Goal: Task Accomplishment & Management: Use online tool/utility

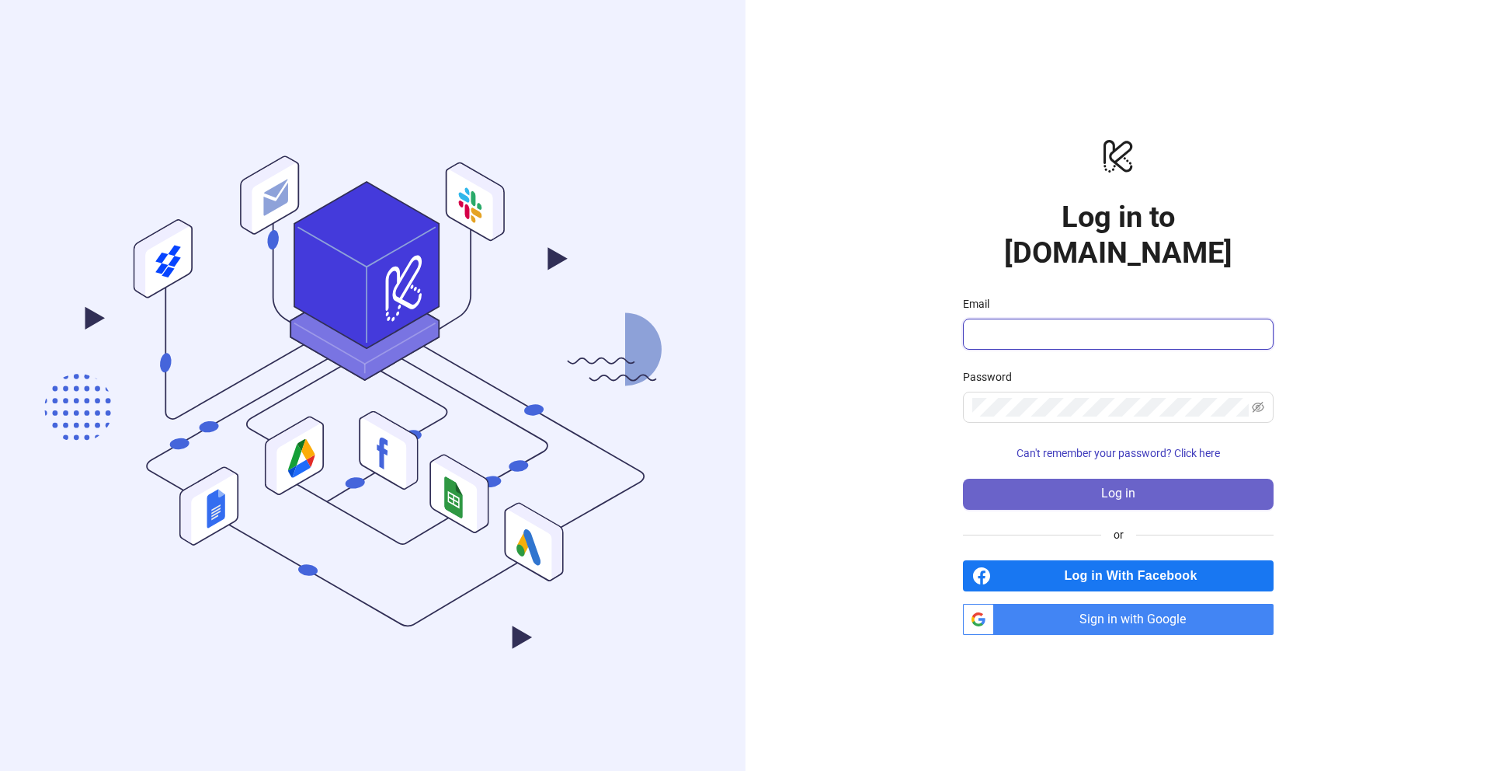
type input "**********"
click at [1133, 486] on span "Log in" at bounding box center [1118, 493] width 34 height 14
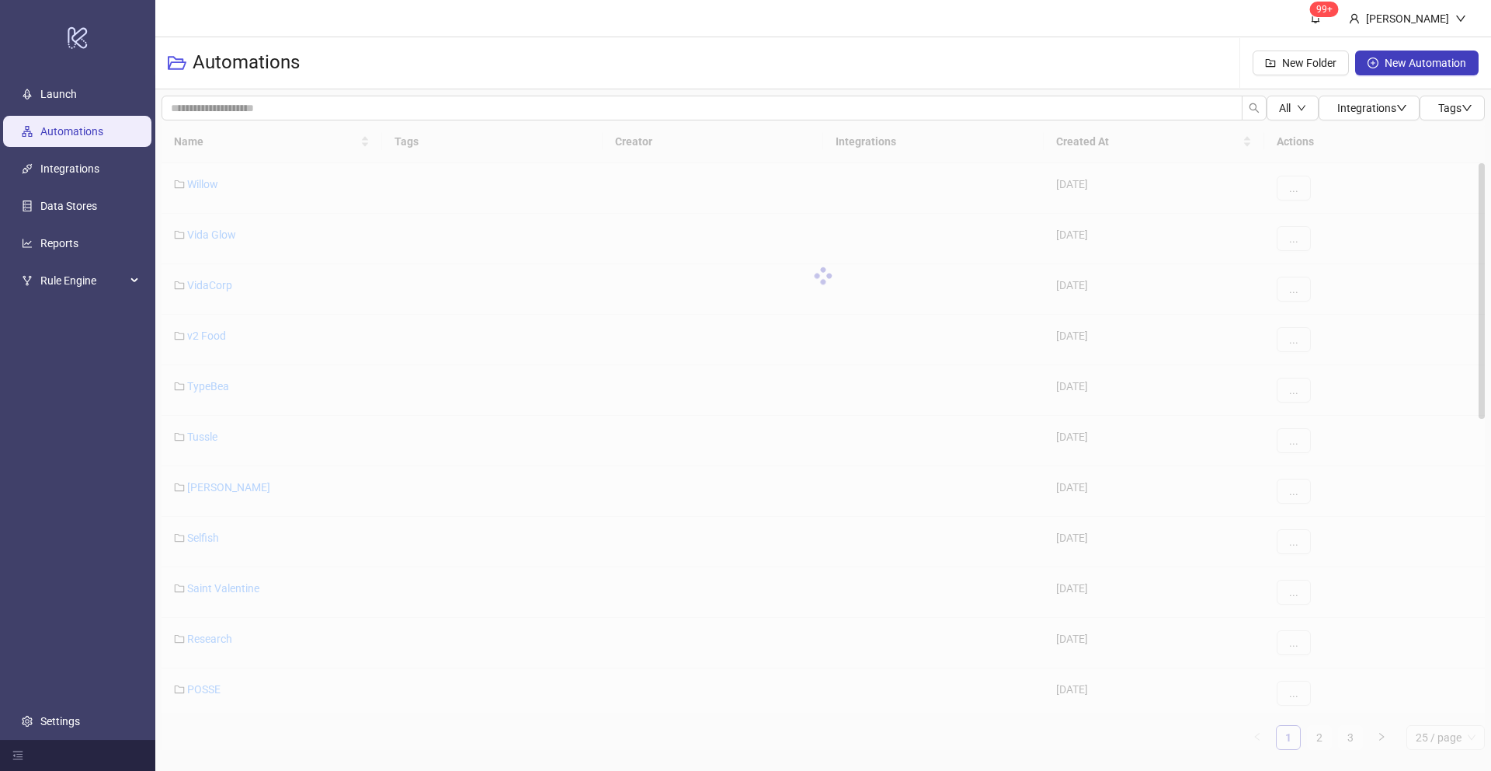
click at [195, 142] on div at bounding box center [824, 275] width 1324 height 311
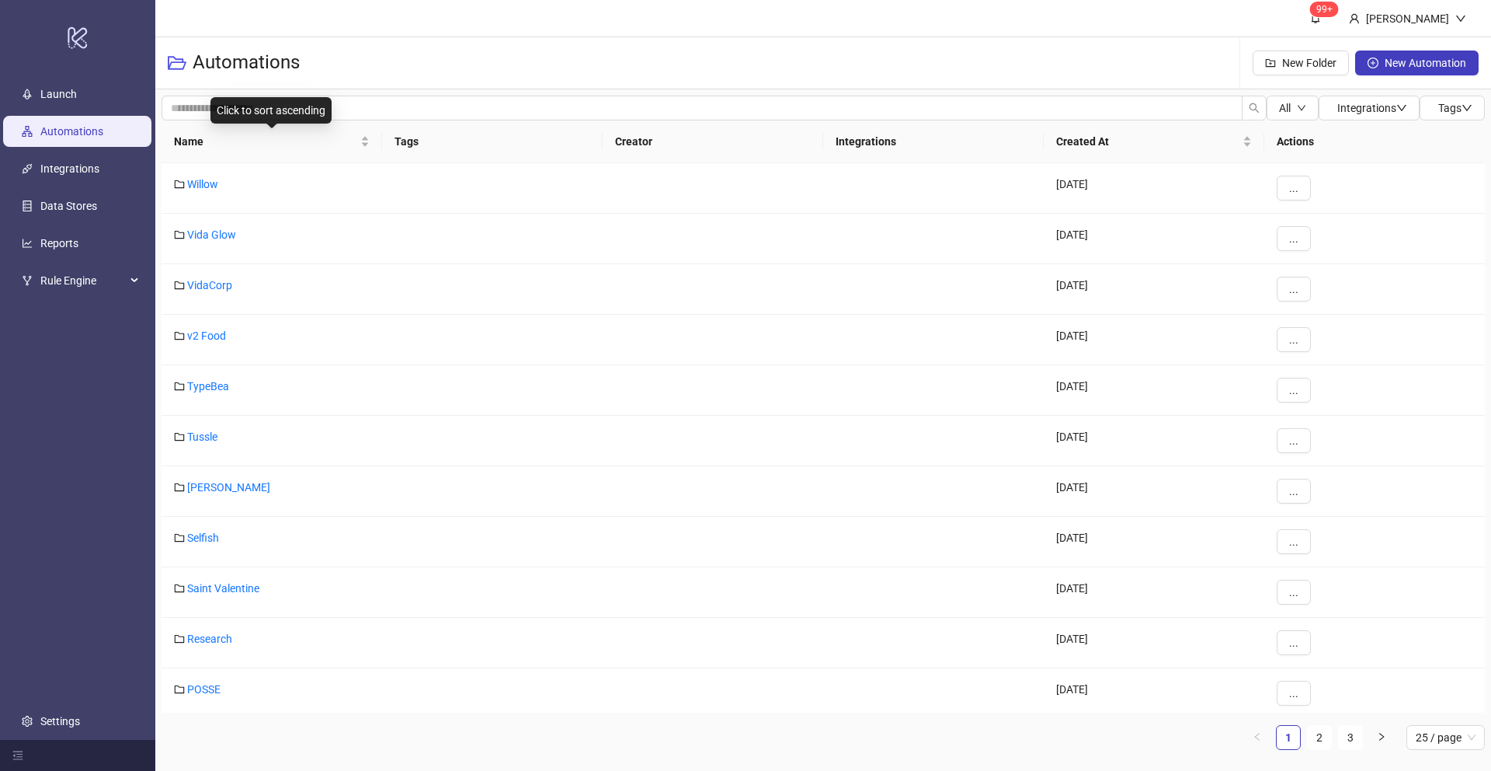
click at [193, 138] on span "Name" at bounding box center [265, 141] width 183 height 17
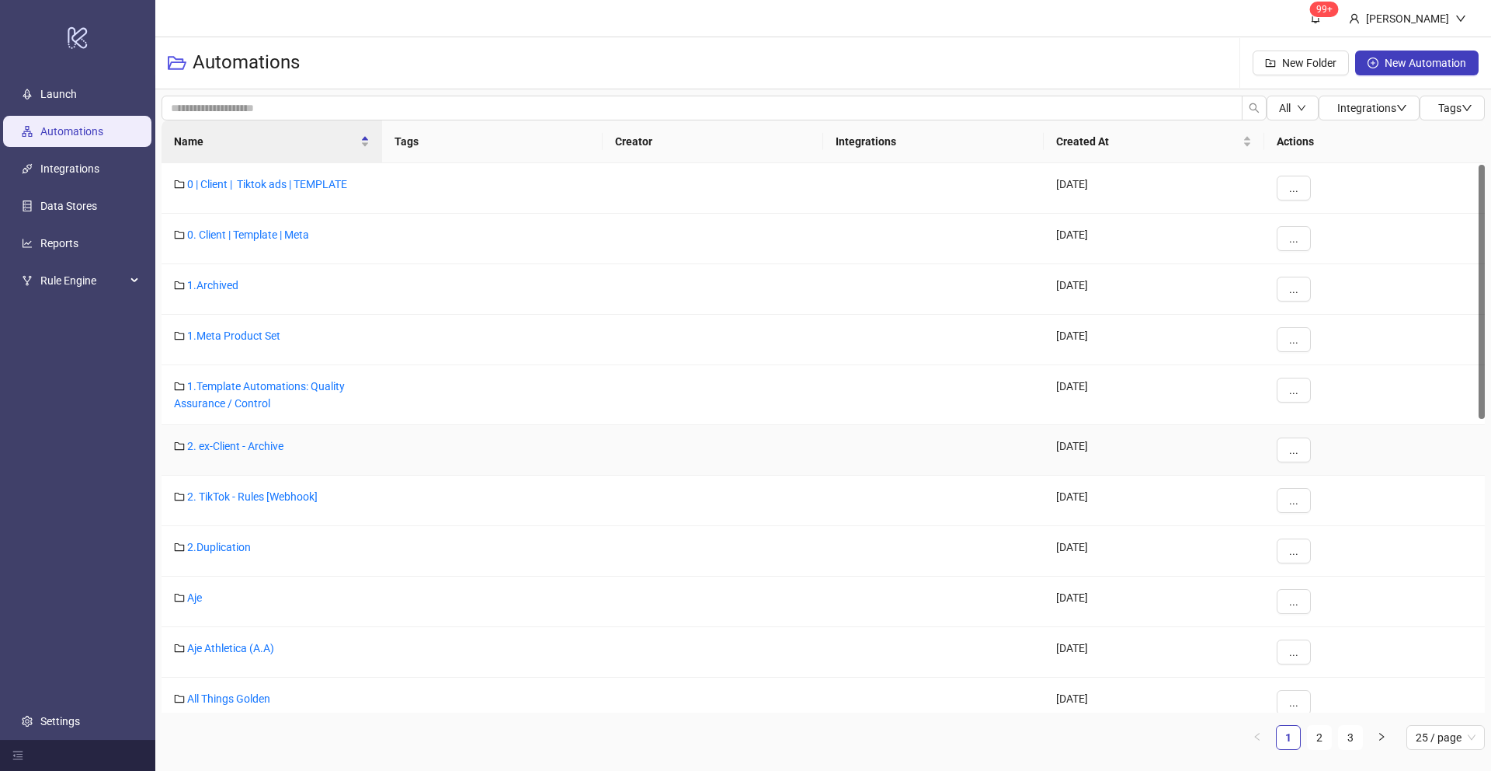
scroll to position [270, 0]
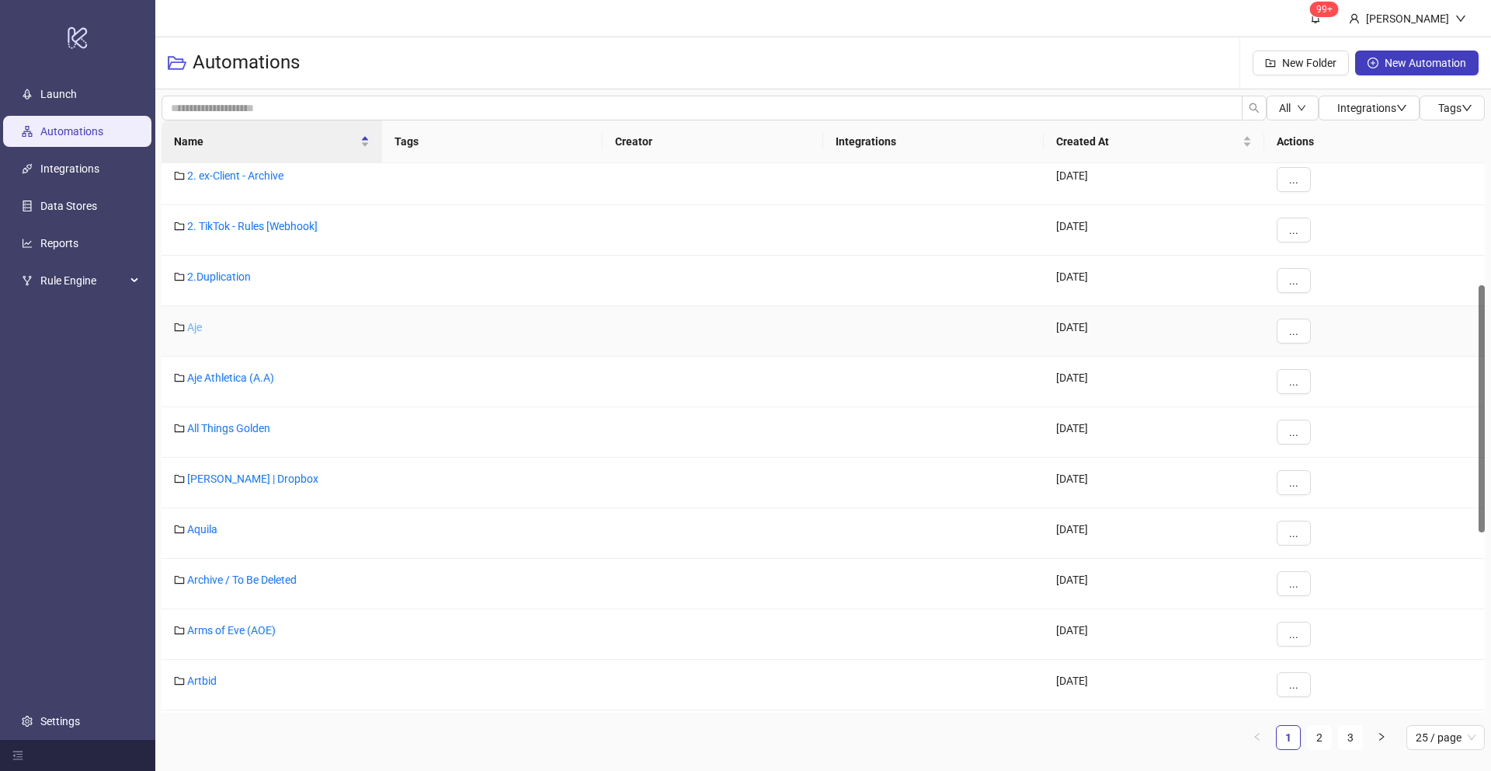
click at [192, 326] on link "Aje" at bounding box center [194, 327] width 15 height 12
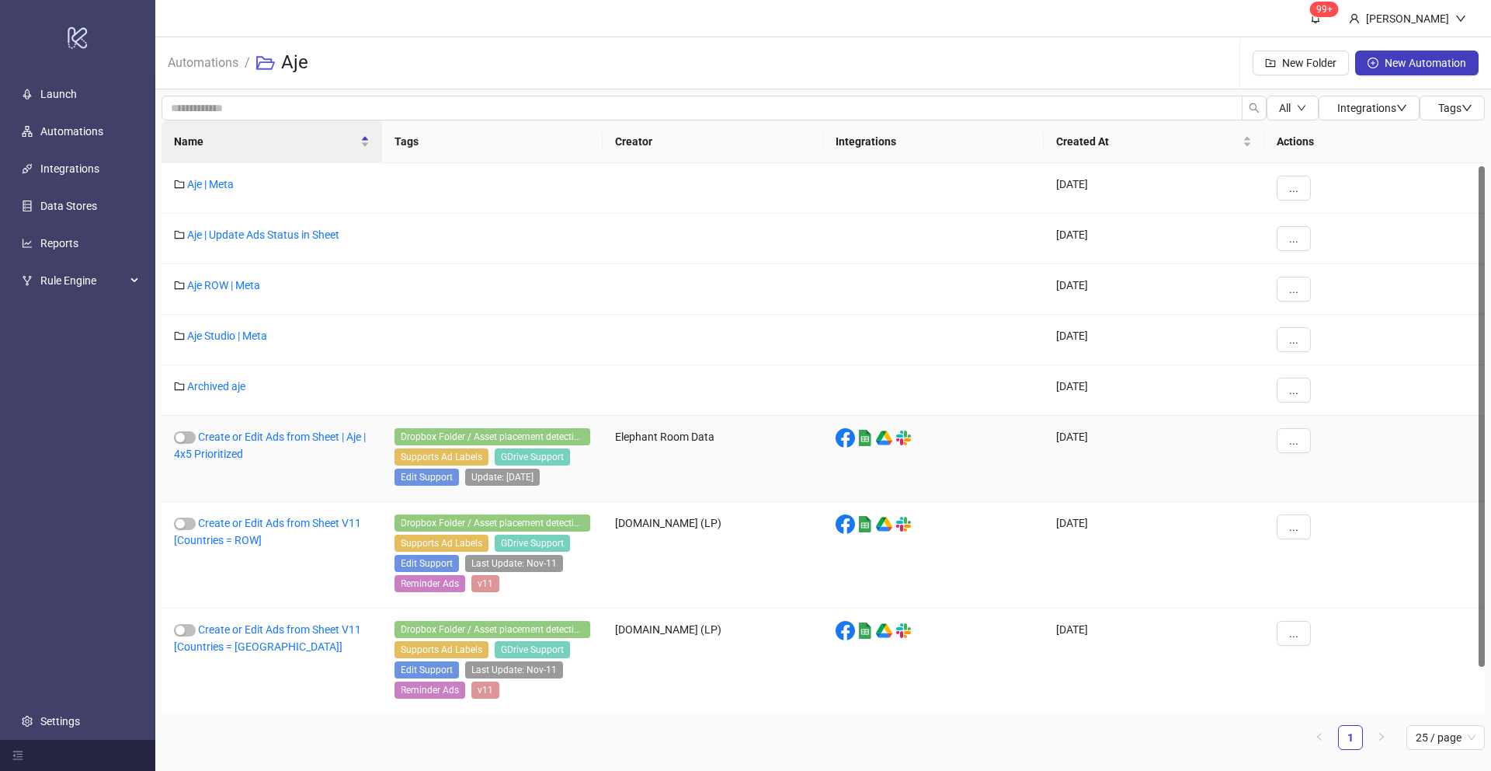
scroll to position [53, 0]
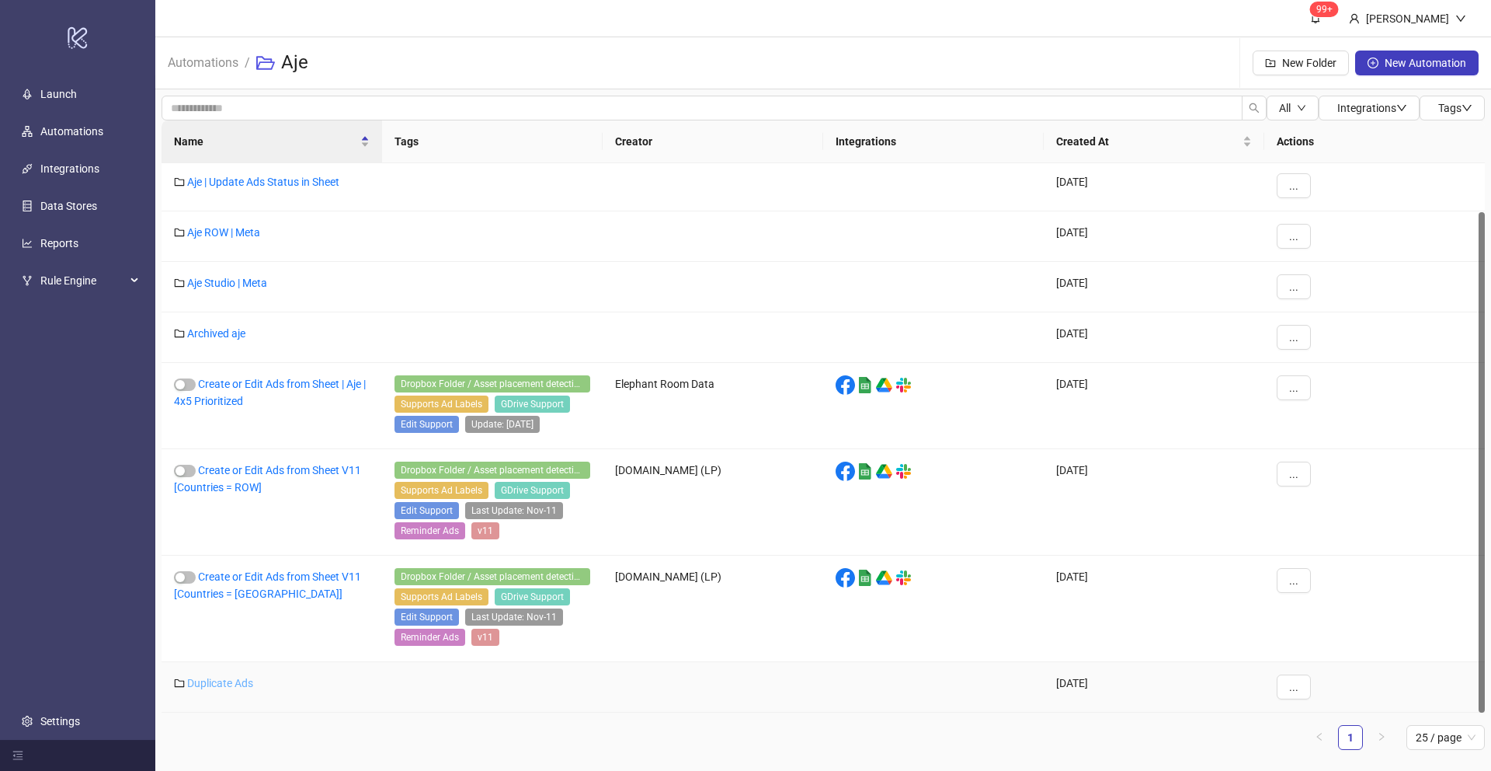
click at [237, 685] on link "Duplicate Ads" at bounding box center [220, 683] width 66 height 12
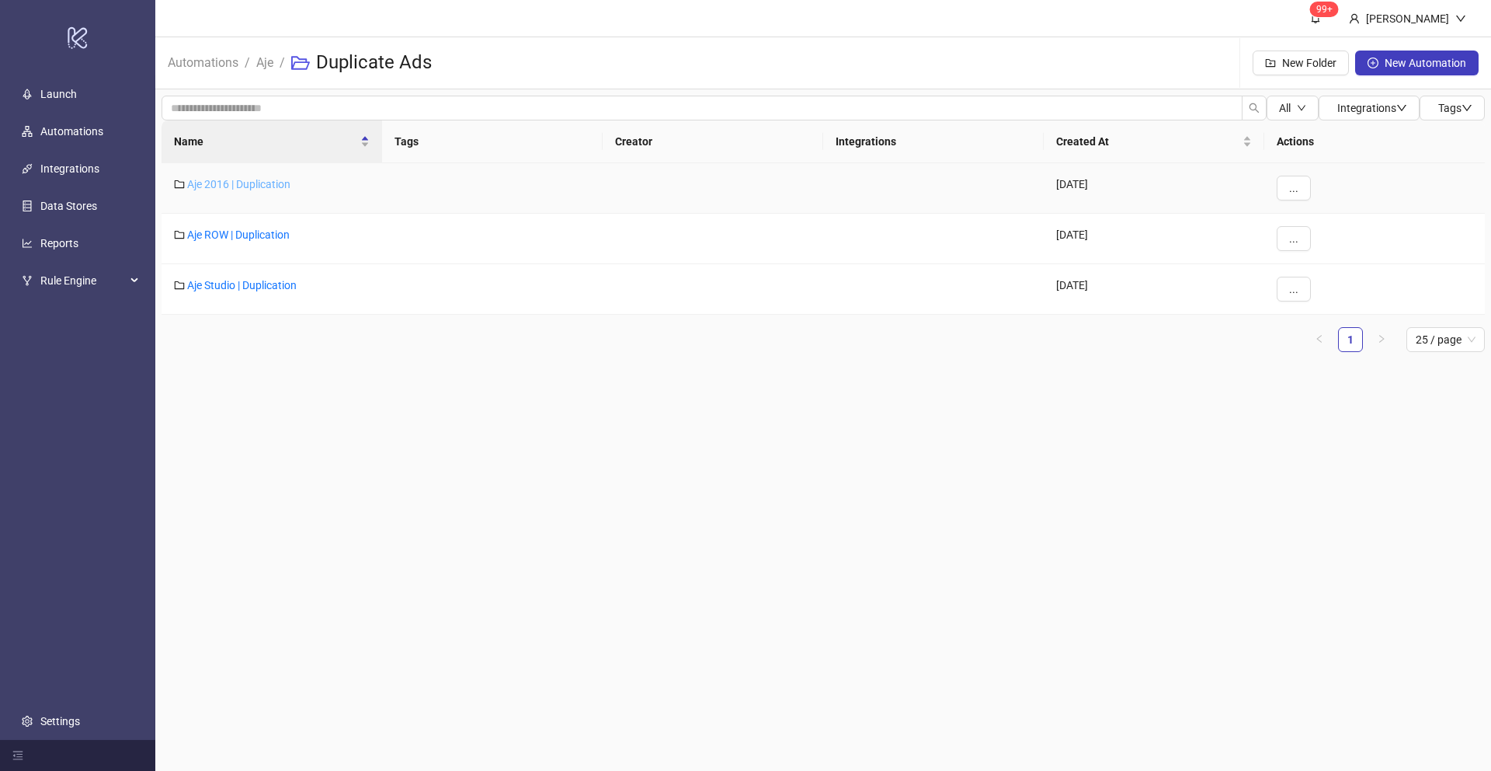
click at [245, 181] on link "Aje 2016 | Duplication" at bounding box center [238, 184] width 103 height 12
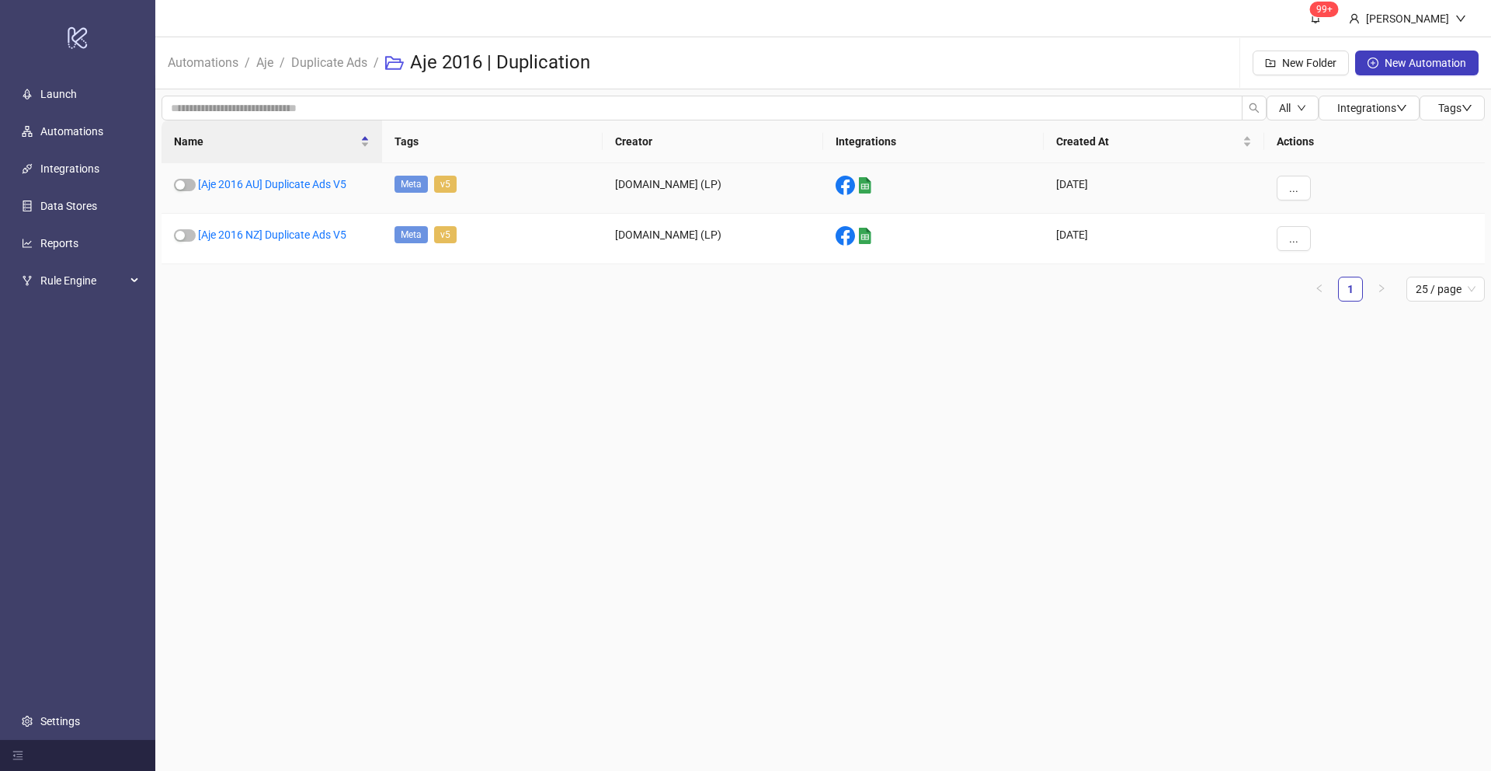
click at [245, 181] on link "[Aje 2016 AU] Duplicate Ads V5" at bounding box center [272, 184] width 148 height 12
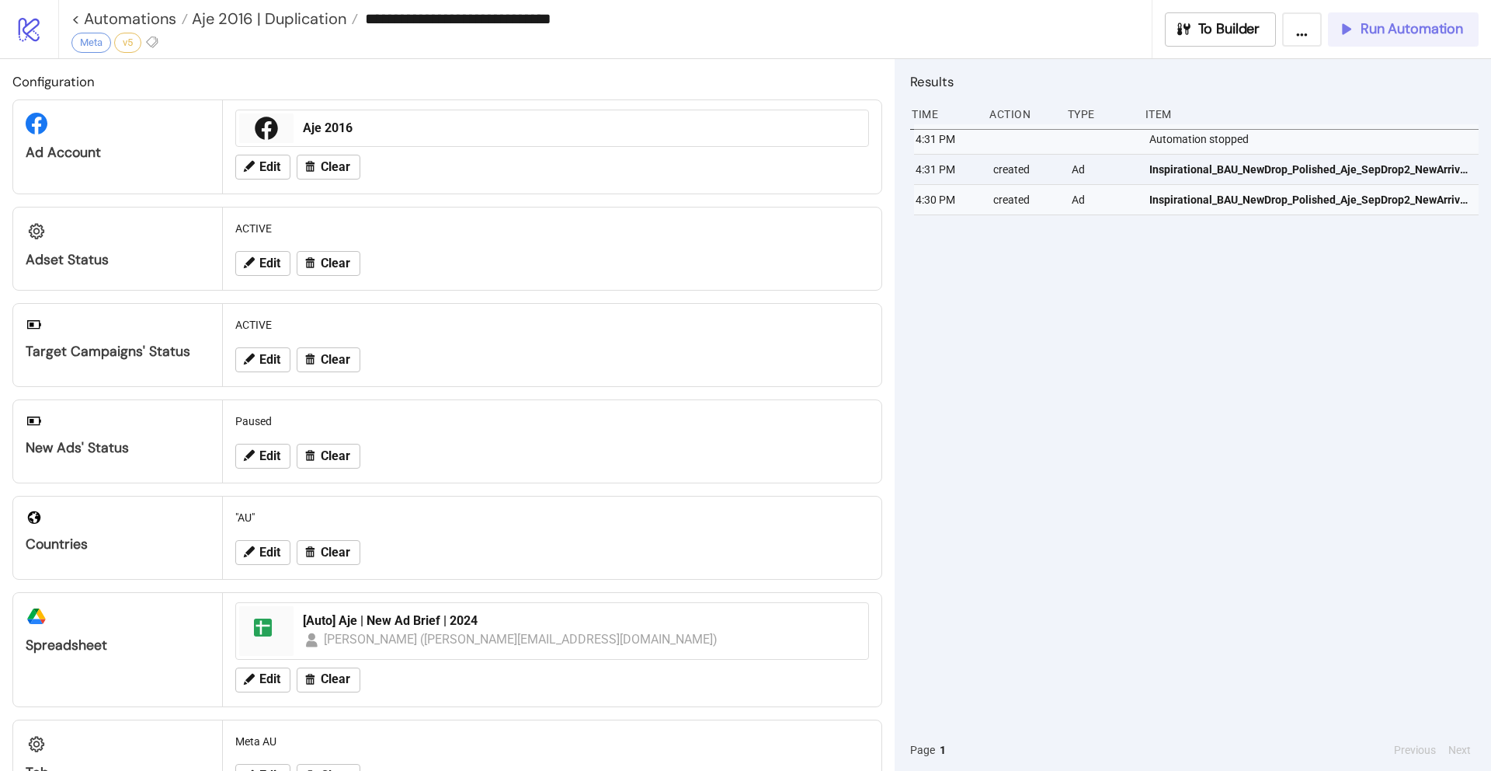
click at [1390, 34] on span "Run Automation" at bounding box center [1412, 29] width 103 height 18
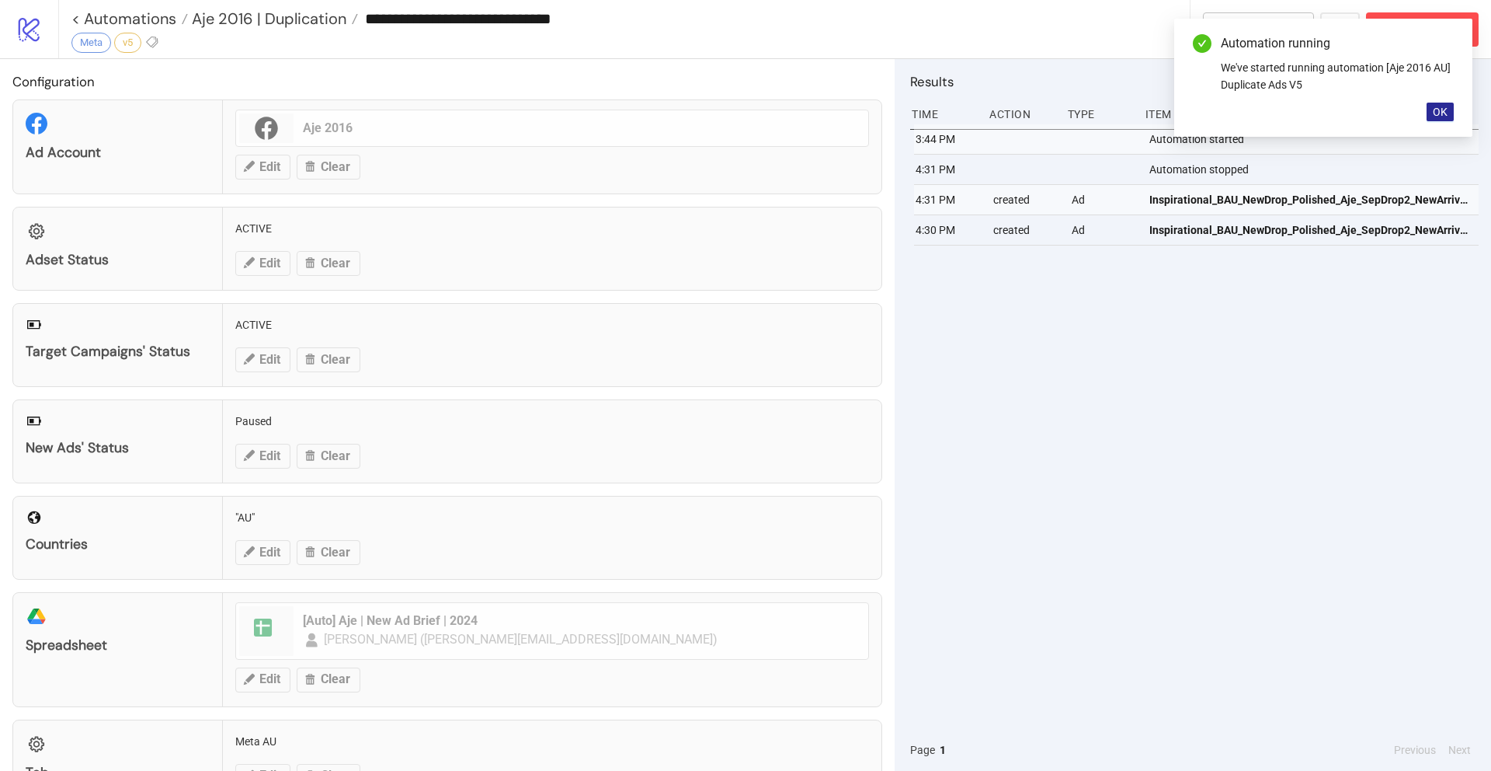
click at [1431, 113] on button "OK" at bounding box center [1440, 112] width 27 height 19
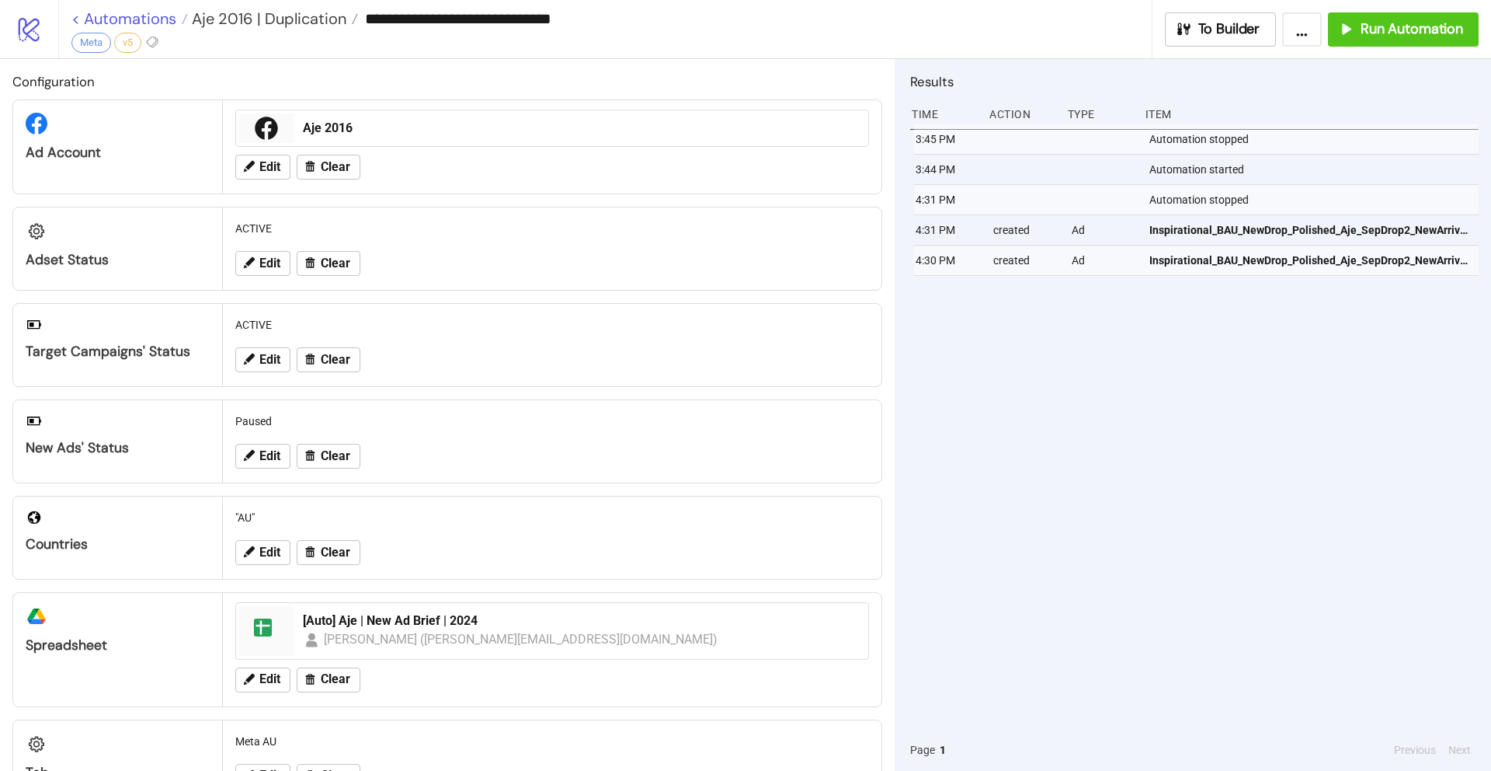
click at [75, 18] on link "< Automations" at bounding box center [129, 19] width 117 height 16
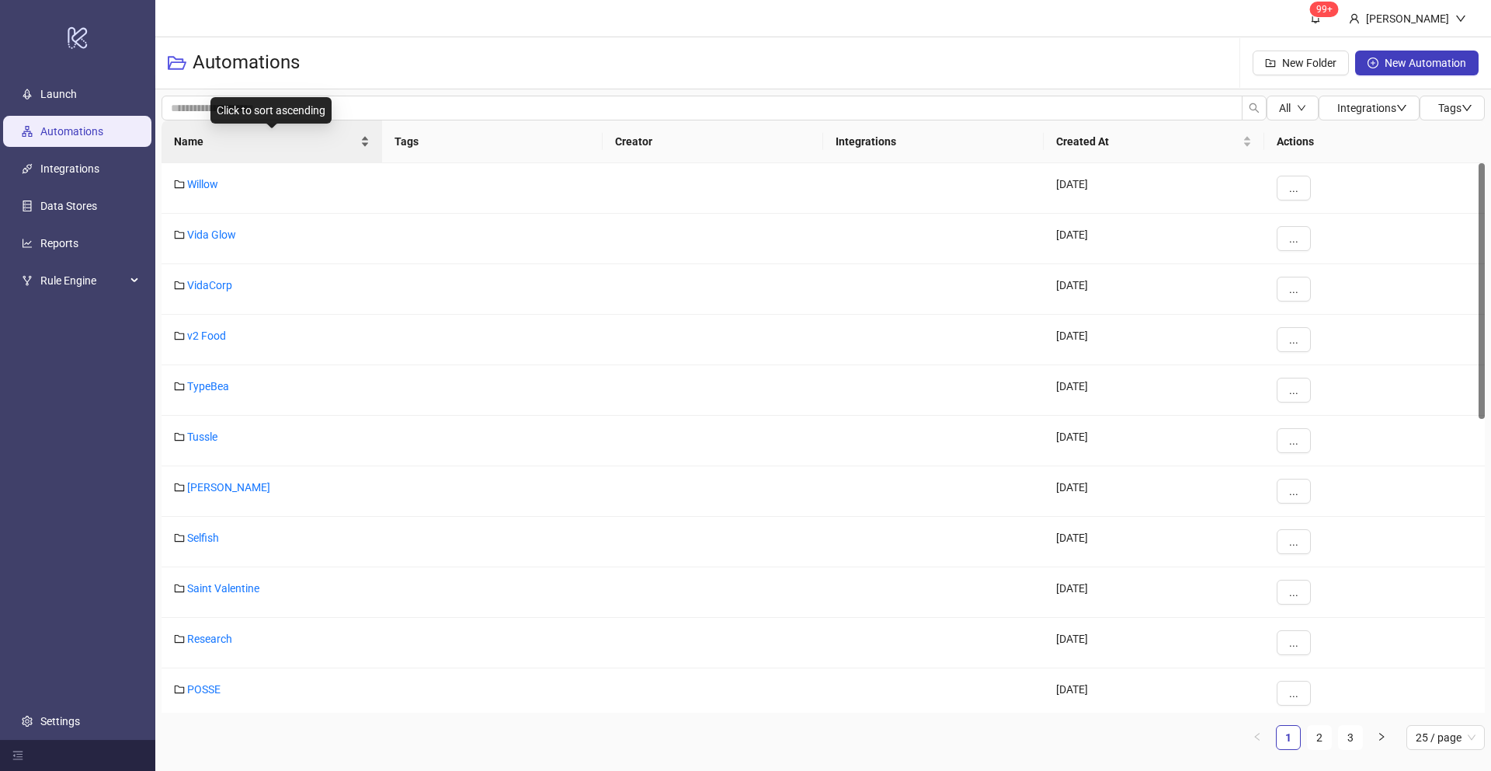
click at [190, 137] on span "Name" at bounding box center [265, 141] width 183 height 17
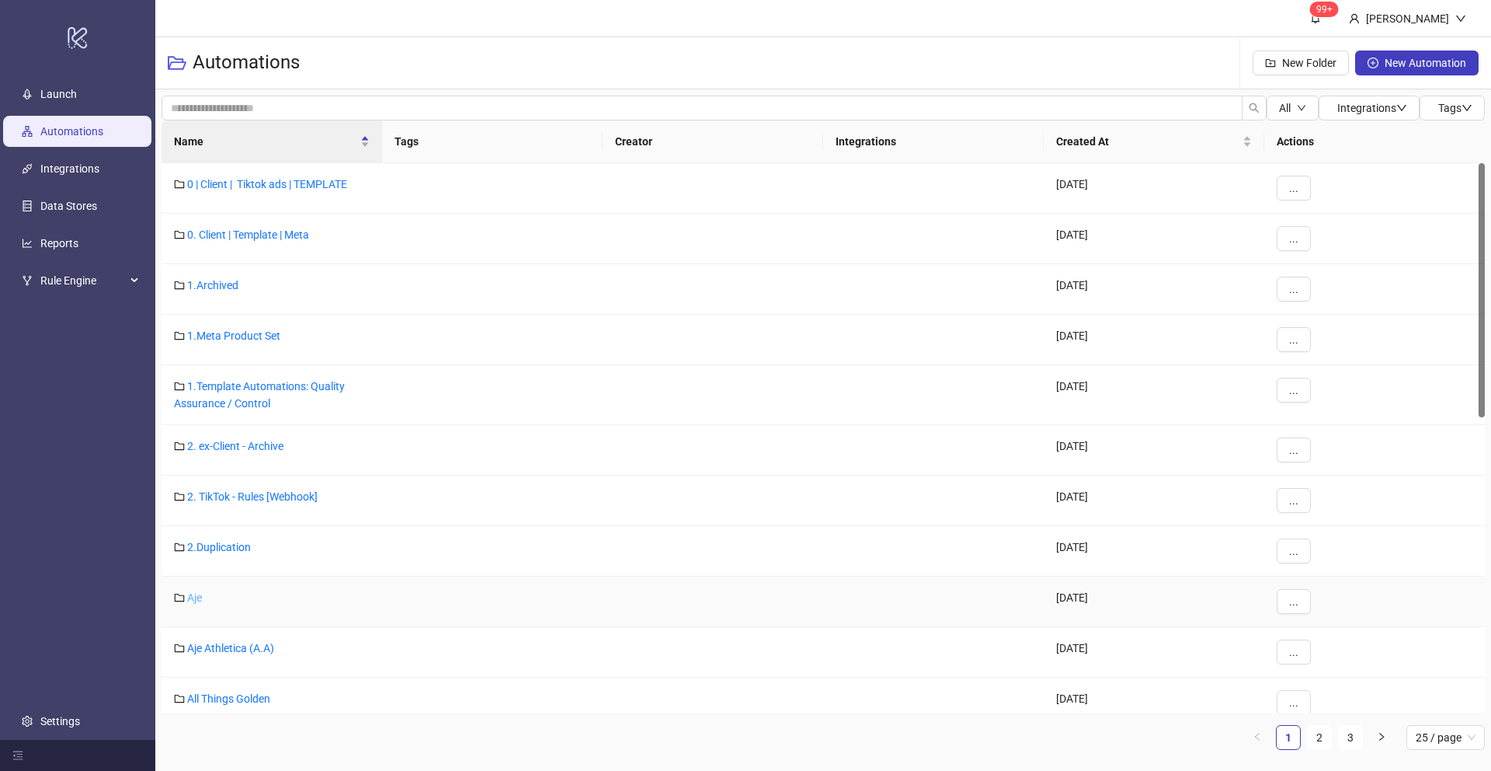
click at [197, 597] on link "Aje" at bounding box center [194, 597] width 15 height 12
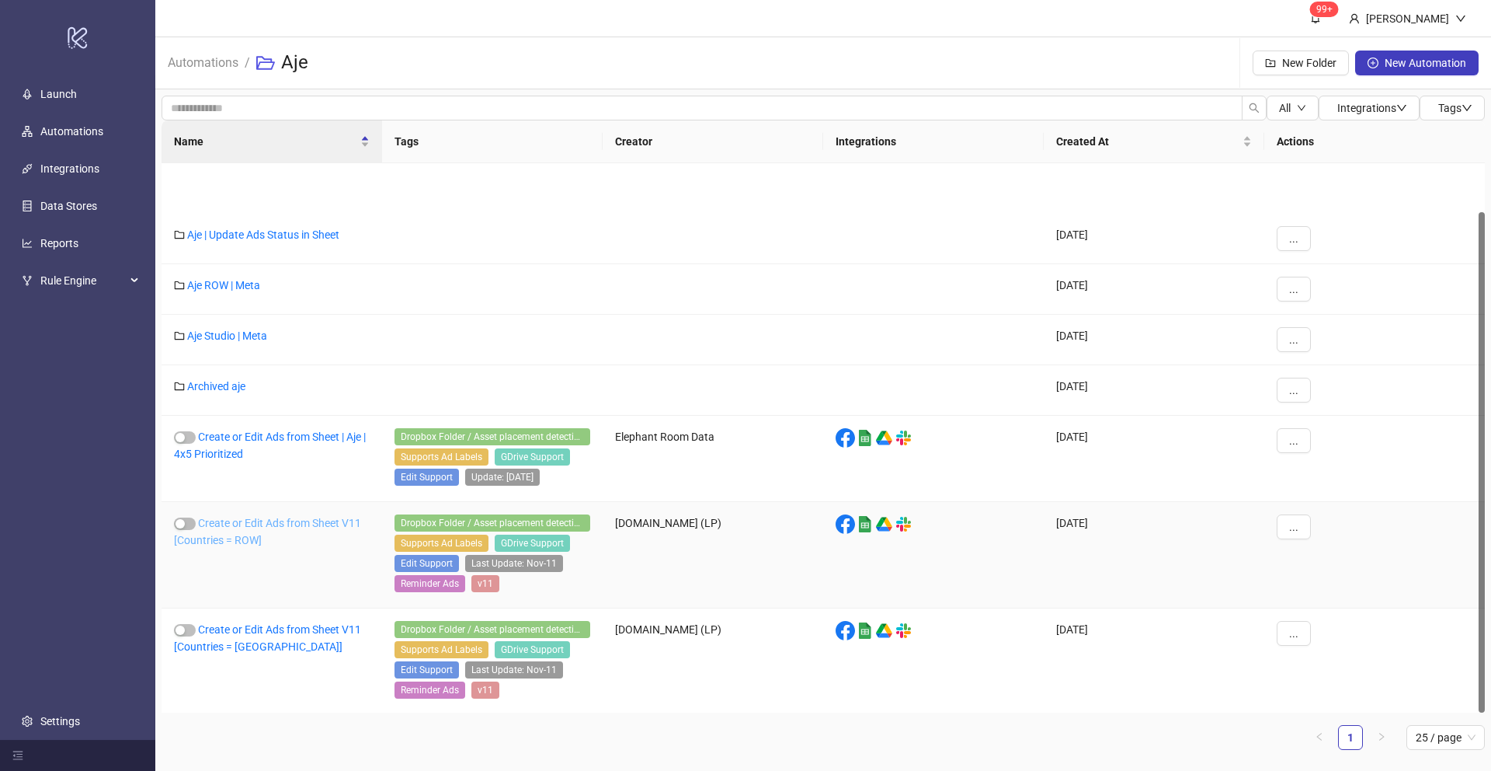
scroll to position [53, 0]
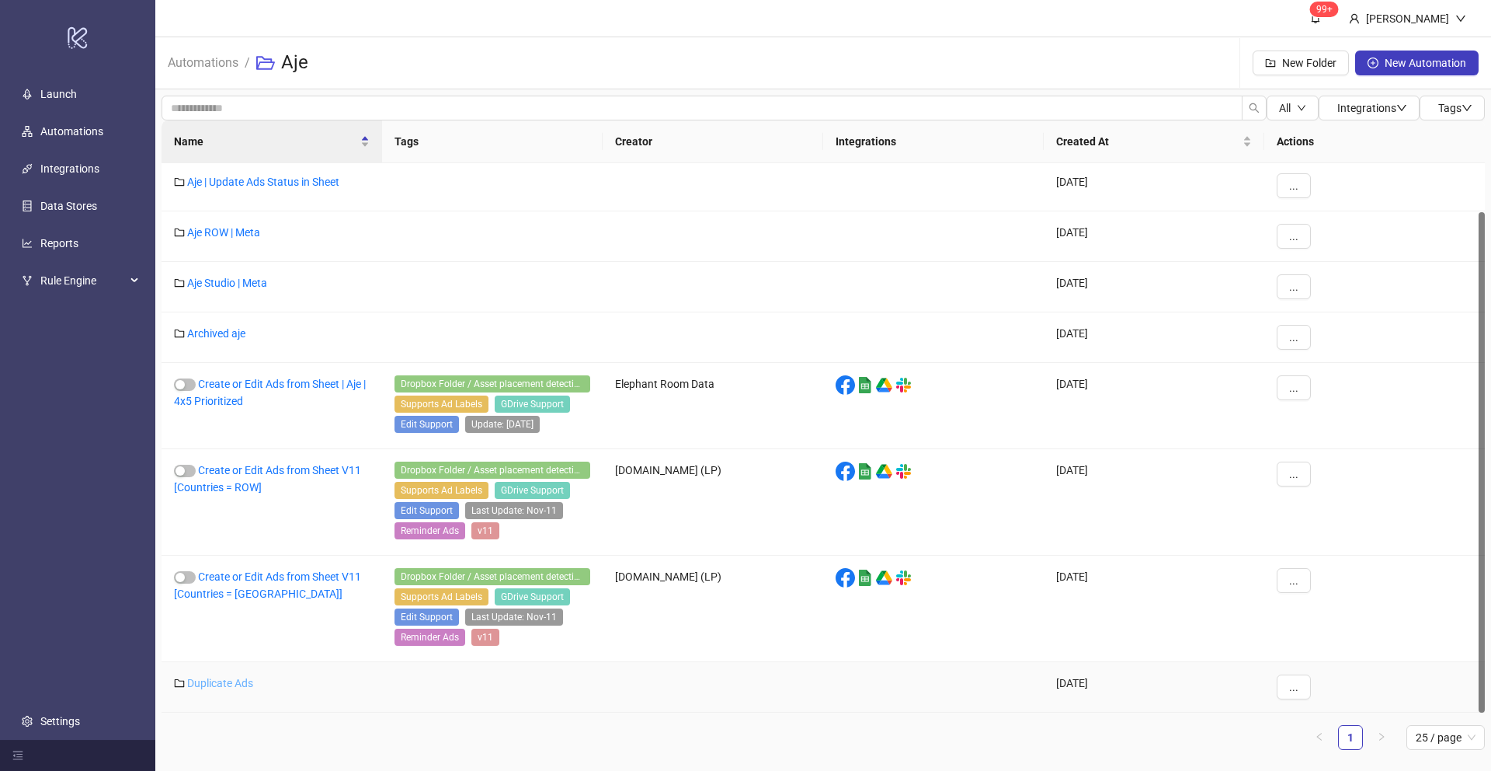
click at [223, 685] on link "Duplicate Ads" at bounding box center [220, 683] width 66 height 12
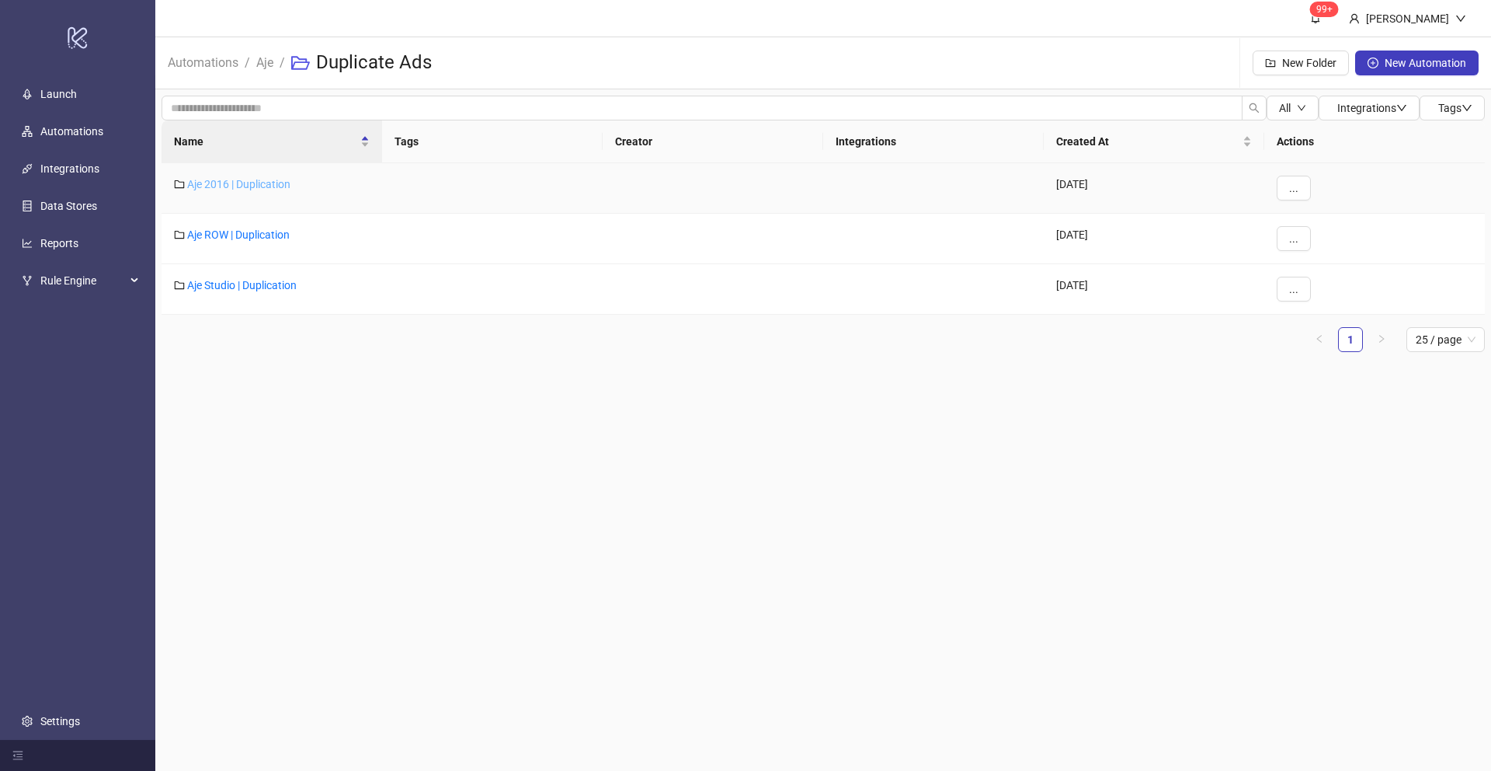
click at [241, 185] on link "Aje 2016 | Duplication" at bounding box center [238, 184] width 103 height 12
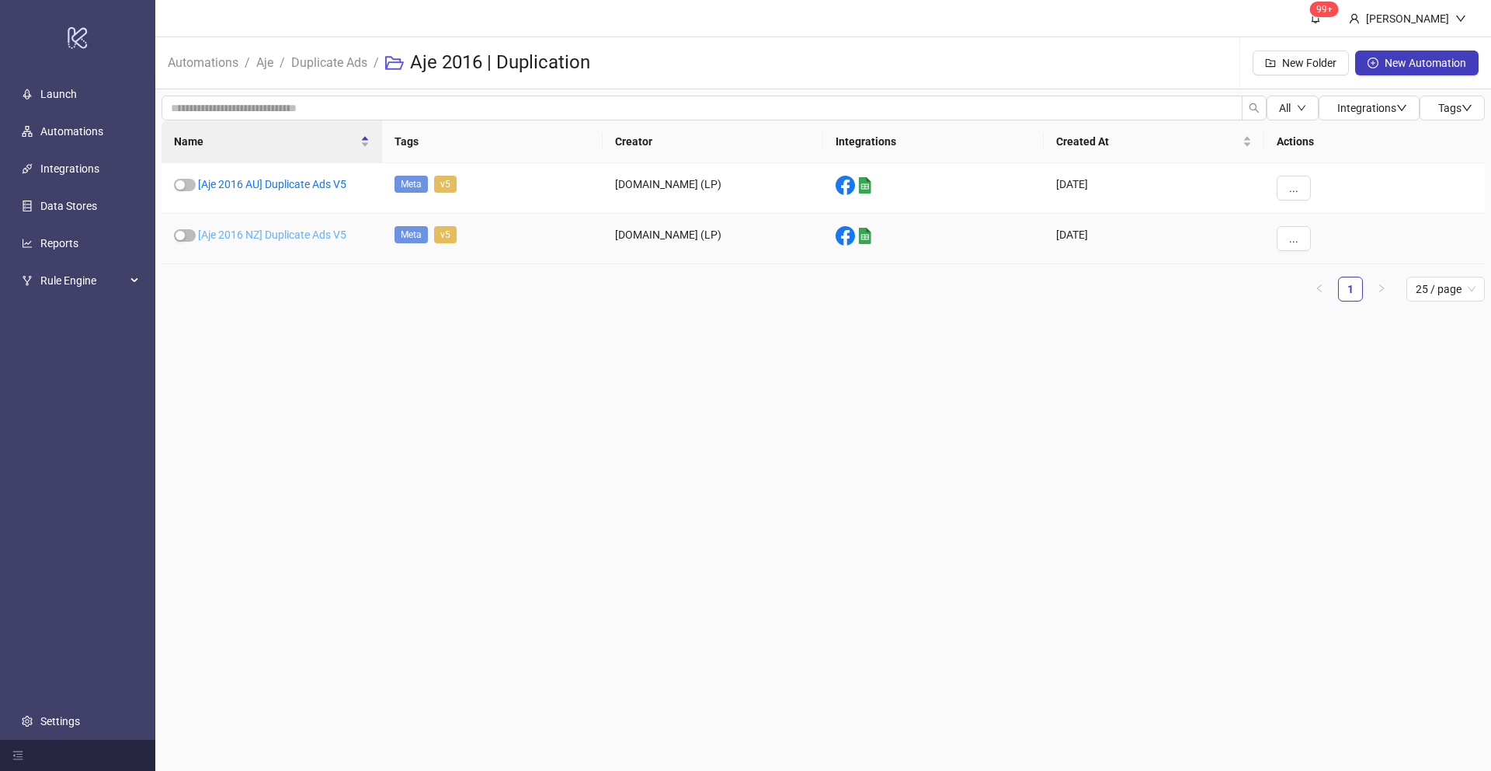
click at [242, 231] on link "[Aje 2016 NZ] Duplicate Ads V5" at bounding box center [272, 234] width 148 height 12
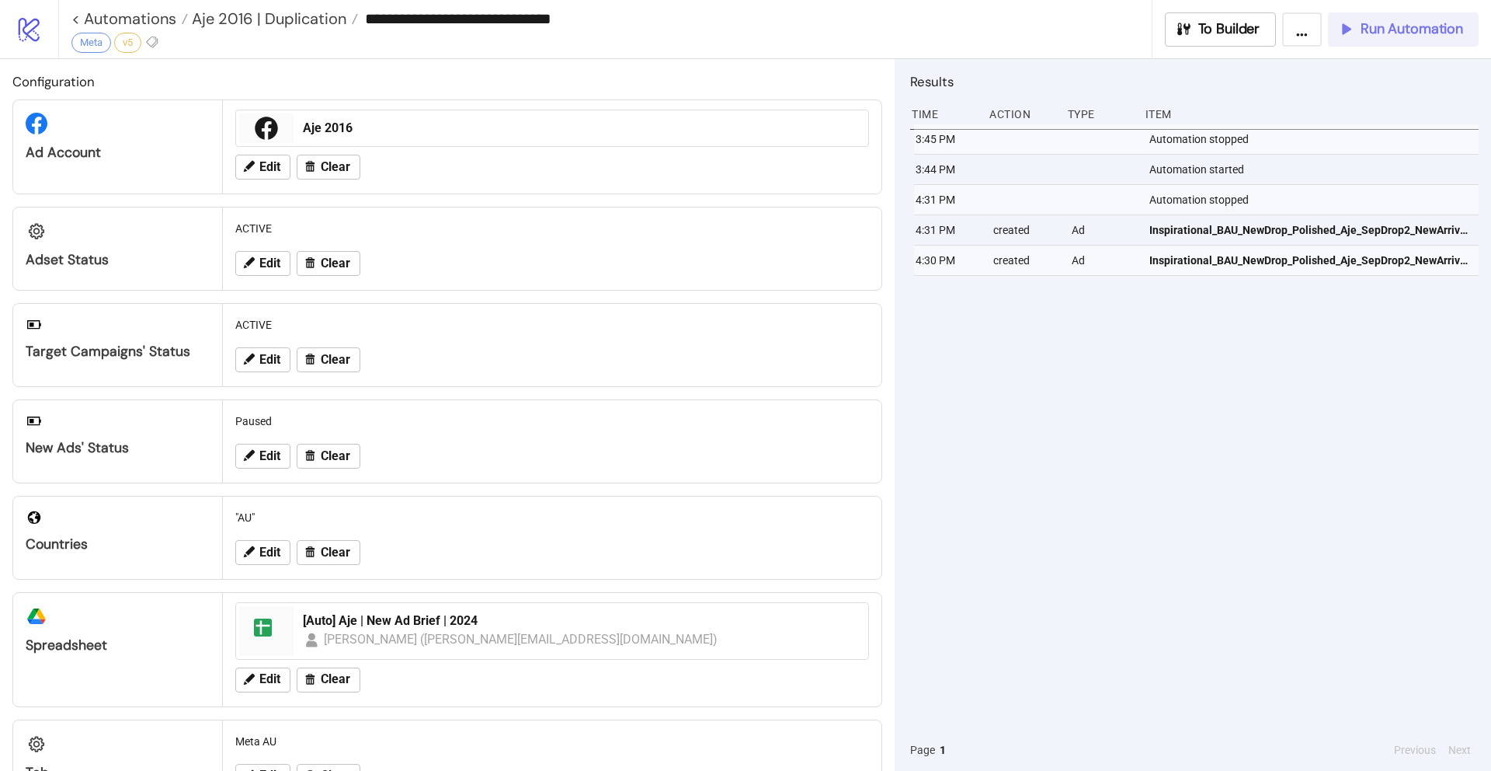
type input "**********"
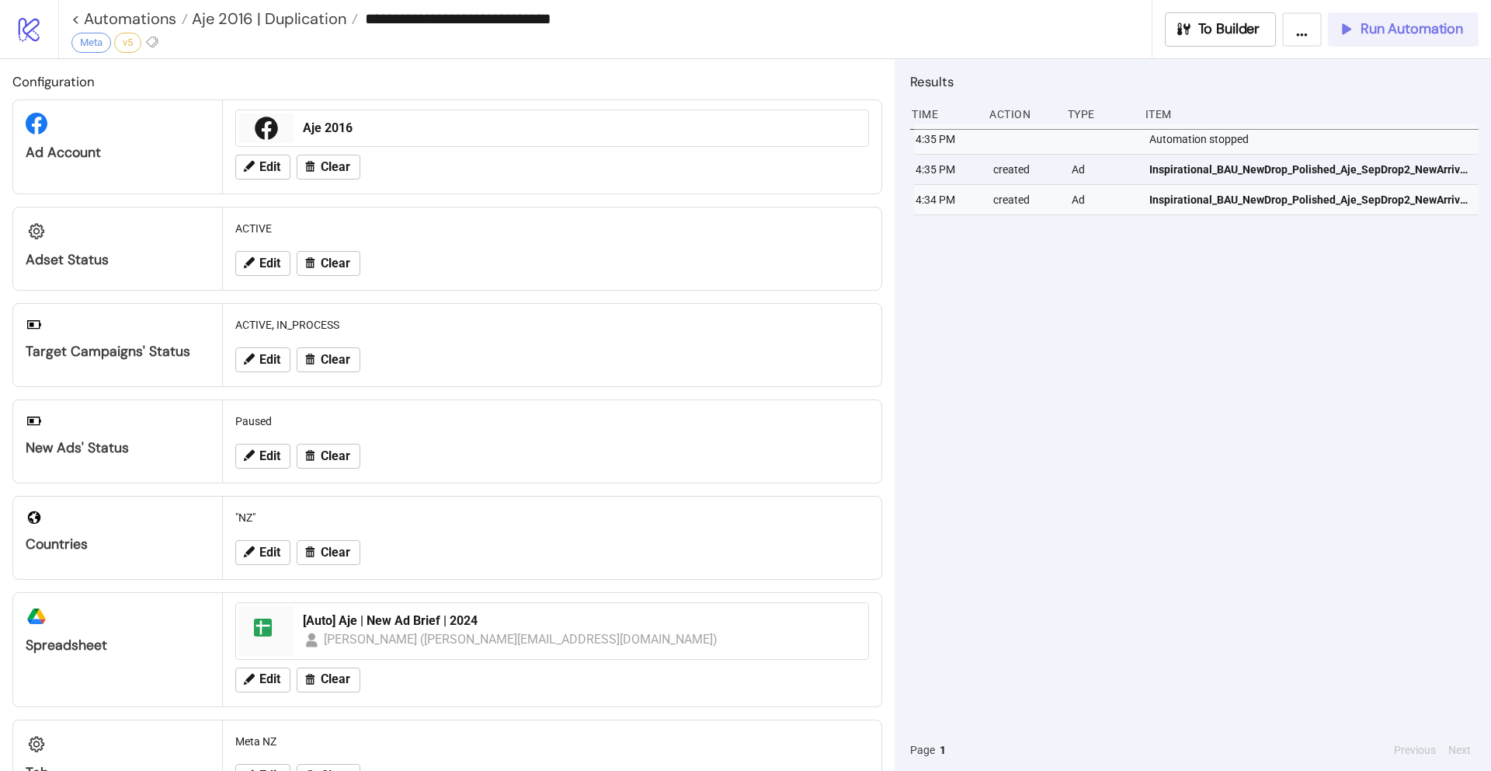
click at [1406, 24] on span "Run Automation" at bounding box center [1412, 29] width 103 height 18
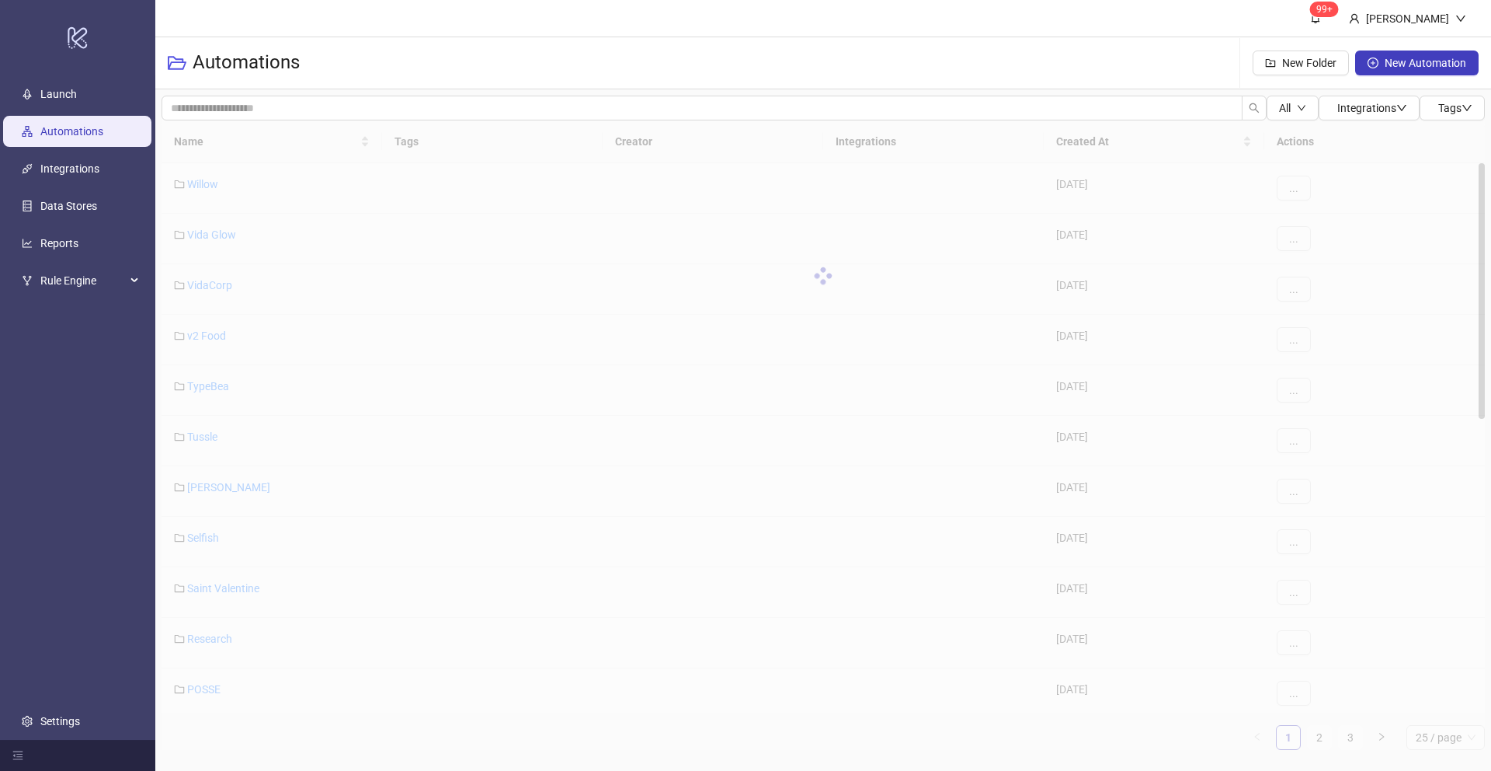
click at [194, 142] on div at bounding box center [824, 275] width 1324 height 311
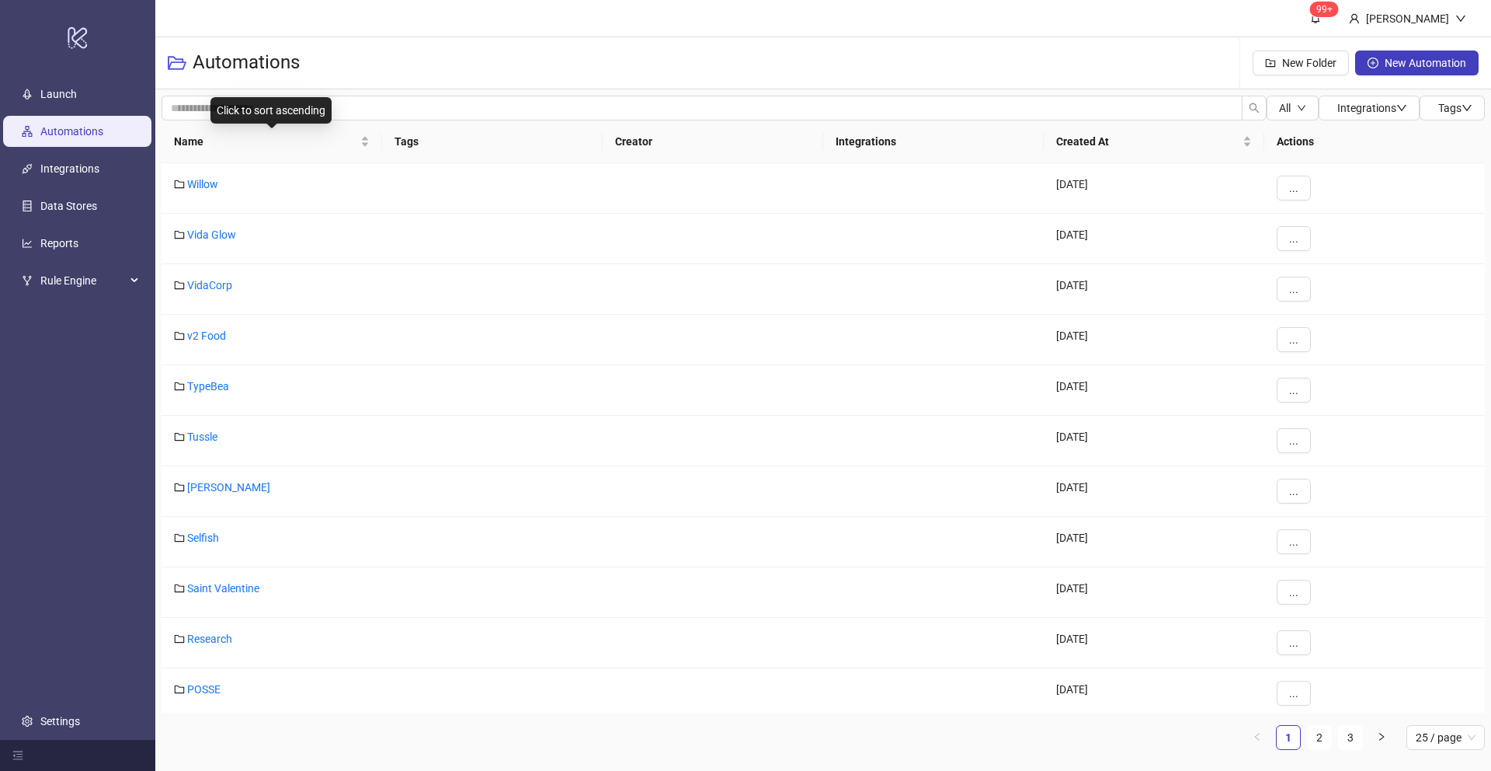
click at [194, 142] on span "Name" at bounding box center [265, 141] width 183 height 17
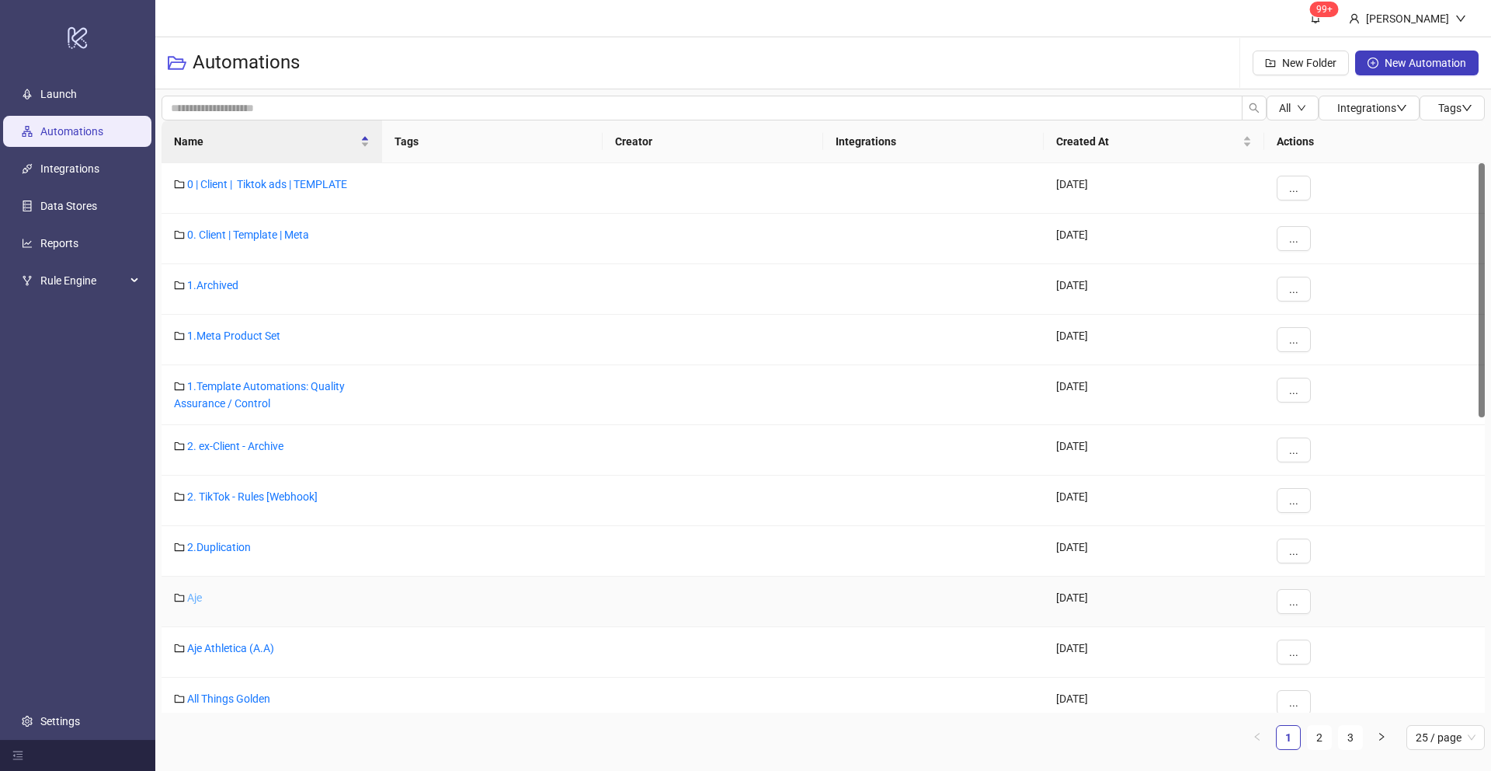
click at [194, 600] on link "Aje" at bounding box center [194, 597] width 15 height 12
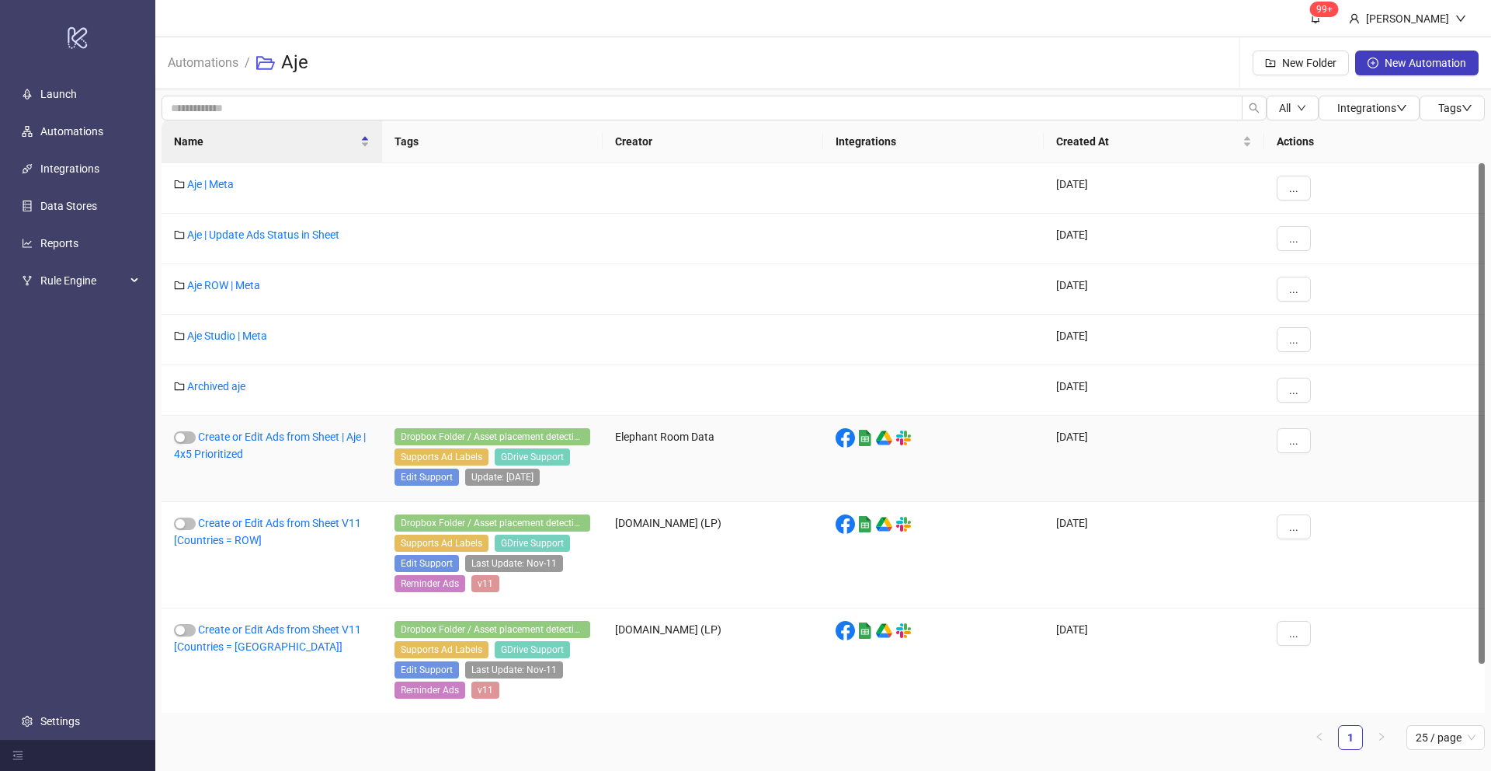
scroll to position [53, 0]
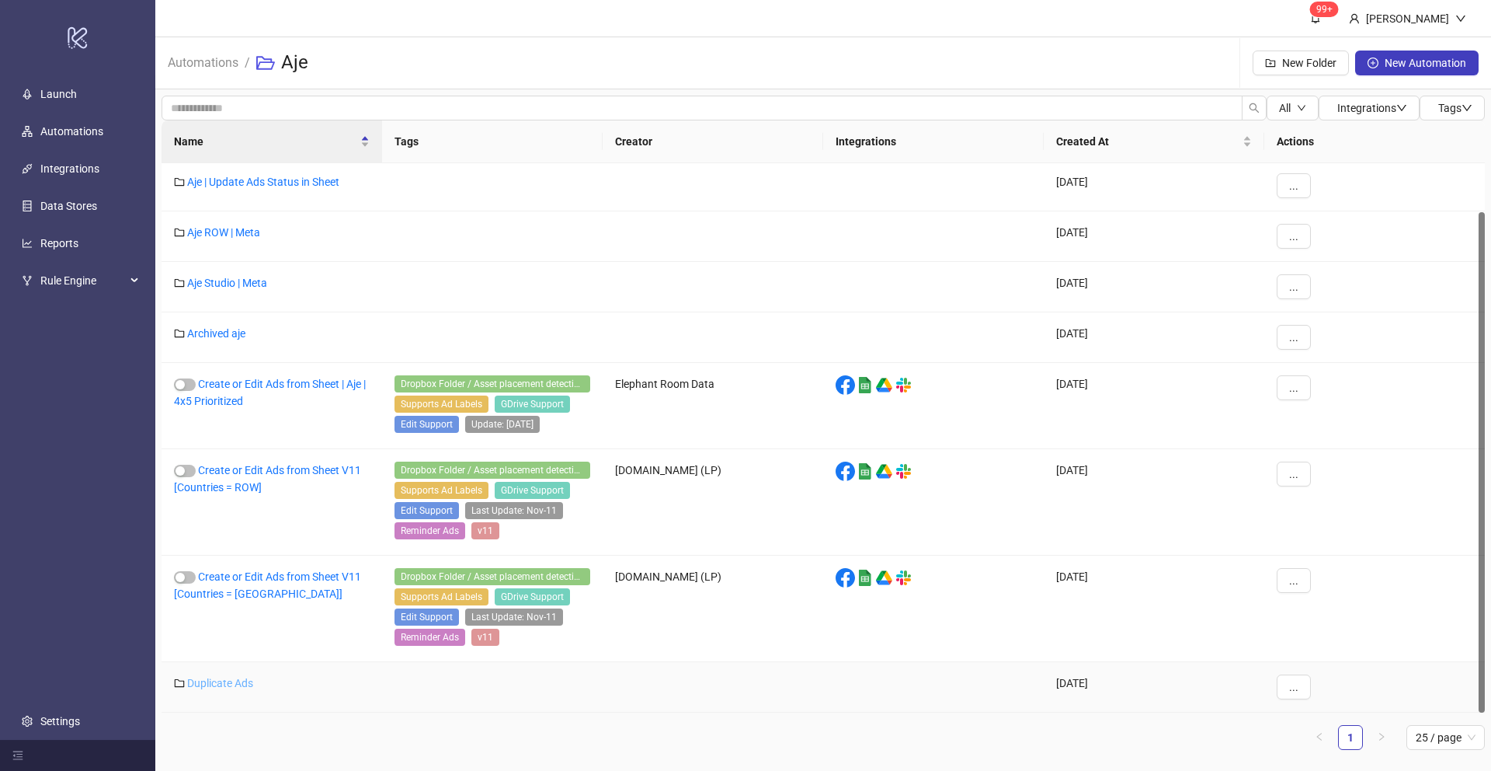
click at [213, 679] on link "Duplicate Ads" at bounding box center [220, 683] width 66 height 12
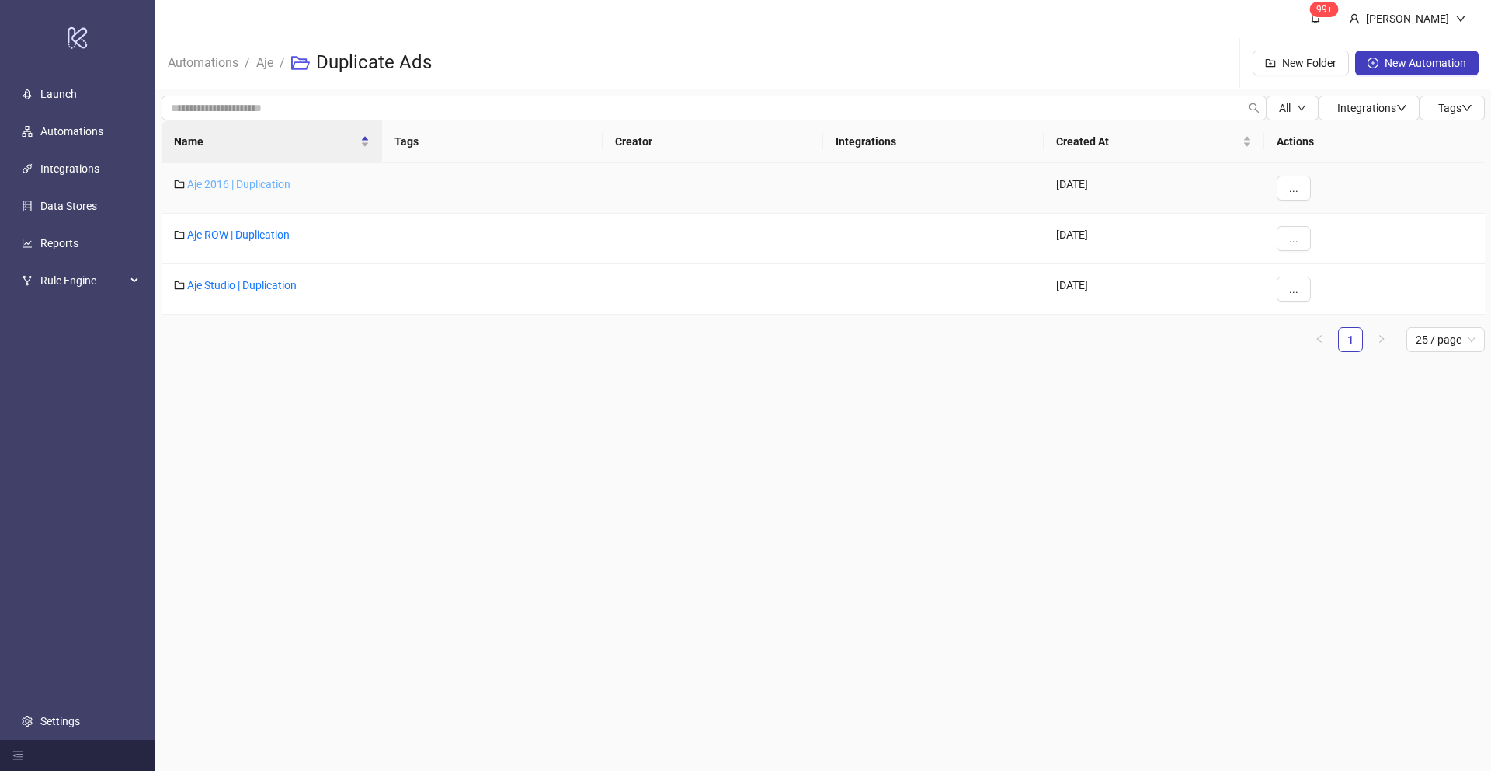
click at [227, 183] on link "Aje 2016 | Duplication" at bounding box center [238, 184] width 103 height 12
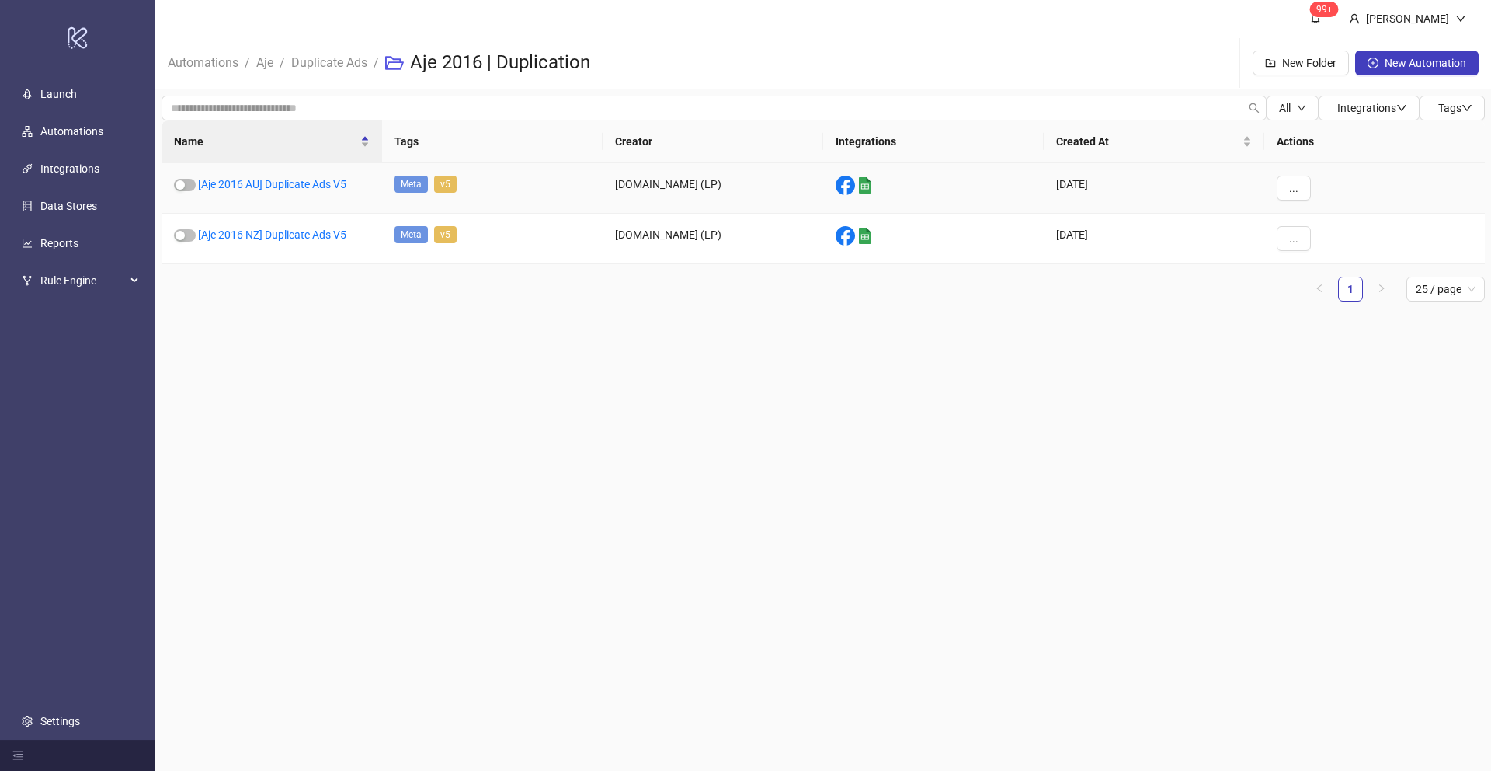
click at [227, 183] on link "[Aje 2016 AU] Duplicate Ads V5" at bounding box center [272, 184] width 148 height 12
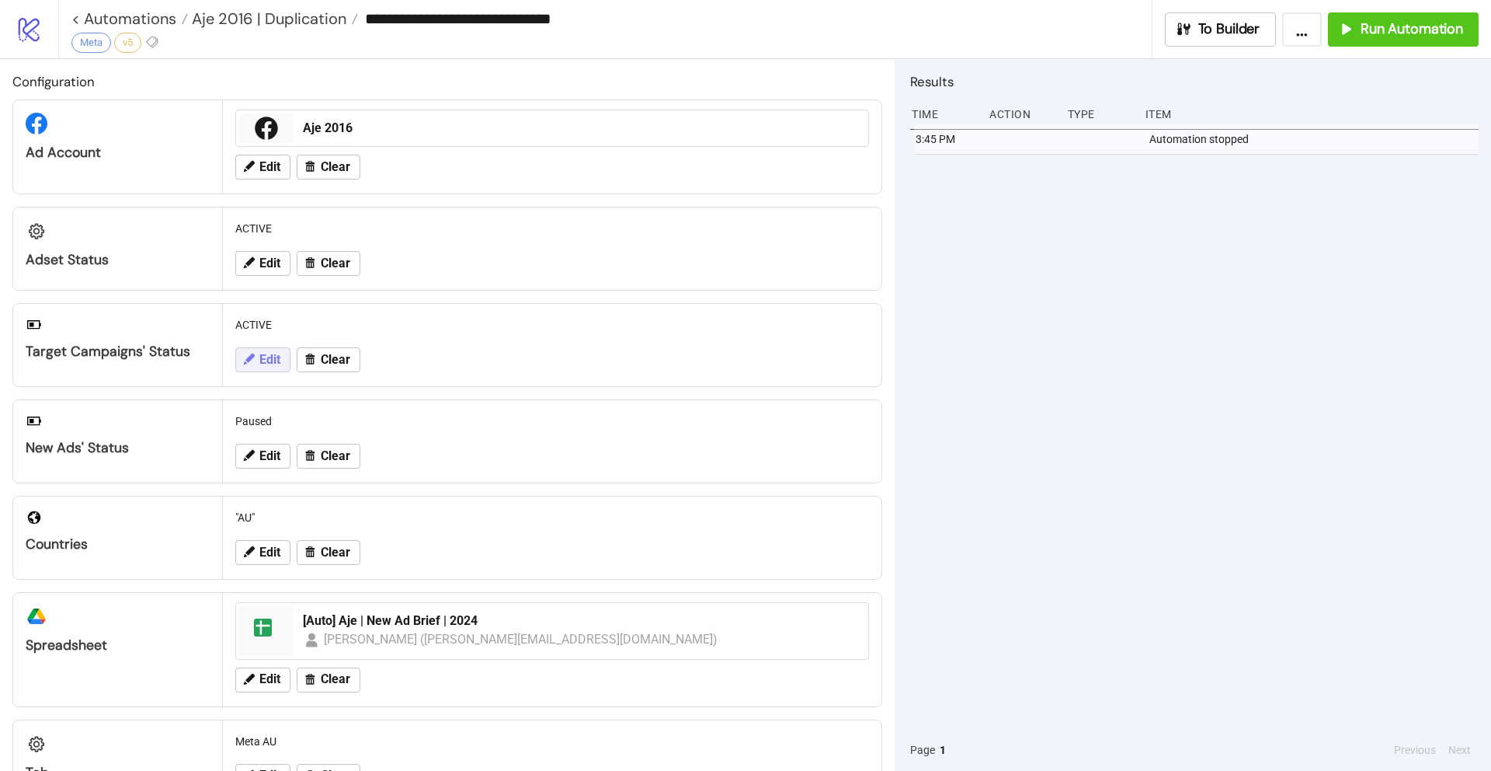
click at [252, 358] on icon at bounding box center [249, 358] width 11 height 11
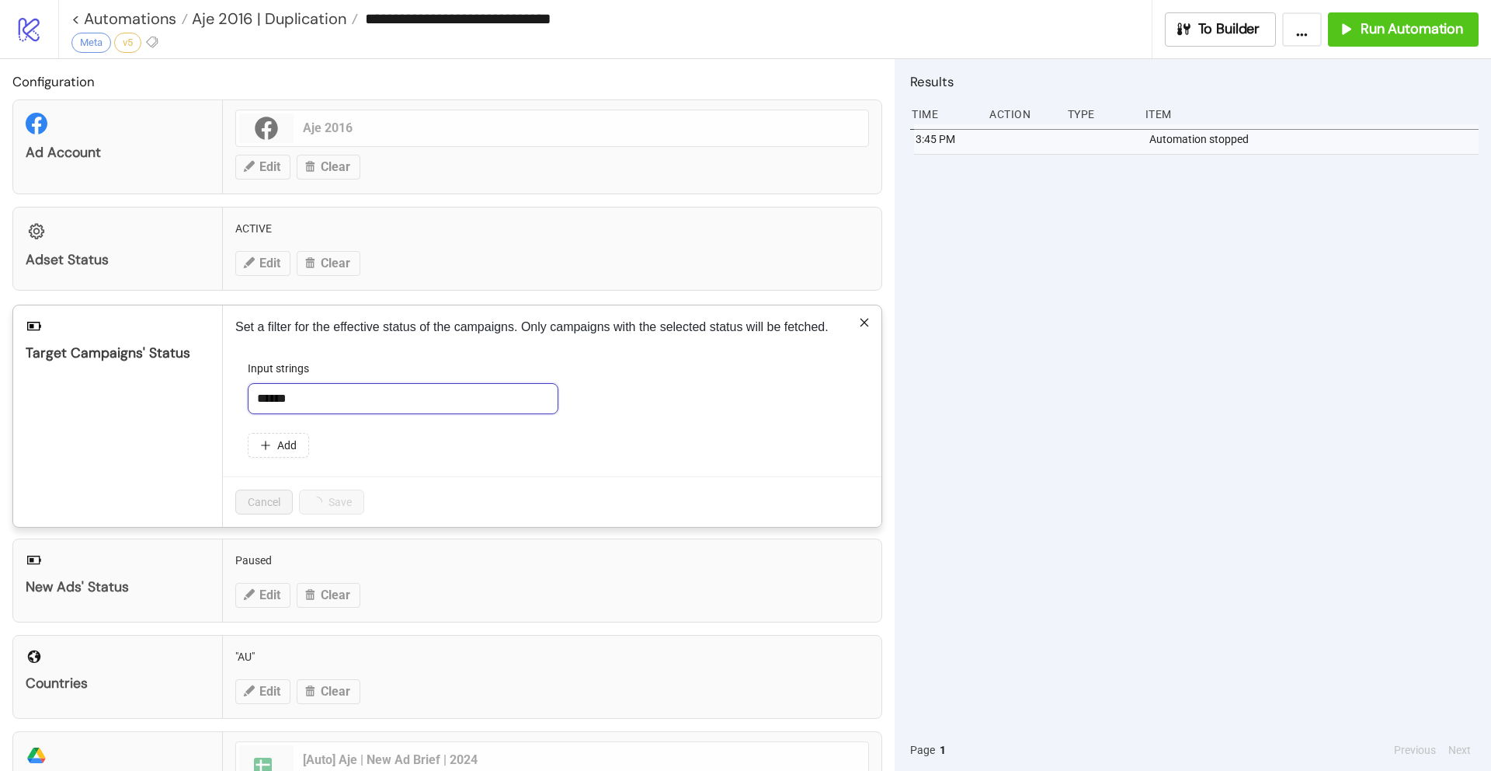
click at [277, 402] on input "******" at bounding box center [403, 398] width 311 height 31
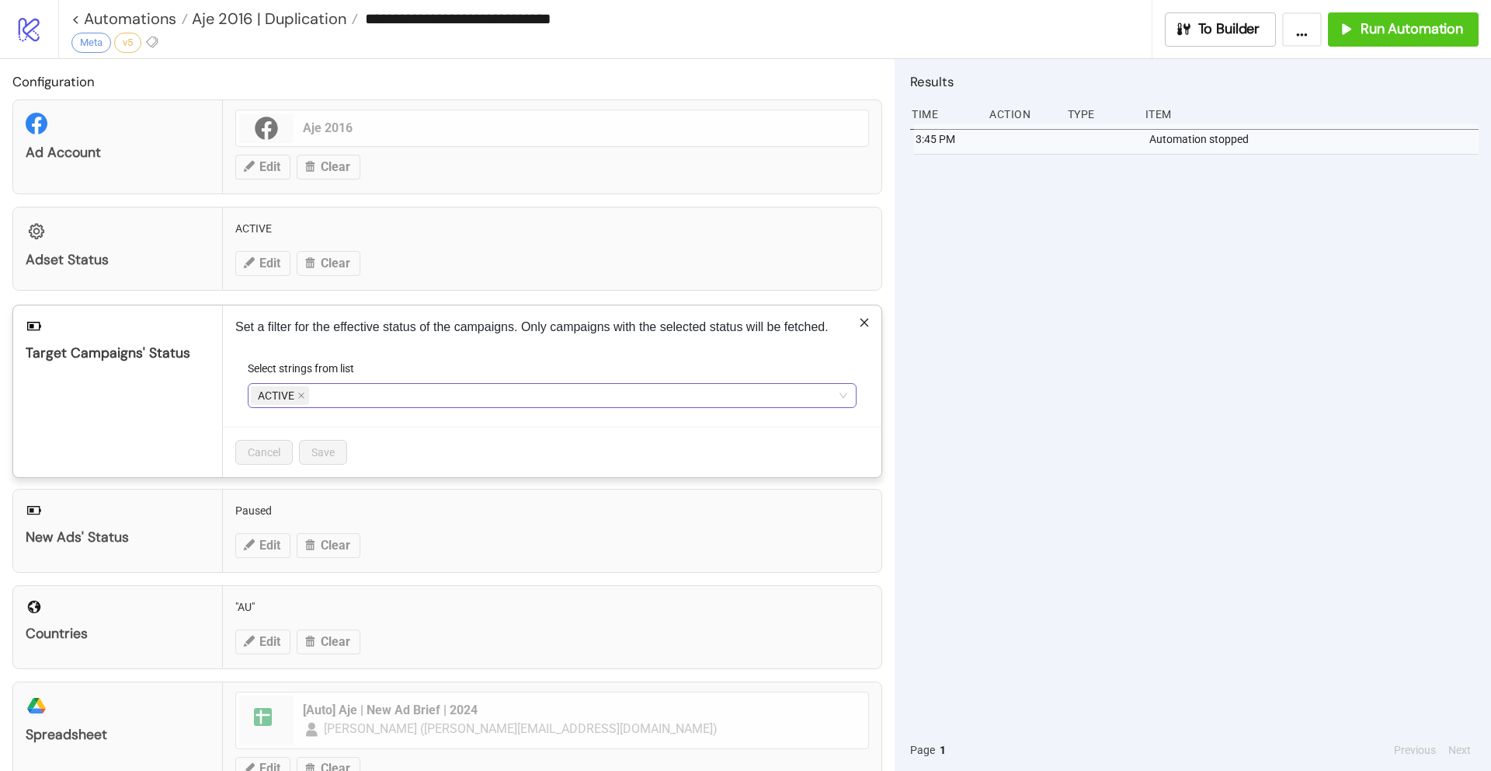
drag, startPoint x: 353, startPoint y: 401, endPoint x: 292, endPoint y: 399, distance: 61.4
click at [303, 391] on icon "close" at bounding box center [301, 395] width 8 height 8
click at [330, 391] on div at bounding box center [544, 395] width 586 height 22
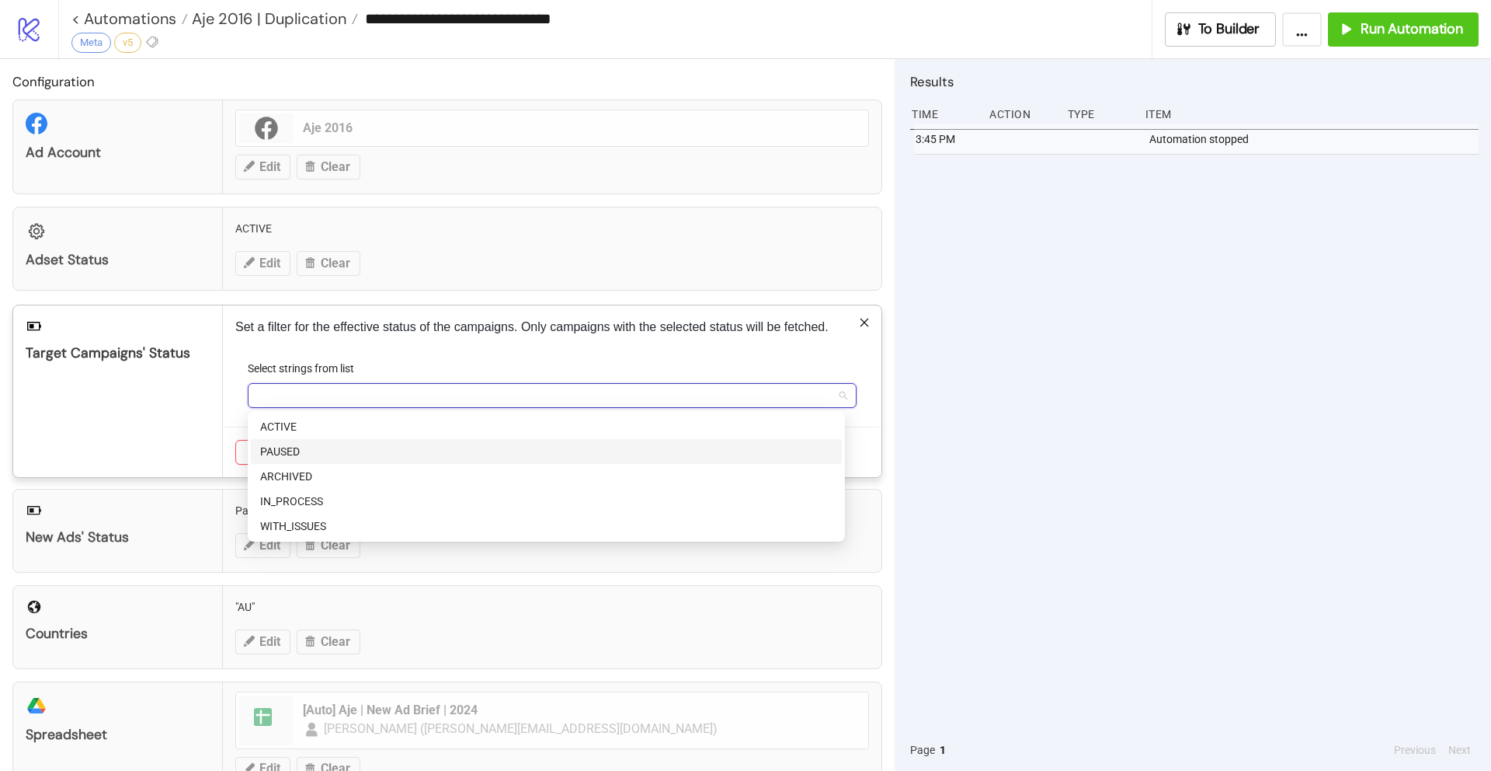
click at [320, 452] on div "PAUSED" at bounding box center [546, 451] width 572 height 17
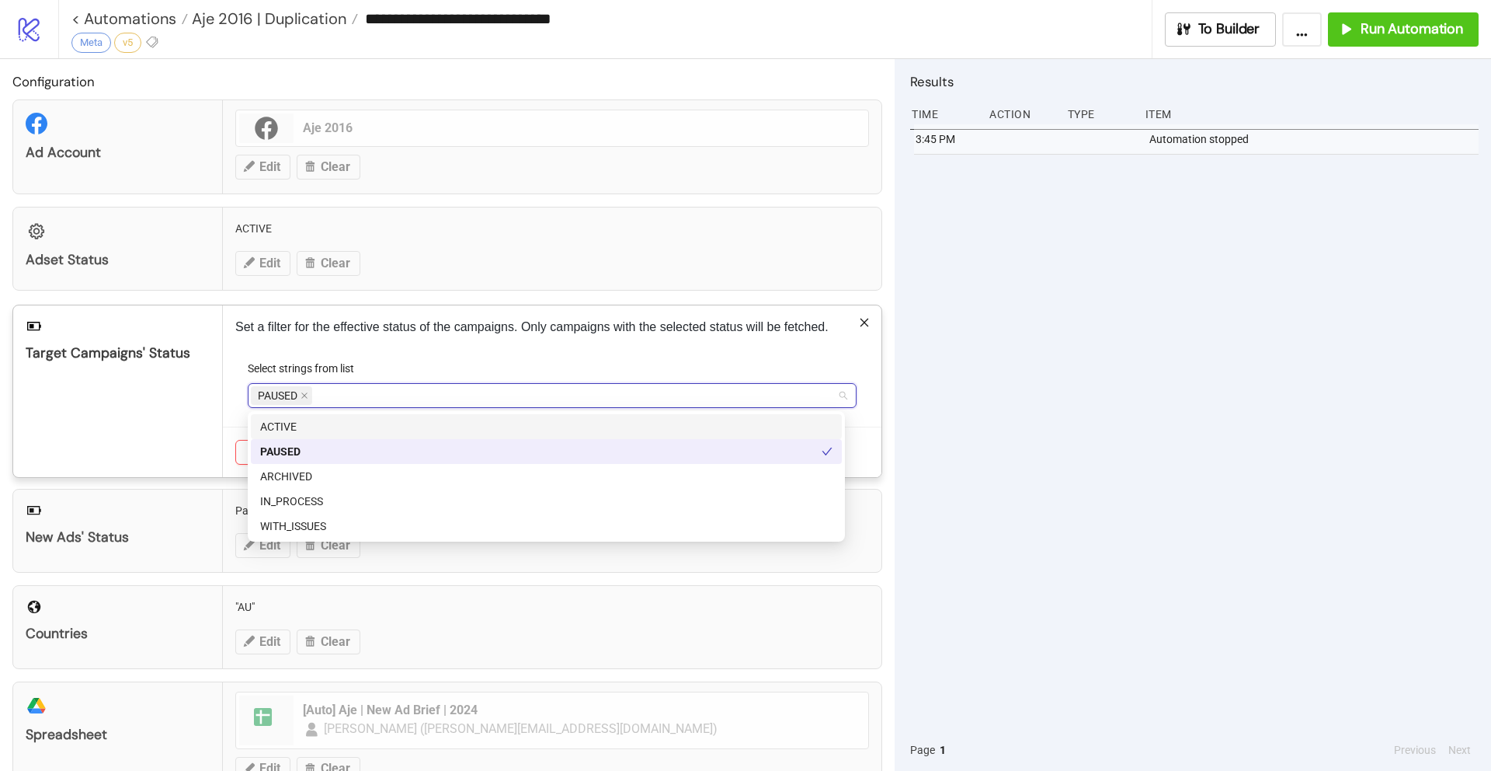
click at [654, 357] on div "Set a filter for the effective status of the campaigns. Only campaigns with the…" at bounding box center [552, 391] width 659 height 172
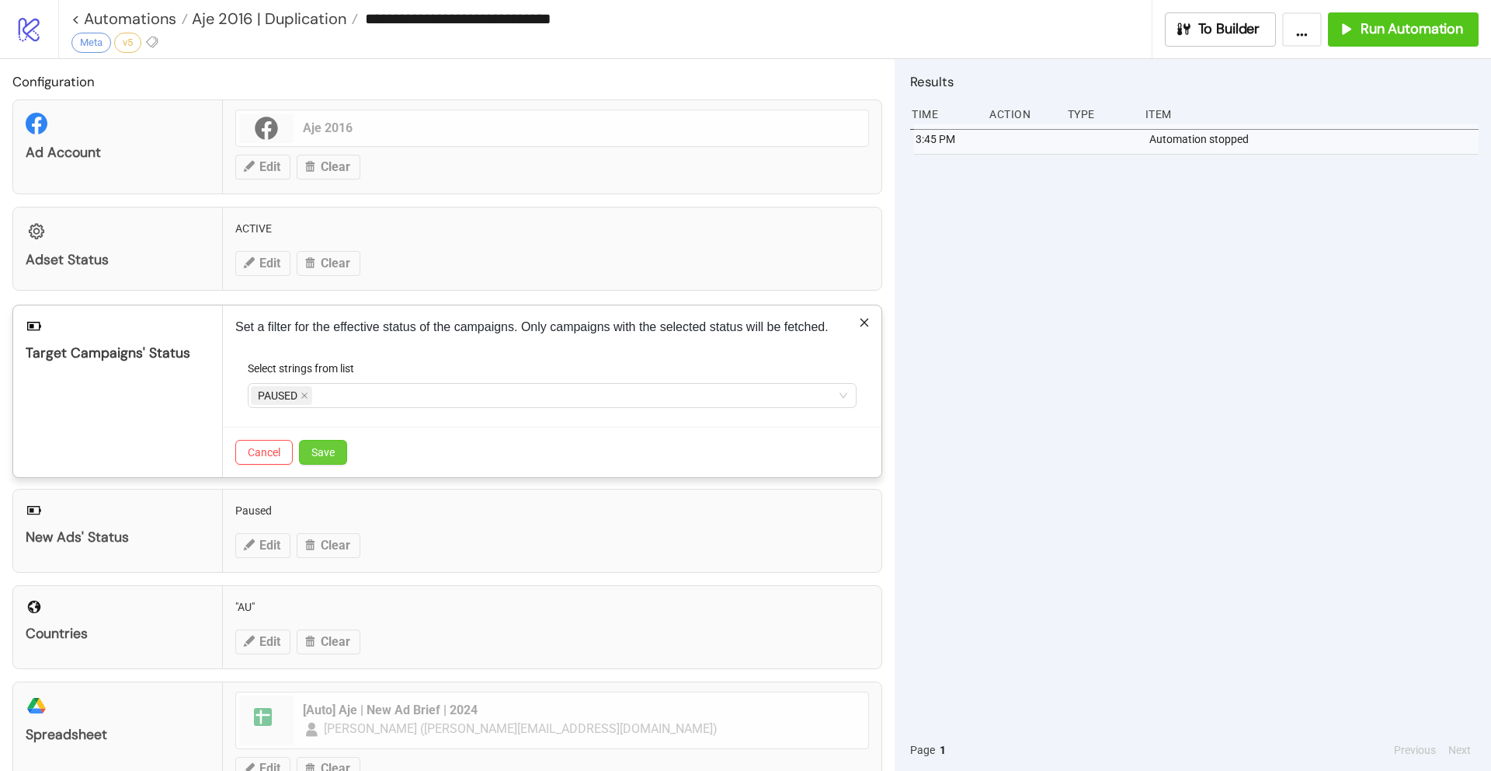
click at [318, 451] on span "Save" at bounding box center [322, 452] width 23 height 12
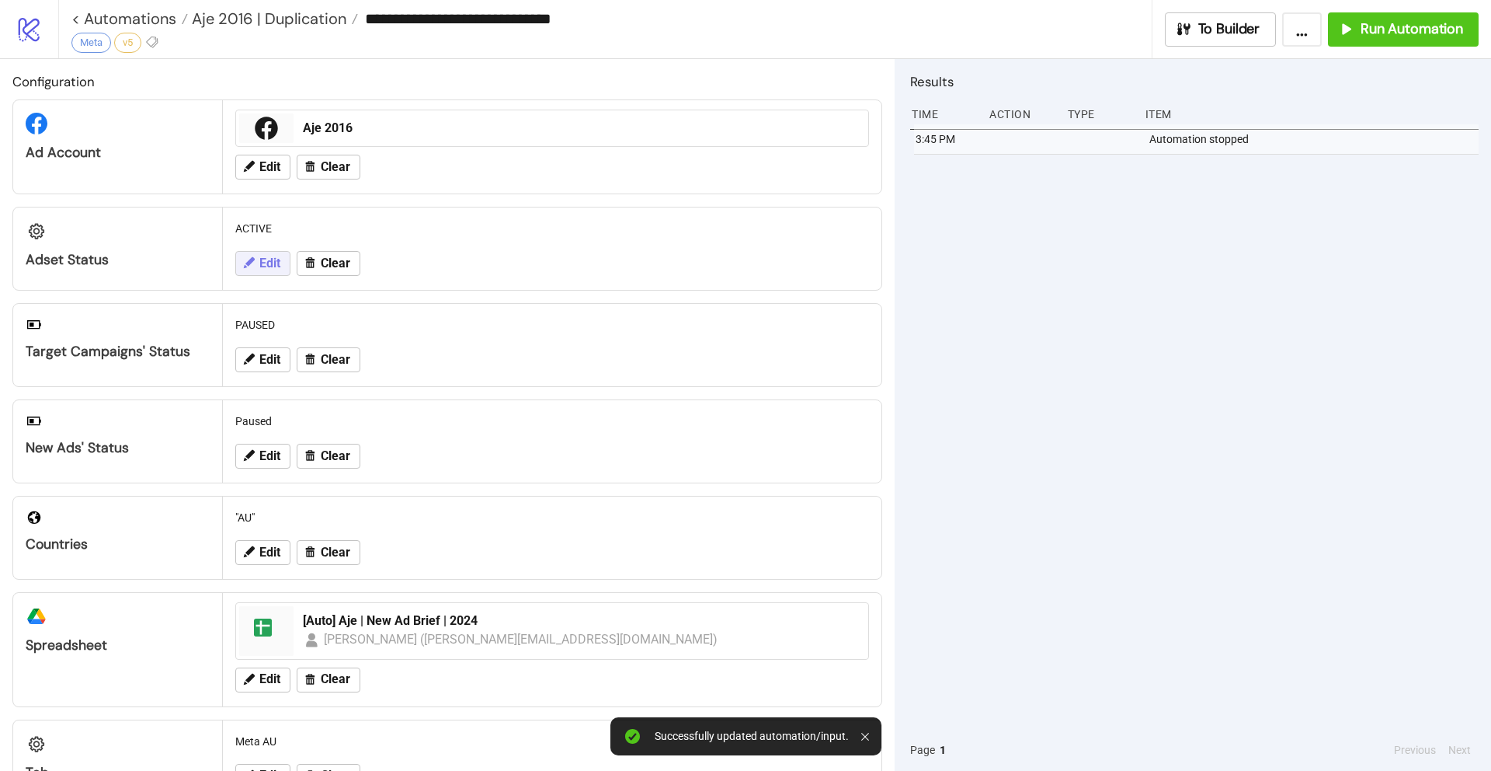
click at [273, 259] on span "Edit" at bounding box center [269, 263] width 21 height 14
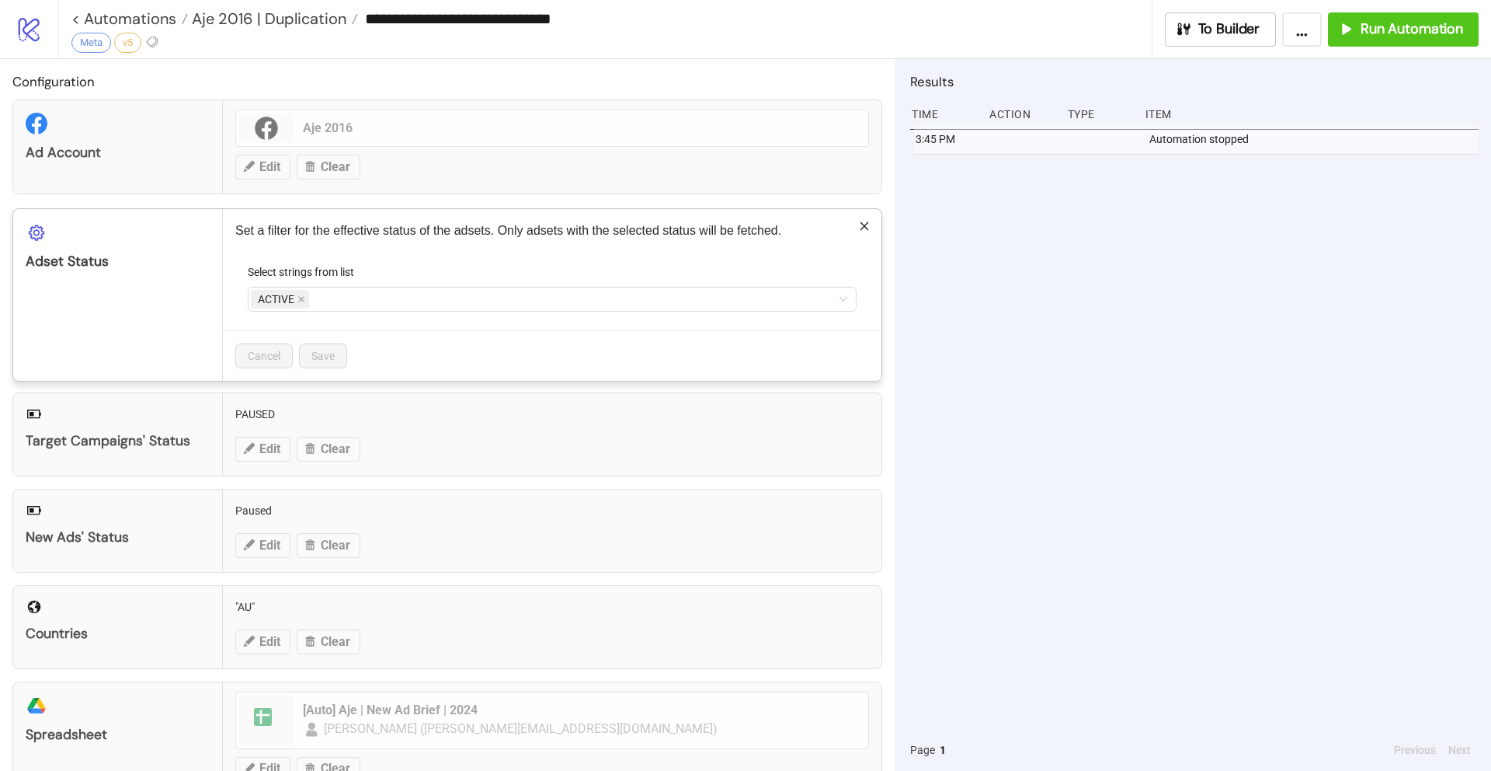
drag, startPoint x: 301, startPoint y: 298, endPoint x: 332, endPoint y: 315, distance: 34.8
click at [303, 303] on span at bounding box center [301, 299] width 8 height 17
click at [323, 296] on div at bounding box center [544, 299] width 586 height 22
click at [311, 354] on div "PAUSED" at bounding box center [546, 354] width 572 height 17
click at [558, 254] on div "Set a filter for the effective status of the adsets. Only adsets with the selec…" at bounding box center [552, 295] width 659 height 172
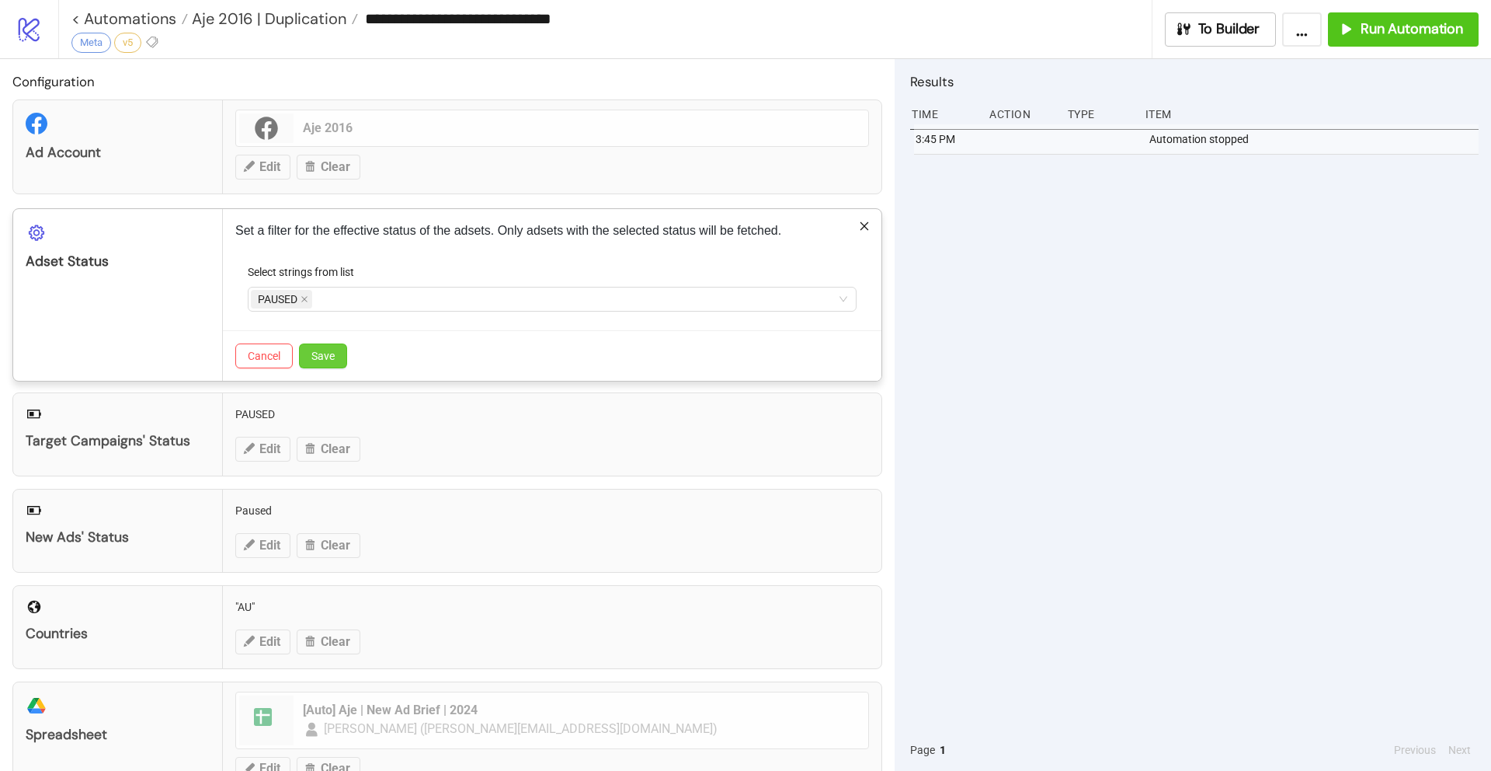
click at [336, 357] on button "Save" at bounding box center [323, 355] width 48 height 25
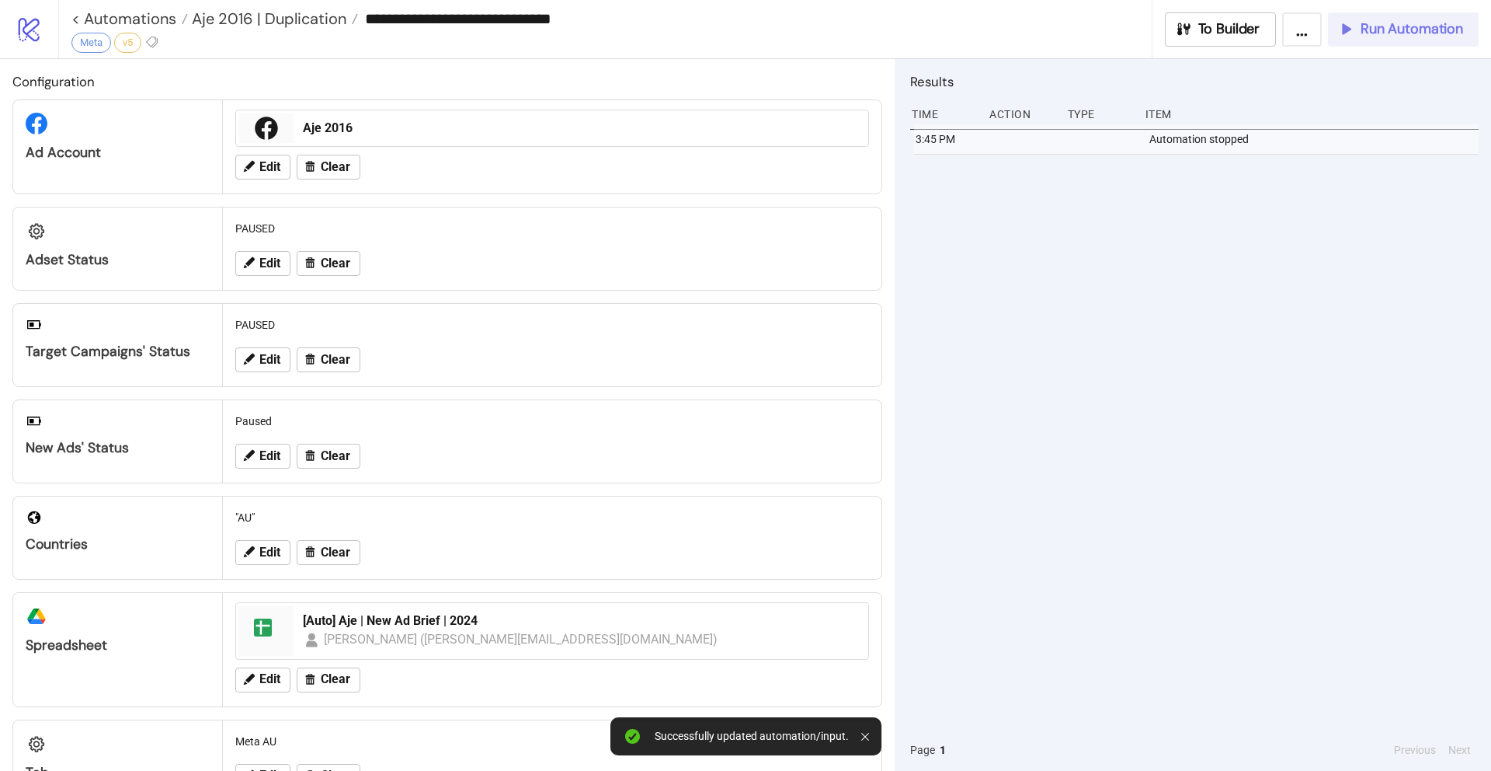
click at [1402, 27] on span "Run Automation" at bounding box center [1412, 29] width 103 height 18
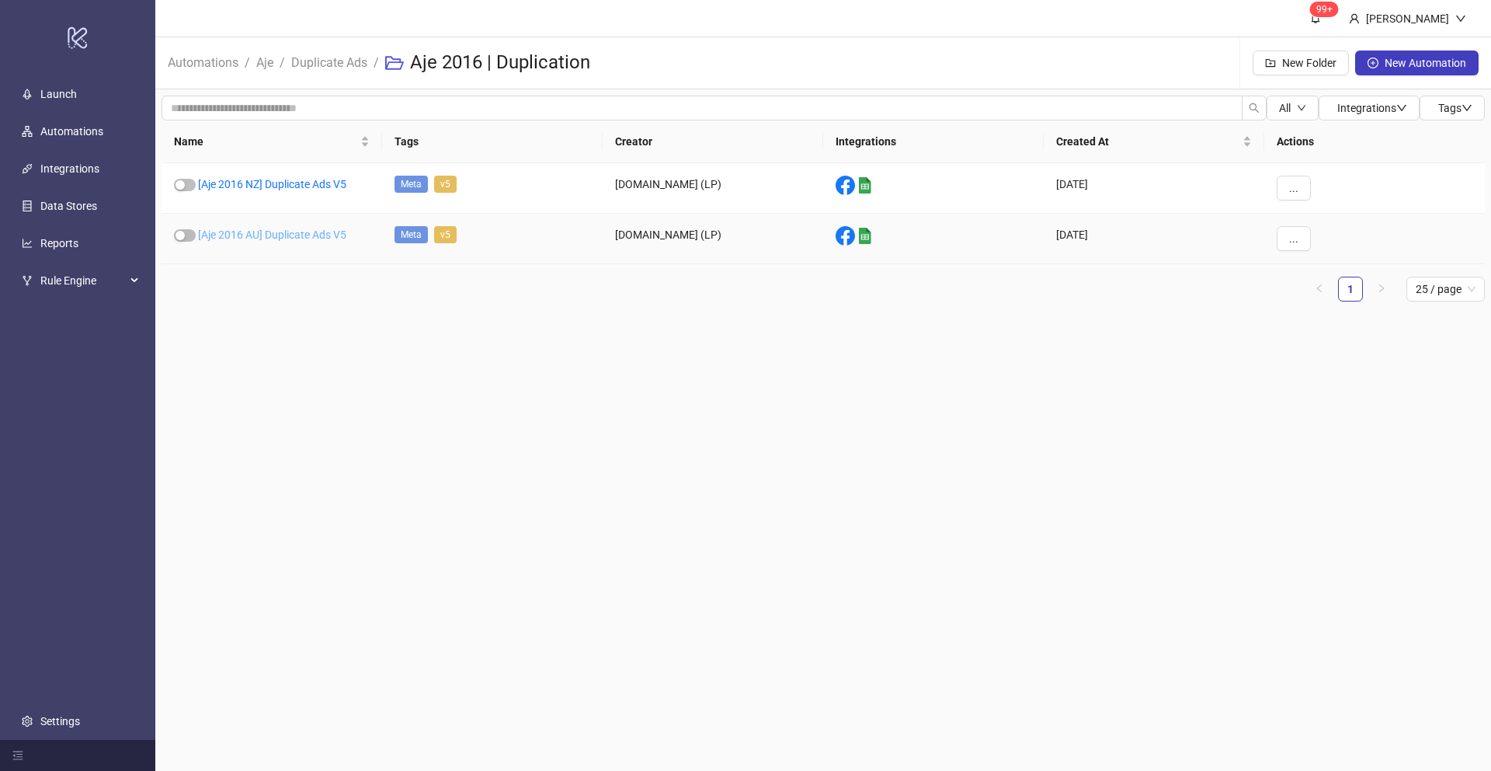
click at [253, 233] on link "[Aje 2016 AU] Duplicate Ads V5" at bounding box center [272, 234] width 148 height 12
click at [279, 181] on link "[Aje 2016 NZ] Duplicate Ads V5" at bounding box center [272, 184] width 148 height 12
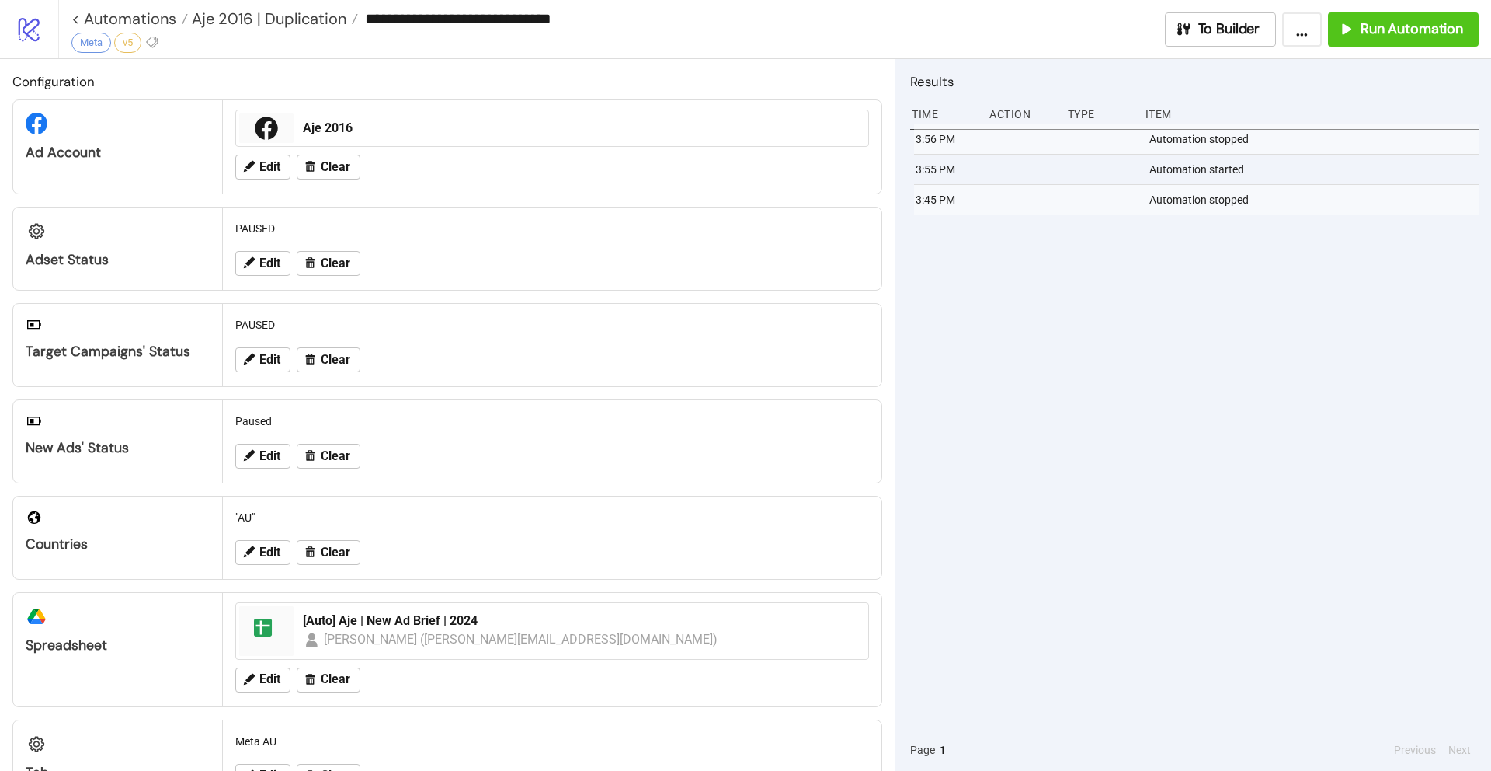
type input "**********"
click at [256, 263] on button "Edit" at bounding box center [262, 263] width 55 height 25
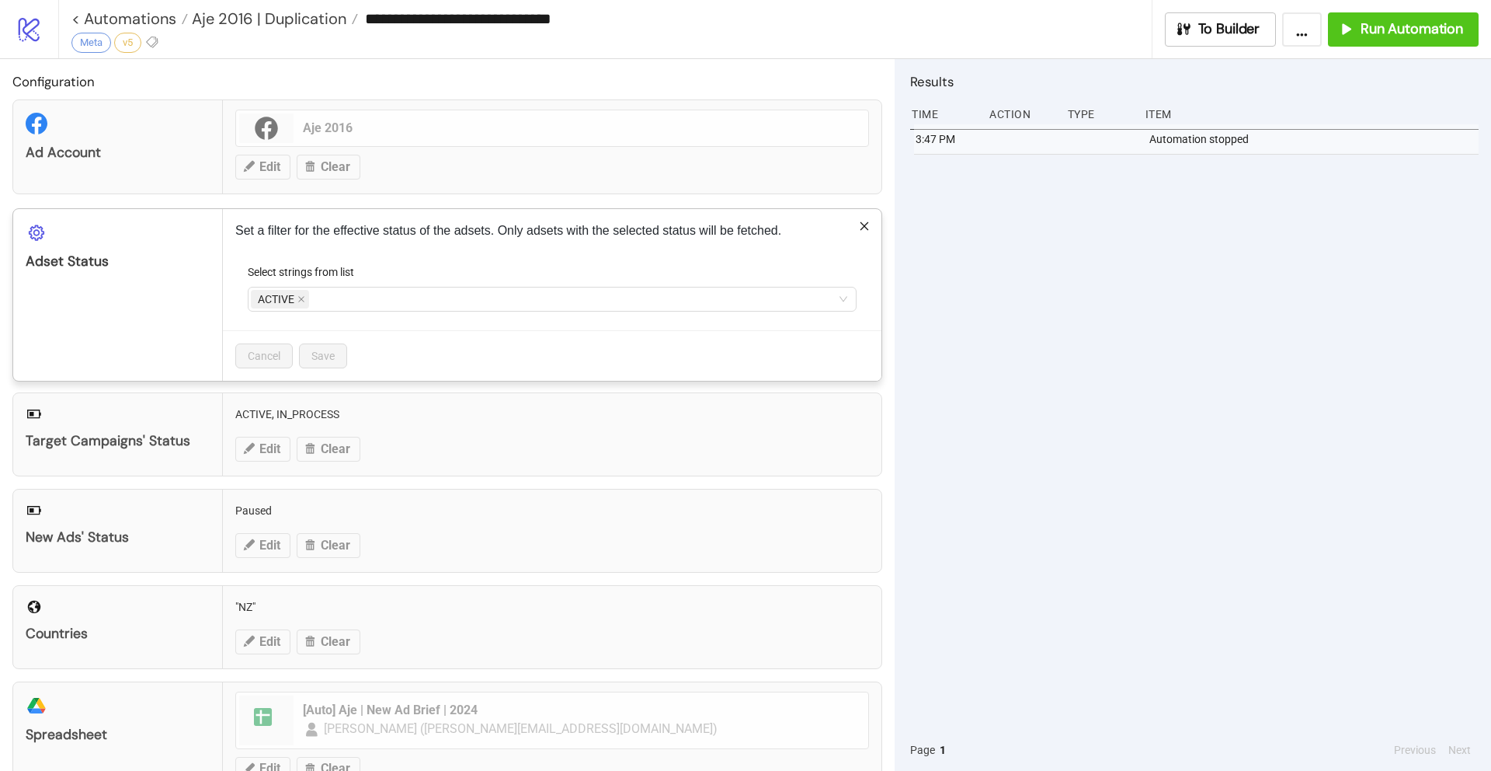
click at [339, 299] on div "ACTIVE" at bounding box center [544, 299] width 586 height 22
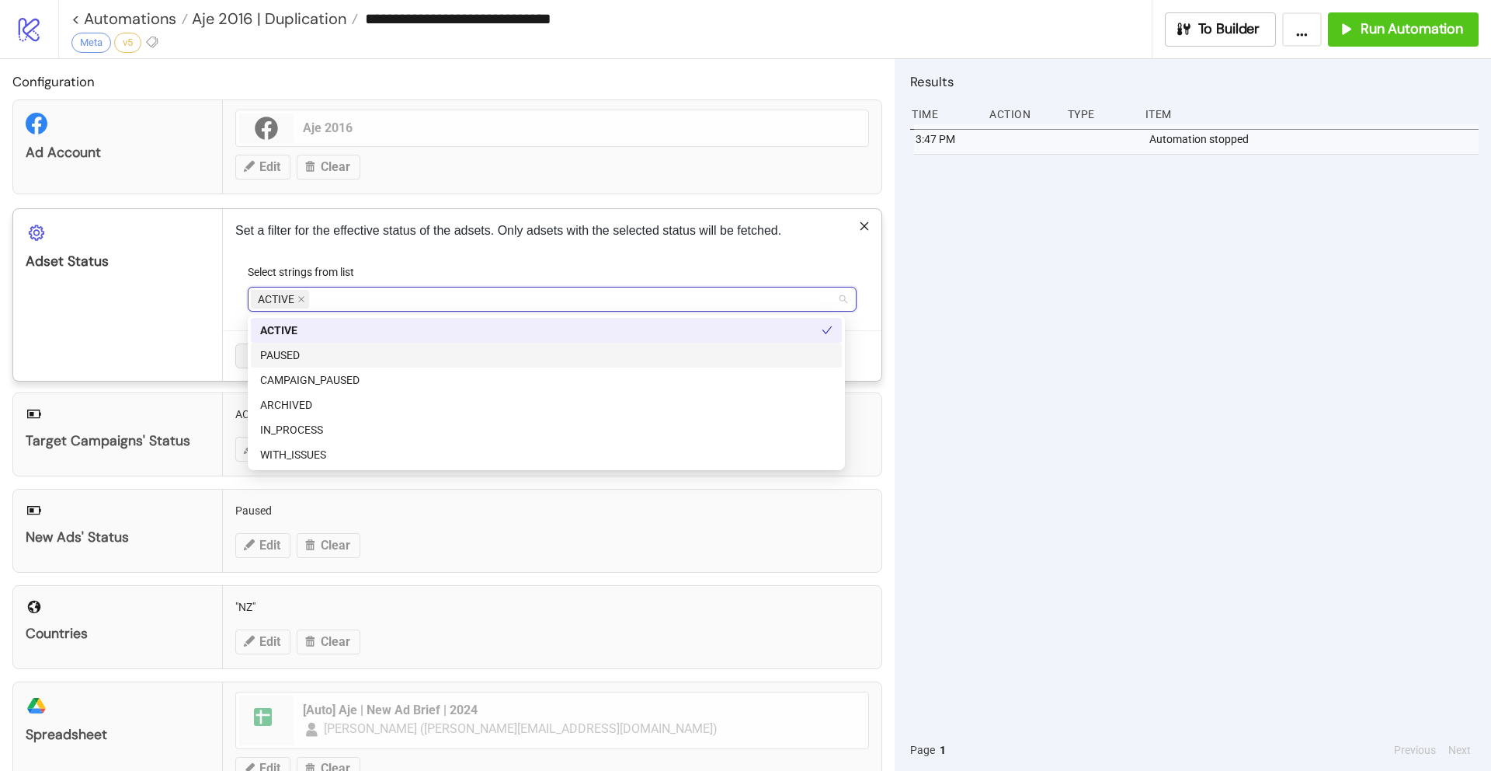
click at [291, 350] on div "PAUSED" at bounding box center [546, 354] width 572 height 17
click at [302, 296] on icon "close" at bounding box center [301, 299] width 8 height 8
click at [186, 356] on div "Adset Status" at bounding box center [118, 295] width 210 height 172
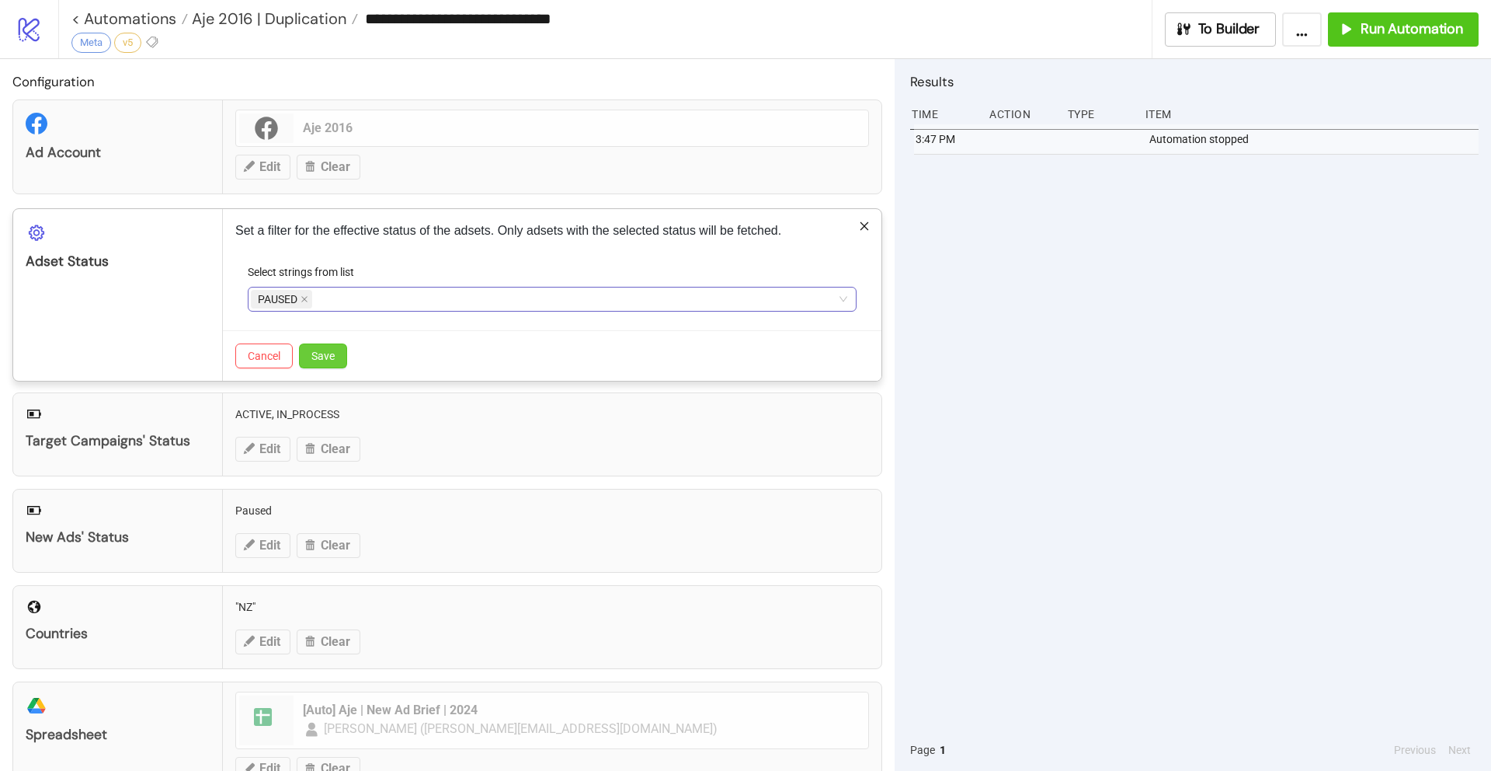
click at [319, 353] on span "Save" at bounding box center [322, 356] width 23 height 12
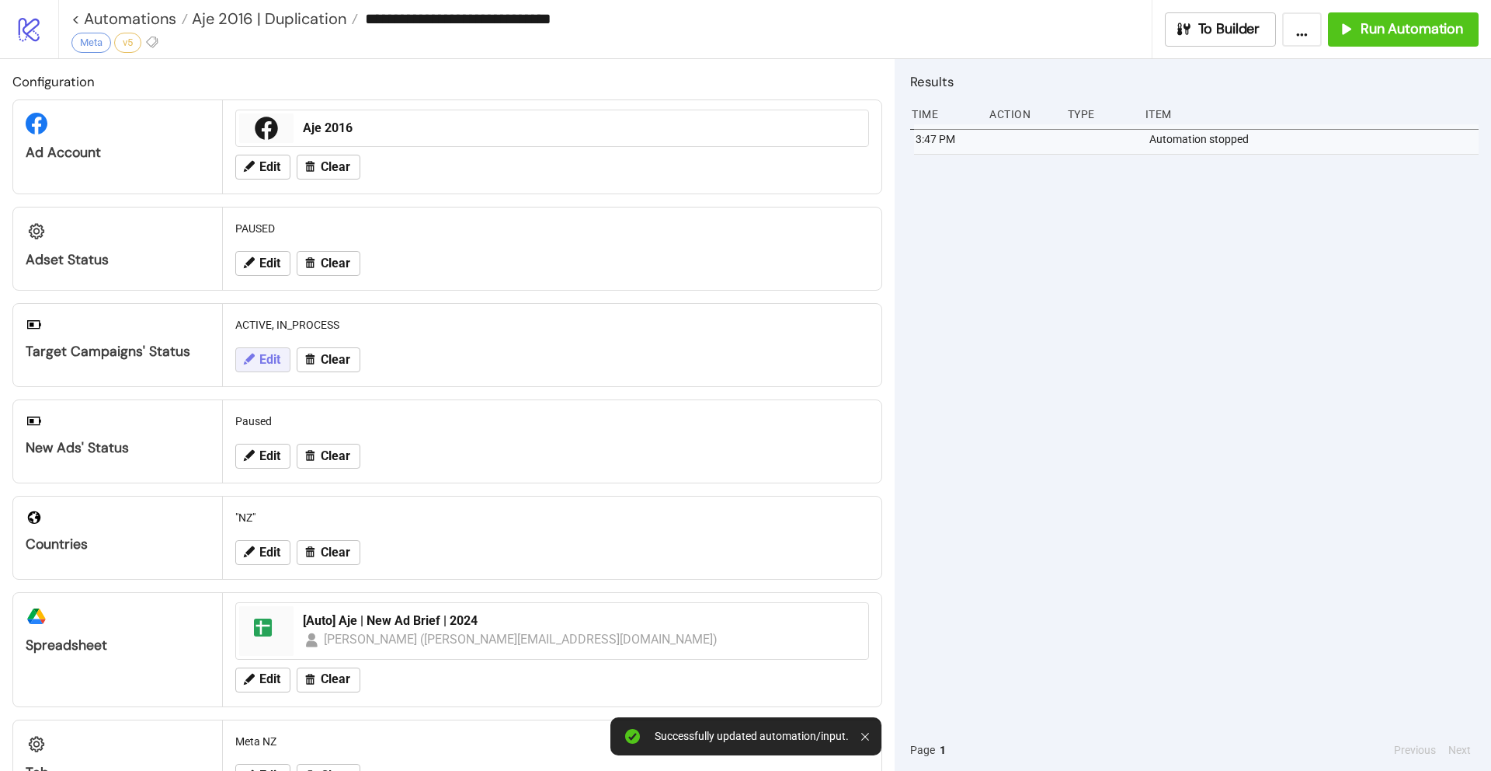
click at [267, 359] on span "Edit" at bounding box center [269, 360] width 21 height 14
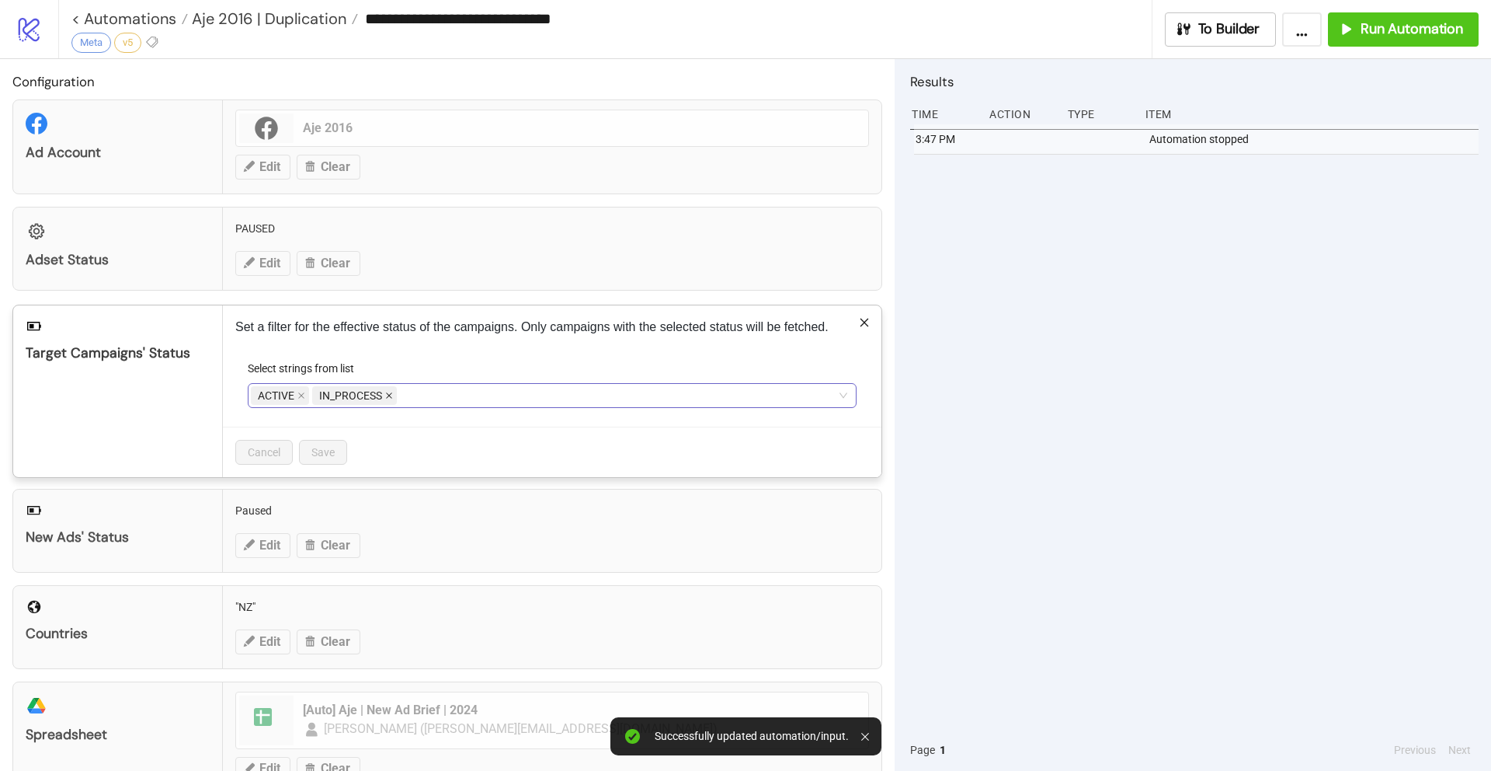
click at [387, 396] on icon "close" at bounding box center [389, 395] width 8 height 8
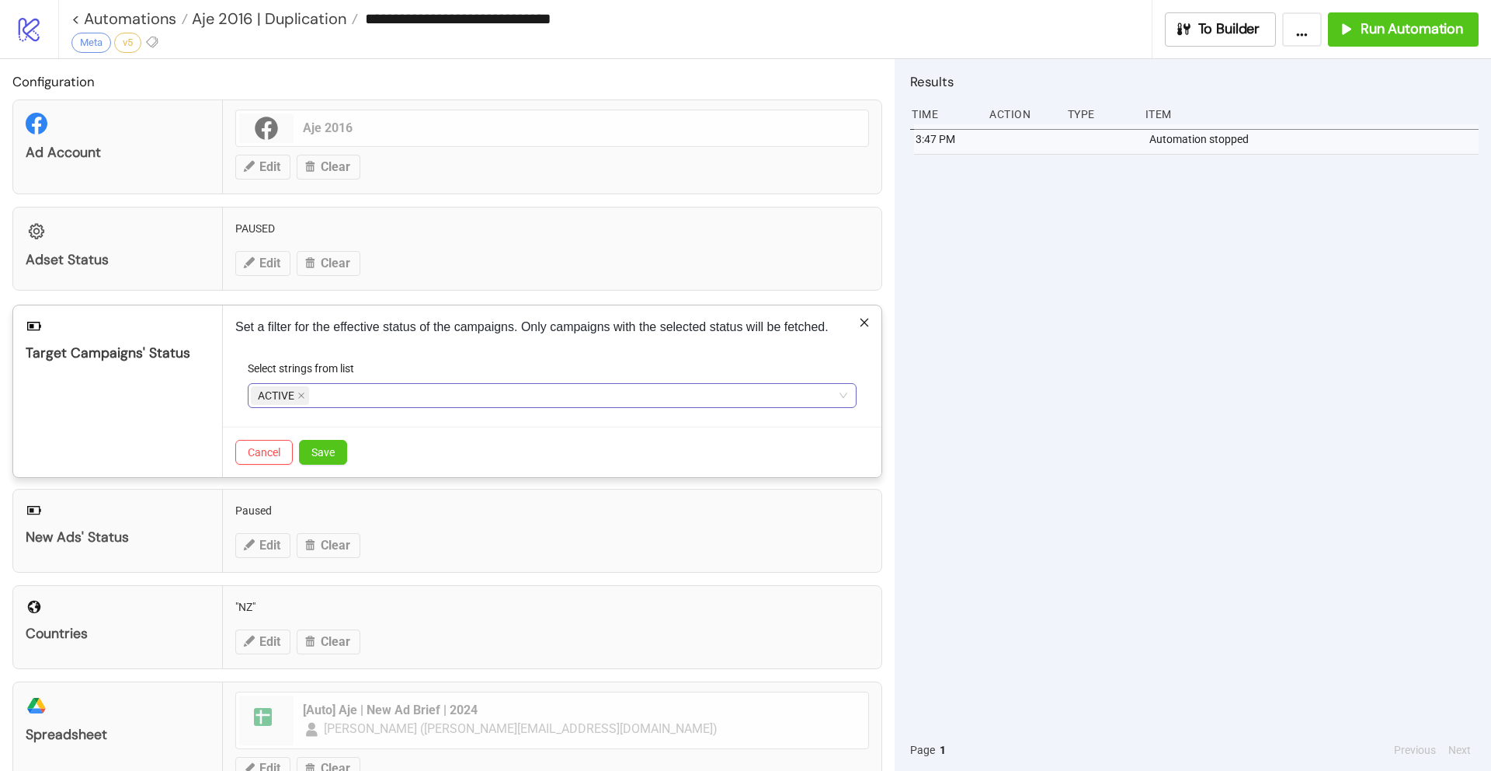
click at [322, 394] on div "ACTIVE" at bounding box center [544, 395] width 586 height 22
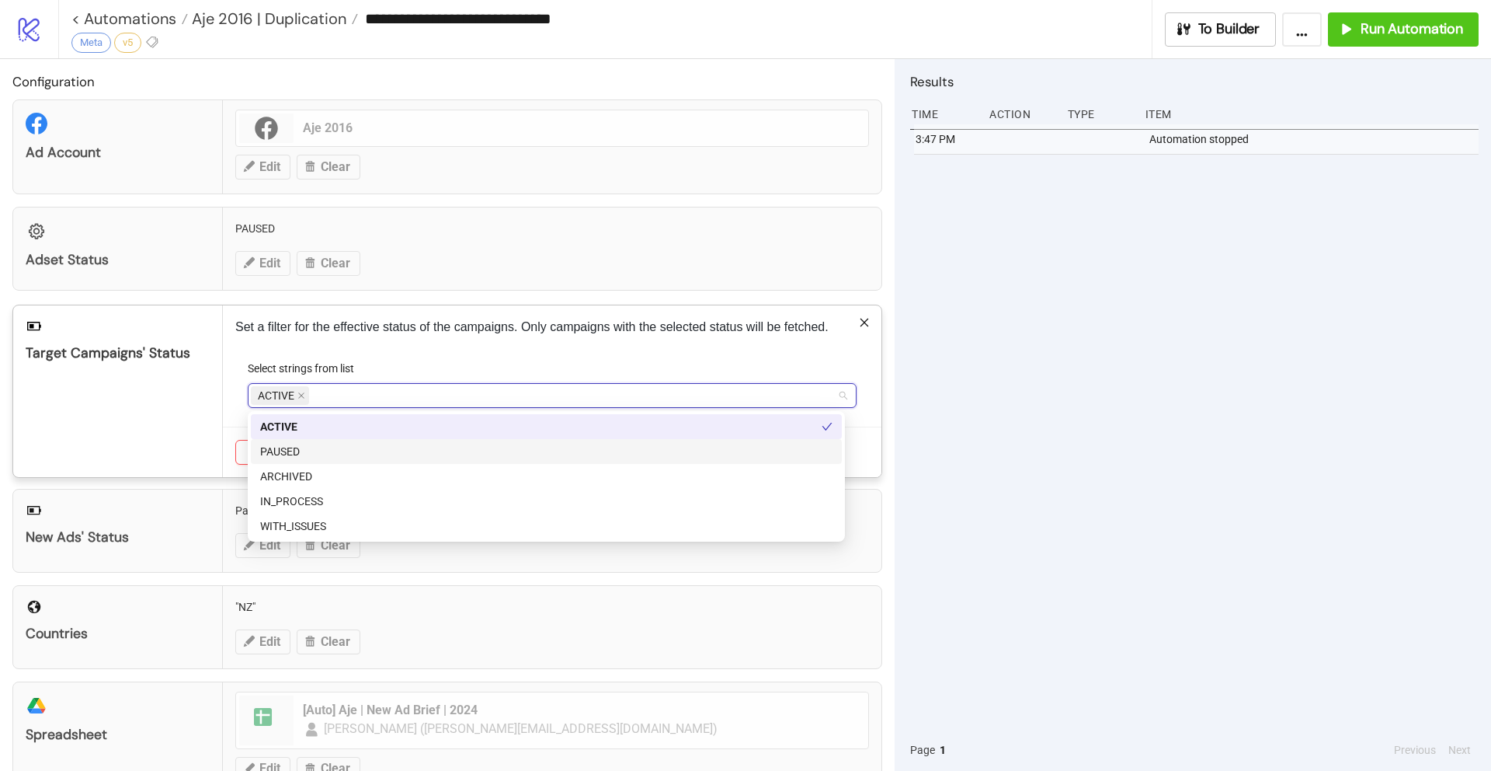
click at [322, 456] on div "PAUSED" at bounding box center [546, 451] width 572 height 17
click at [301, 395] on icon "close" at bounding box center [301, 396] width 6 height 6
click at [555, 348] on div "Set a filter for the effective status of the campaigns. Only campaigns with the…" at bounding box center [552, 391] width 659 height 172
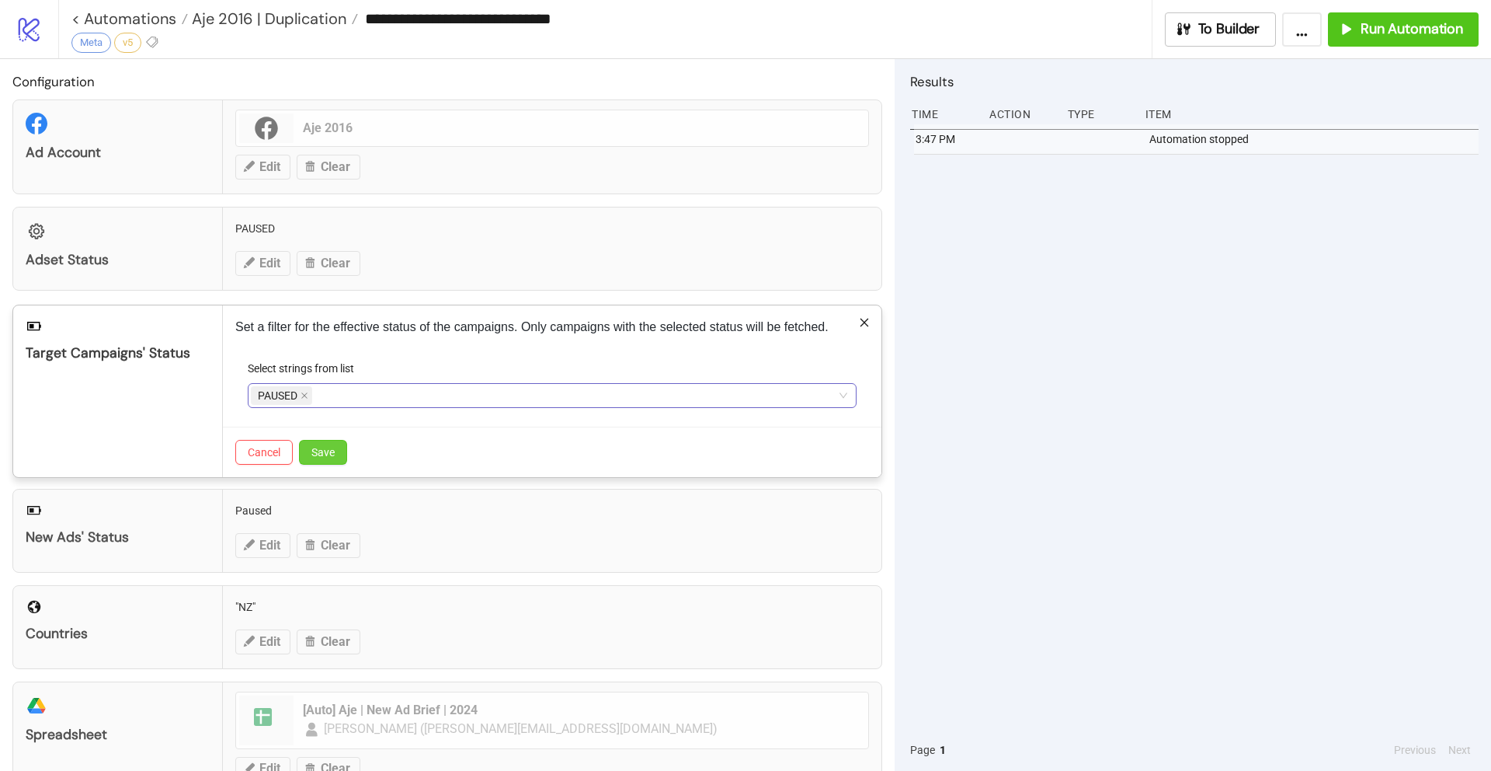
click at [341, 447] on button "Save" at bounding box center [323, 452] width 48 height 25
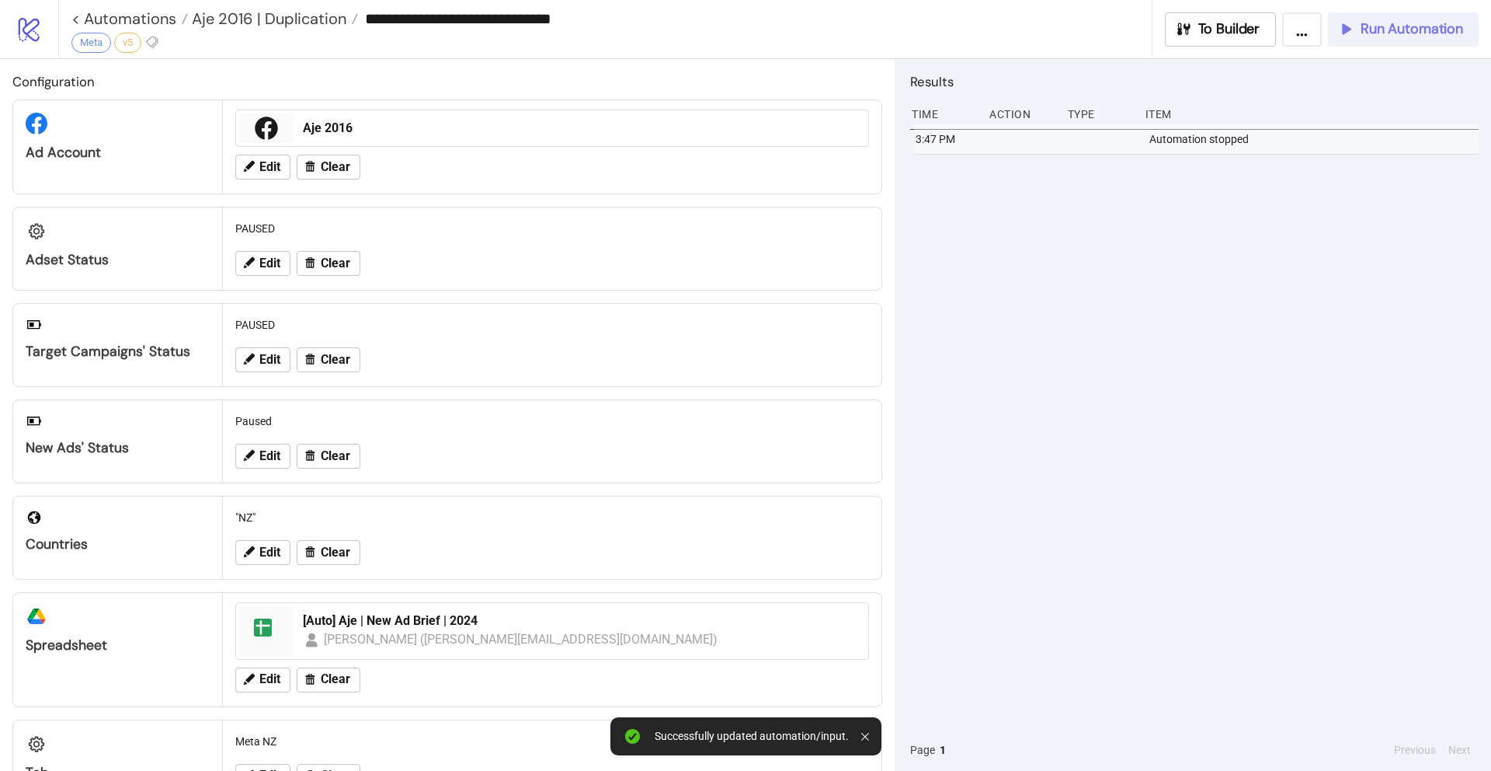
click at [1405, 26] on span "Run Automation" at bounding box center [1412, 29] width 103 height 18
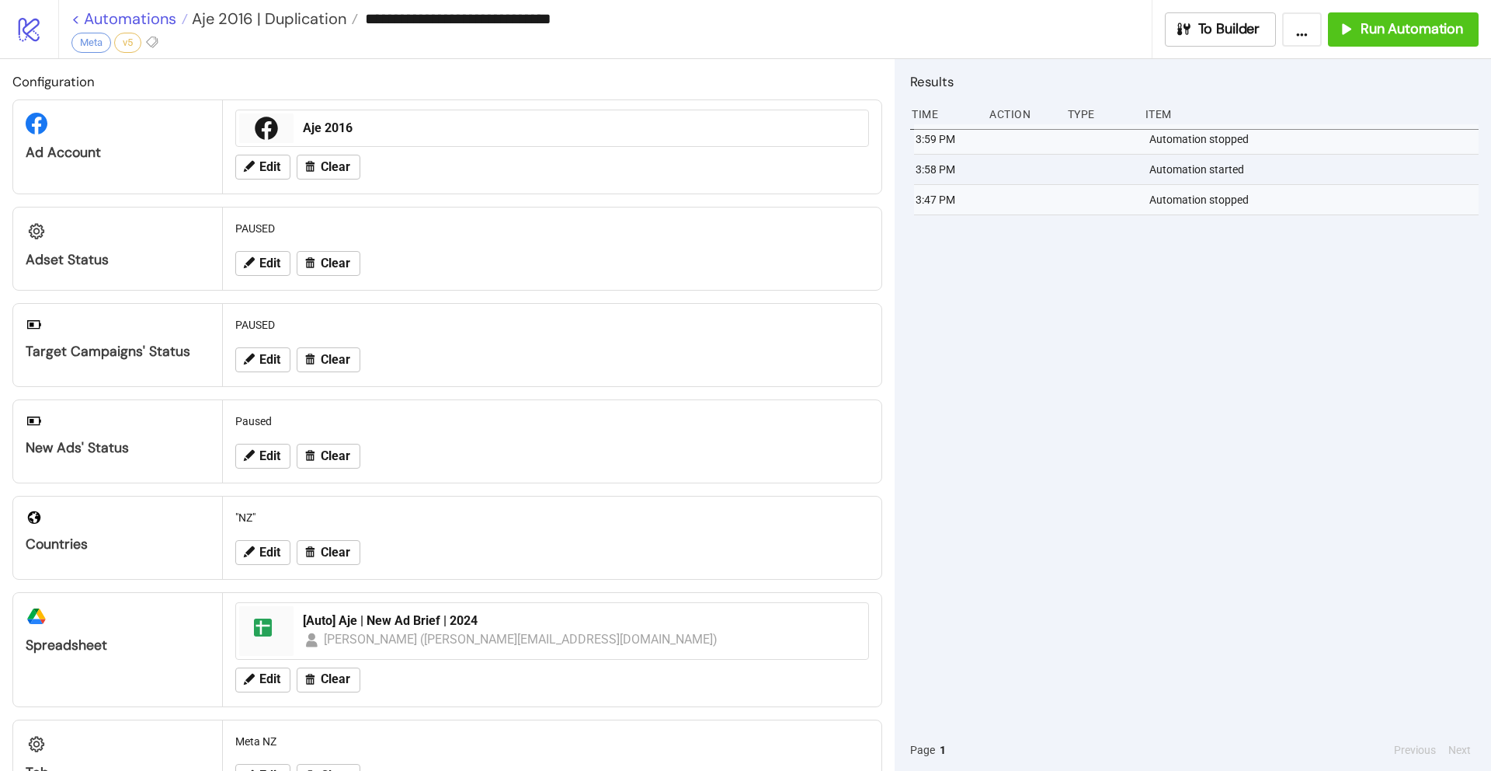
click at [77, 20] on link "< Automations" at bounding box center [129, 19] width 117 height 16
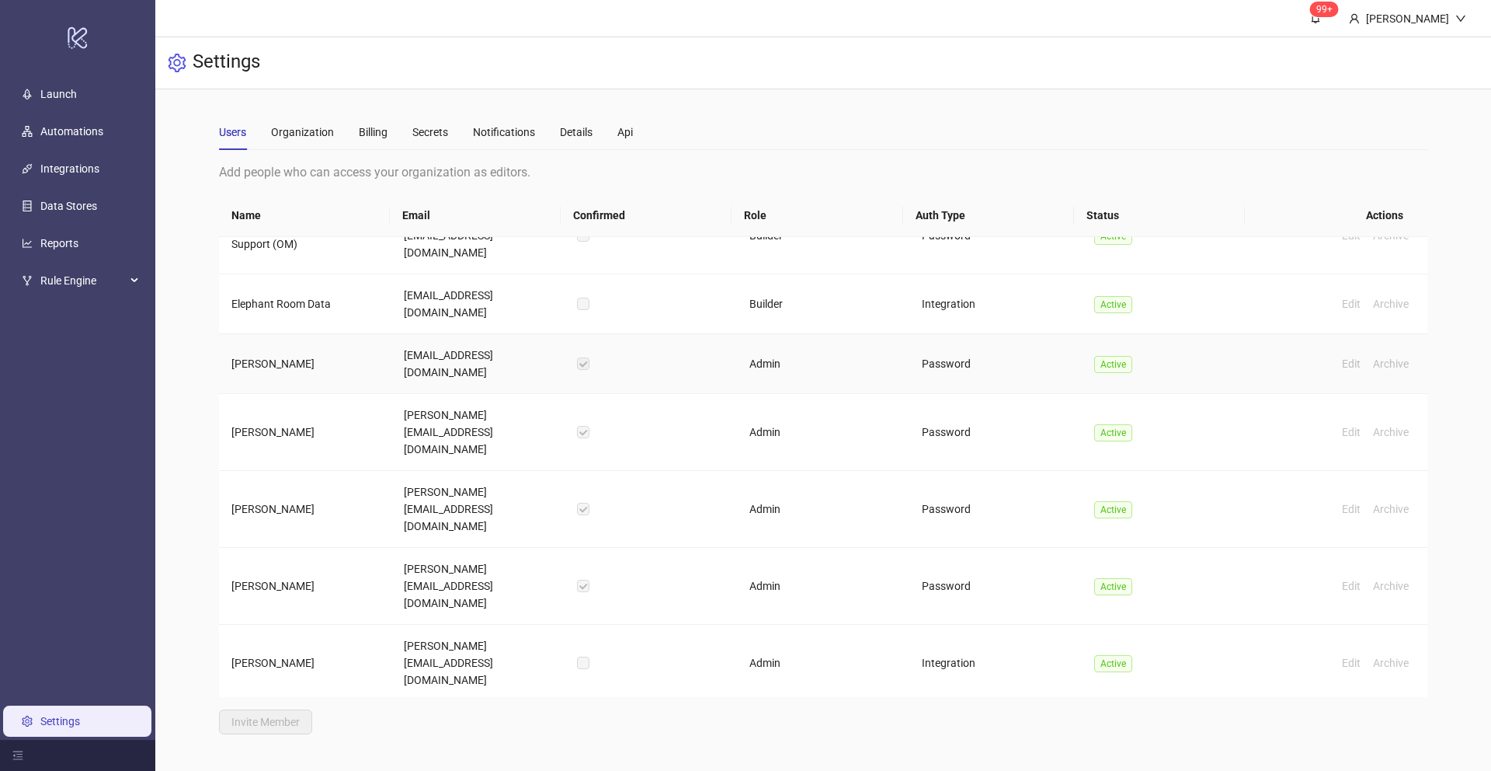
scroll to position [137, 0]
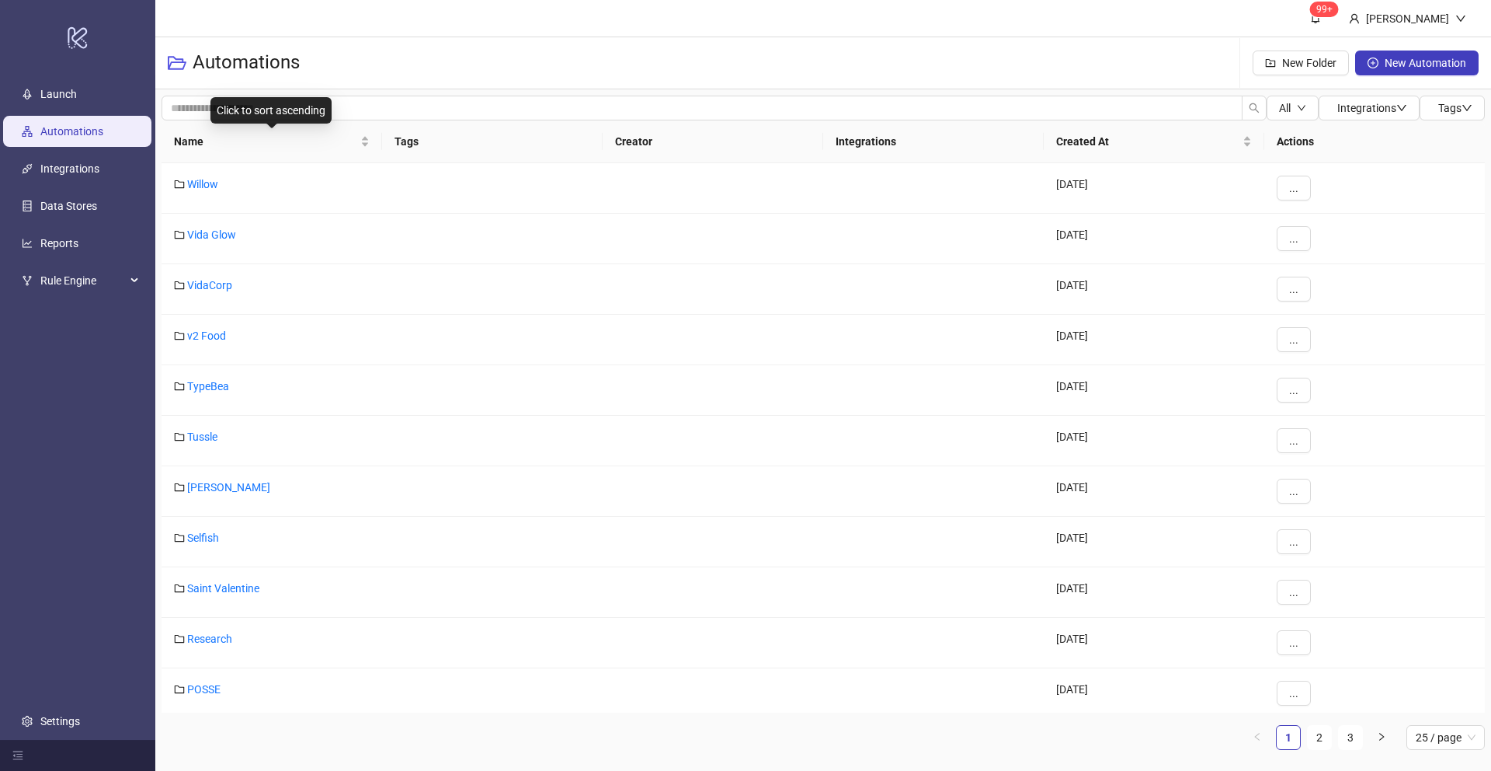
click at [194, 139] on span "Name" at bounding box center [265, 141] width 183 height 17
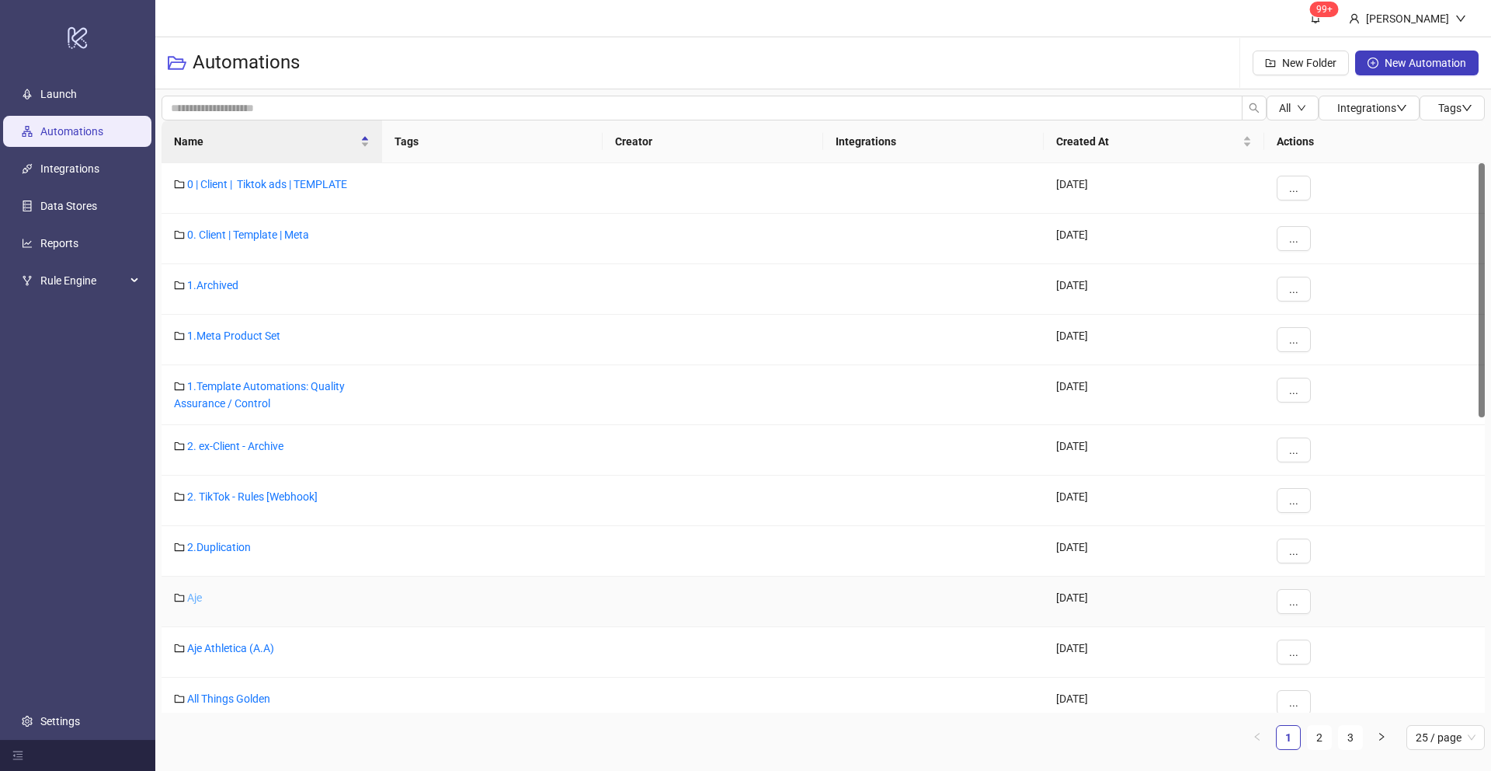
click at [189, 600] on link "Aje" at bounding box center [194, 597] width 15 height 12
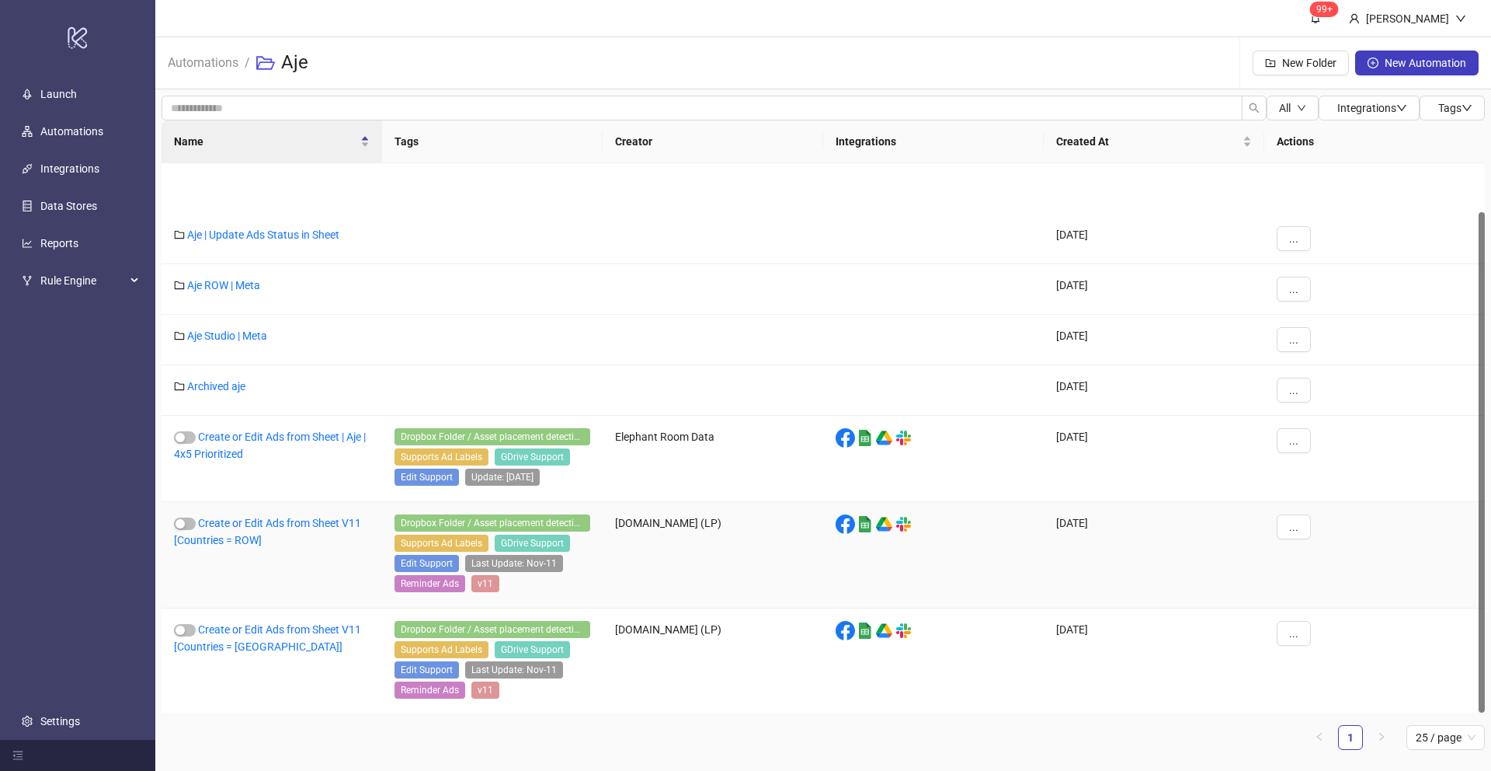
scroll to position [53, 0]
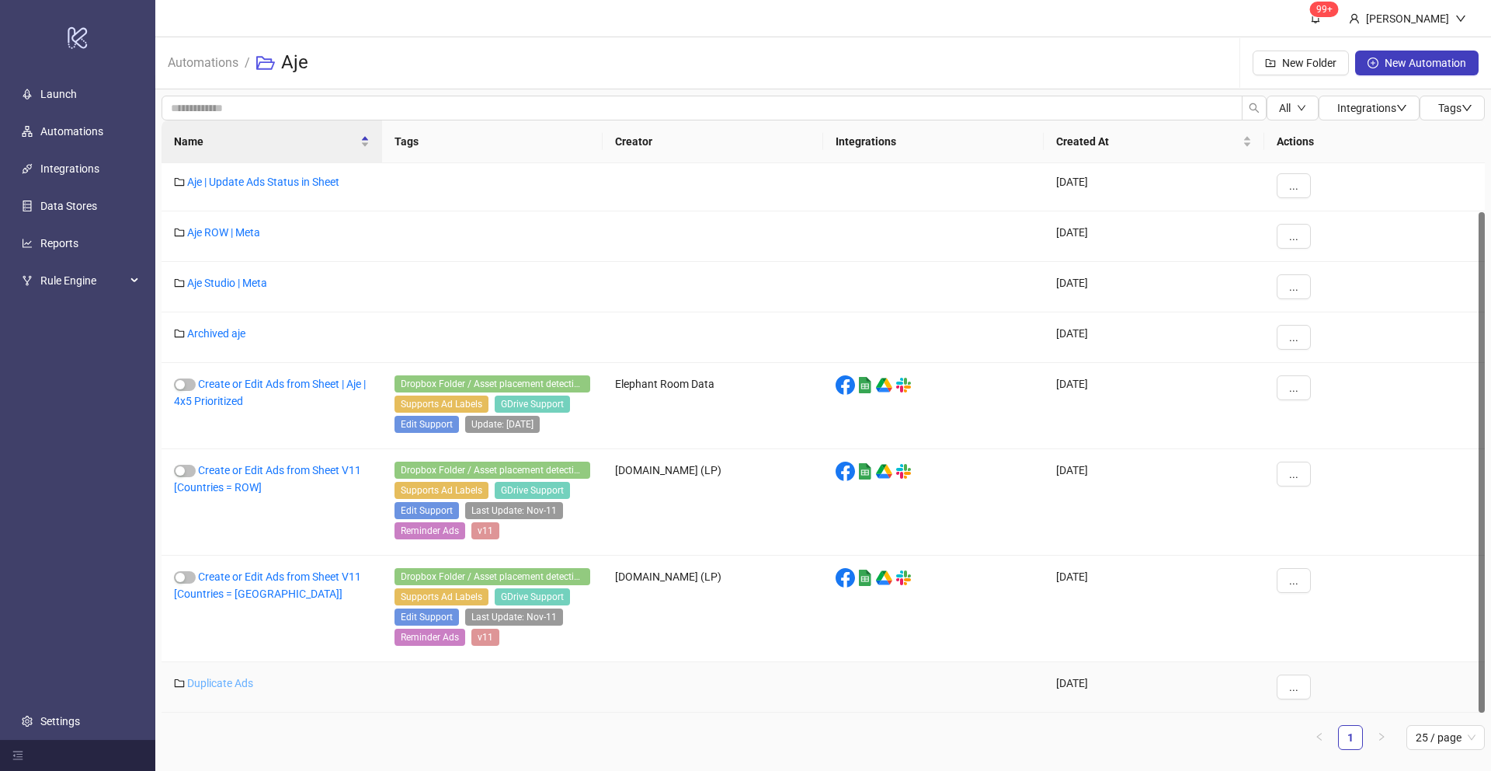
click at [213, 682] on link "Duplicate Ads" at bounding box center [220, 683] width 66 height 12
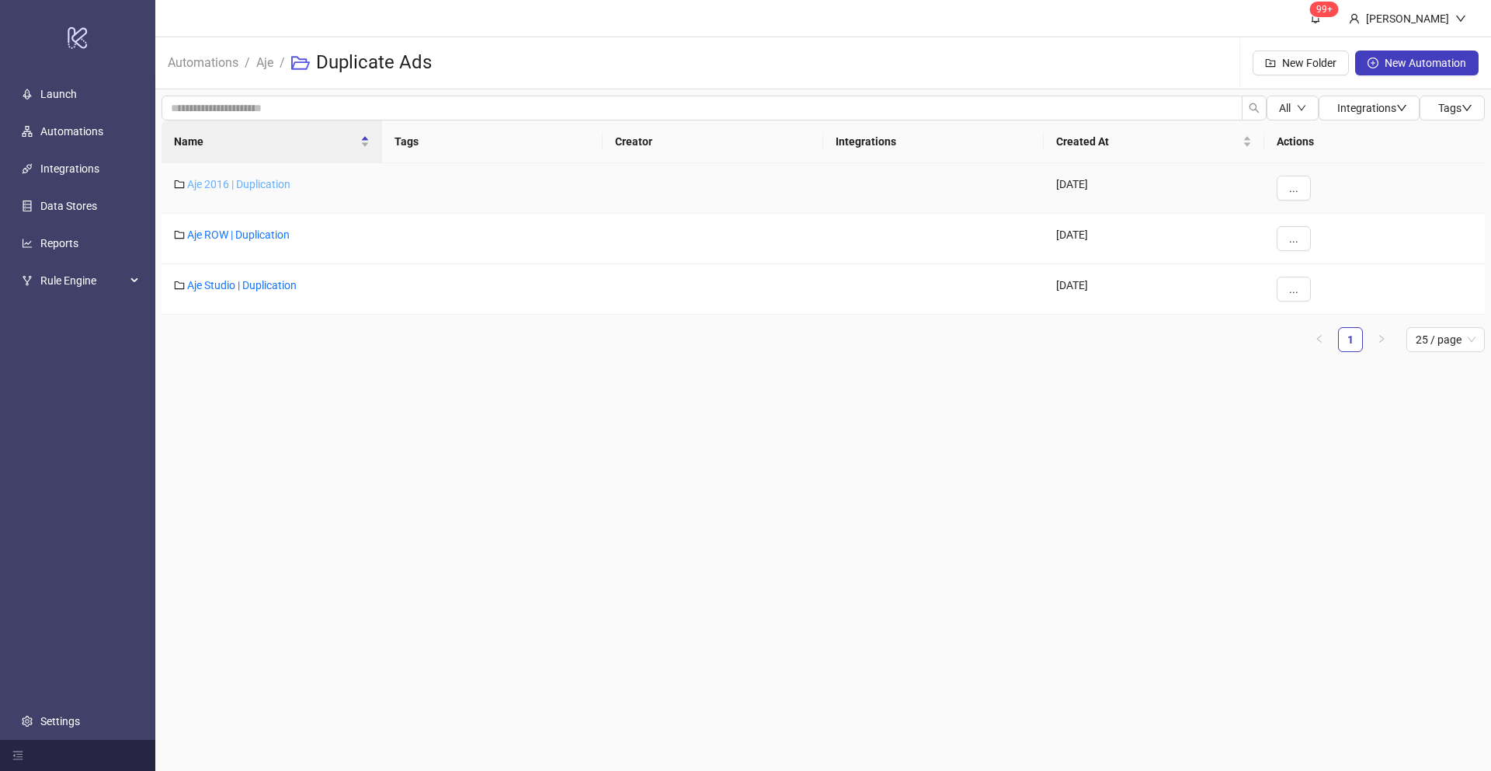
click at [235, 184] on link "Aje 2016 | Duplication" at bounding box center [238, 184] width 103 height 12
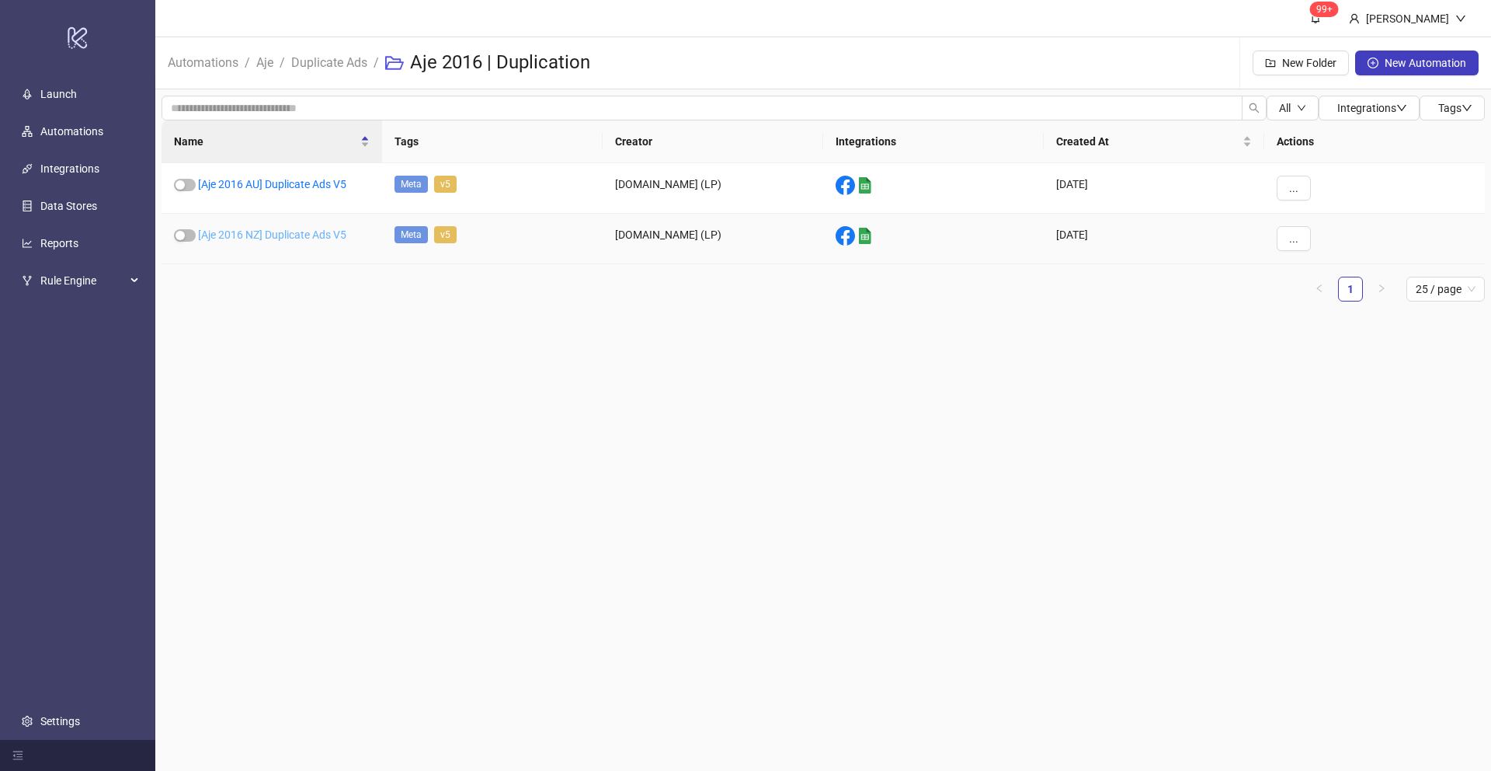
click at [254, 232] on link "[Aje 2016 NZ] Duplicate Ads V5" at bounding box center [272, 234] width 148 height 12
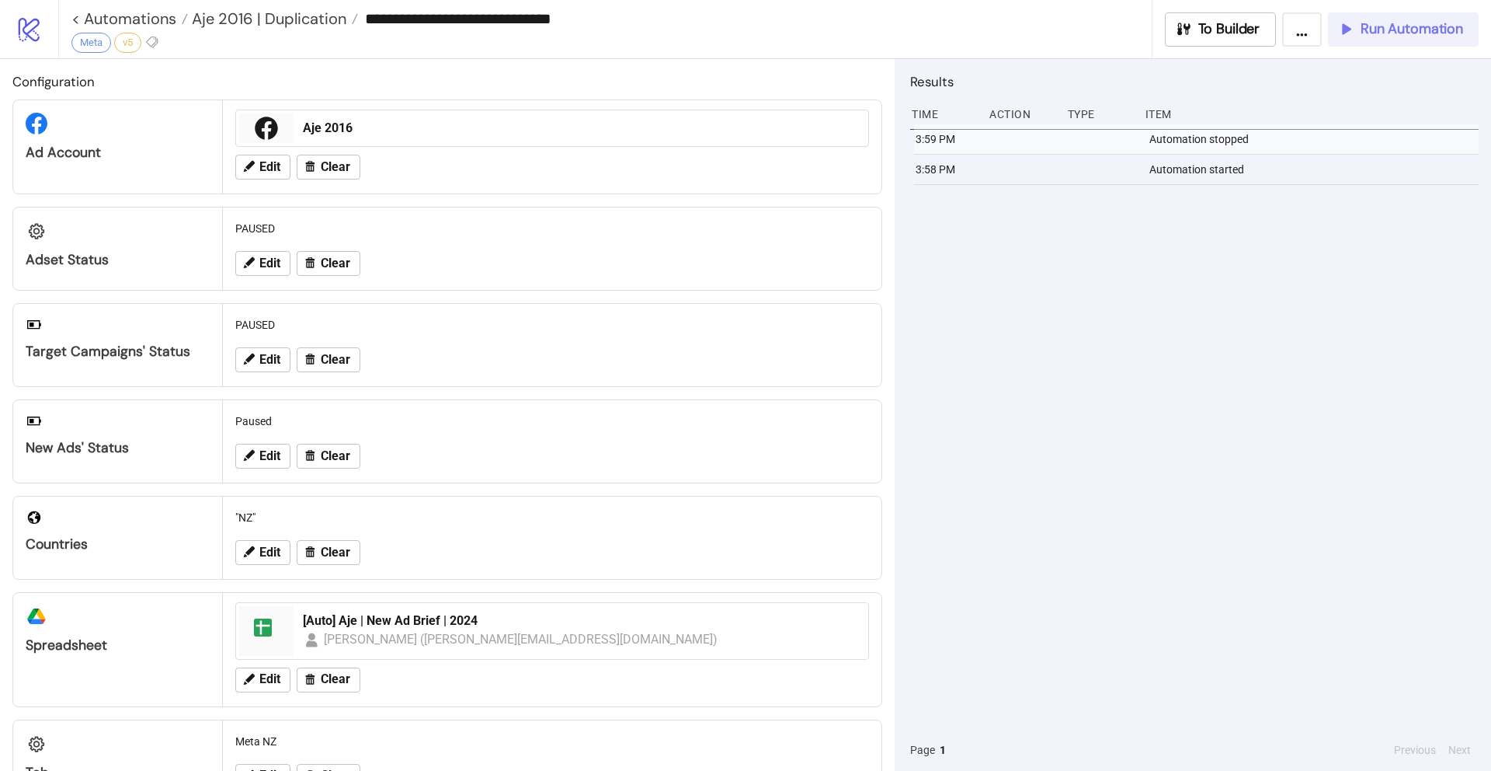
click at [1397, 26] on span "Run Automation" at bounding box center [1412, 29] width 103 height 18
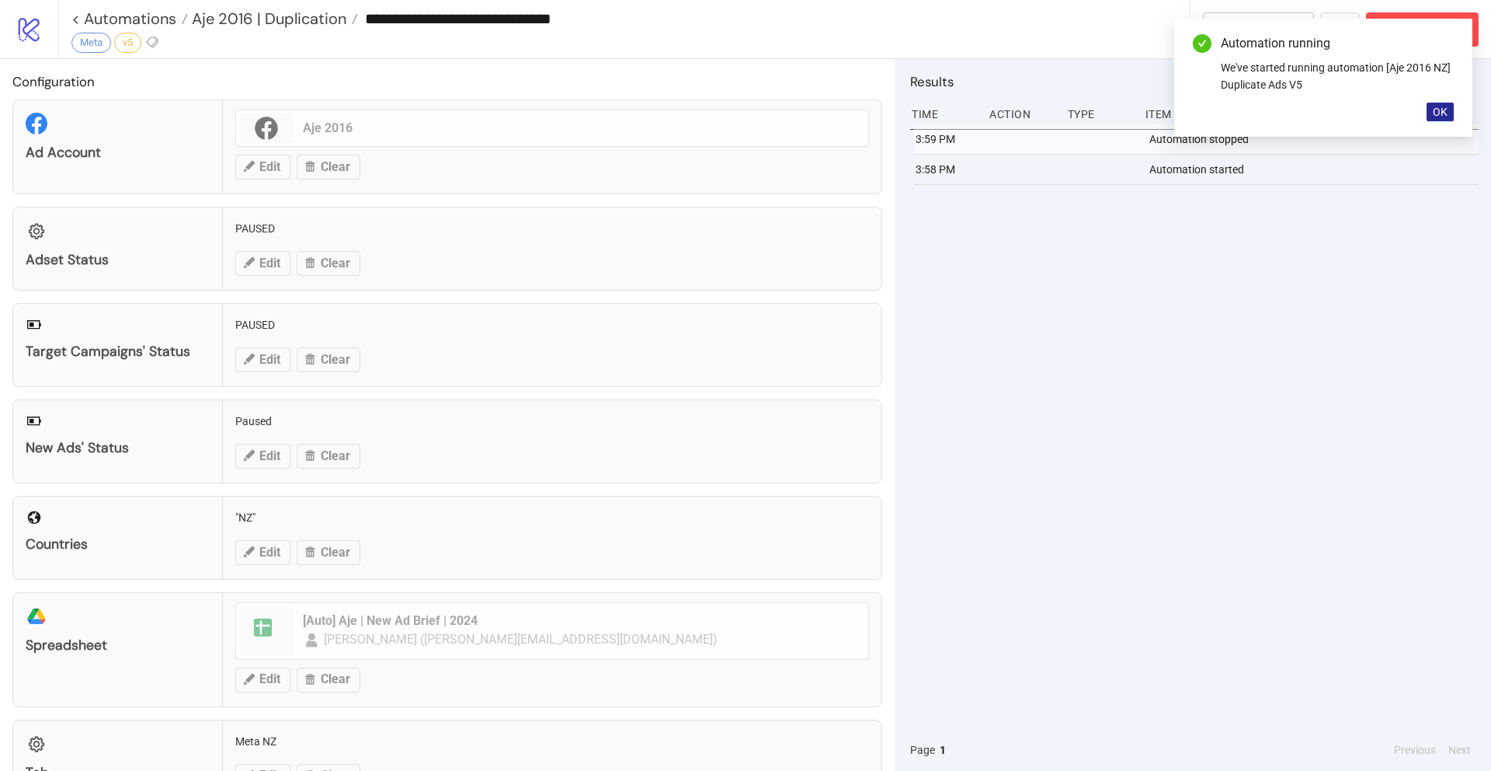
click at [1436, 113] on span "OK" at bounding box center [1440, 112] width 15 height 12
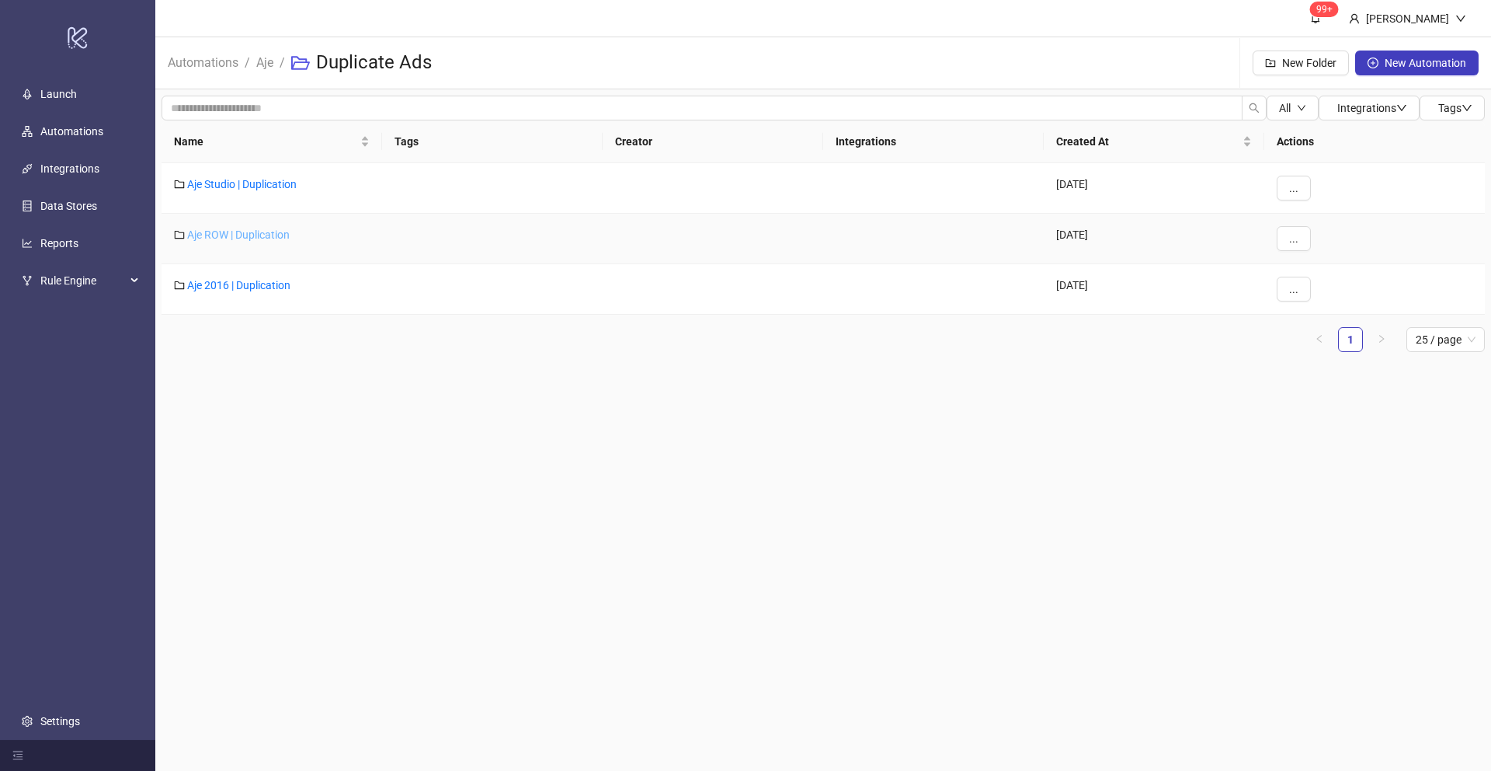
click at [216, 234] on link "Aje ROW | Duplication" at bounding box center [238, 234] width 103 height 12
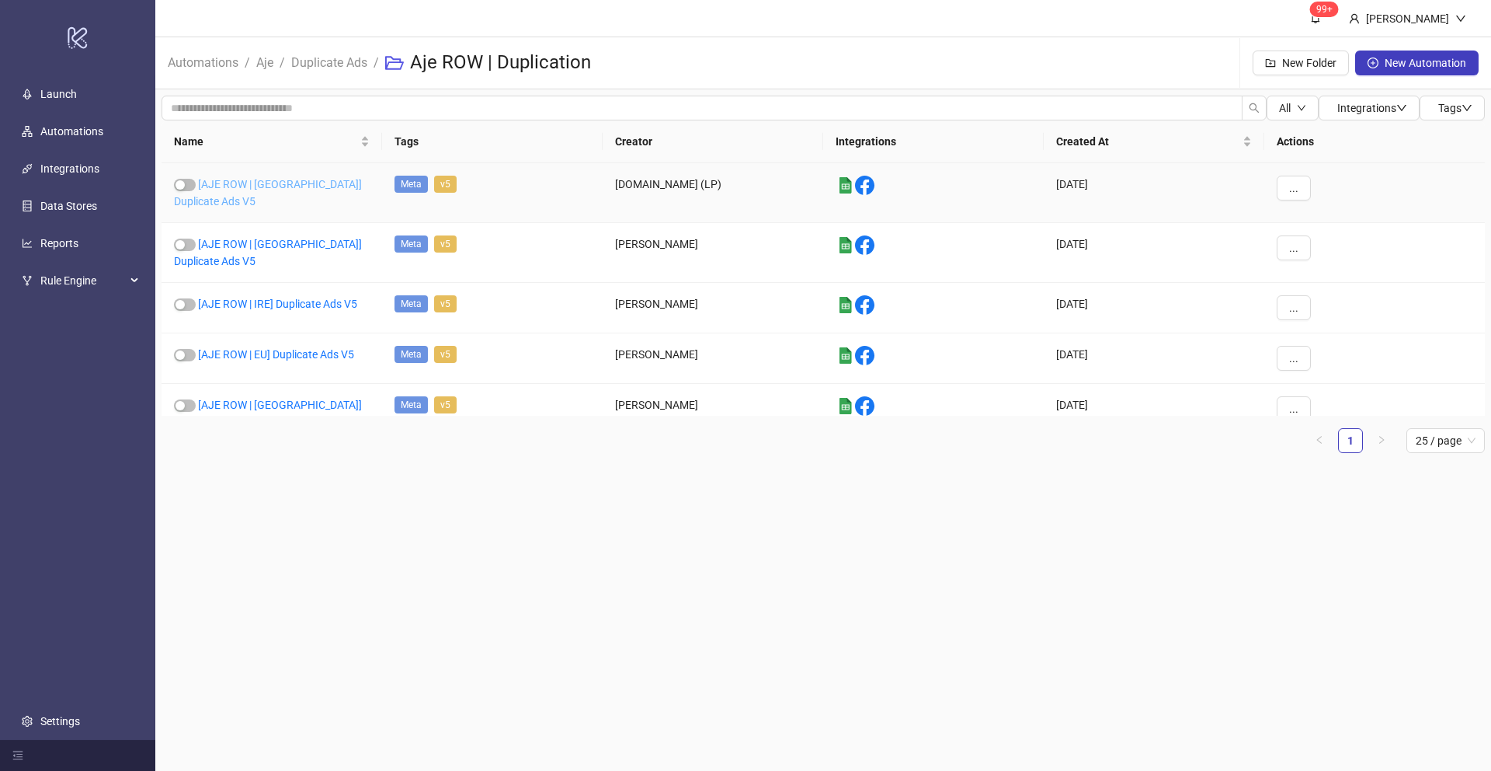
click at [250, 183] on link "[AJE ROW | [GEOGRAPHIC_DATA]] Duplicate Ads V5" at bounding box center [268, 193] width 188 height 30
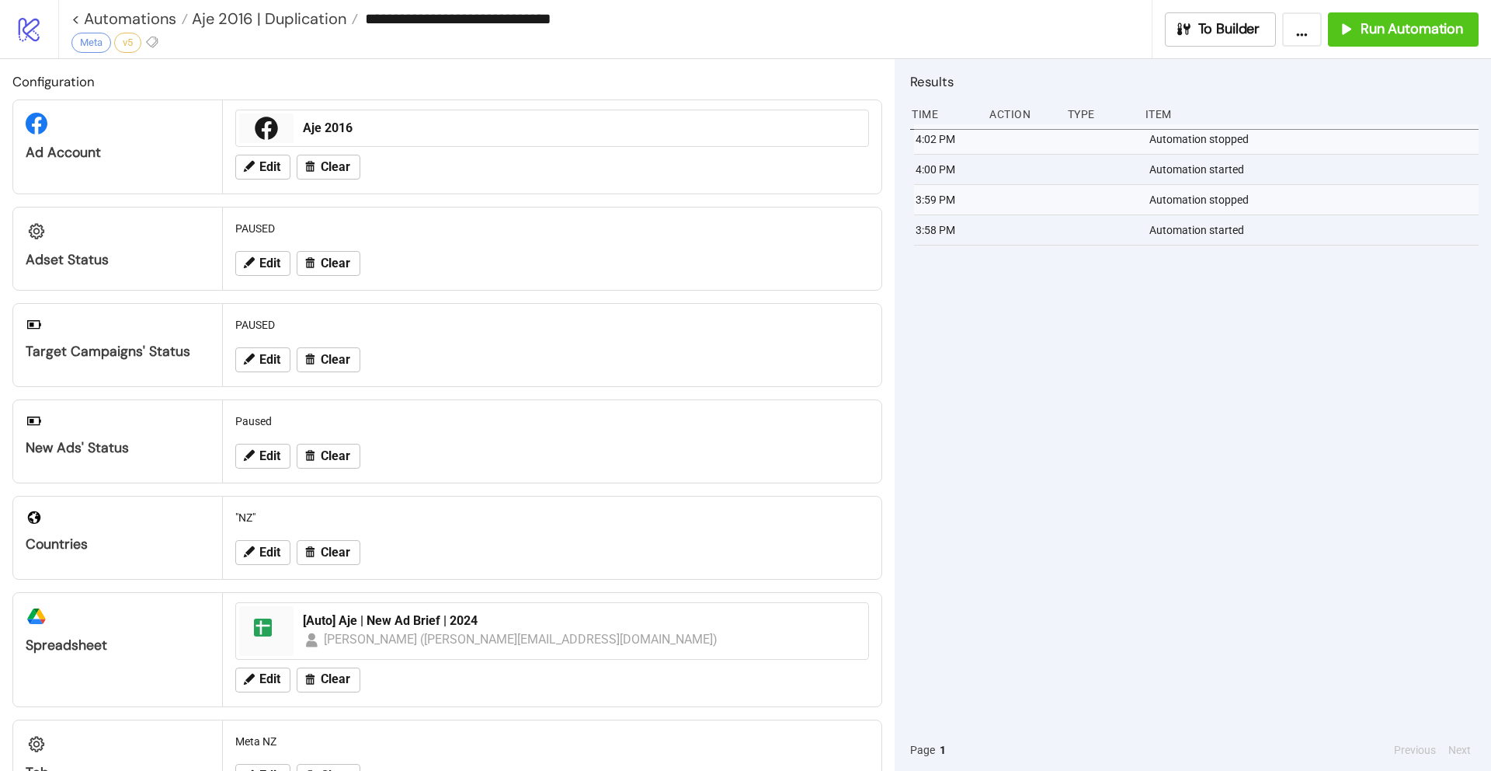
type input "**********"
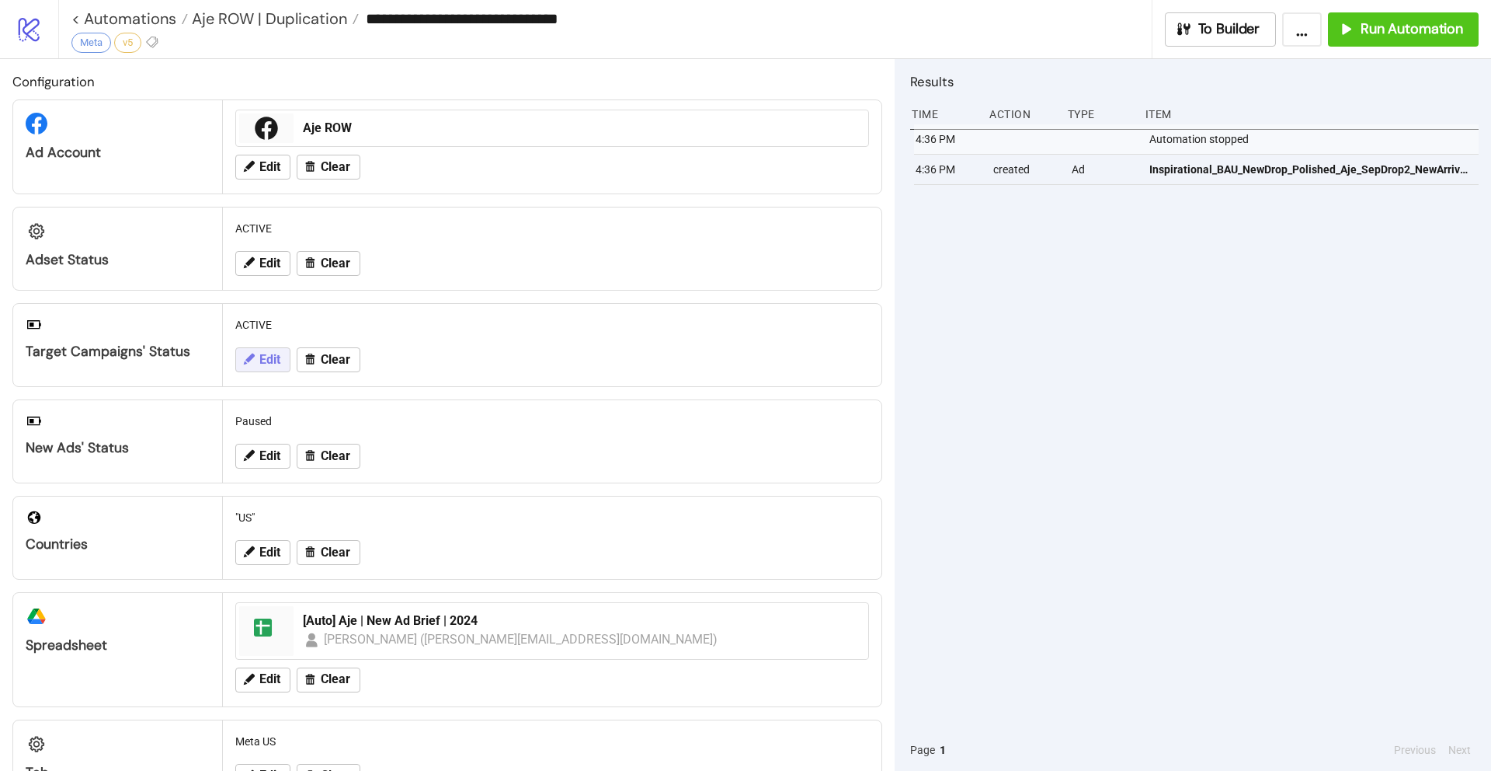
click at [261, 358] on span "Edit" at bounding box center [269, 360] width 21 height 14
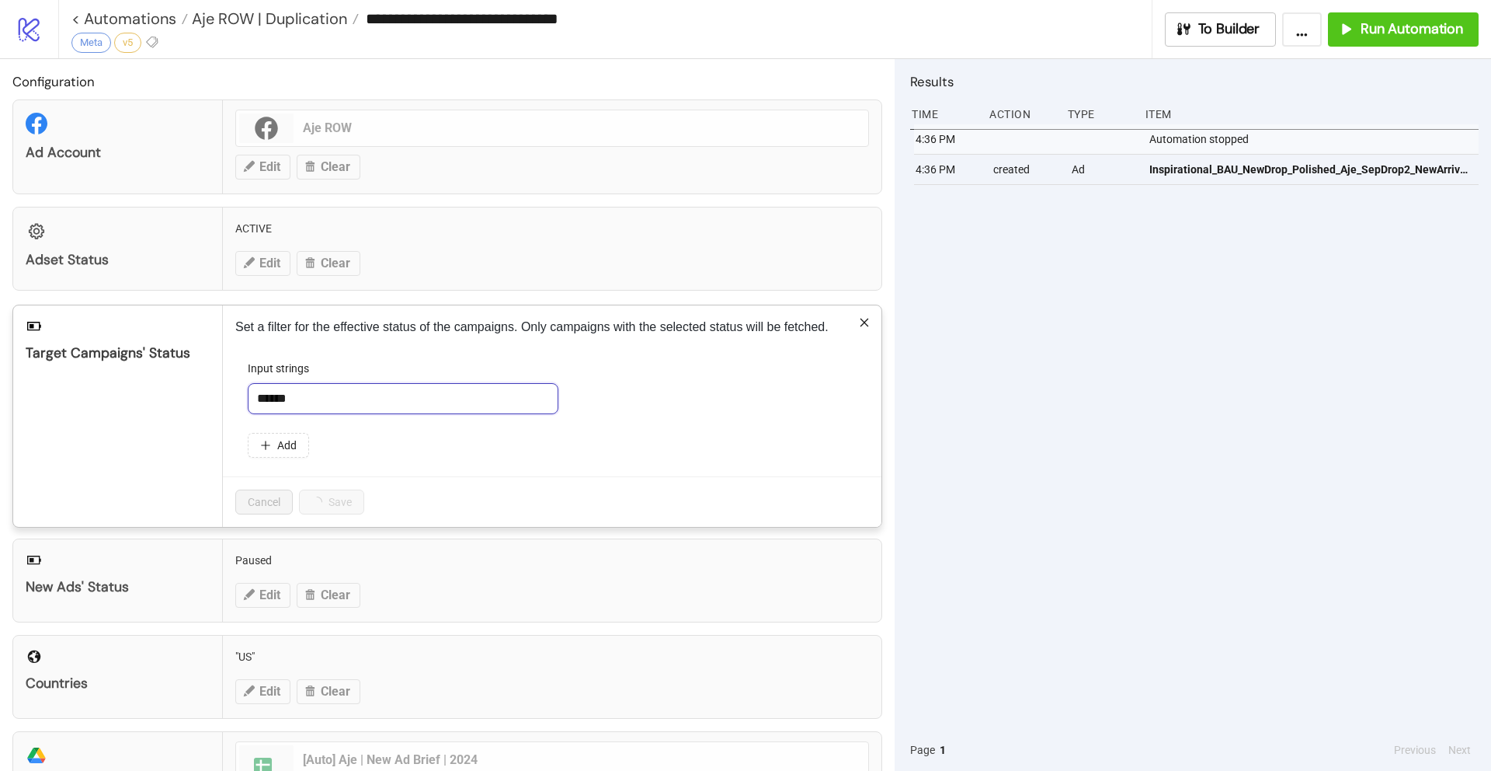
click at [312, 395] on input "******" at bounding box center [403, 398] width 311 height 31
drag, startPoint x: 321, startPoint y: 400, endPoint x: 221, endPoint y: 399, distance: 100.2
click at [221, 399] on div "Target Campaigns' Status Set a filter for the effective status of the campaigns…" at bounding box center [447, 415] width 870 height 223
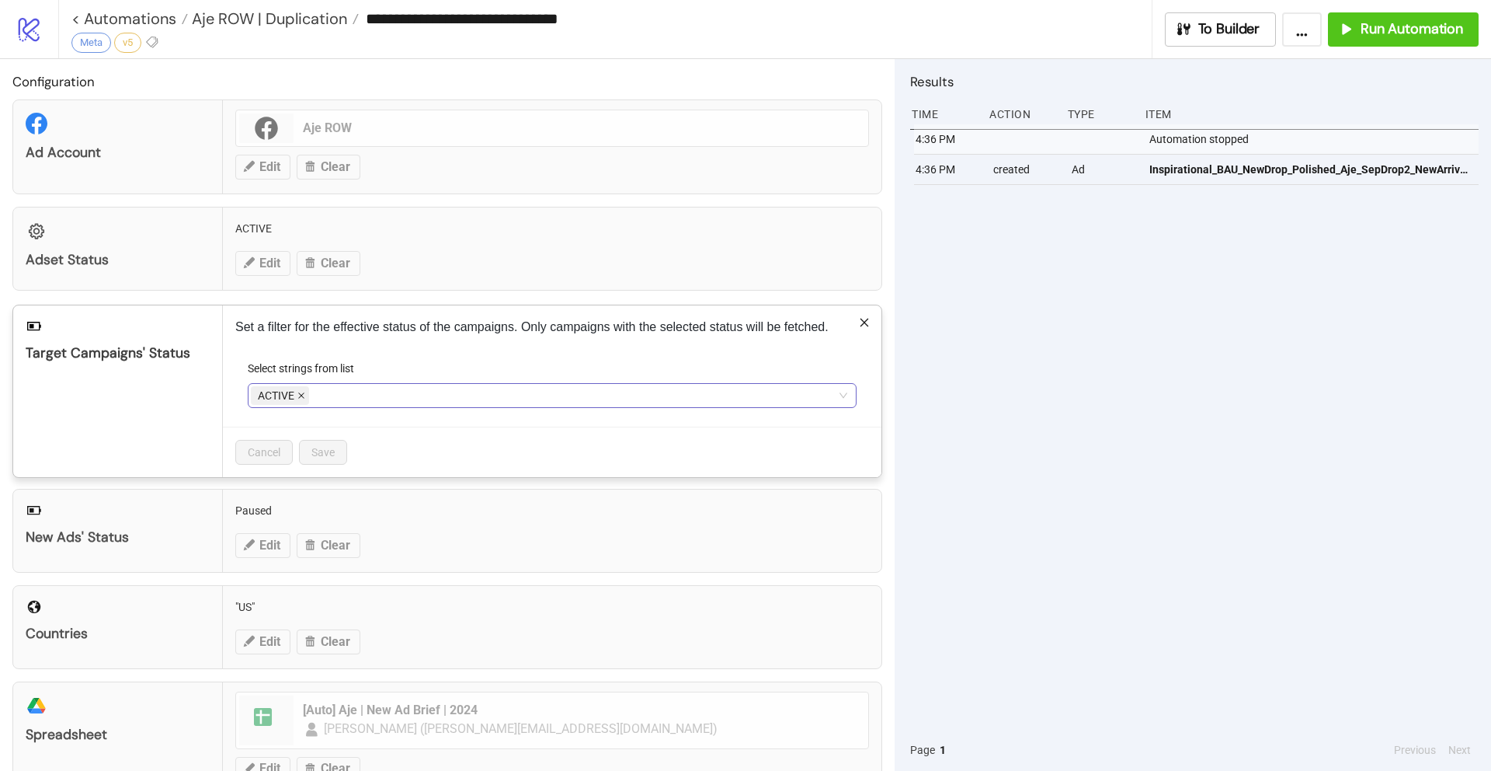
click at [301, 395] on icon "close" at bounding box center [301, 396] width 6 height 6
click at [323, 393] on div at bounding box center [544, 395] width 586 height 22
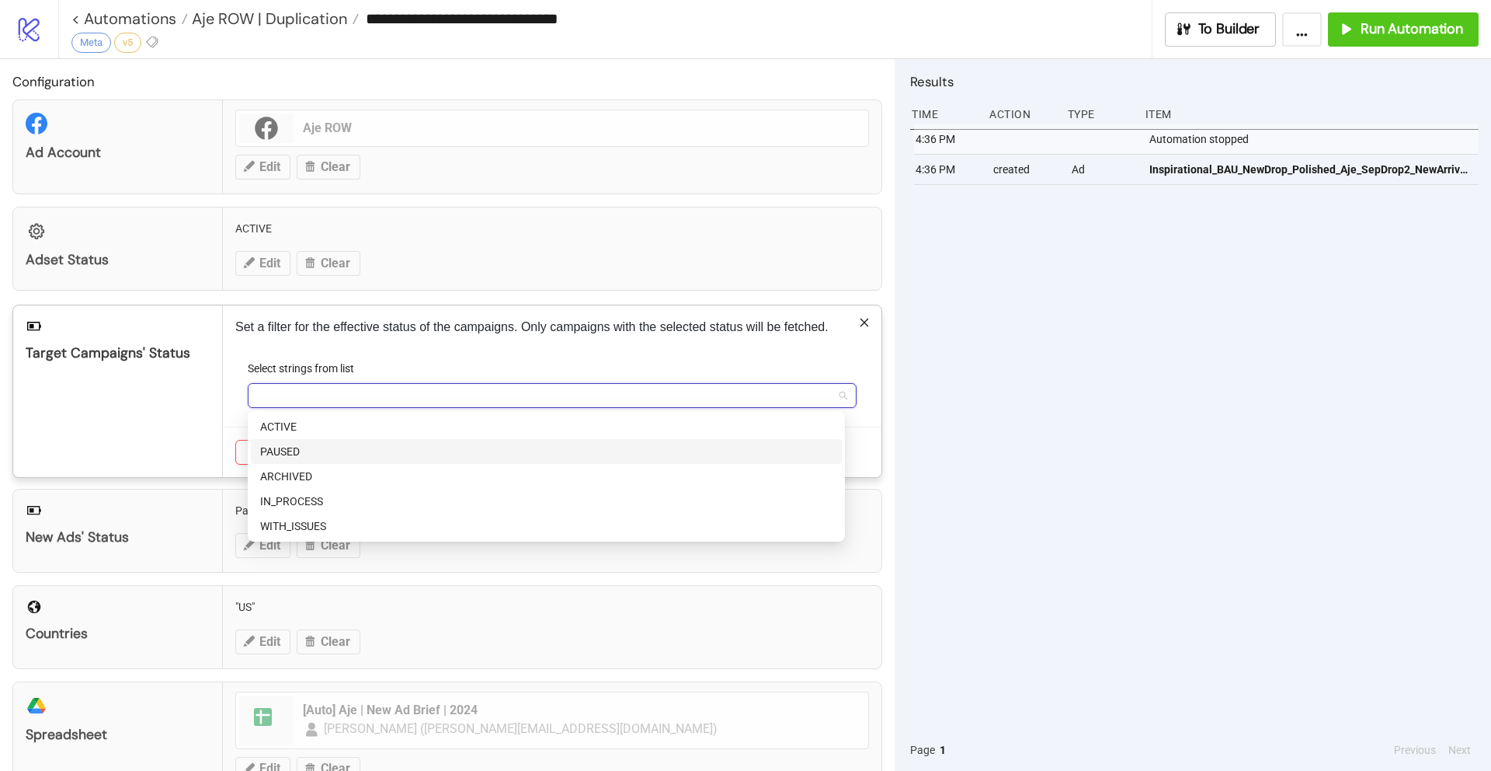
click at [327, 452] on div "PAUSED" at bounding box center [546, 451] width 572 height 17
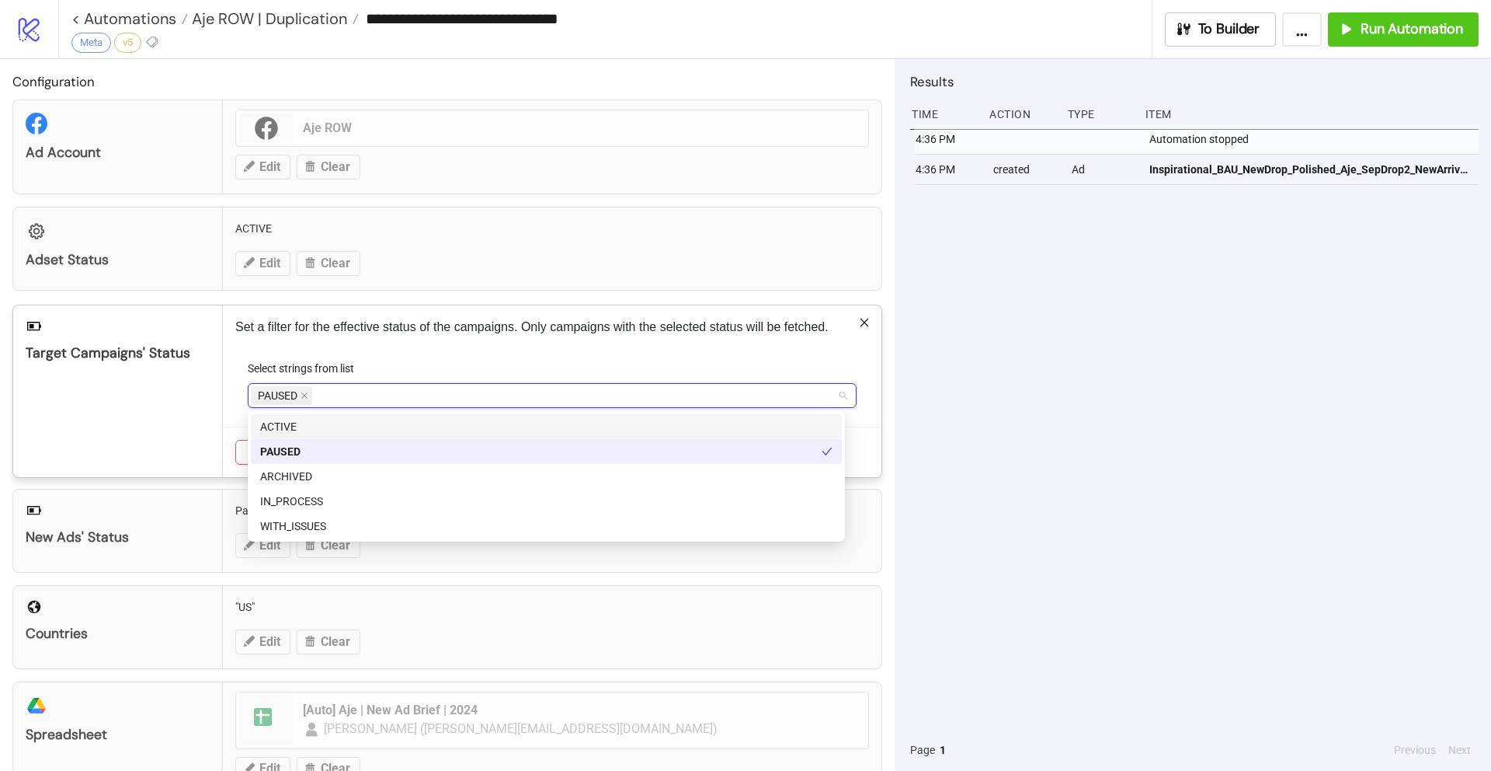
click at [193, 410] on div "Target Campaigns' Status" at bounding box center [118, 391] width 210 height 172
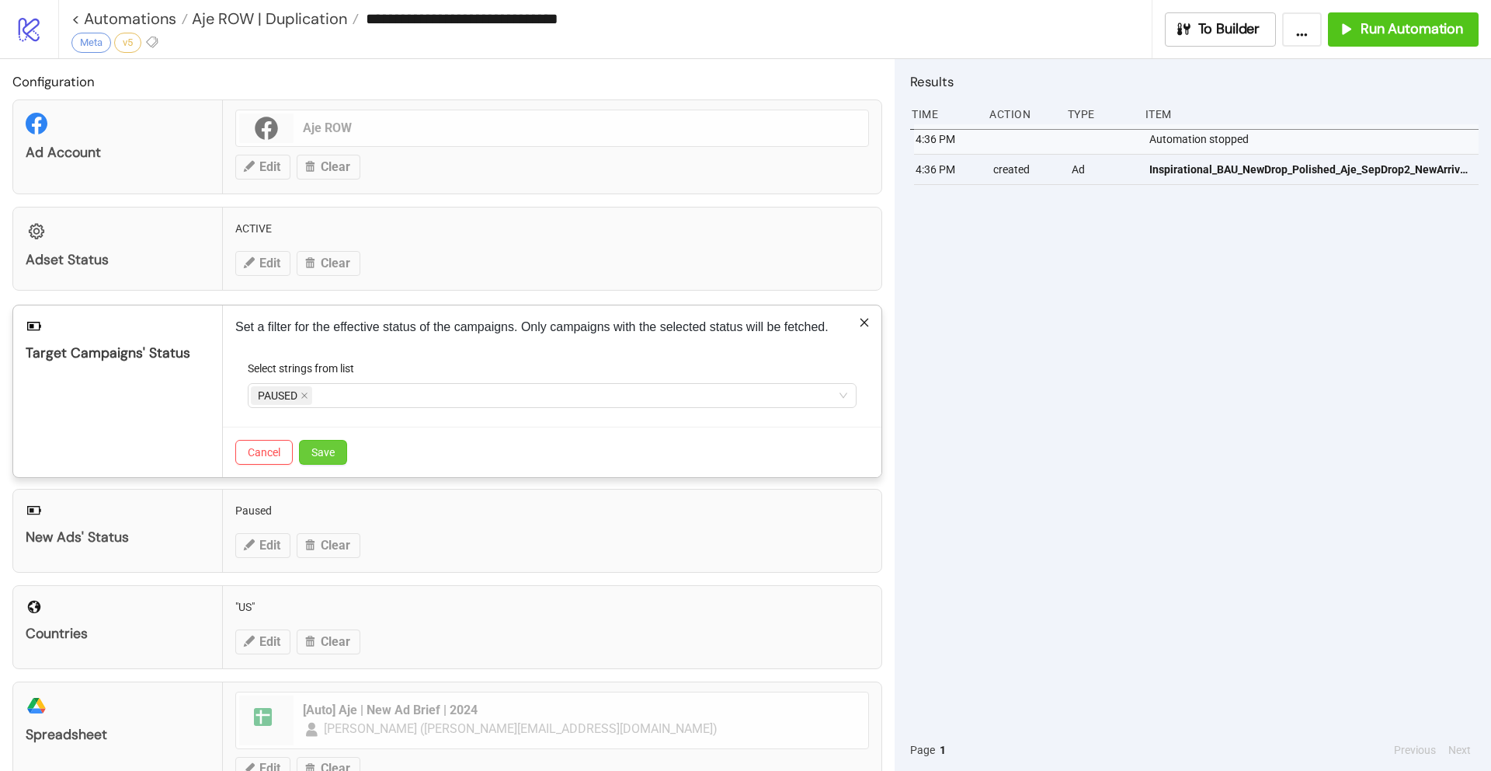
click at [318, 451] on span "Save" at bounding box center [322, 452] width 23 height 12
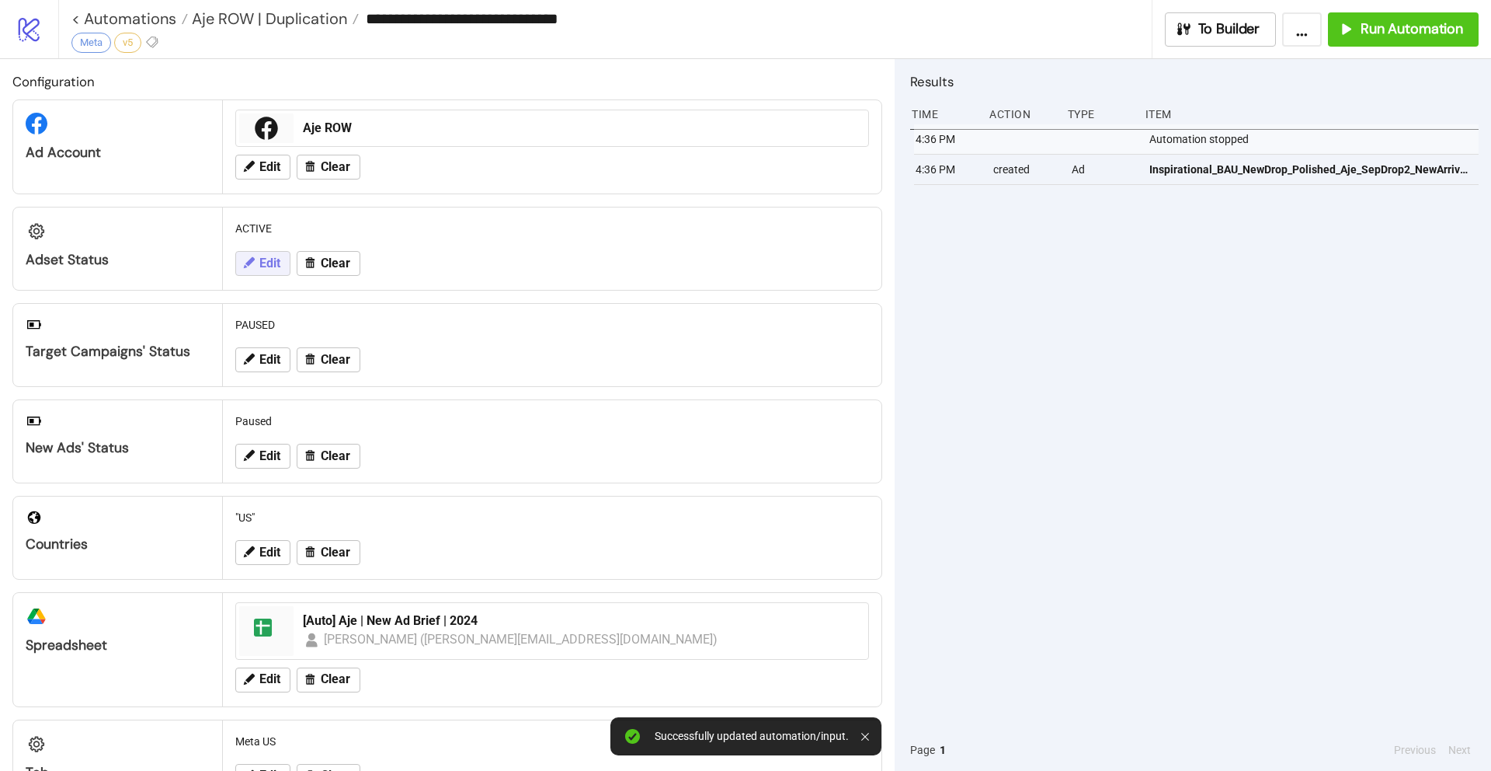
click at [245, 260] on icon at bounding box center [249, 263] width 14 height 14
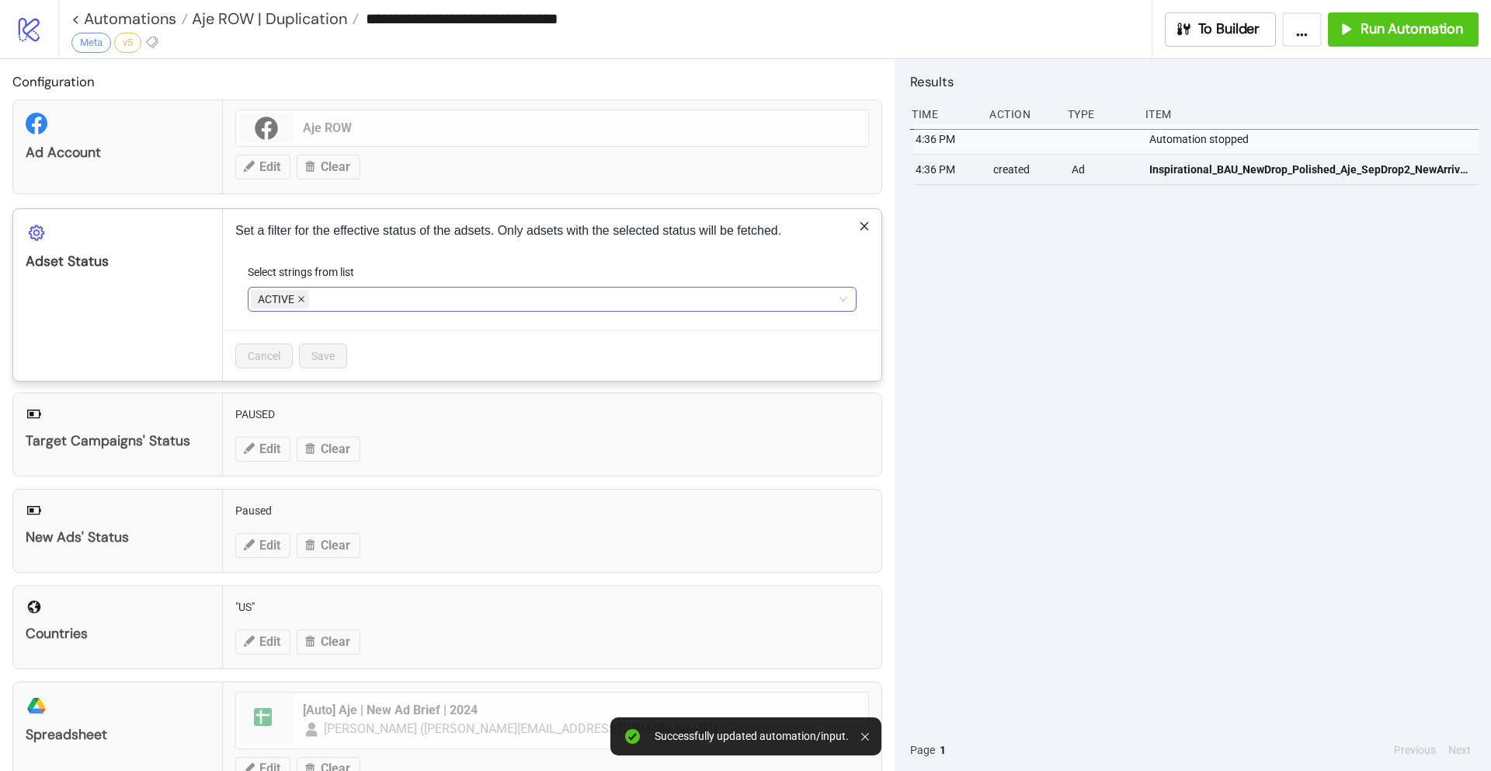
click at [305, 297] on span "ACTIVE" at bounding box center [280, 299] width 58 height 19
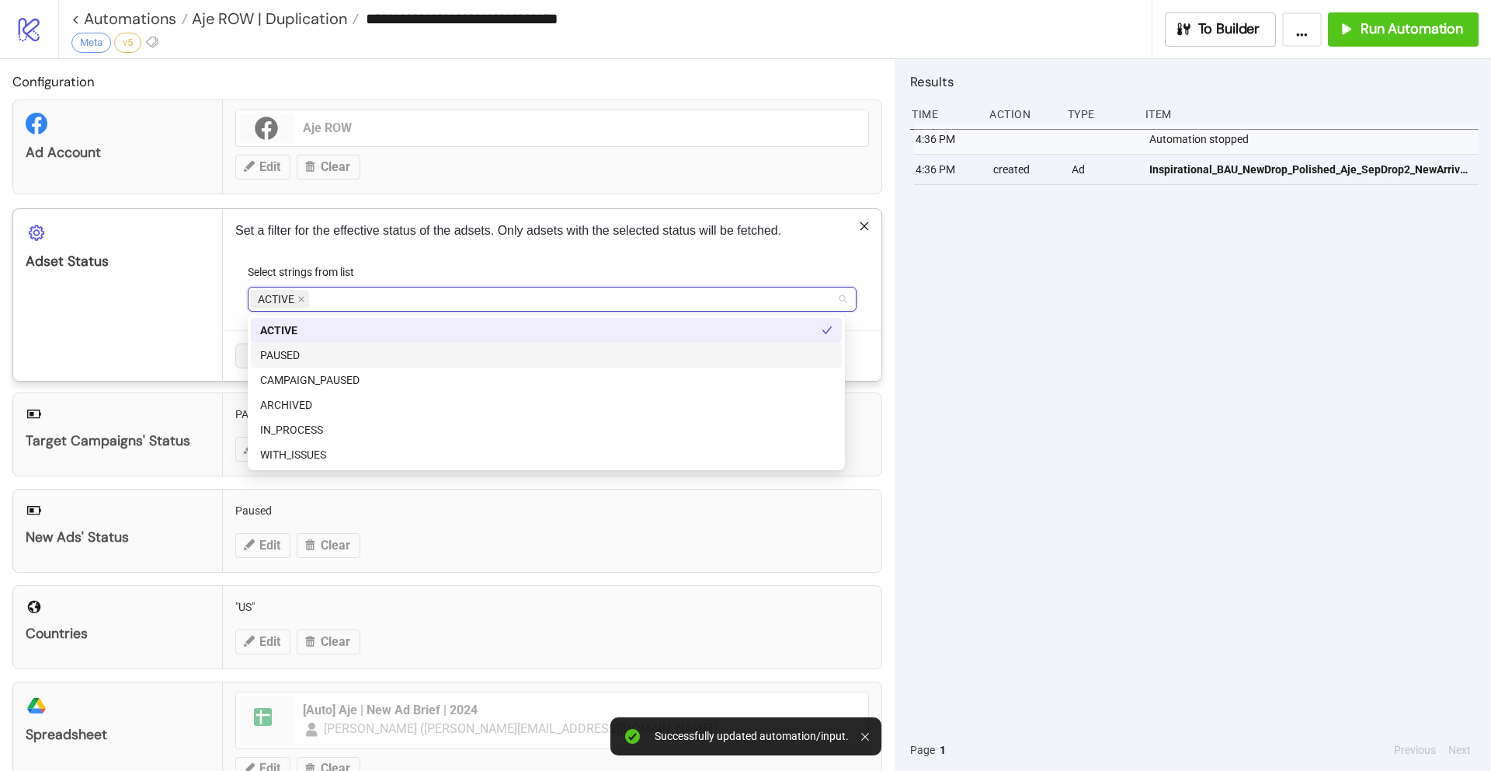
click at [299, 351] on div "PAUSED" at bounding box center [546, 354] width 572 height 17
click at [300, 298] on icon "close" at bounding box center [301, 300] width 6 height 6
click at [208, 350] on div "Adset Status" at bounding box center [118, 295] width 210 height 172
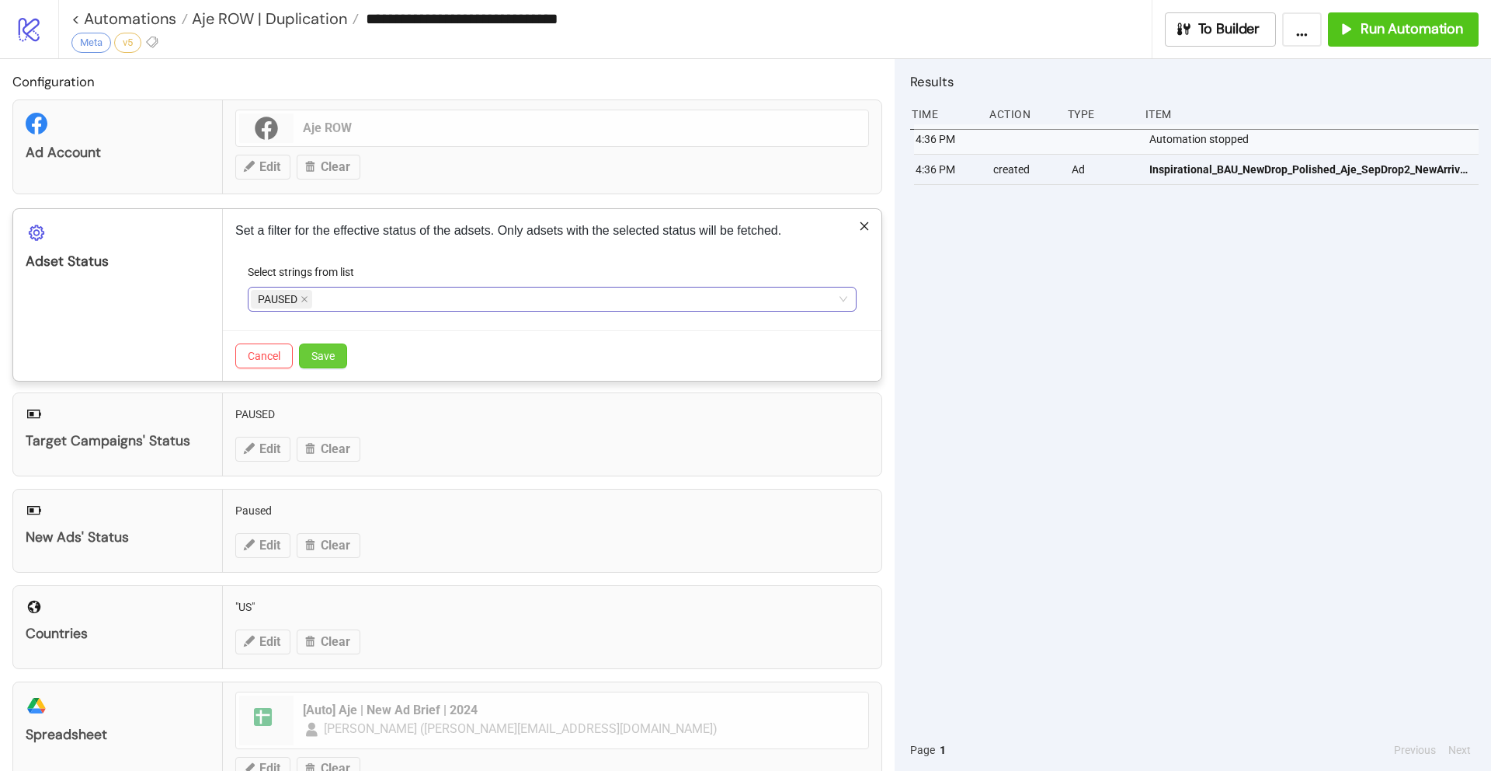
click at [320, 357] on span "Save" at bounding box center [322, 356] width 23 height 12
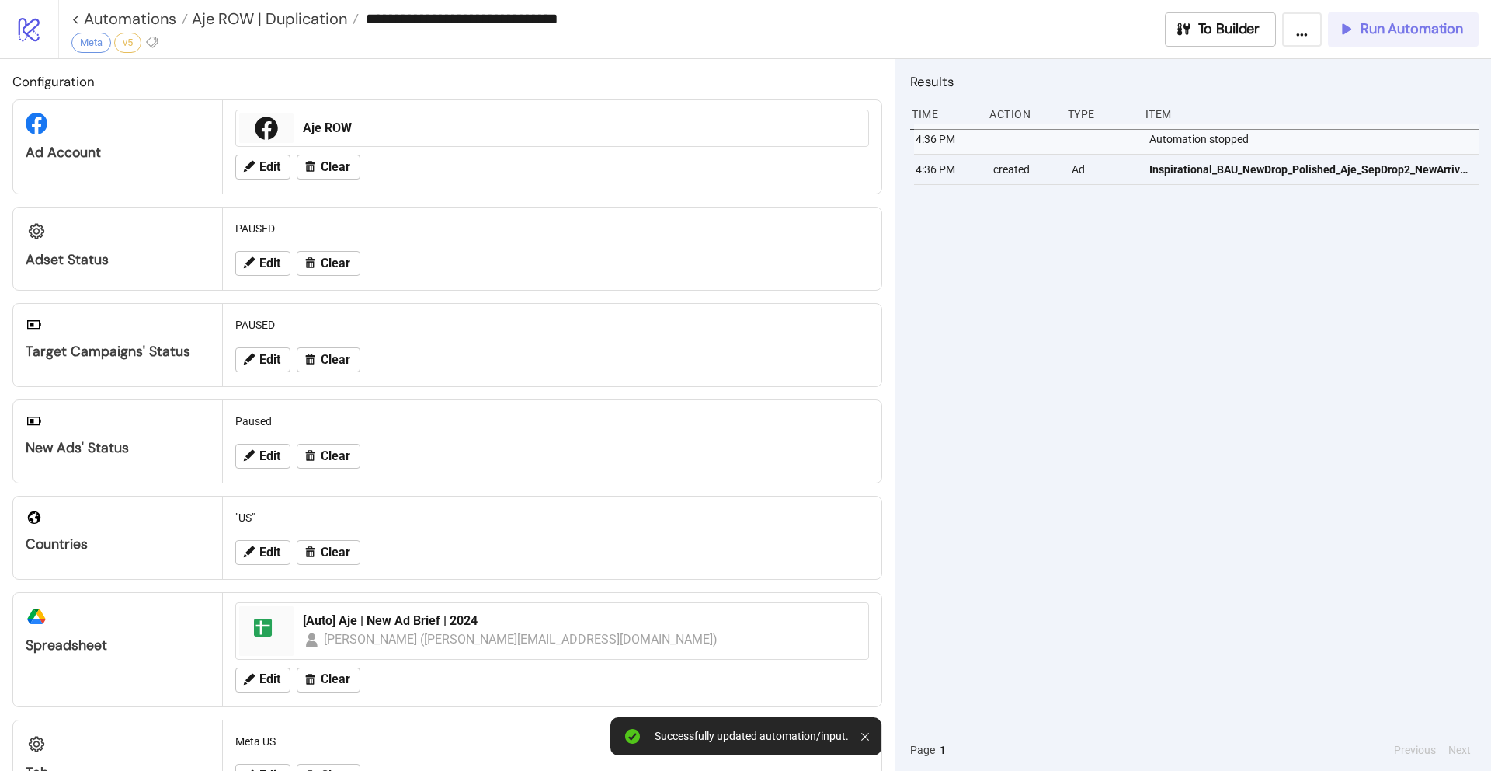
click at [1404, 33] on span "Run Automation" at bounding box center [1412, 29] width 103 height 18
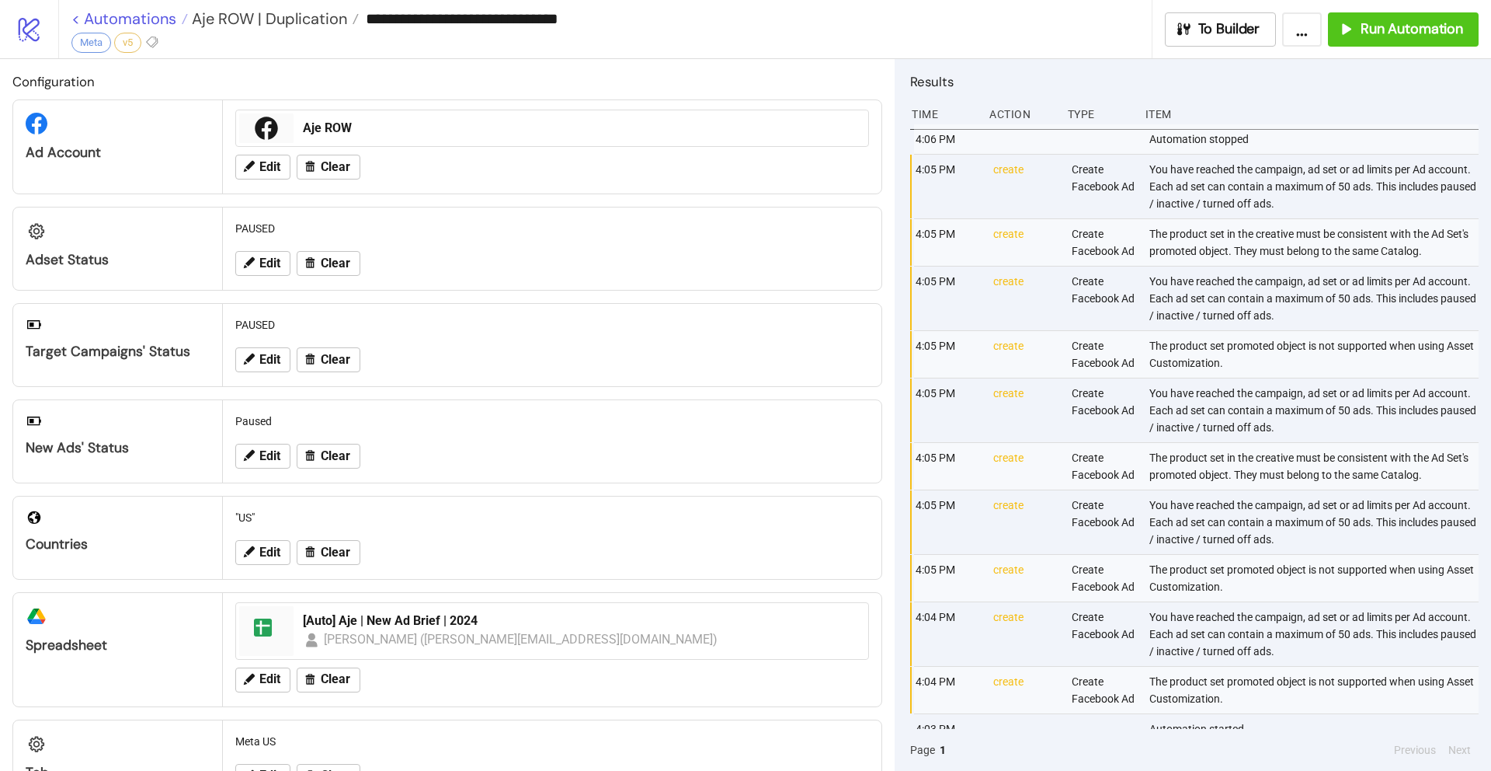
click at [78, 15] on link "< Automations" at bounding box center [129, 19] width 117 height 16
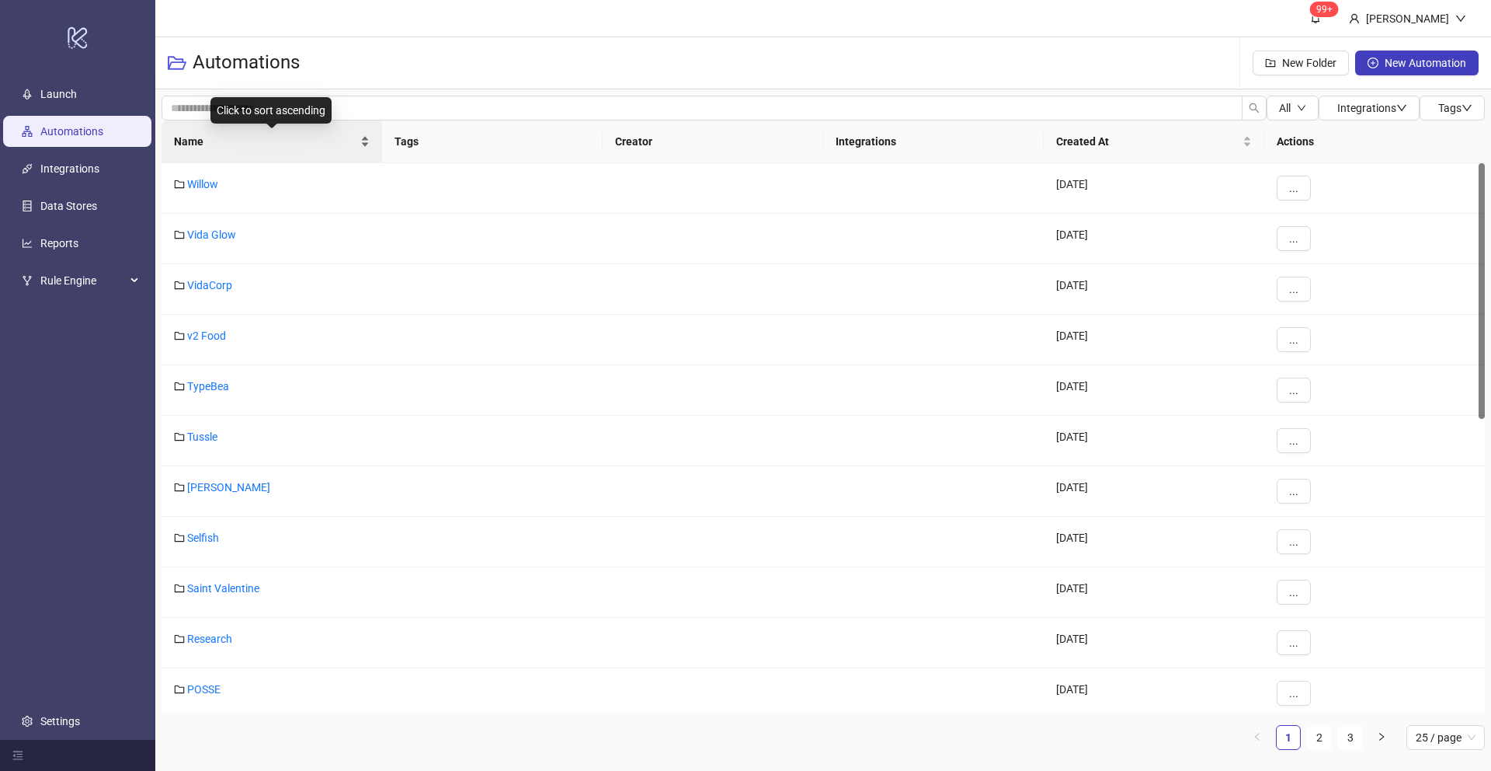
click at [194, 141] on span "Name" at bounding box center [265, 141] width 183 height 17
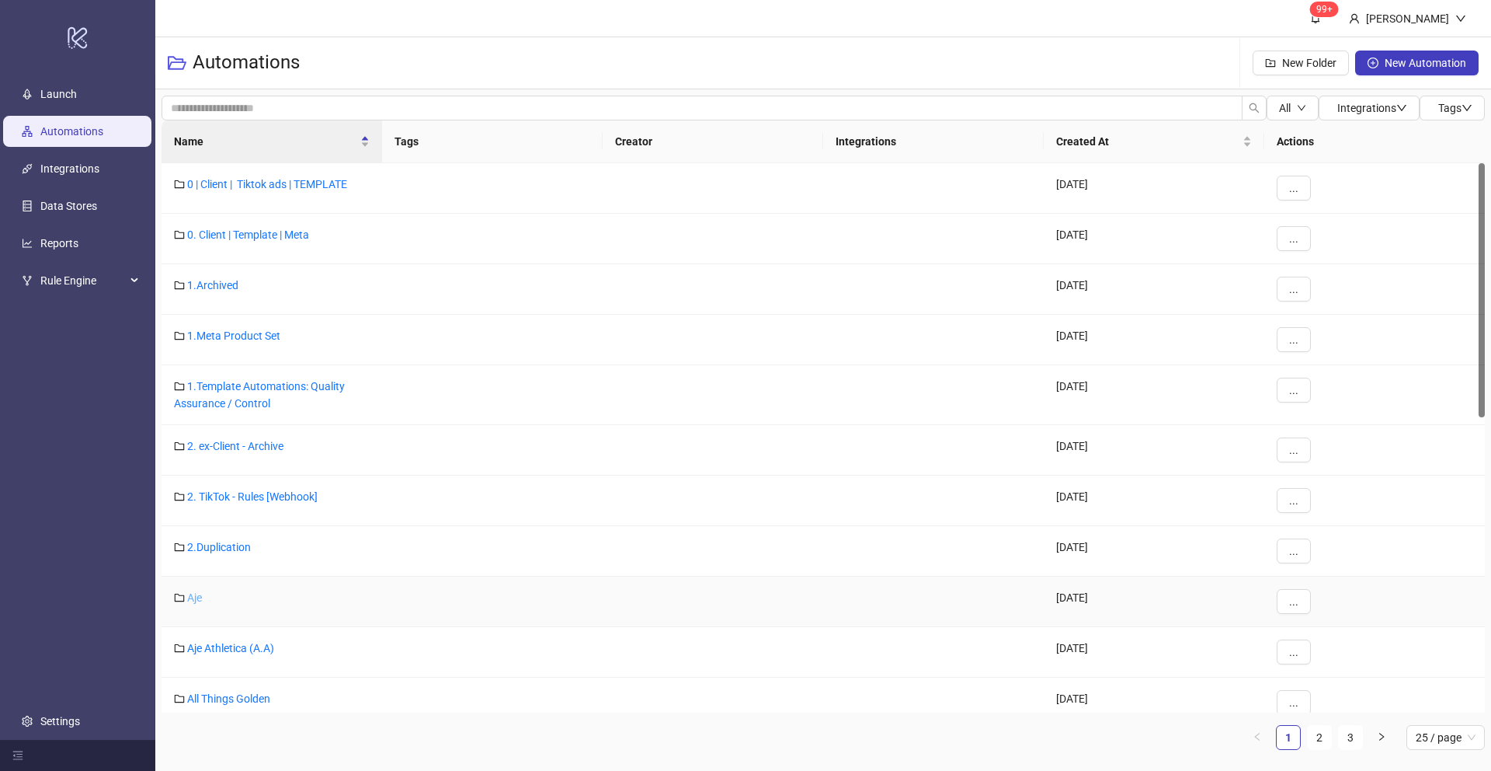
click at [190, 599] on link "Aje" at bounding box center [194, 597] width 15 height 12
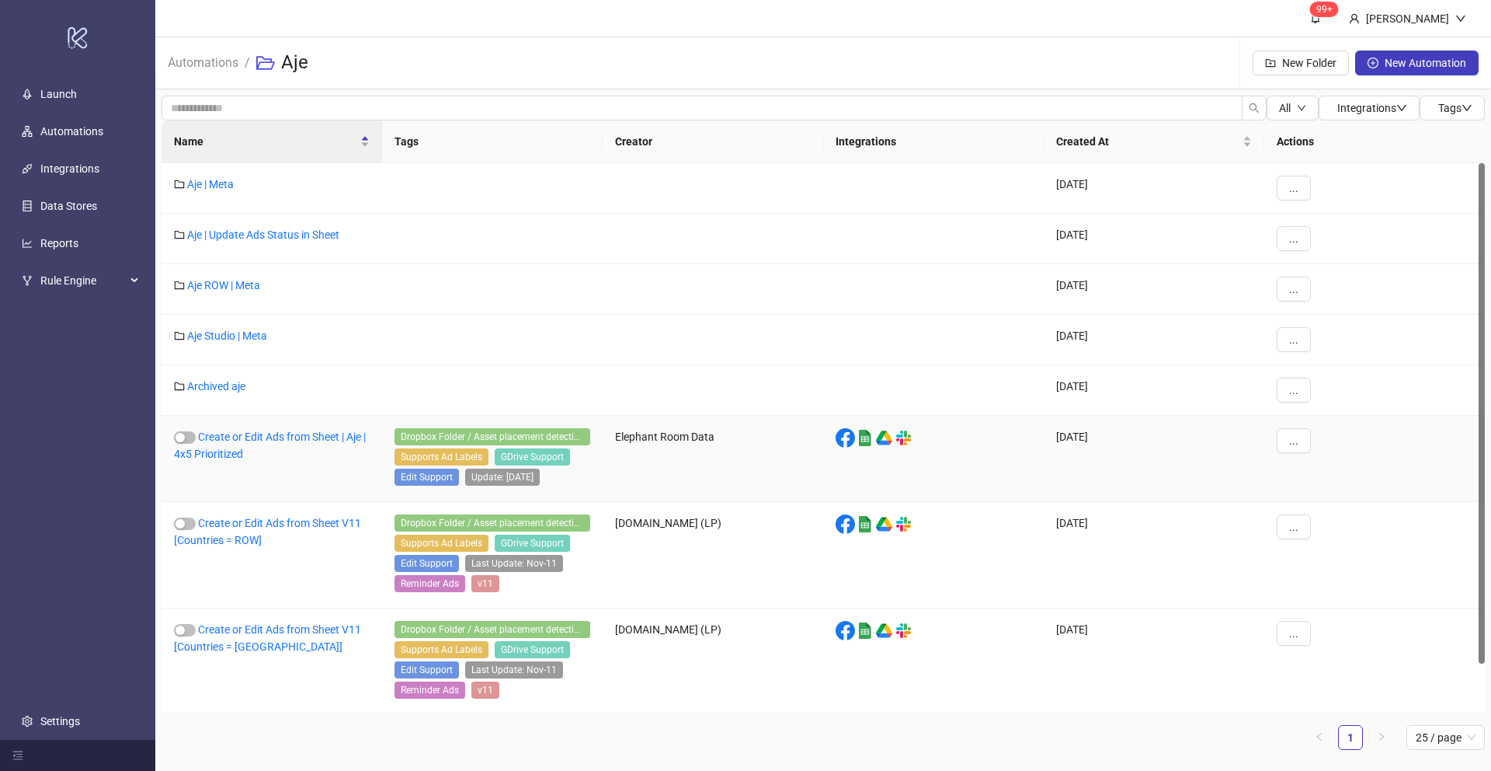
scroll to position [53, 0]
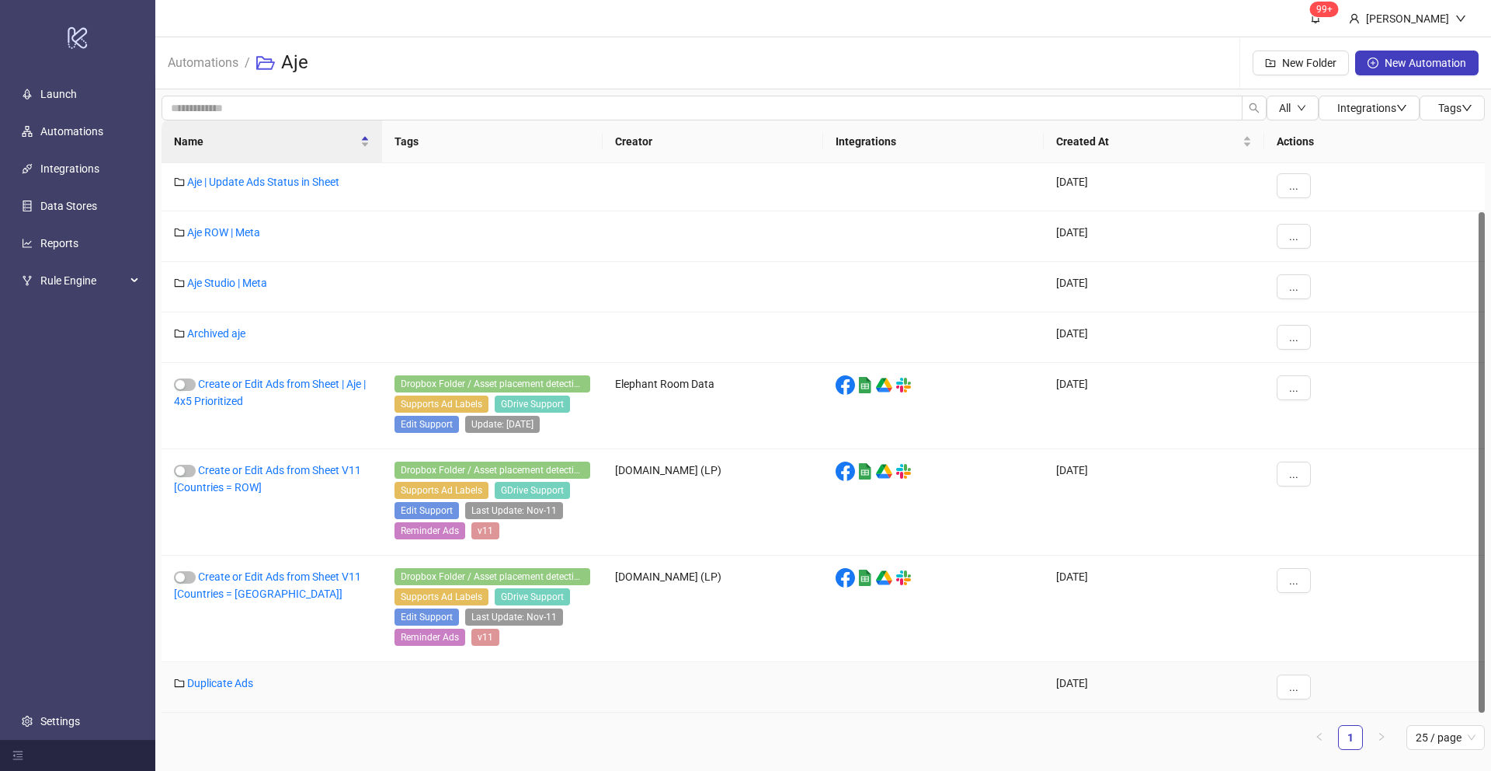
drag, startPoint x: 221, startPoint y: 686, endPoint x: 220, endPoint y: 638, distance: 48.2
click at [221, 685] on link "Duplicate Ads" at bounding box center [220, 683] width 66 height 12
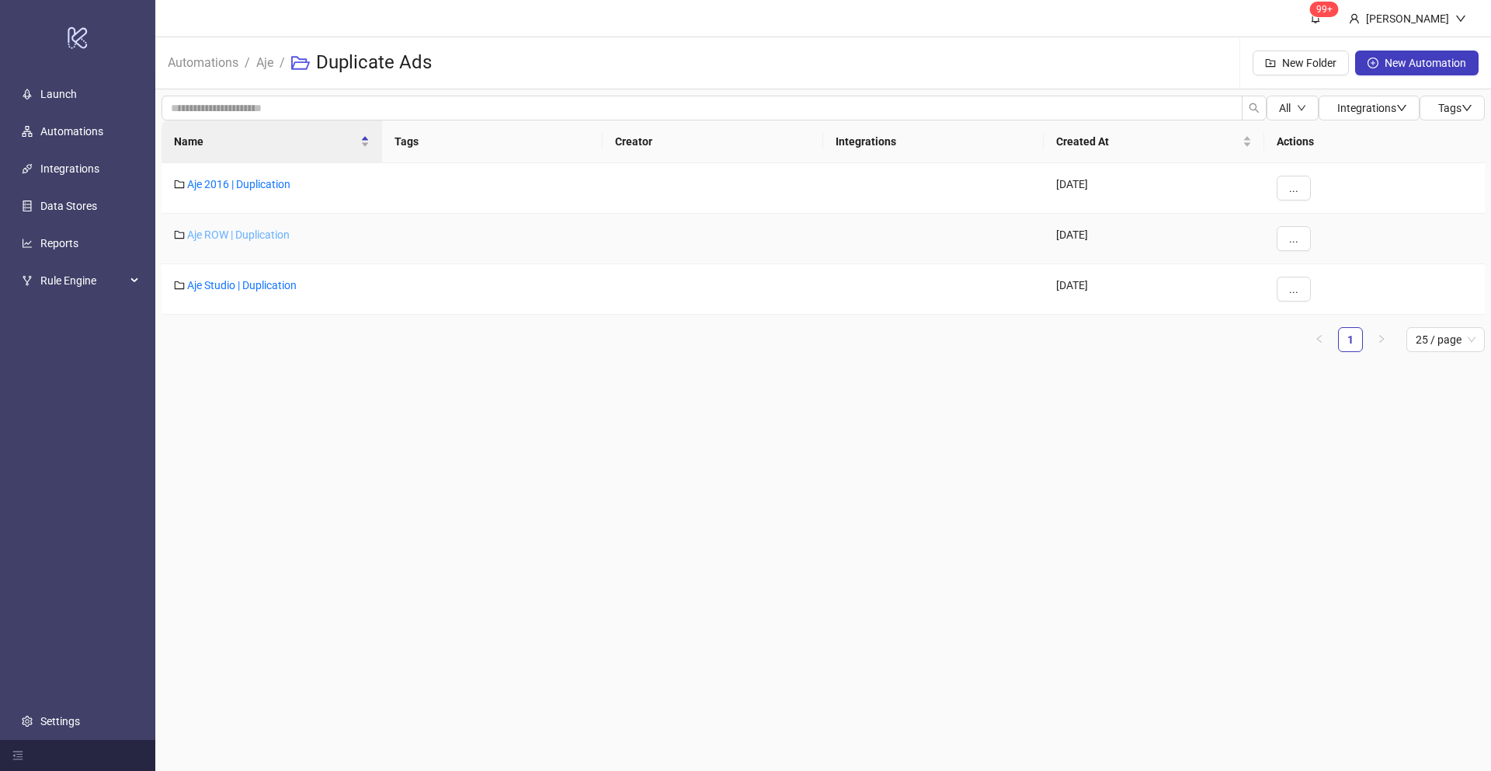
click at [226, 231] on link "Aje ROW | Duplication" at bounding box center [238, 234] width 103 height 12
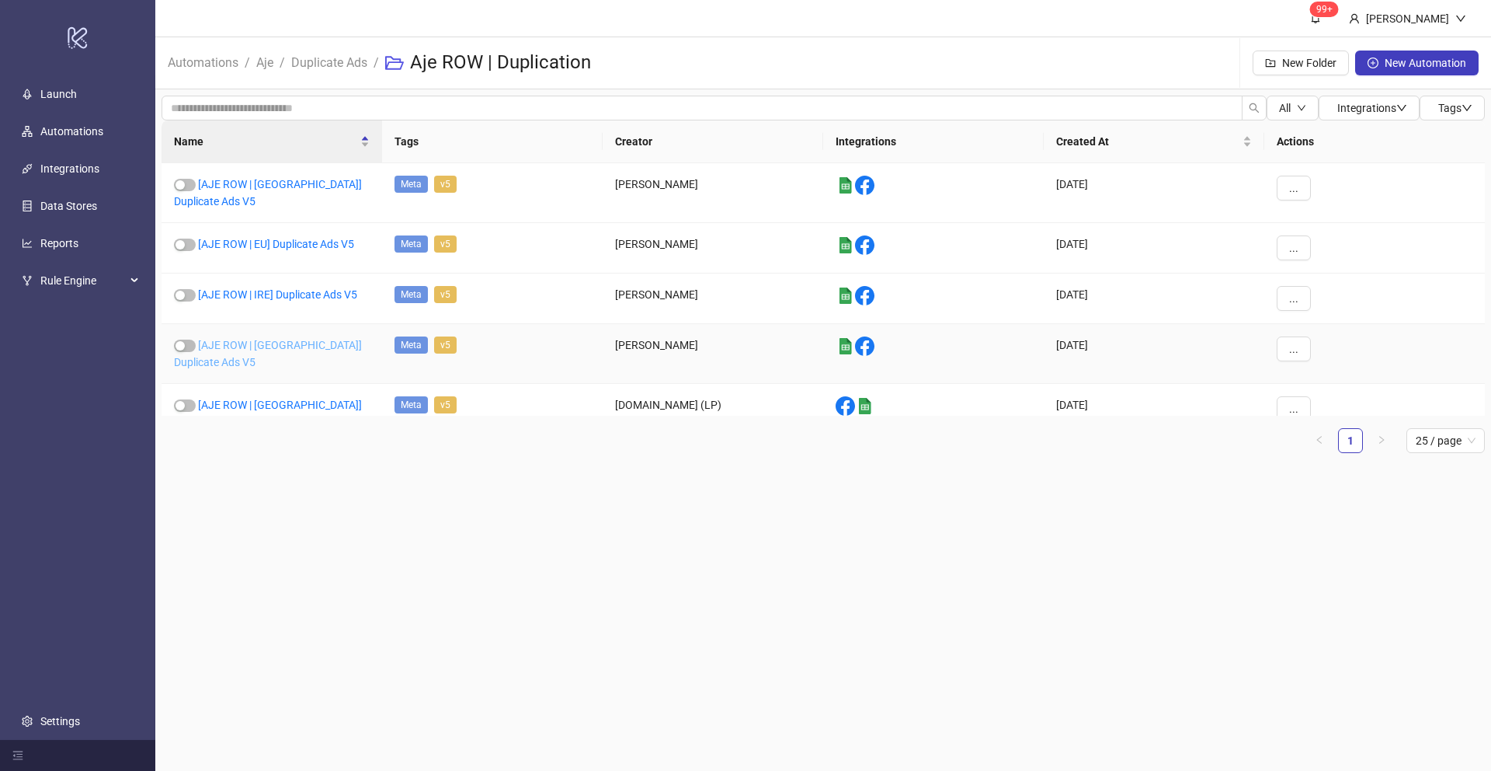
click at [268, 339] on link "[AJE ROW | UK] Duplicate Ads V5" at bounding box center [268, 354] width 188 height 30
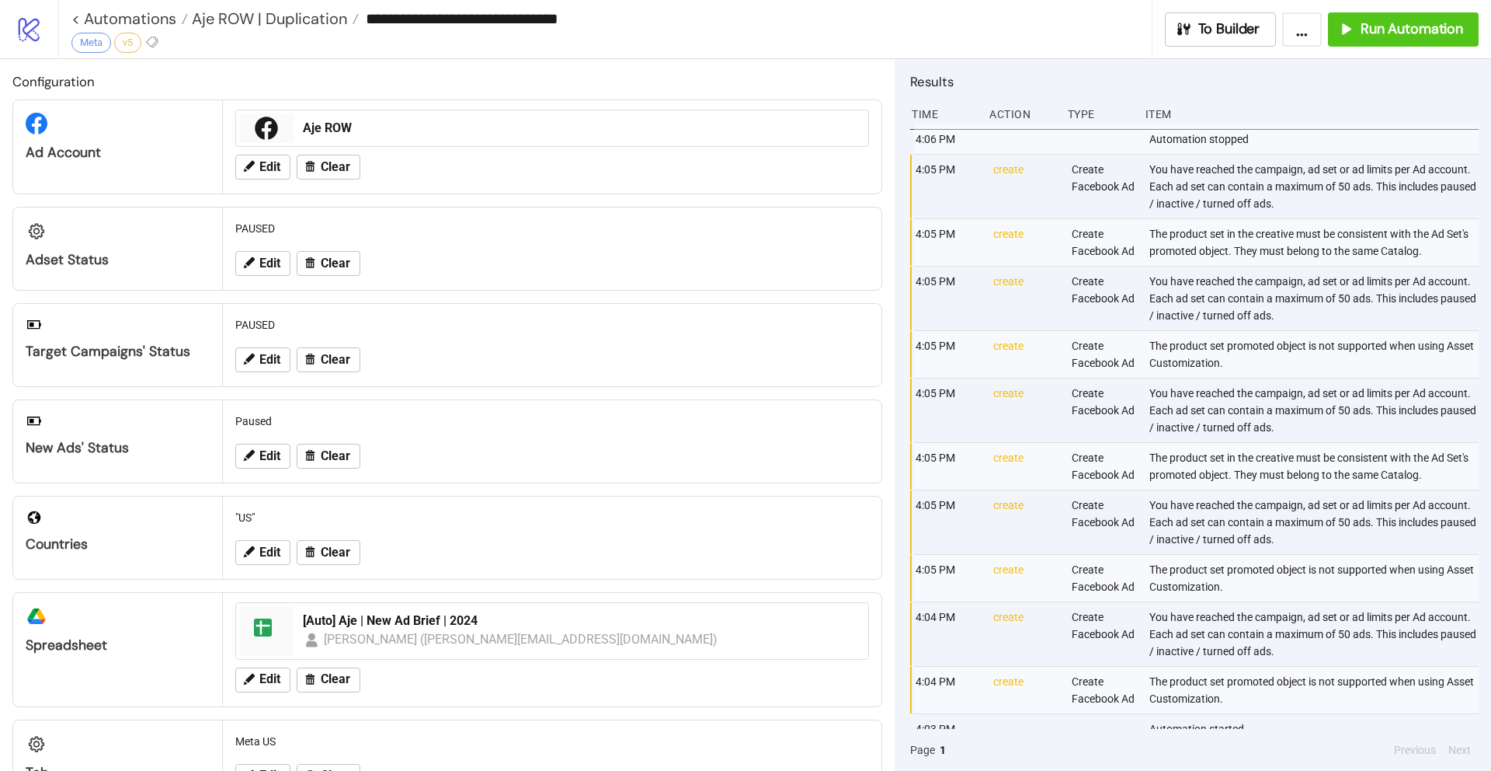
type input "**********"
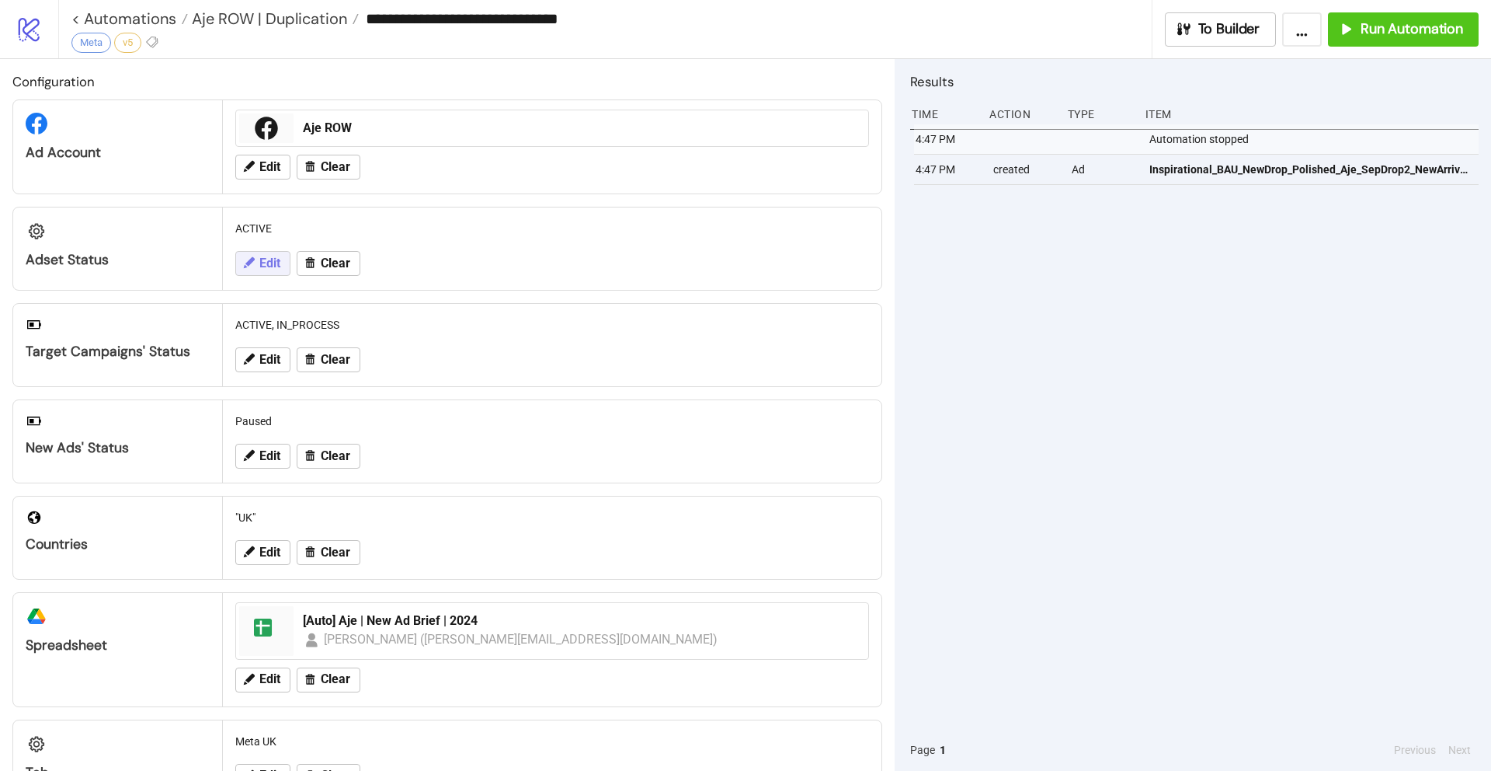
click at [257, 263] on button "Edit" at bounding box center [262, 263] width 55 height 25
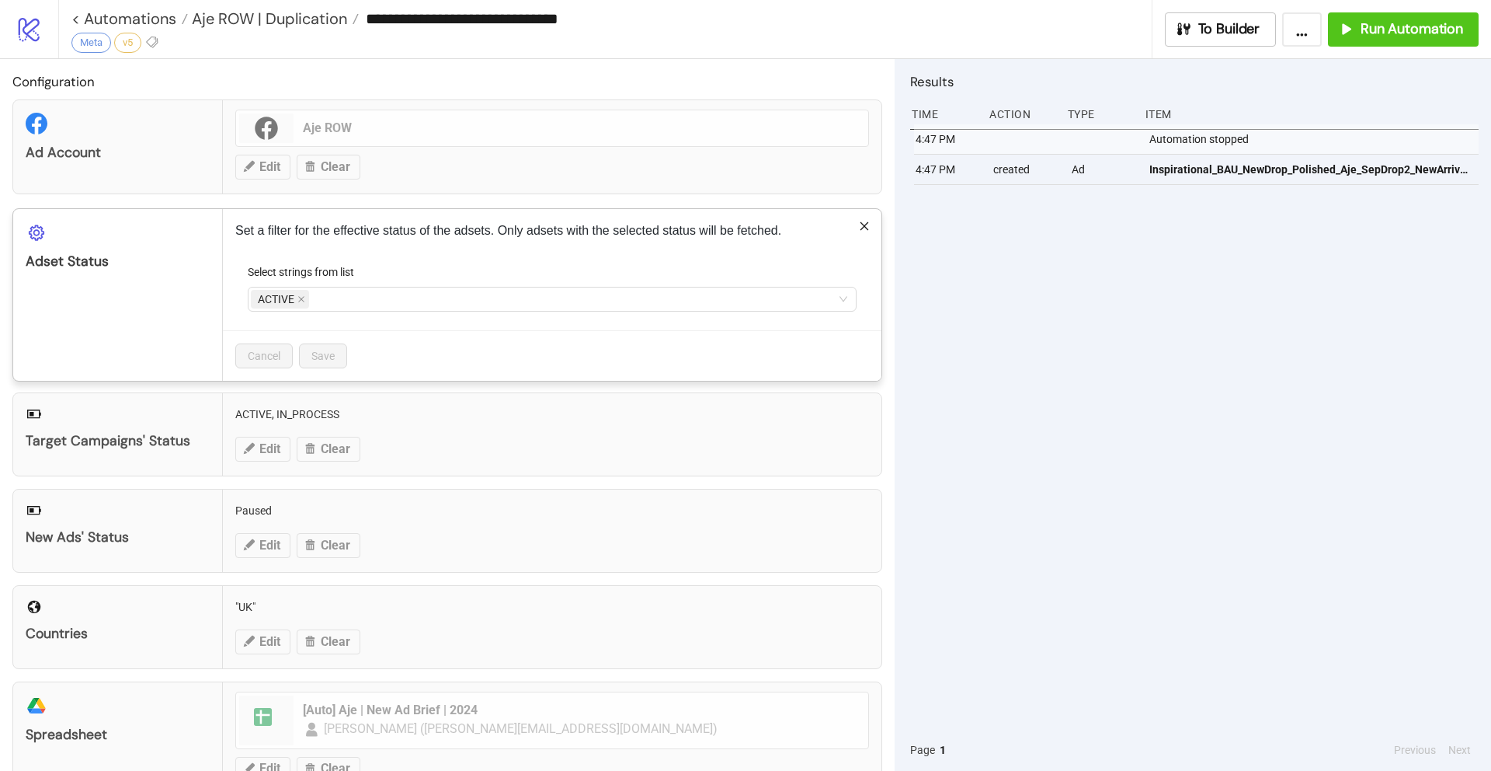
click at [303, 300] on icon "close" at bounding box center [301, 299] width 8 height 8
click at [299, 301] on div at bounding box center [544, 299] width 586 height 22
click at [308, 350] on div "PAUSED" at bounding box center [546, 354] width 572 height 17
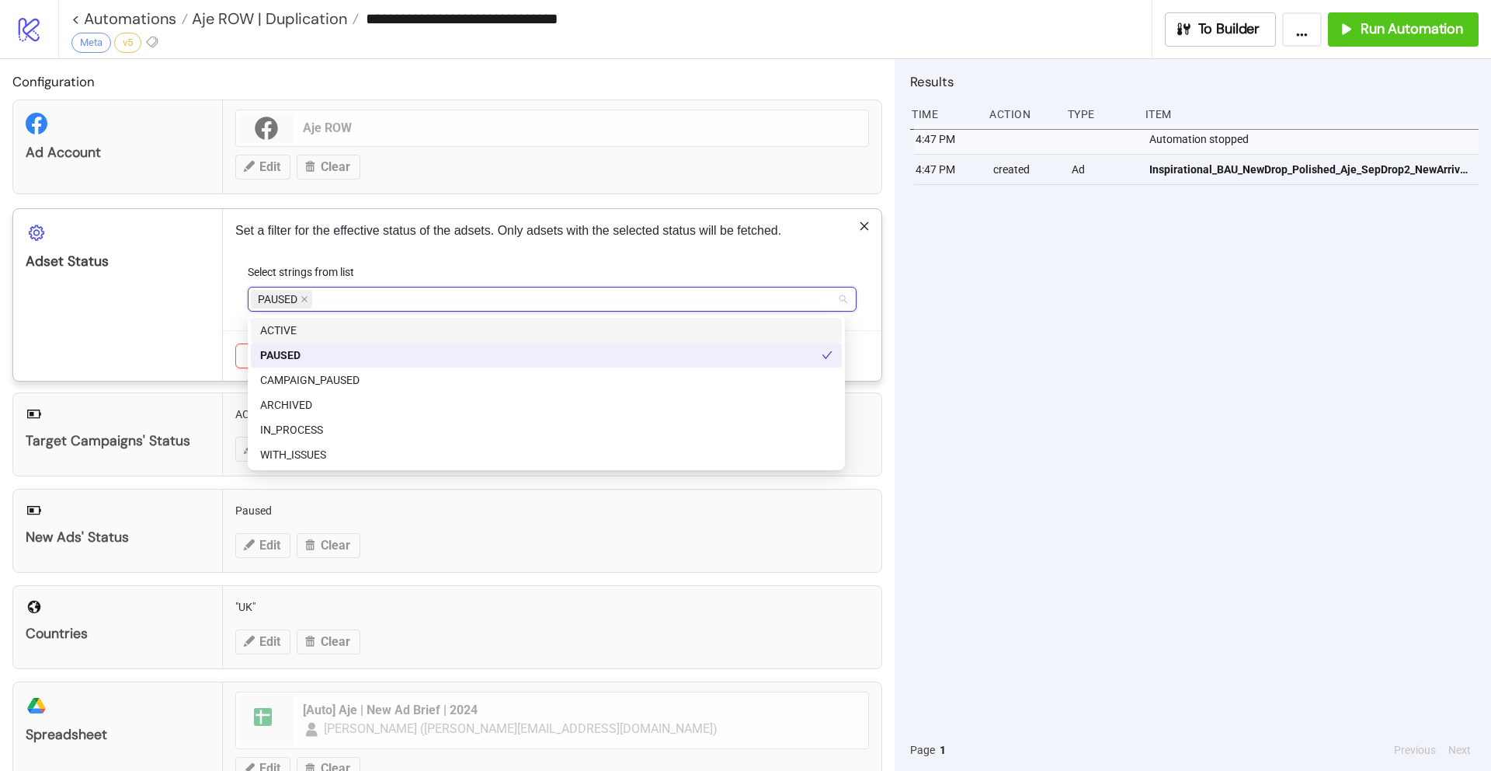
click at [495, 272] on div "Select strings from list" at bounding box center [552, 274] width 609 height 23
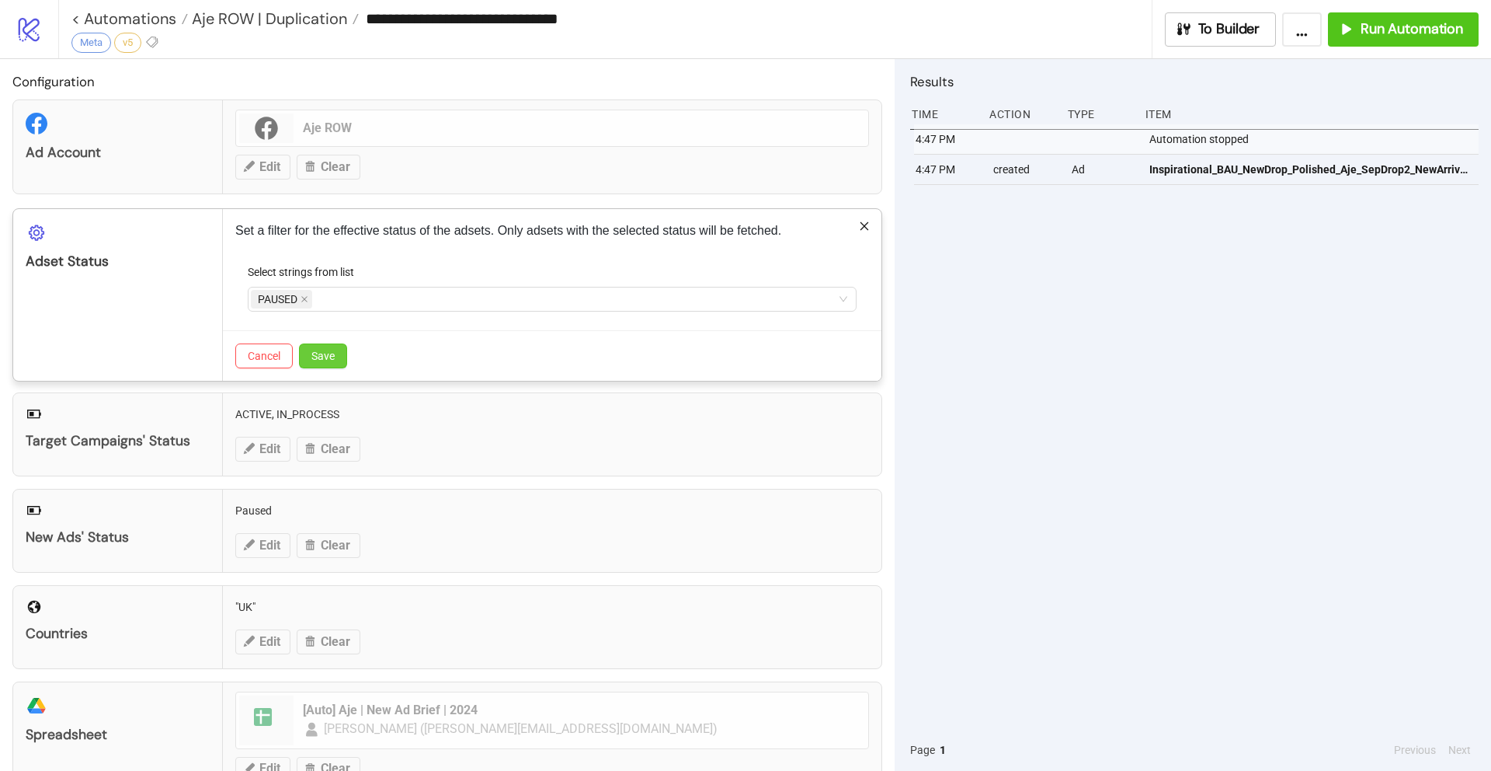
click at [339, 353] on button "Save" at bounding box center [323, 355] width 48 height 25
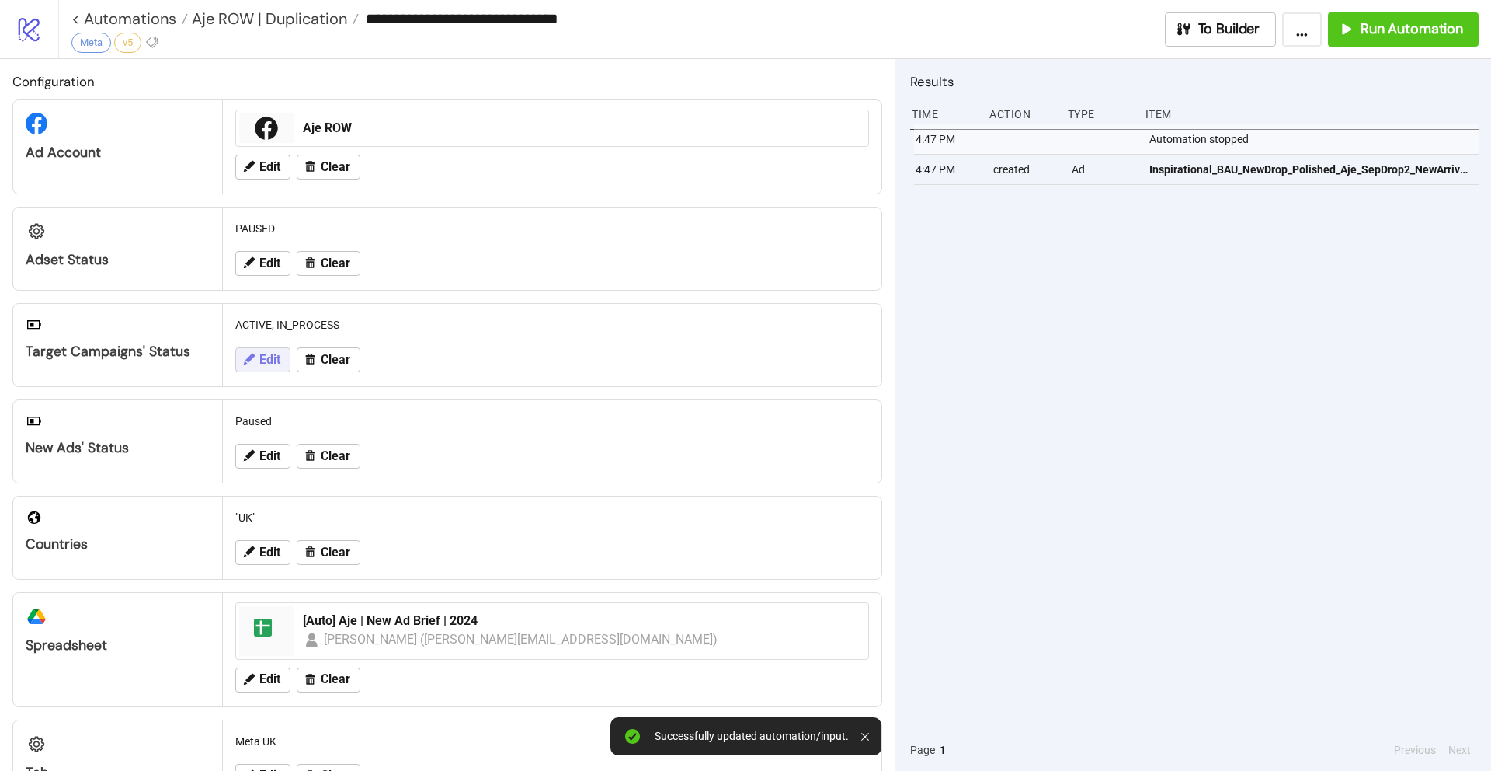
click at [262, 356] on span "Edit" at bounding box center [269, 360] width 21 height 14
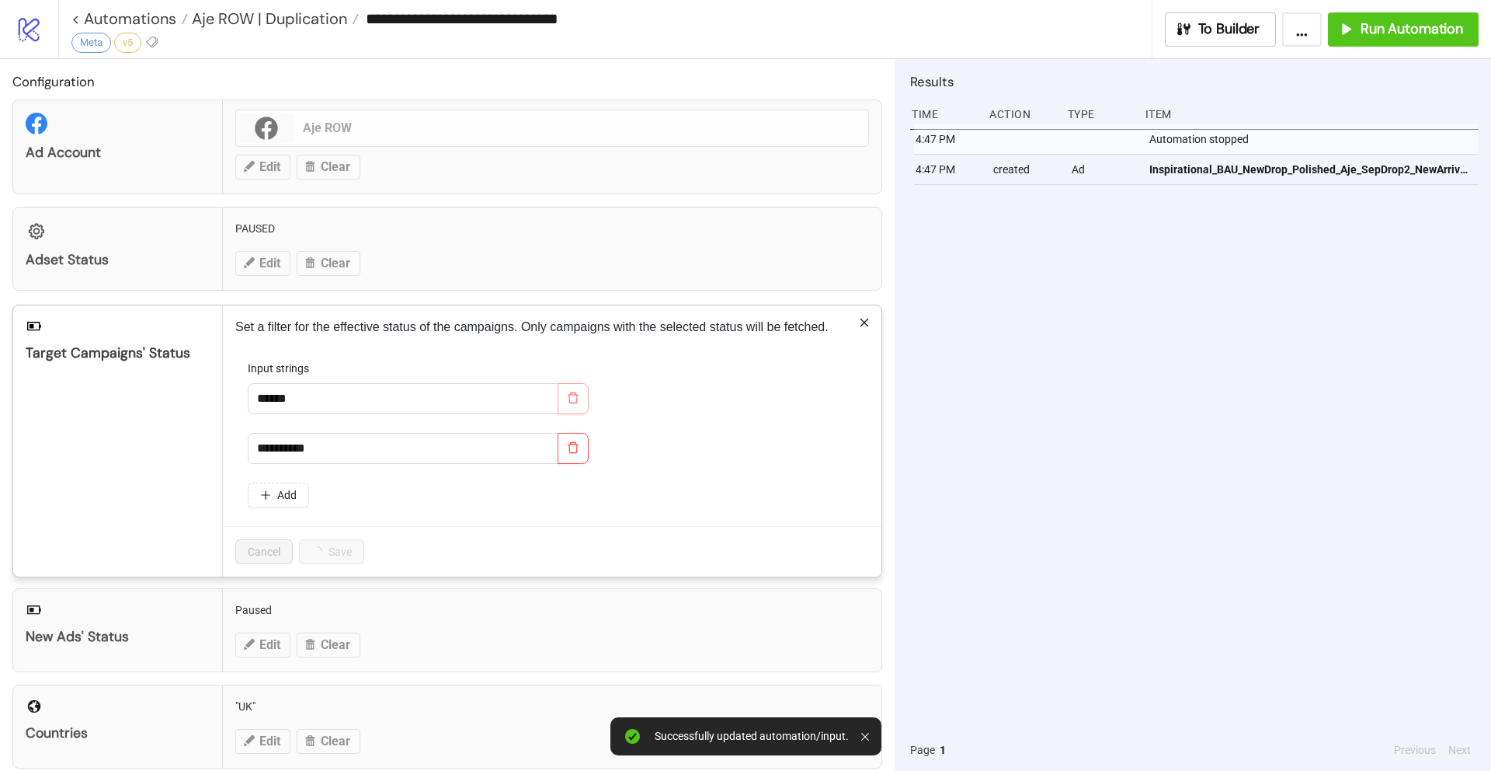
click at [579, 395] on icon "delete" at bounding box center [573, 397] width 12 height 12
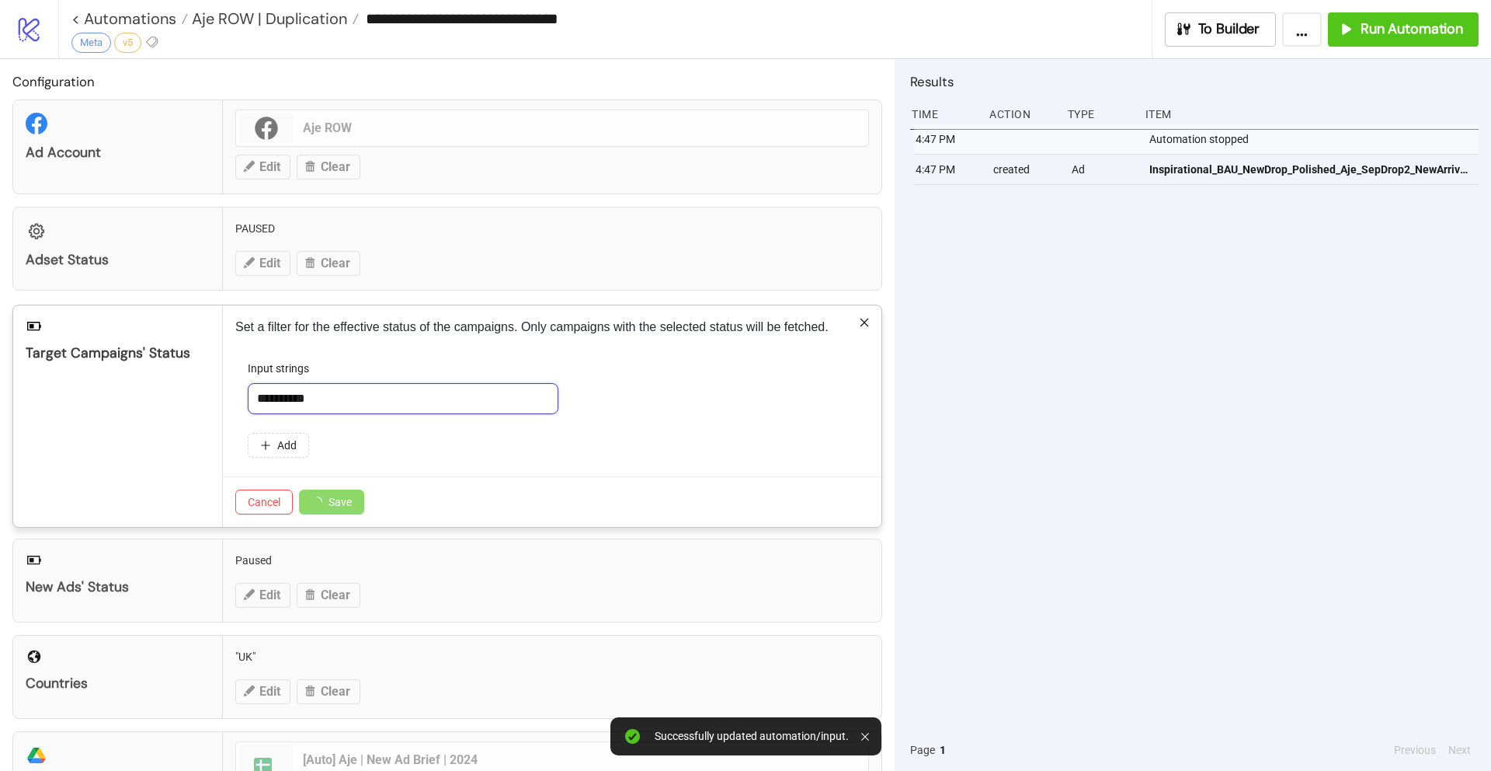
click at [366, 387] on input "**********" at bounding box center [403, 398] width 311 height 31
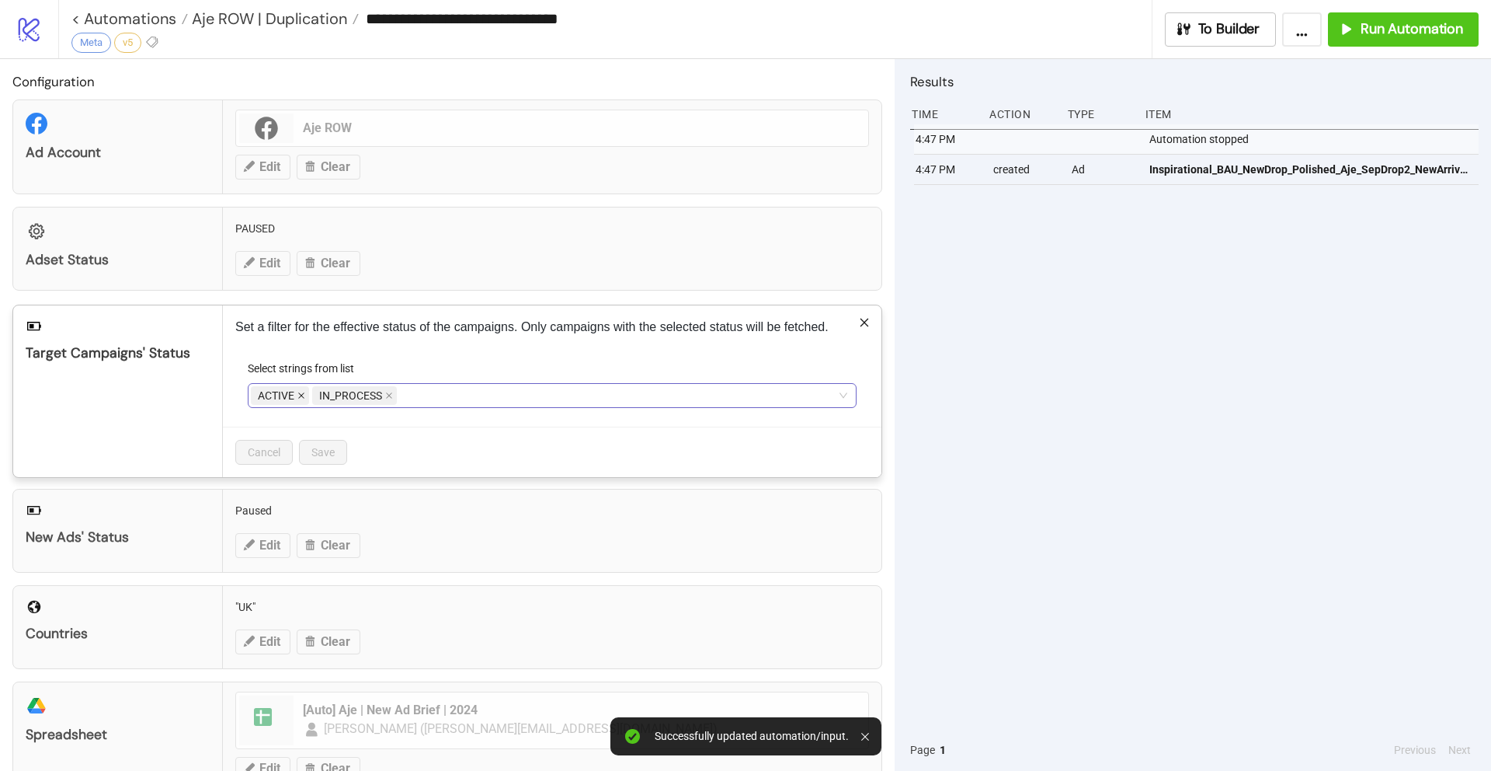
click at [301, 394] on icon "close" at bounding box center [301, 395] width 8 height 8
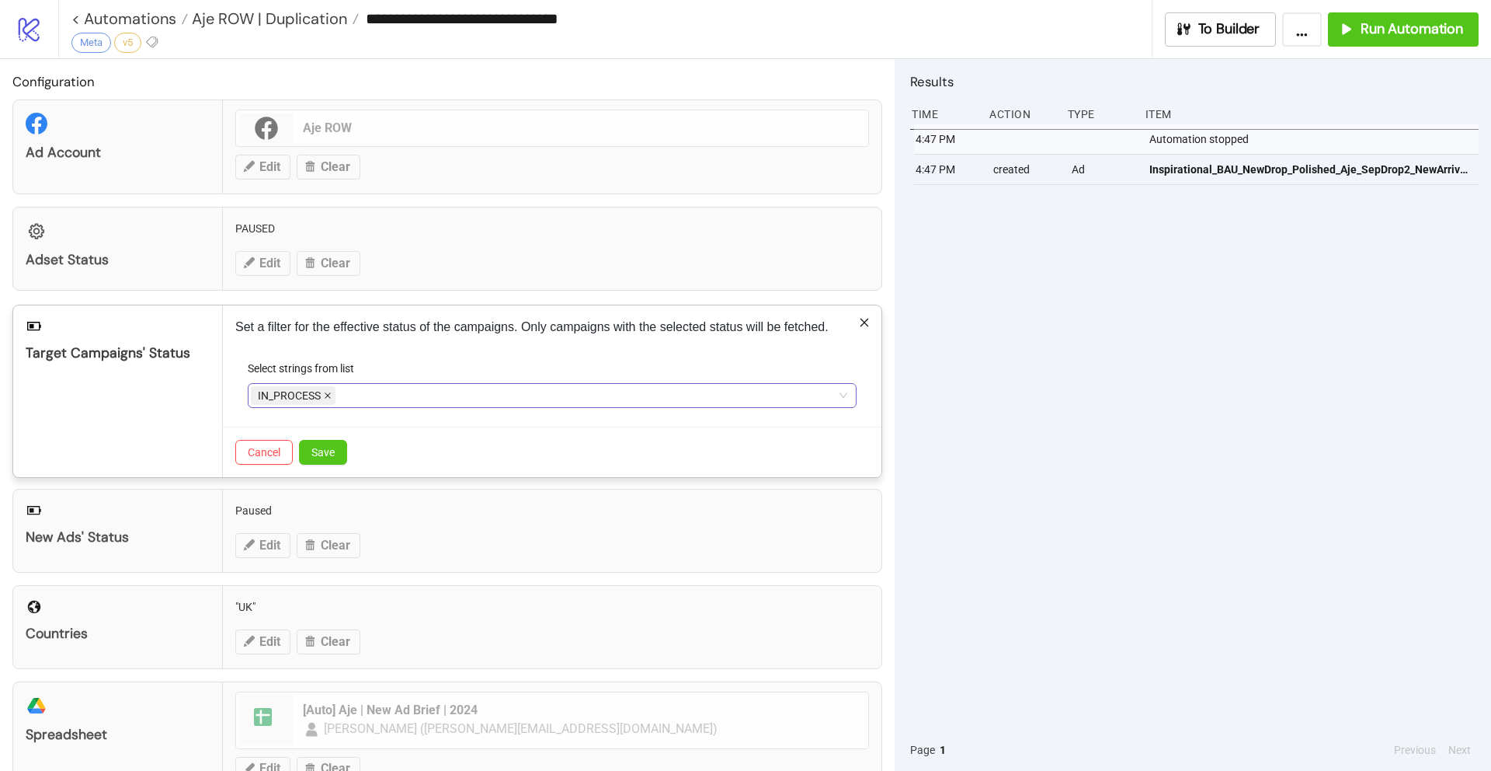
click at [327, 393] on icon "close" at bounding box center [328, 395] width 8 height 8
click at [308, 397] on div at bounding box center [544, 395] width 586 height 22
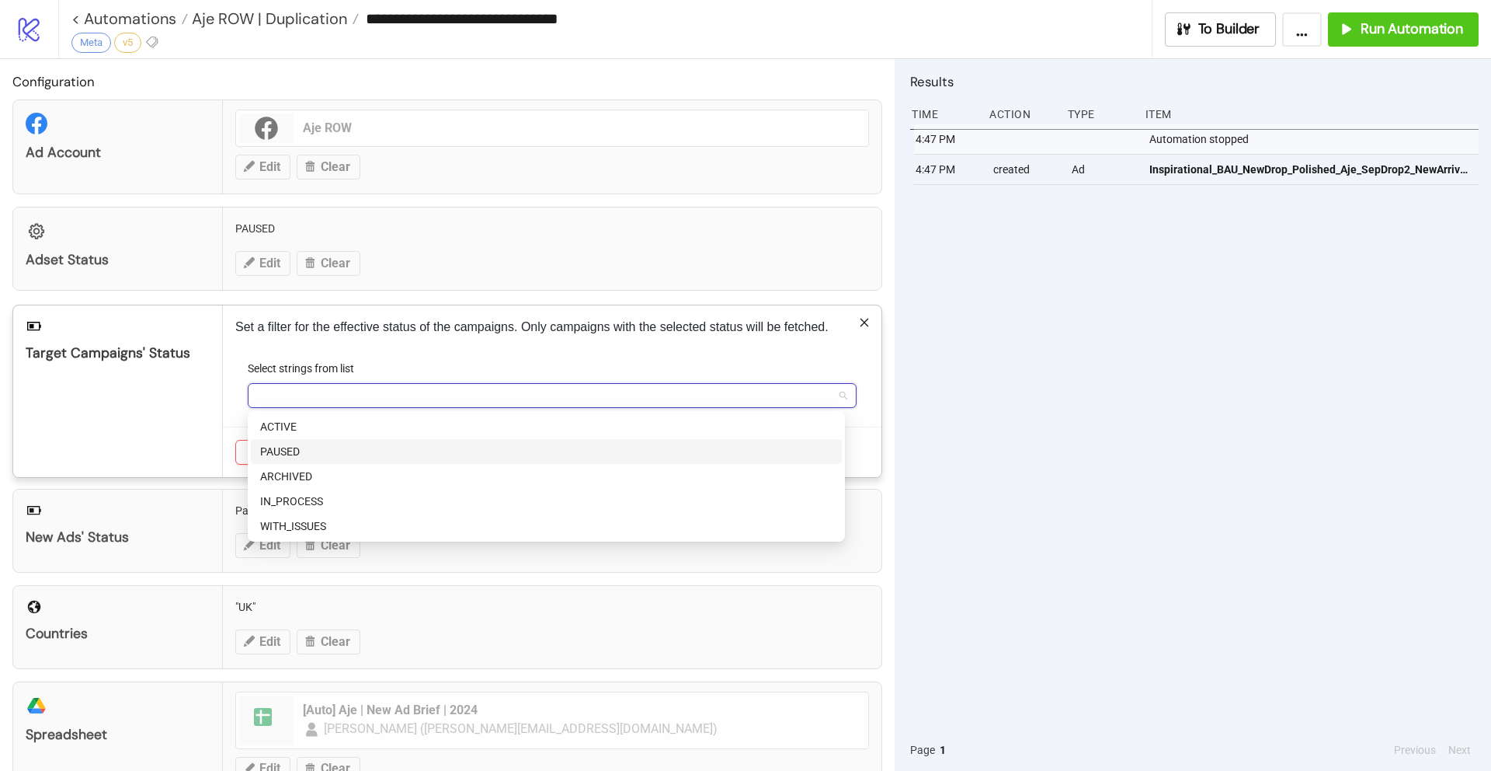
click at [319, 451] on div "PAUSED" at bounding box center [546, 451] width 572 height 17
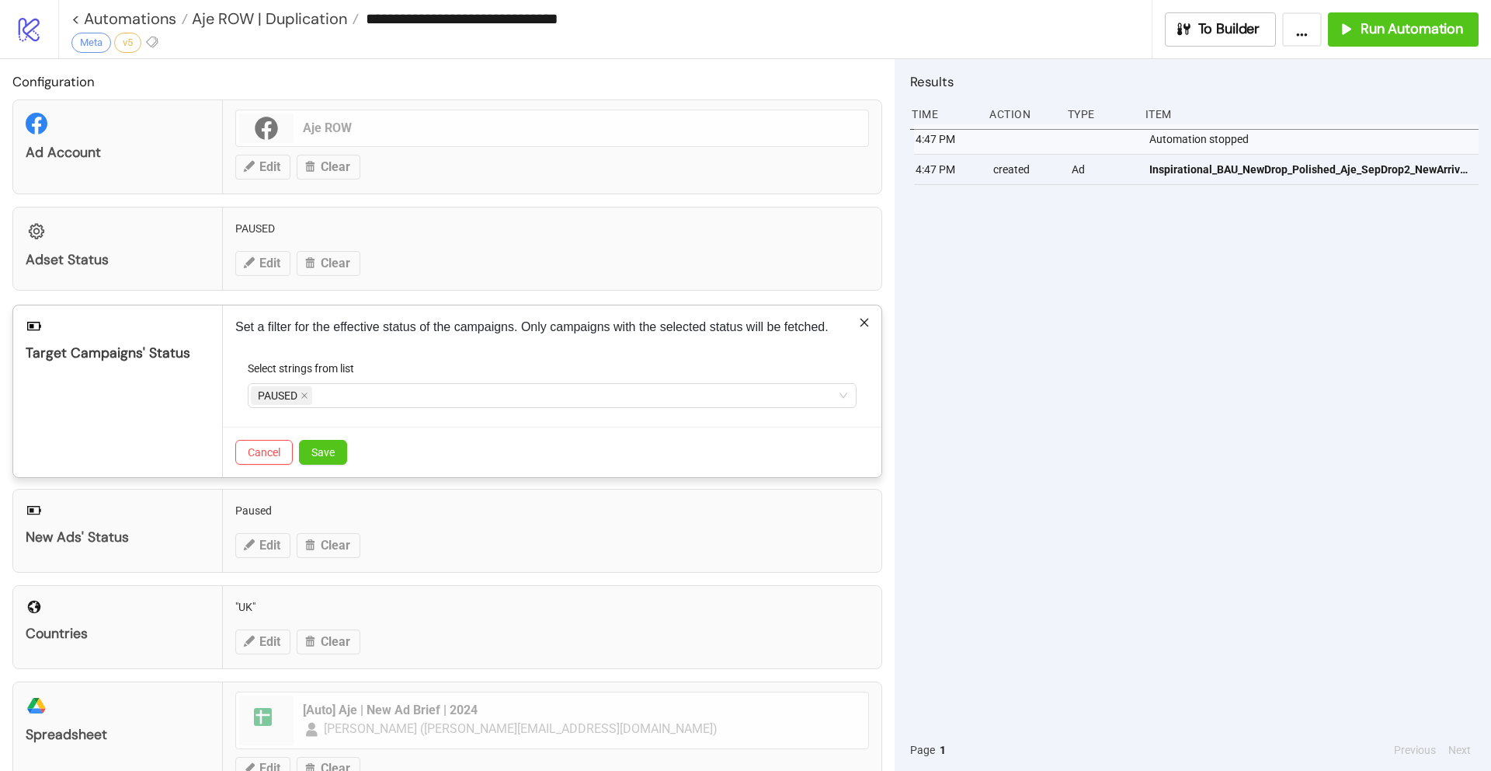
click at [431, 350] on div "Set a filter for the effective status of the campaigns. Only campaigns with the…" at bounding box center [552, 391] width 659 height 172
click at [329, 453] on span "Save" at bounding box center [322, 452] width 23 height 12
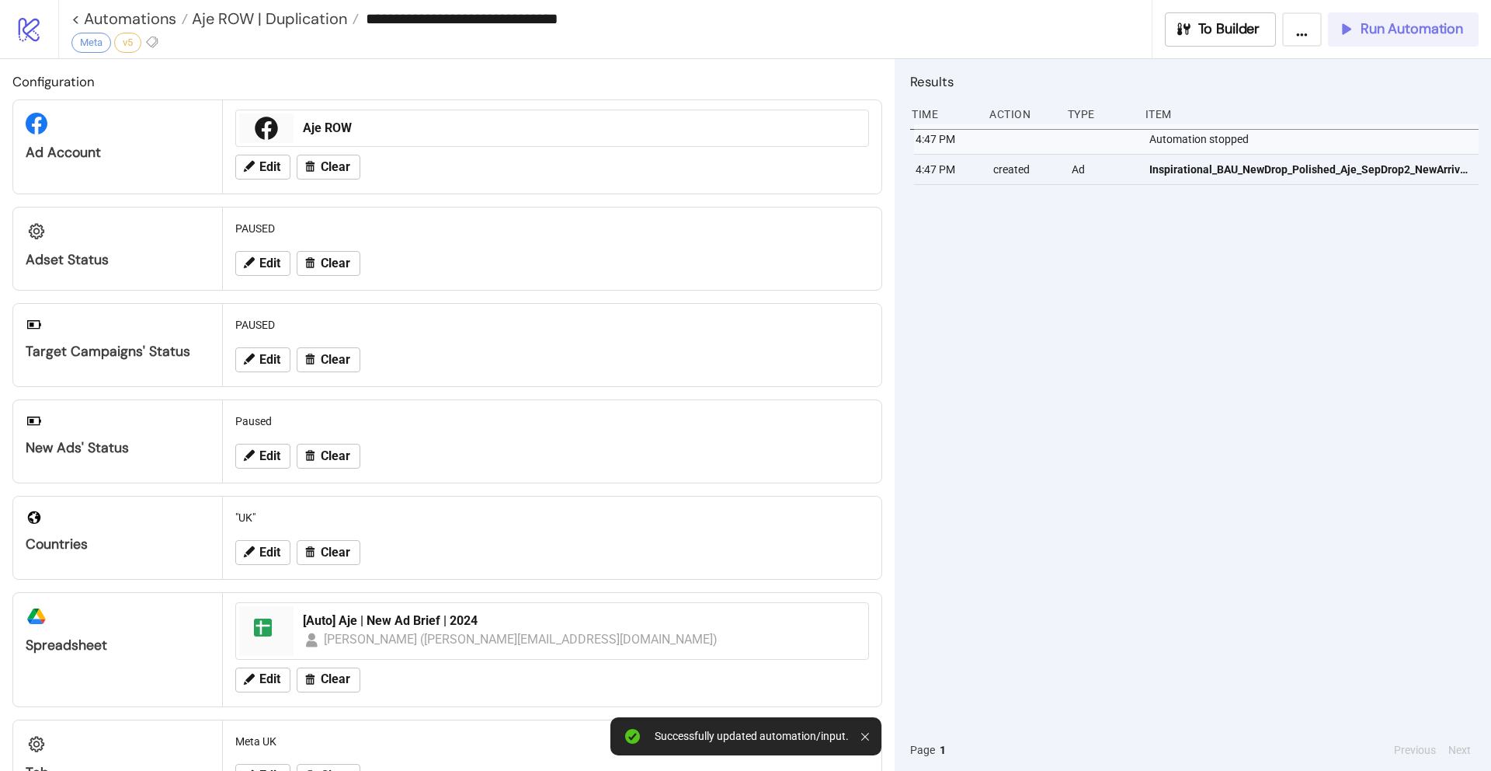
click at [1416, 30] on span "Run Automation" at bounding box center [1412, 29] width 103 height 18
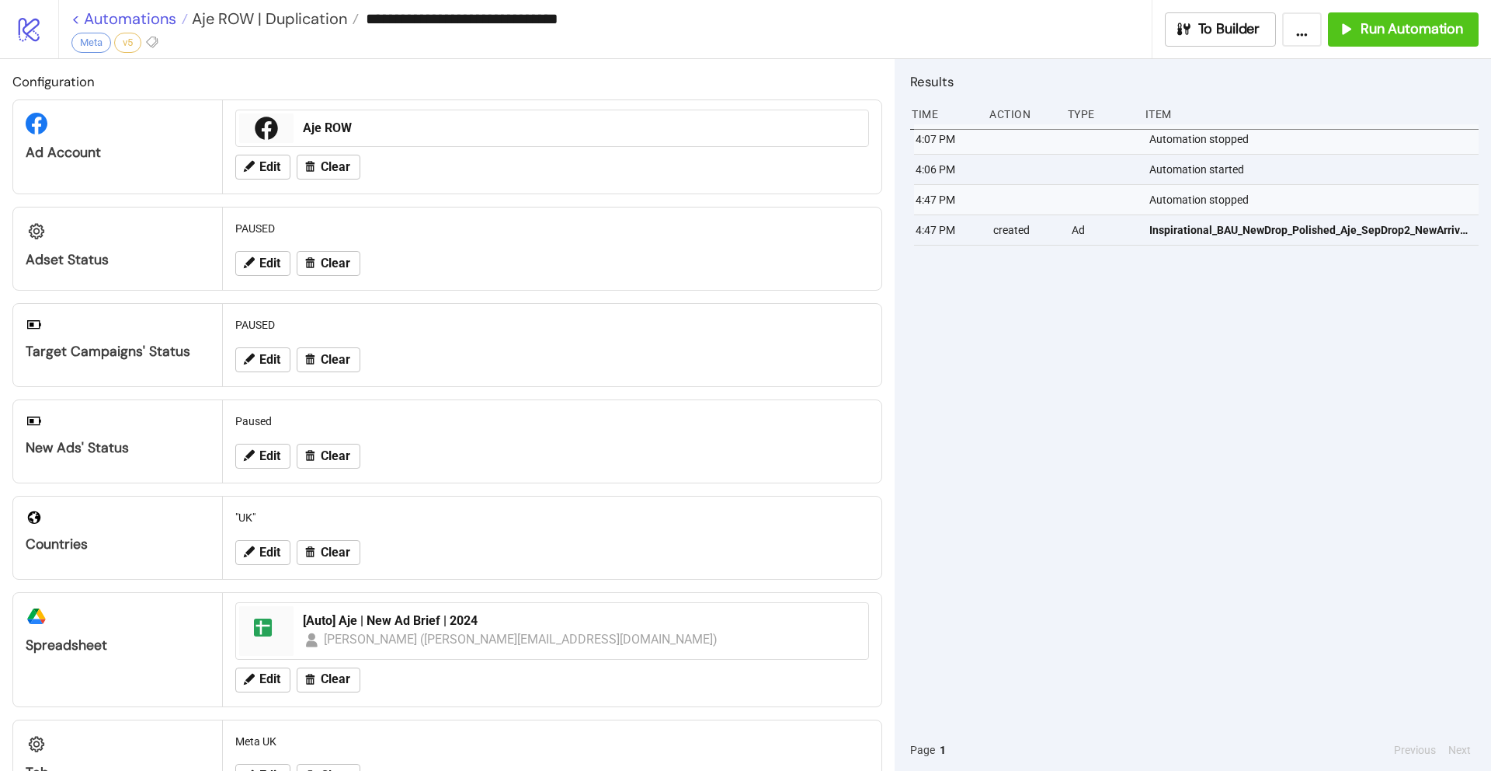
click at [73, 18] on link "< Automations" at bounding box center [129, 19] width 117 height 16
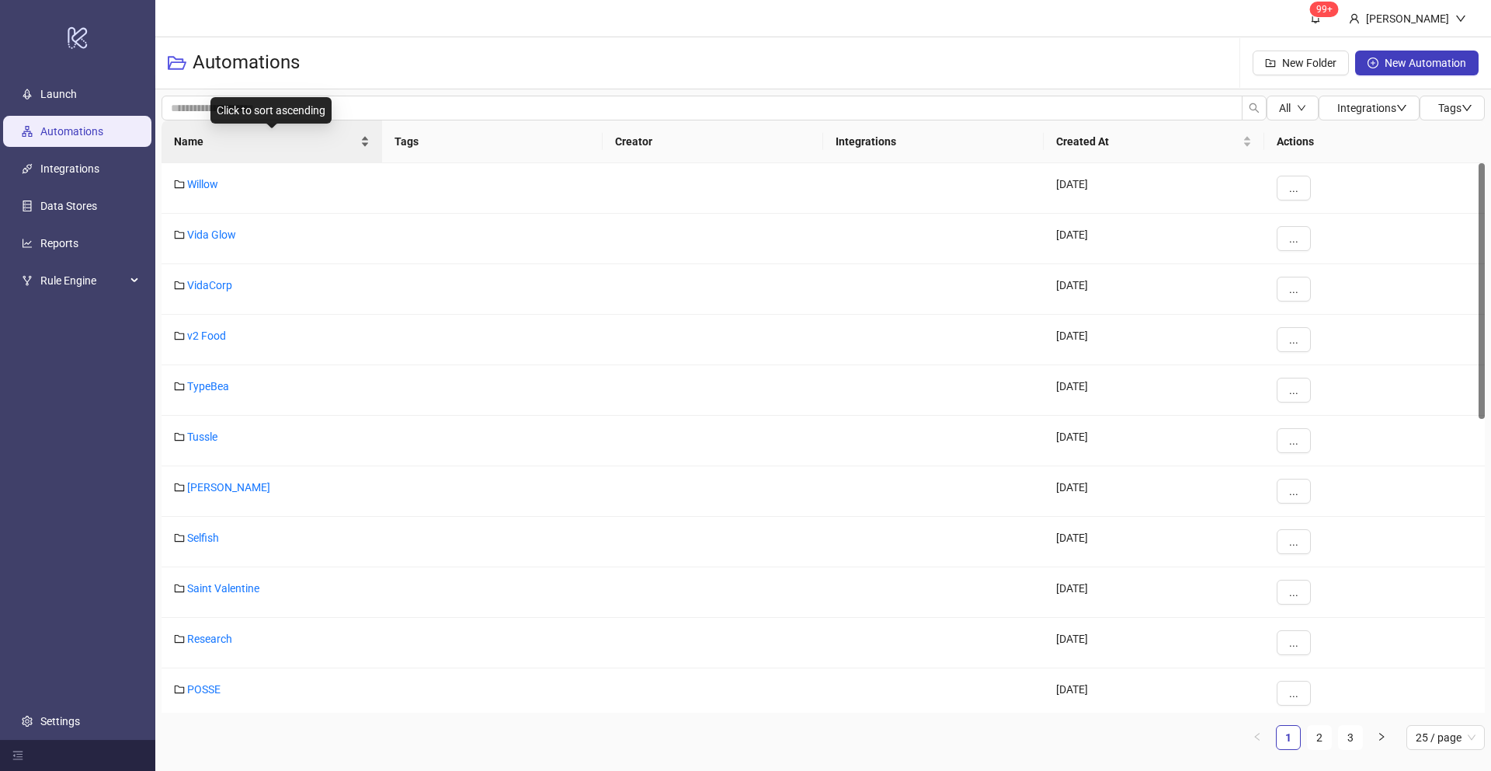
click at [236, 133] on span "Name" at bounding box center [265, 141] width 183 height 17
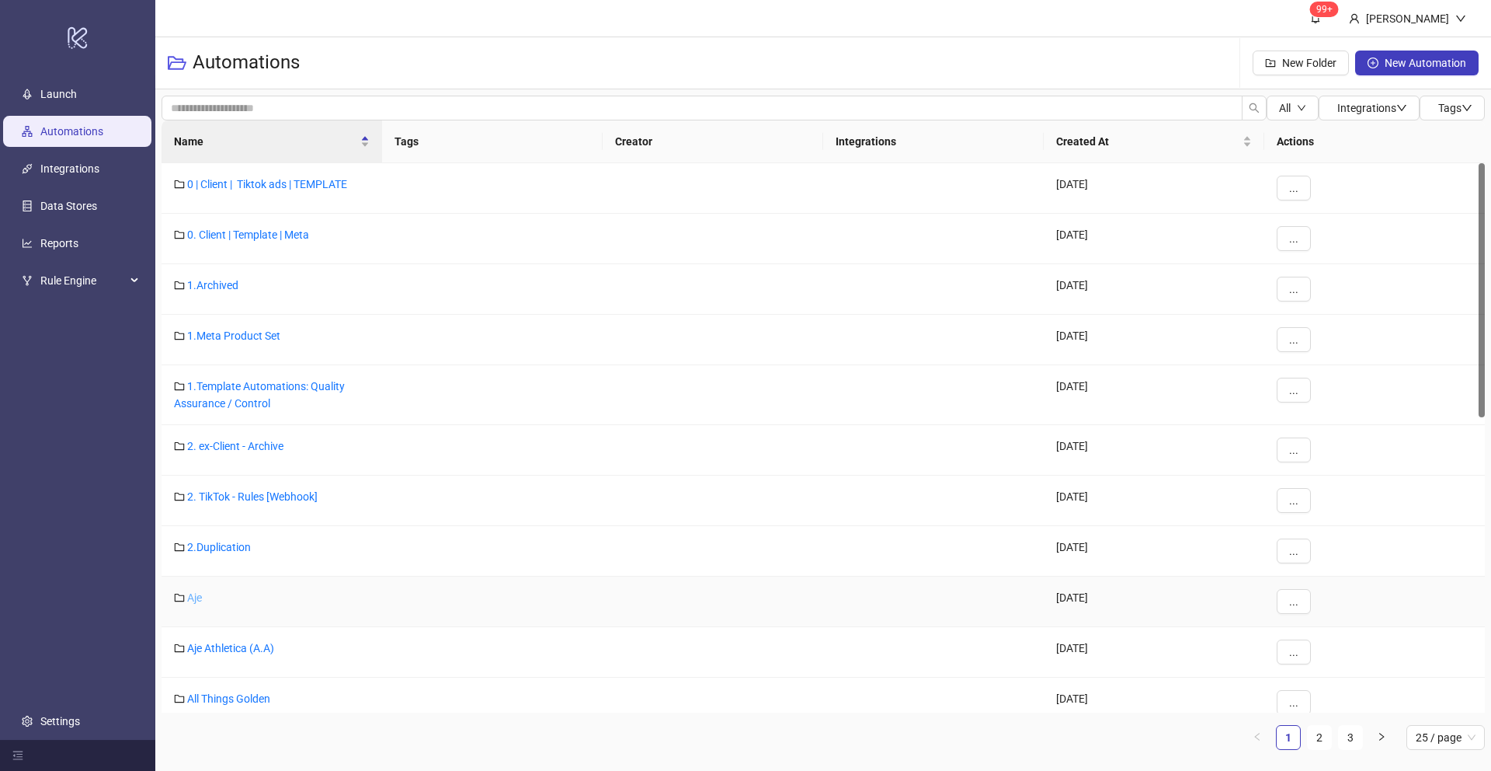
click at [196, 598] on link "Aje" at bounding box center [194, 597] width 15 height 12
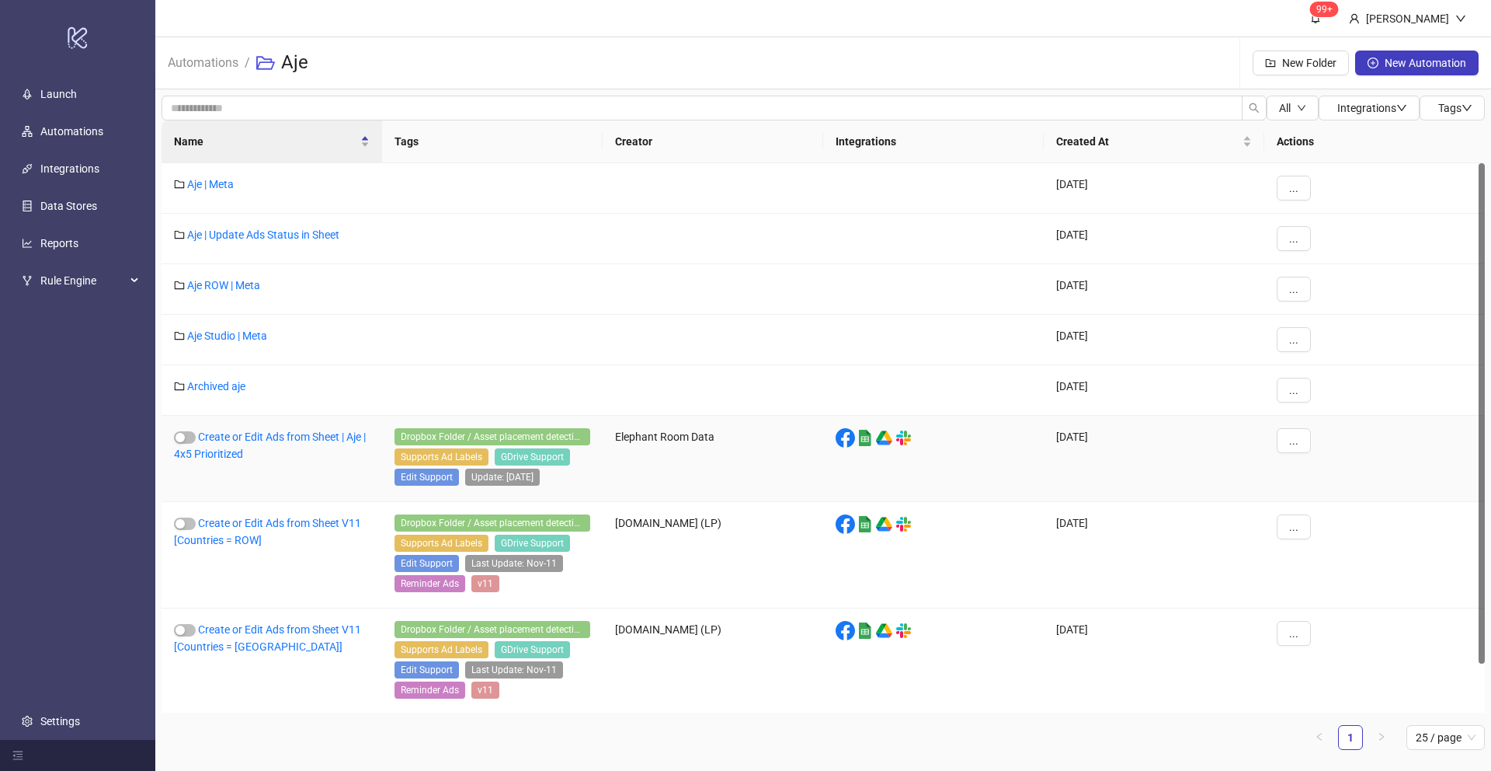
scroll to position [53, 0]
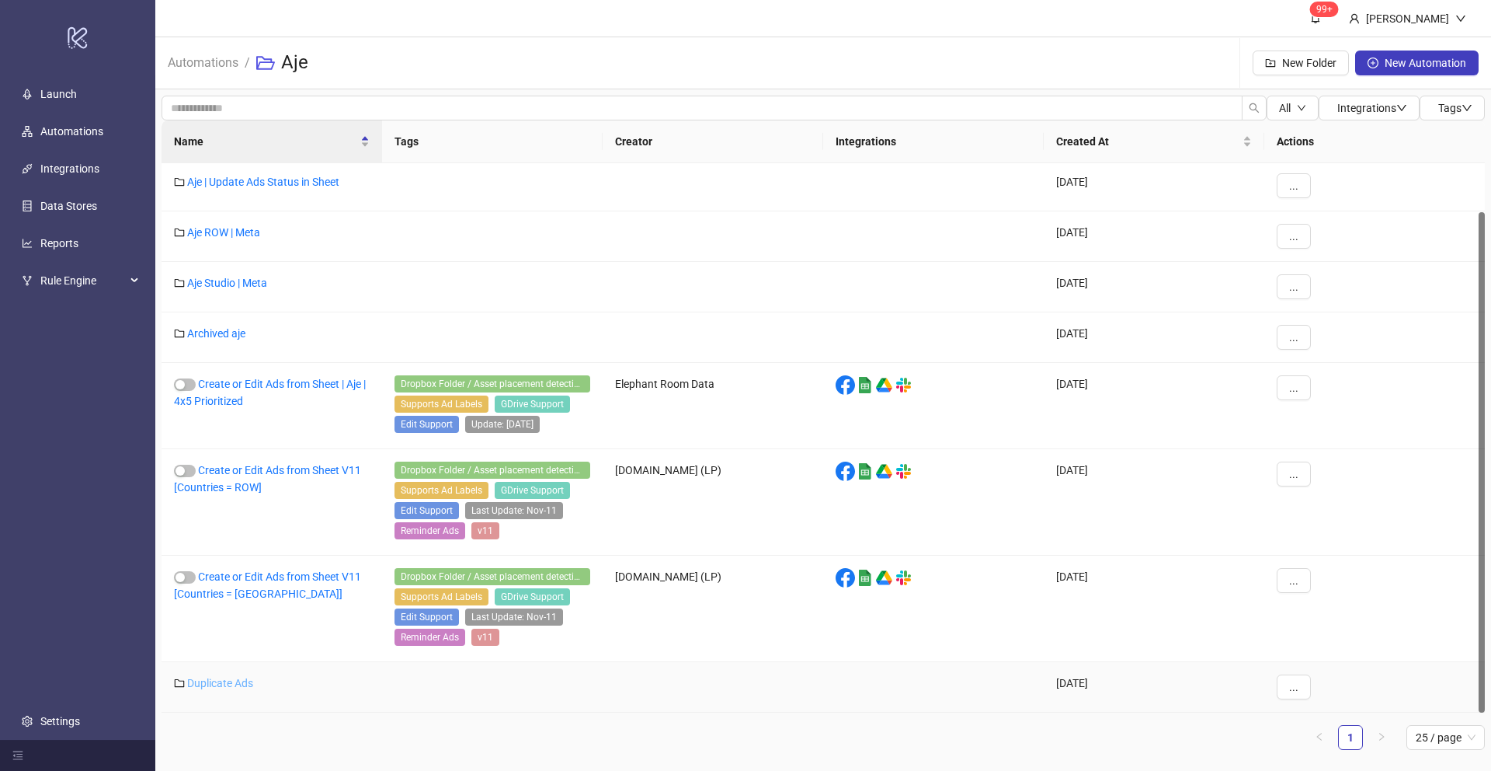
click at [228, 682] on link "Duplicate Ads" at bounding box center [220, 683] width 66 height 12
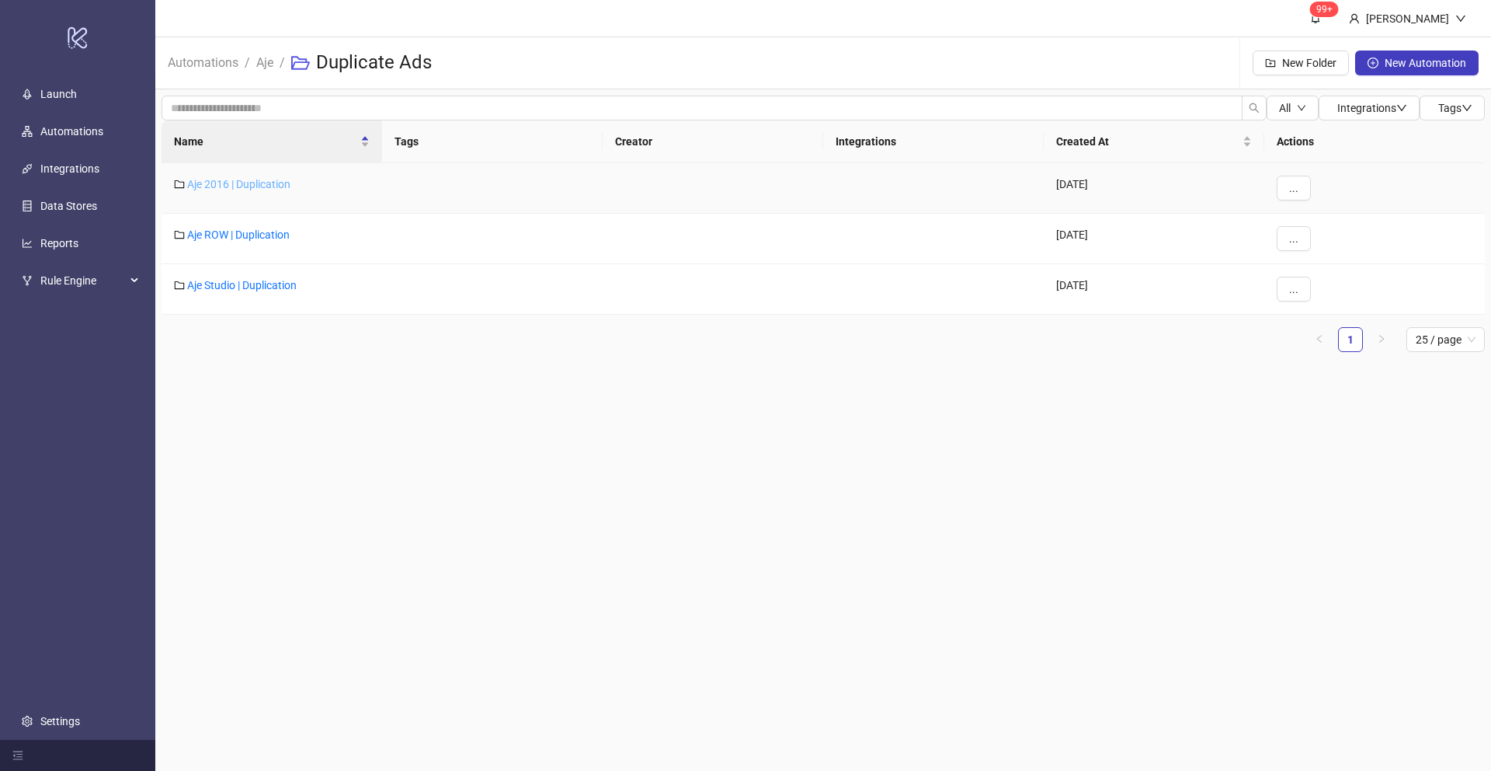
click at [227, 184] on link "Aje 2016 | Duplication" at bounding box center [238, 184] width 103 height 12
click at [245, 184] on link "Aje 2016 | Duplication" at bounding box center [238, 184] width 103 height 12
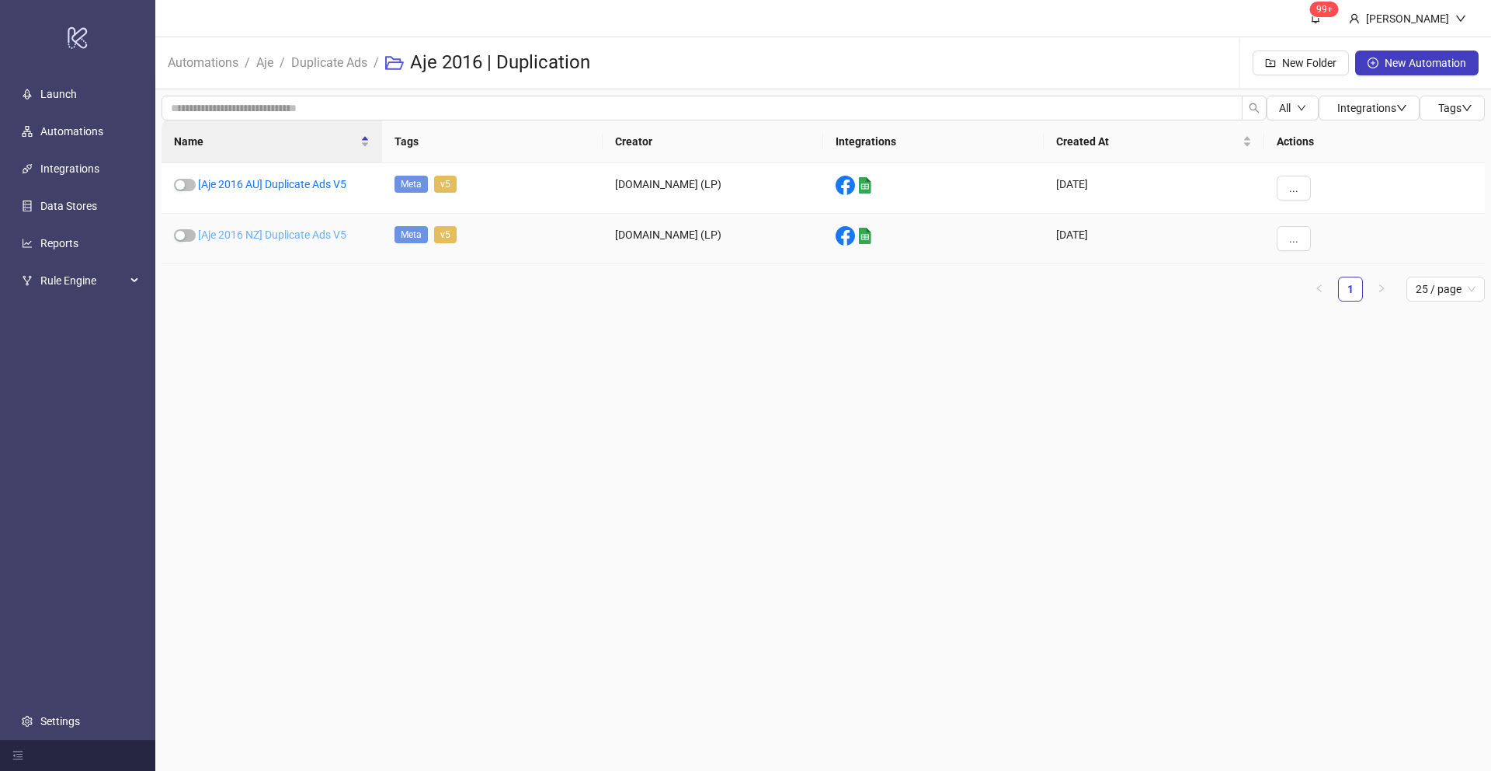
click at [250, 232] on link "[Aje 2016 NZ] Duplicate Ads V5" at bounding box center [272, 234] width 148 height 12
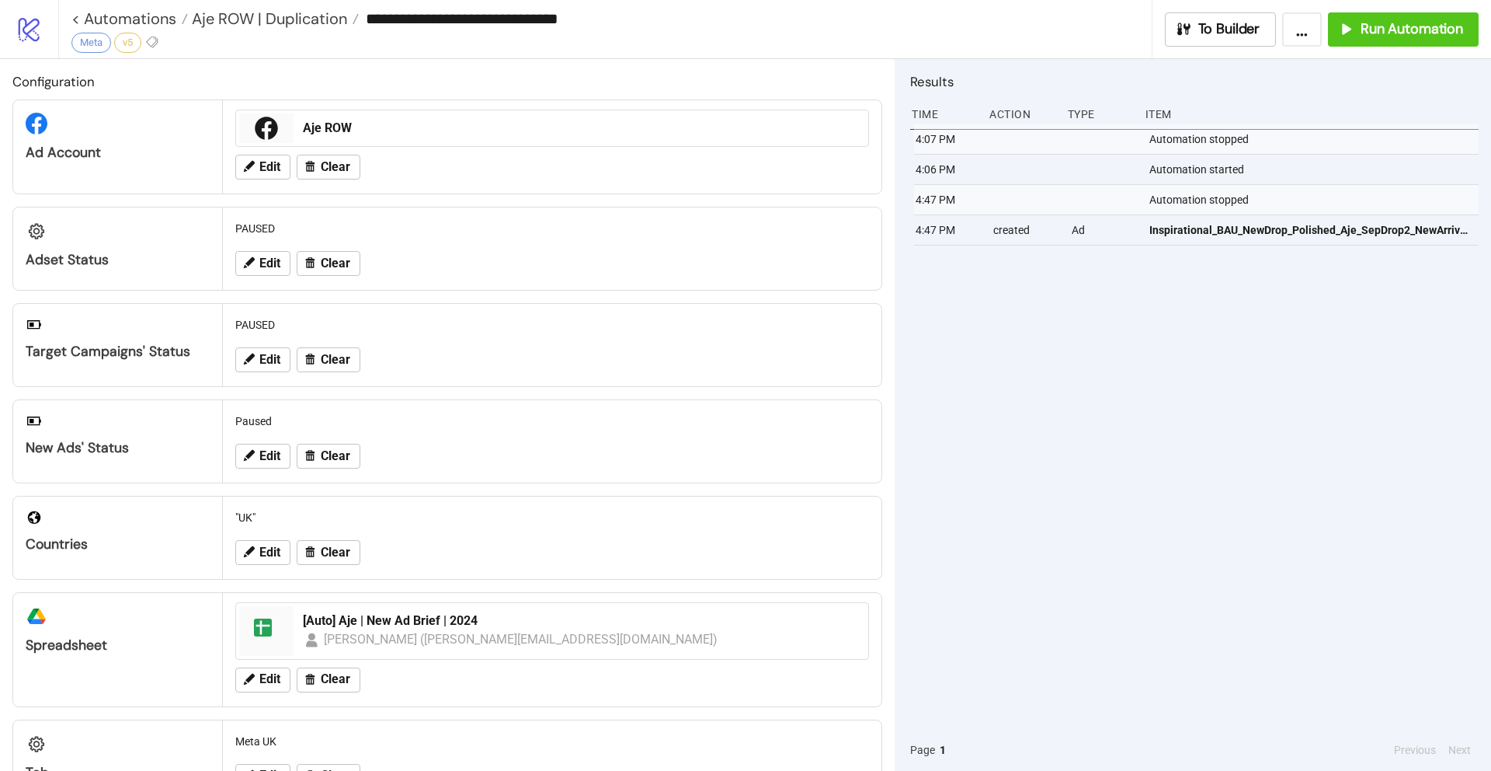
type input "**********"
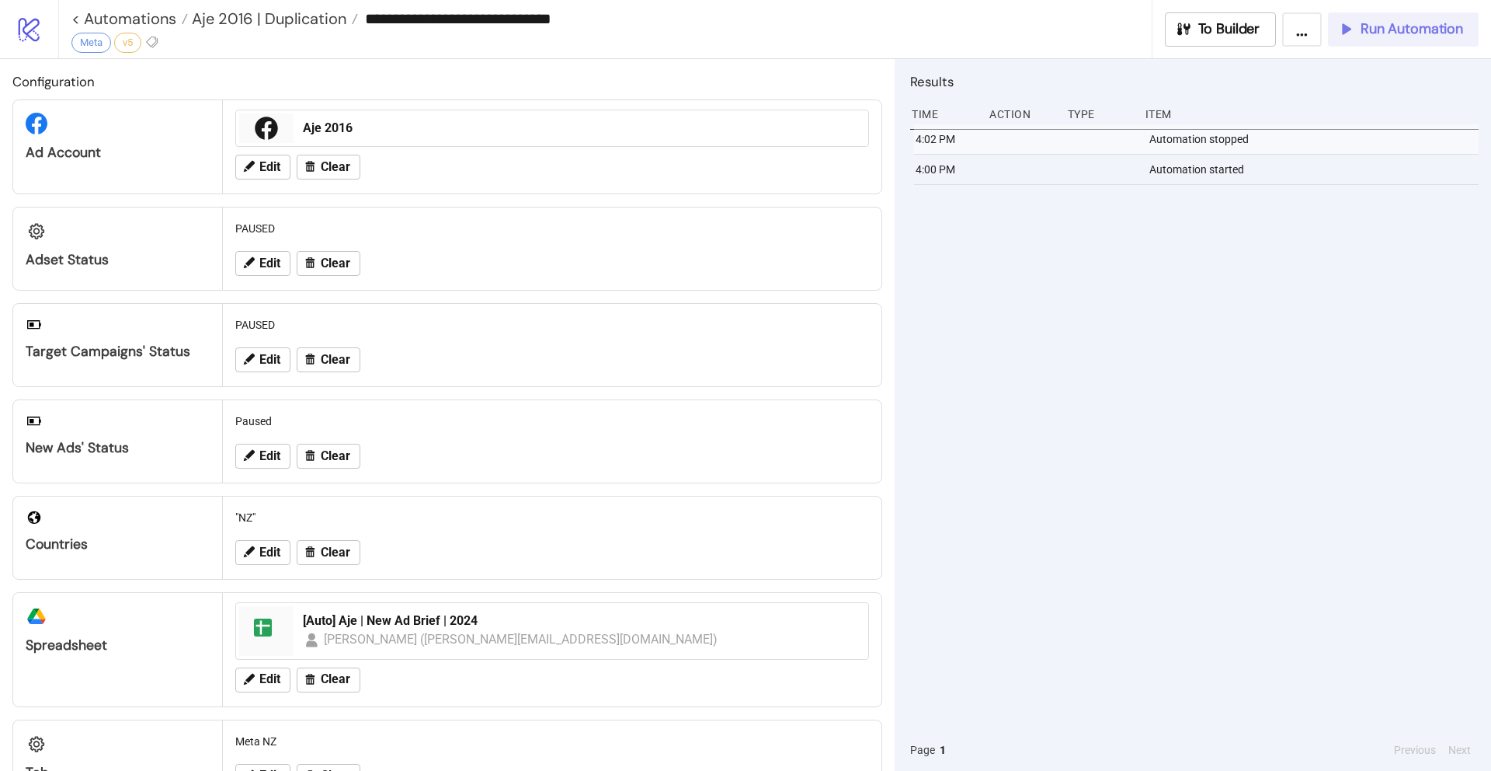
click at [1387, 29] on span "Run Automation" at bounding box center [1412, 29] width 103 height 18
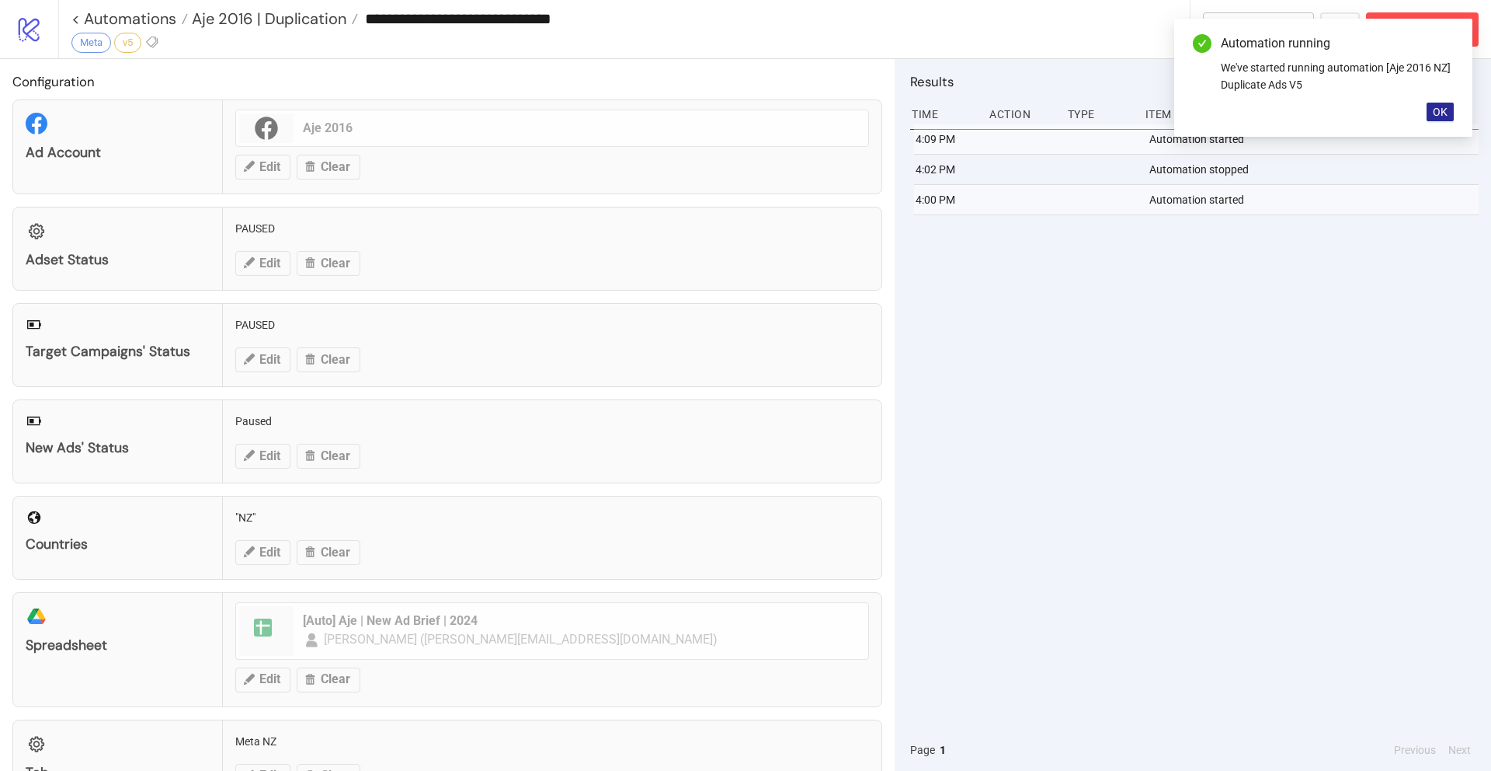
click at [1438, 111] on span "OK" at bounding box center [1440, 112] width 15 height 12
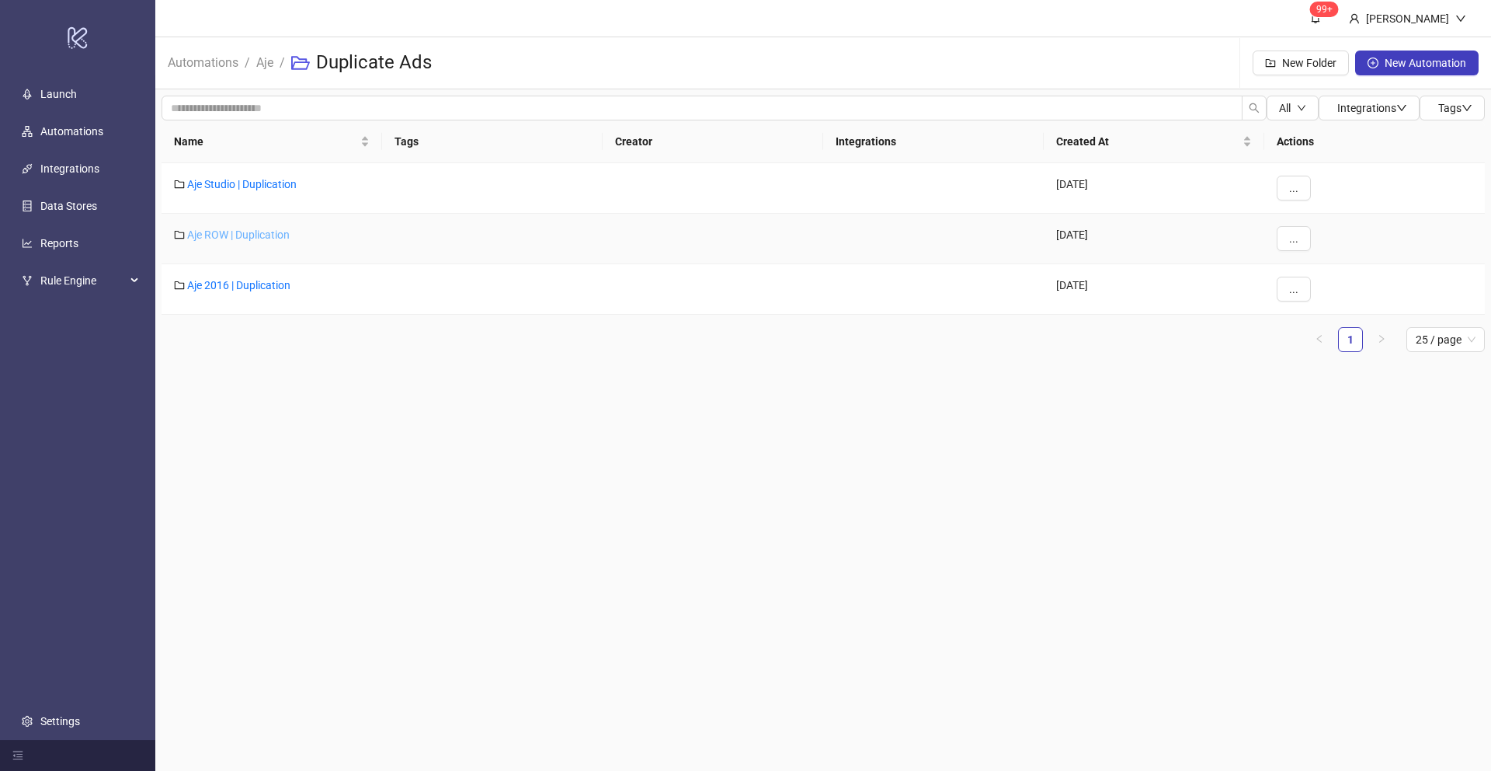
click at [231, 231] on link "Aje ROW | Duplication" at bounding box center [238, 234] width 103 height 12
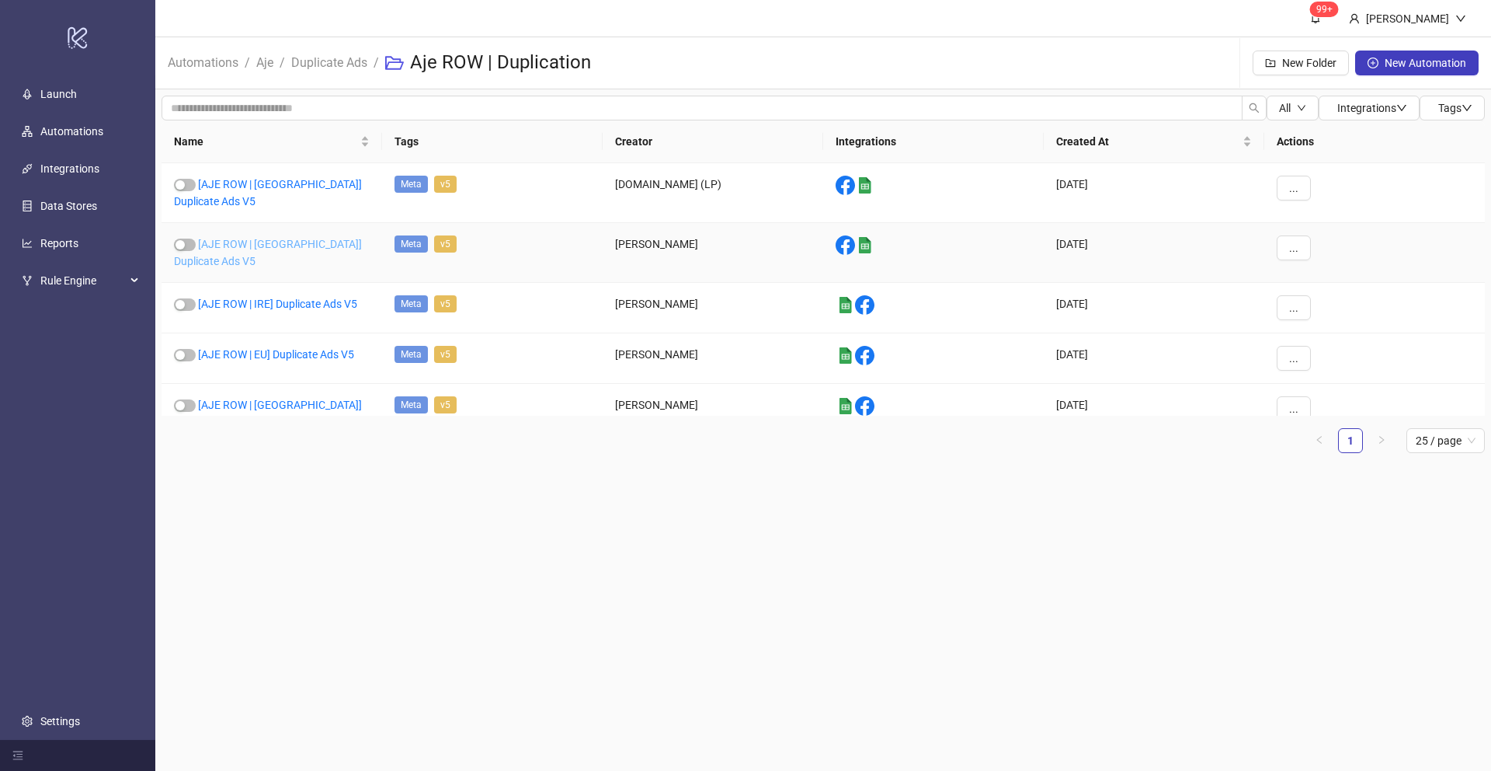
click at [259, 238] on link "[AJE ROW | UK] Duplicate Ads V5" at bounding box center [268, 253] width 188 height 30
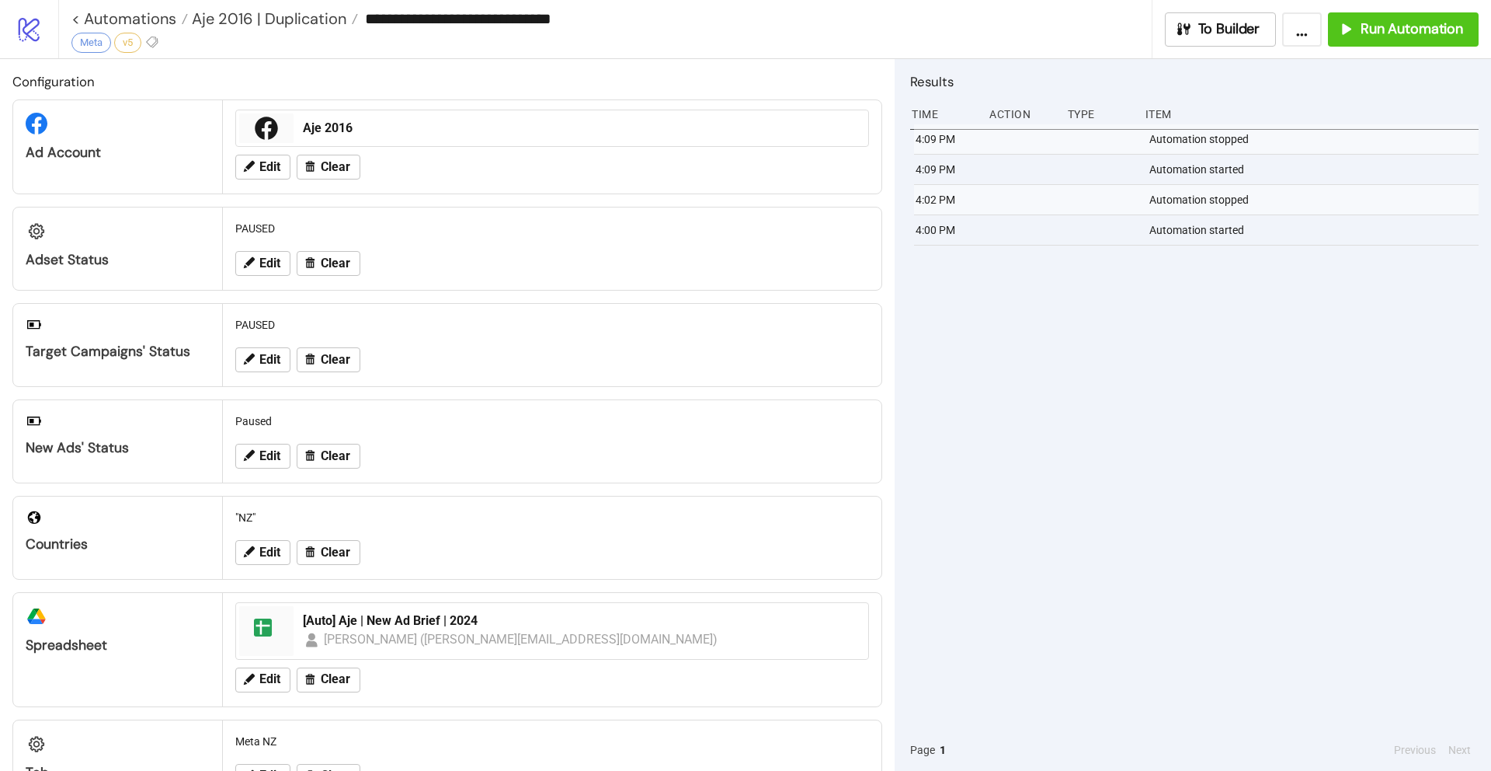
type input "**********"
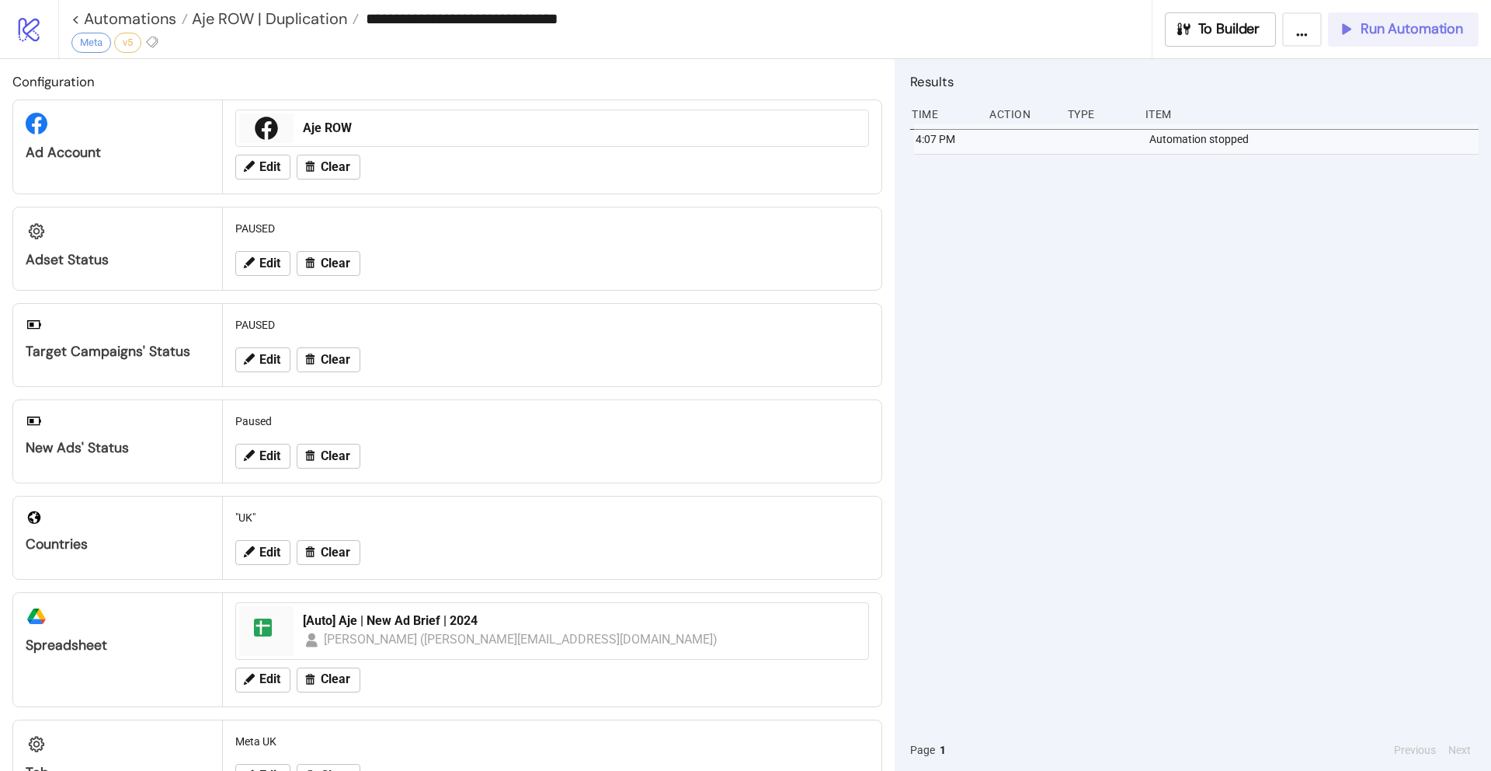
click at [1379, 31] on span "Run Automation" at bounding box center [1412, 29] width 103 height 18
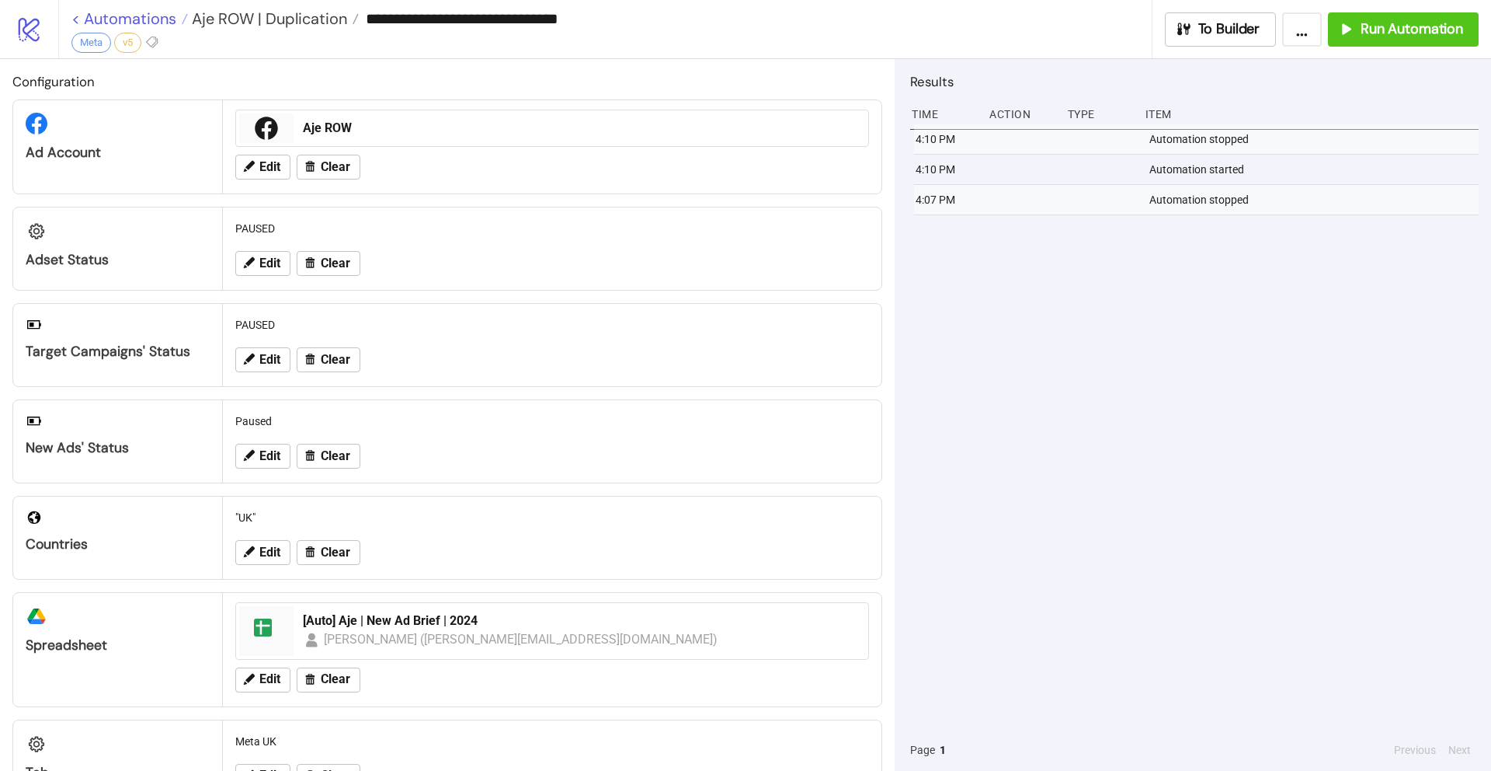
click at [75, 17] on link "< Automations" at bounding box center [129, 19] width 117 height 16
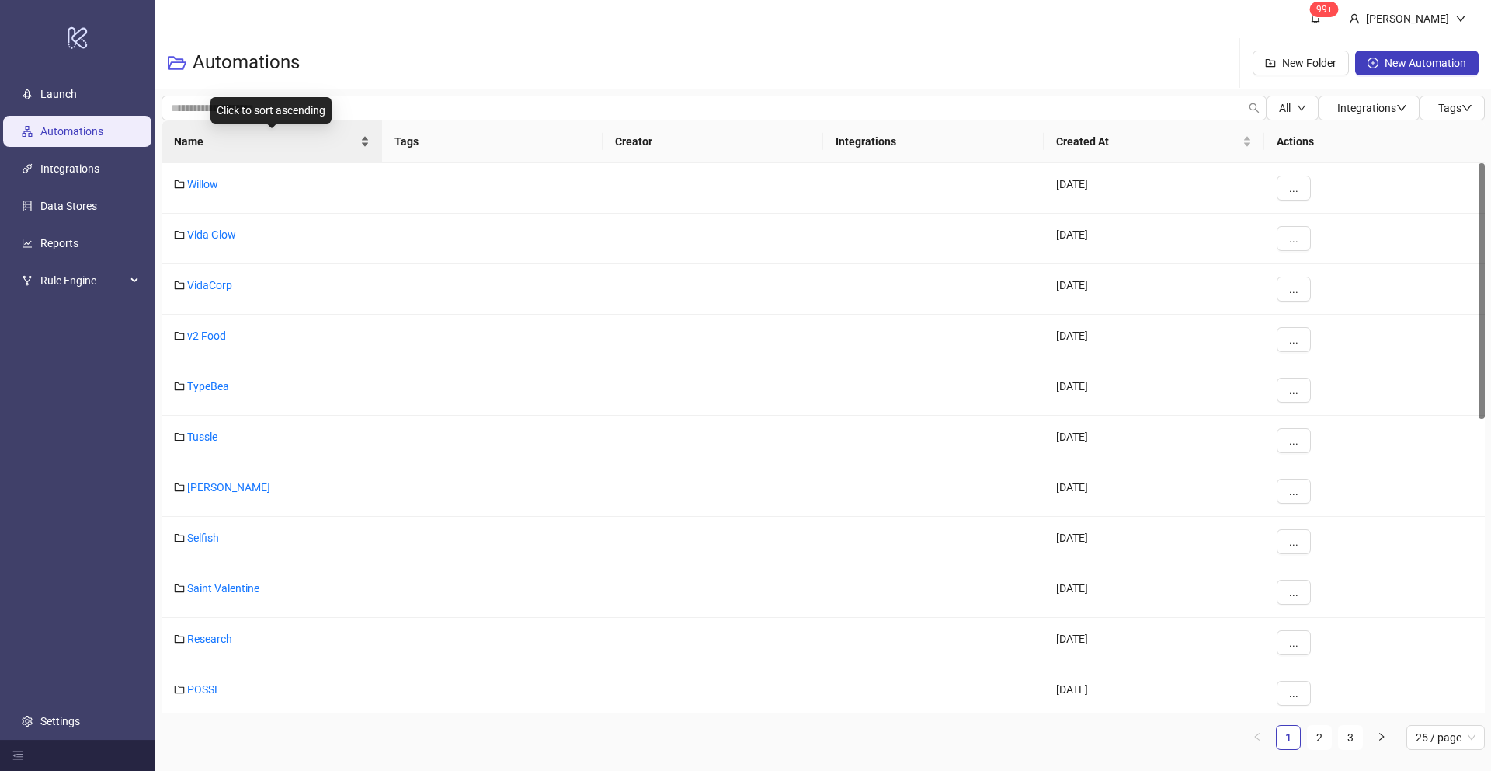
click at [197, 137] on span "Name" at bounding box center [265, 141] width 183 height 17
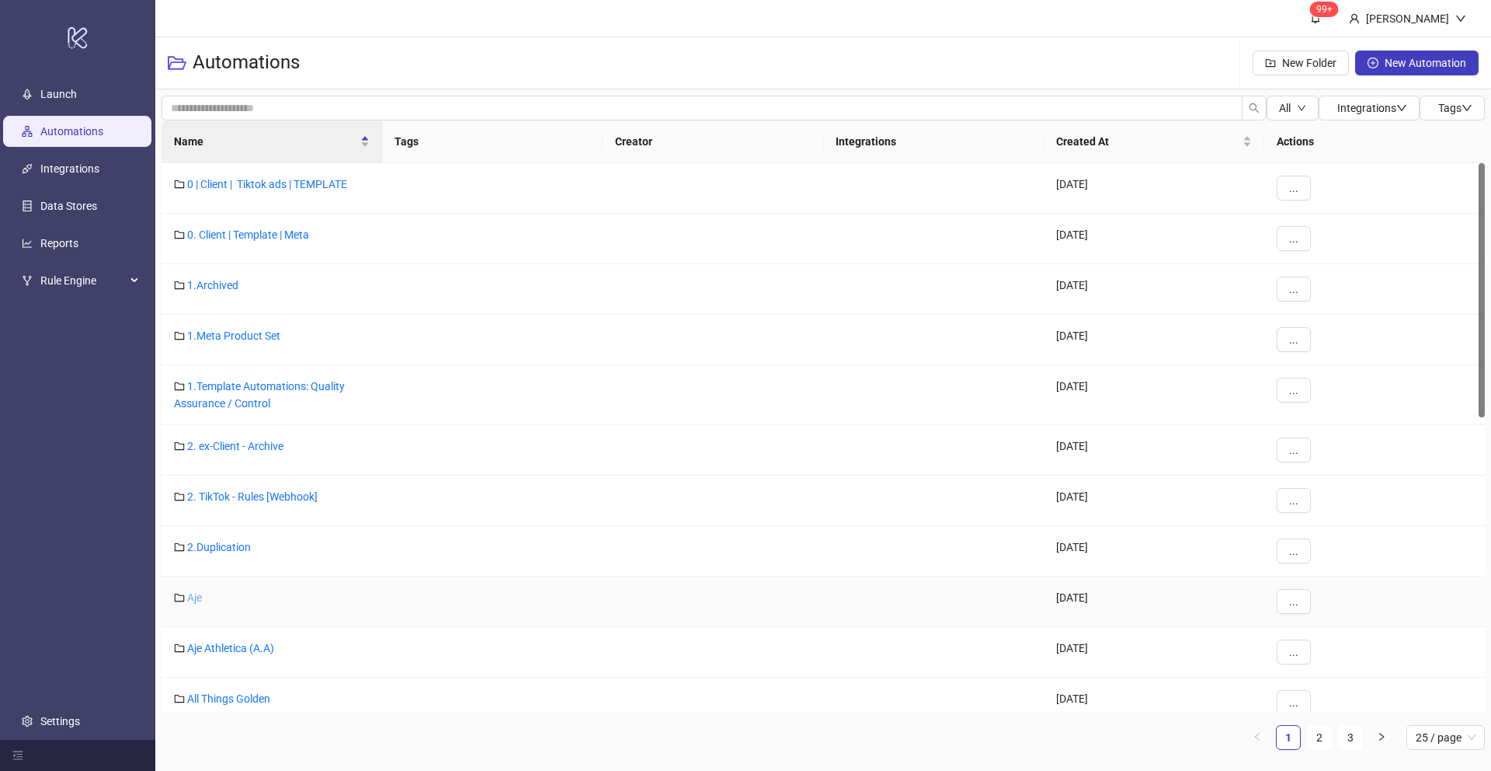
click at [199, 599] on link "Aje" at bounding box center [194, 597] width 15 height 12
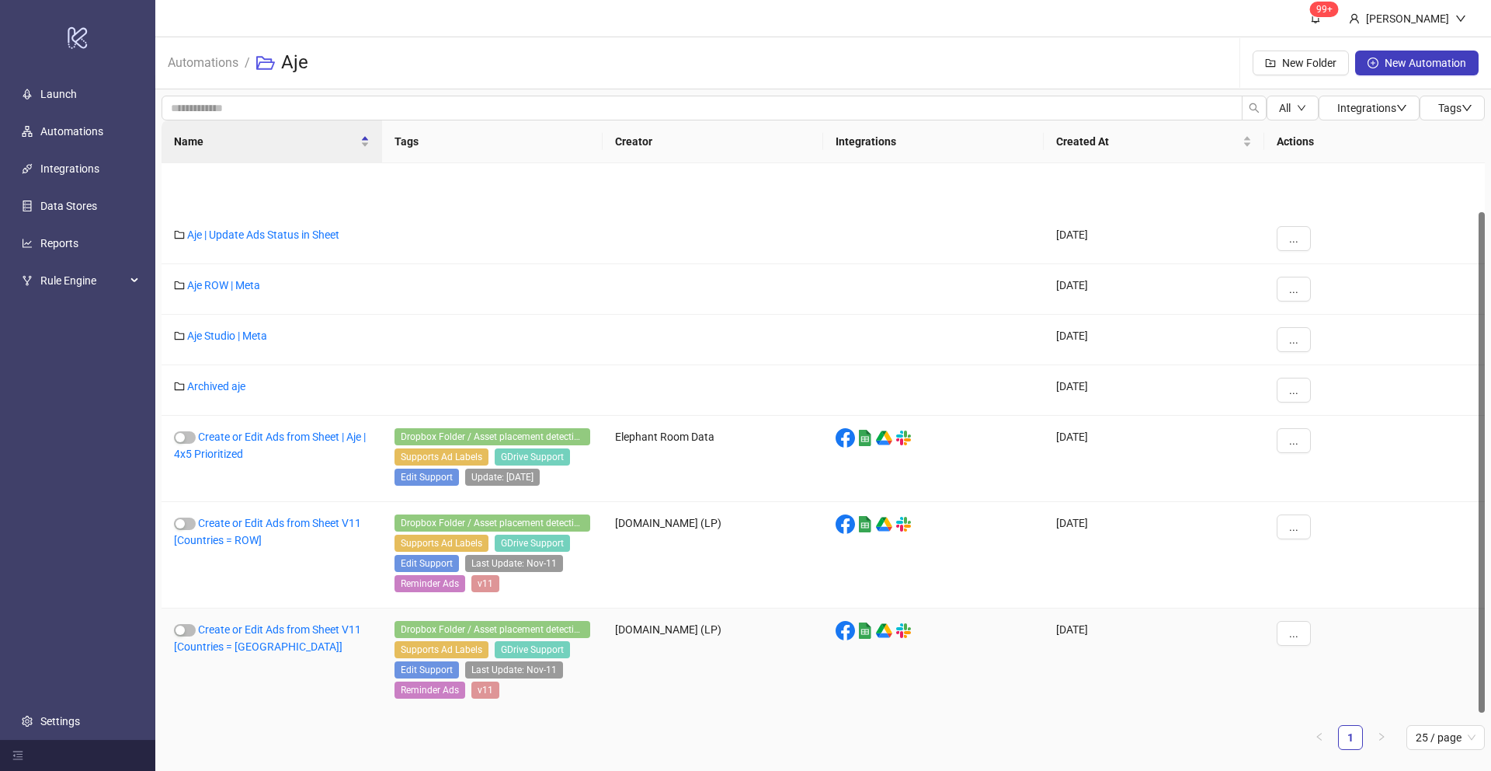
scroll to position [53, 0]
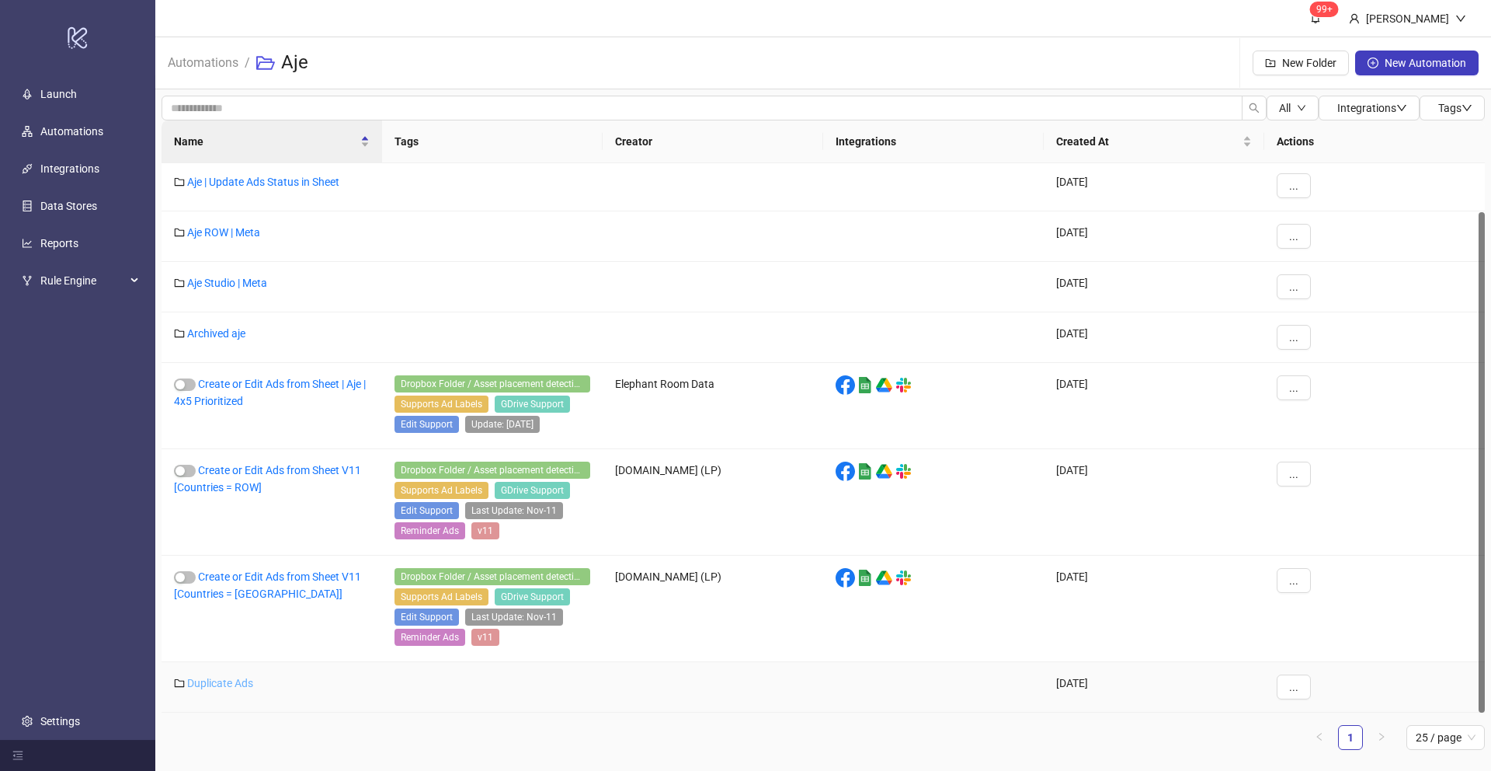
click at [224, 687] on link "Duplicate Ads" at bounding box center [220, 683] width 66 height 12
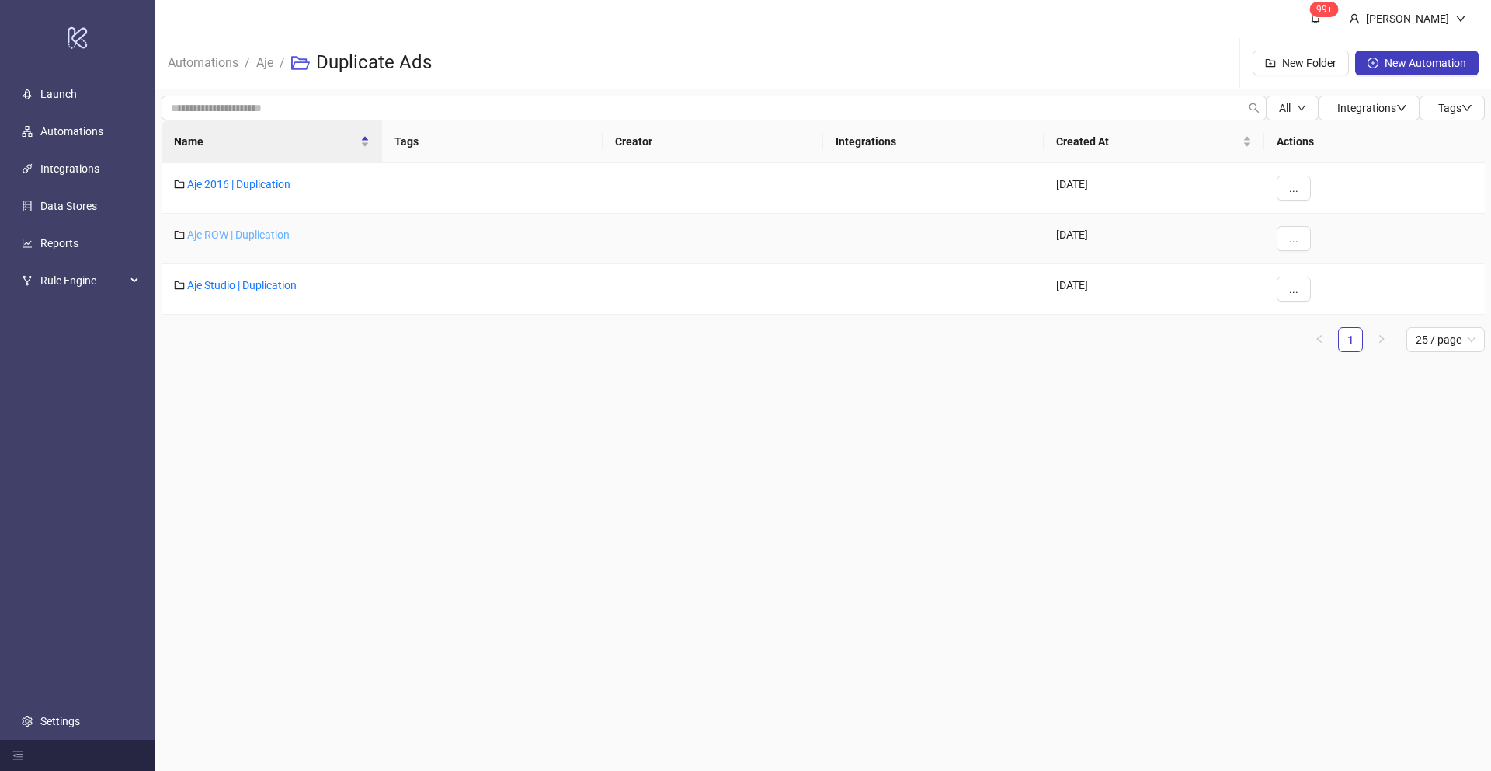
click at [235, 234] on link "Aje ROW | Duplication" at bounding box center [238, 234] width 103 height 12
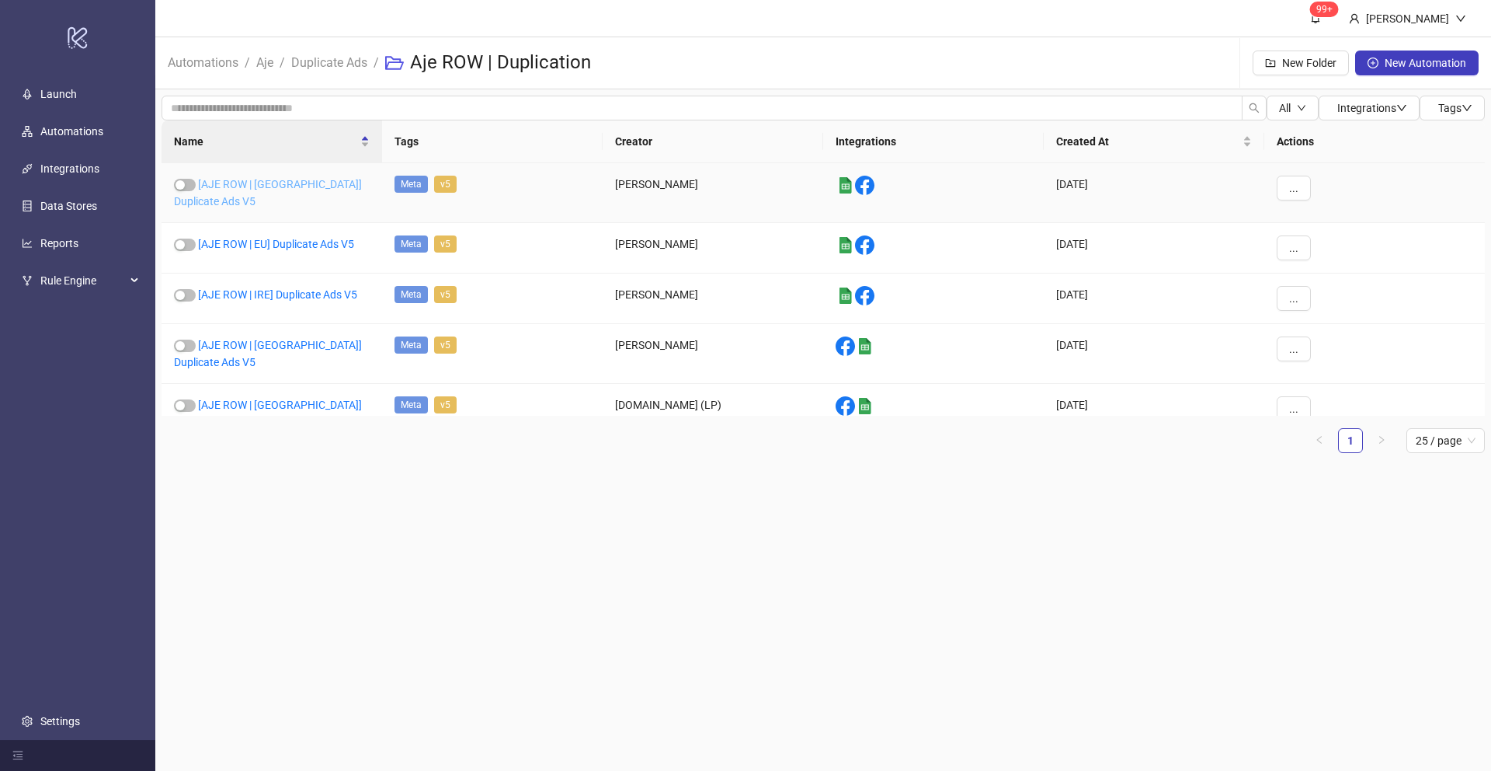
click at [263, 181] on link "[AJE ROW | Asia] Duplicate Ads V5" at bounding box center [268, 193] width 188 height 30
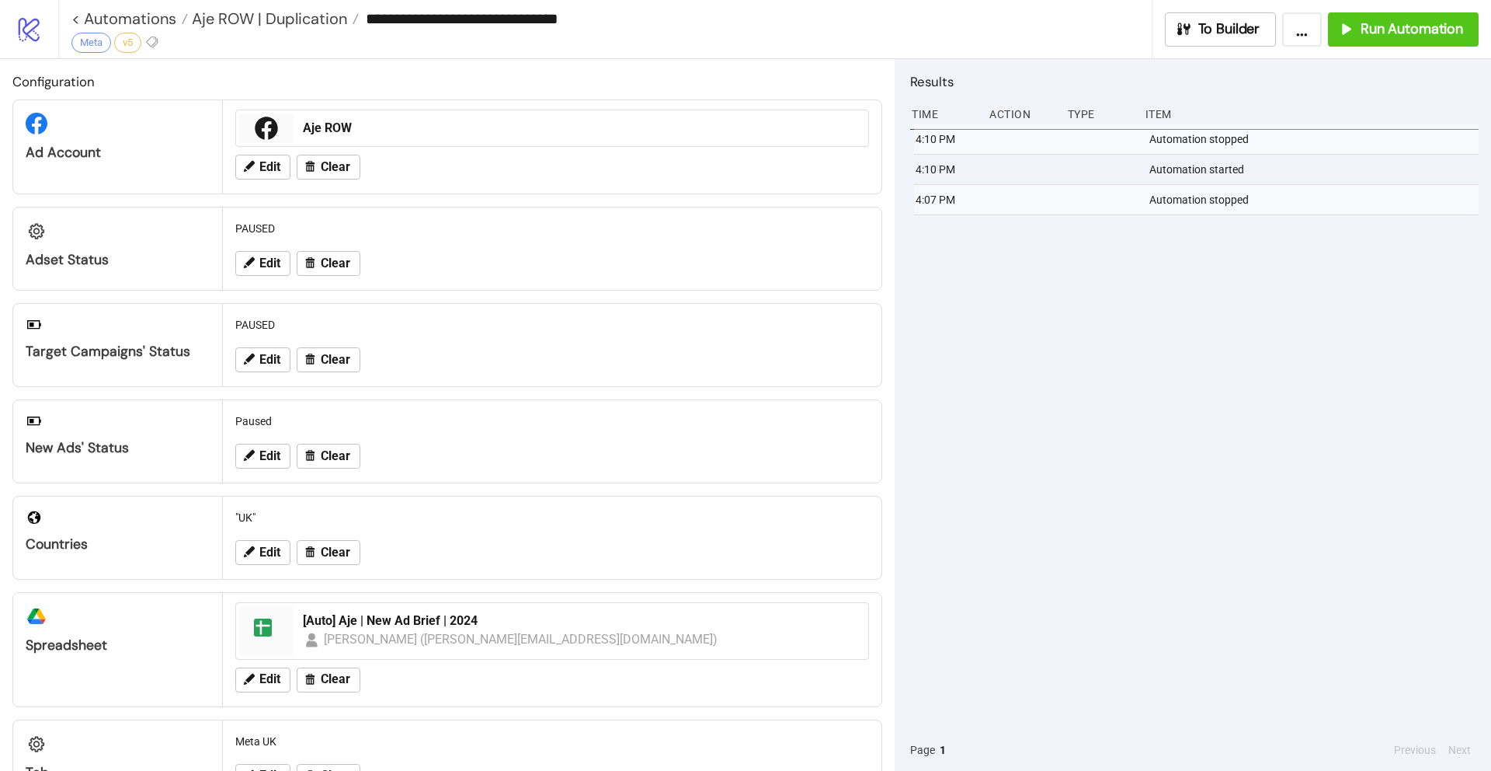
type input "**********"
click at [269, 262] on span "Edit" at bounding box center [269, 263] width 21 height 14
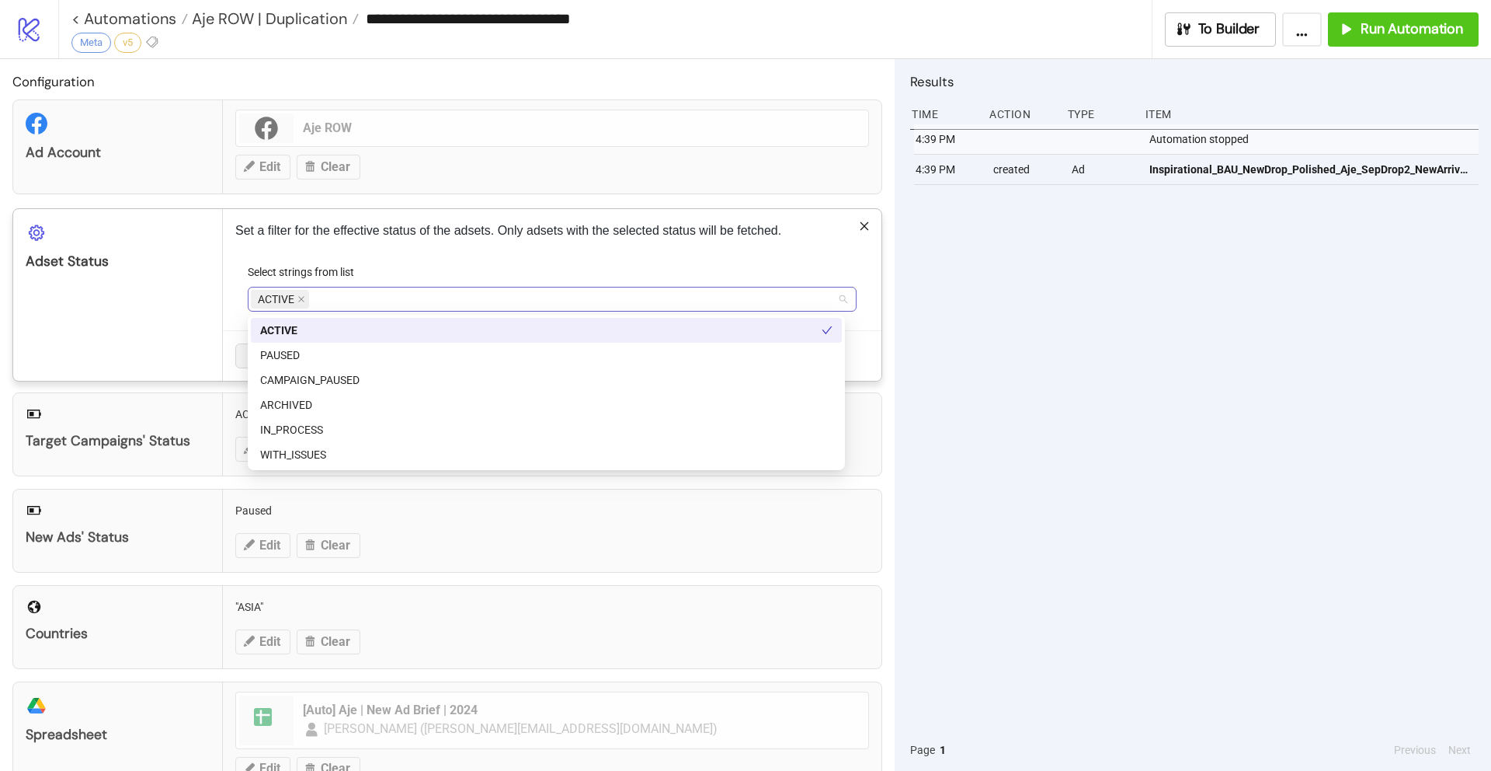
click at [305, 299] on span "ACTIVE" at bounding box center [280, 299] width 58 height 19
click at [304, 351] on div "PAUSED" at bounding box center [546, 354] width 572 height 17
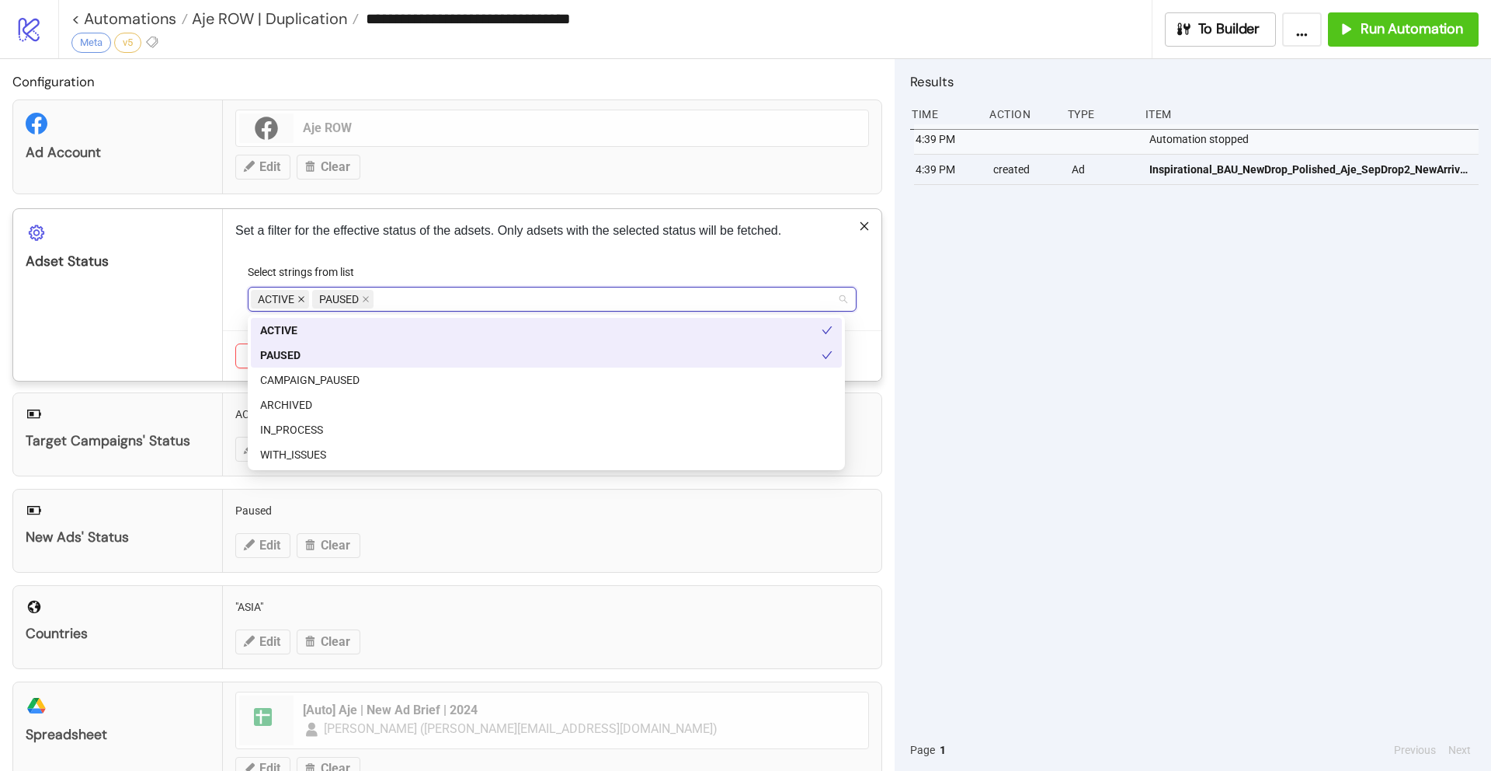
click at [298, 297] on icon "close" at bounding box center [301, 299] width 8 height 8
click at [498, 253] on div "Set a filter for the effective status of the adsets. Only adsets with the selec…" at bounding box center [552, 295] width 659 height 172
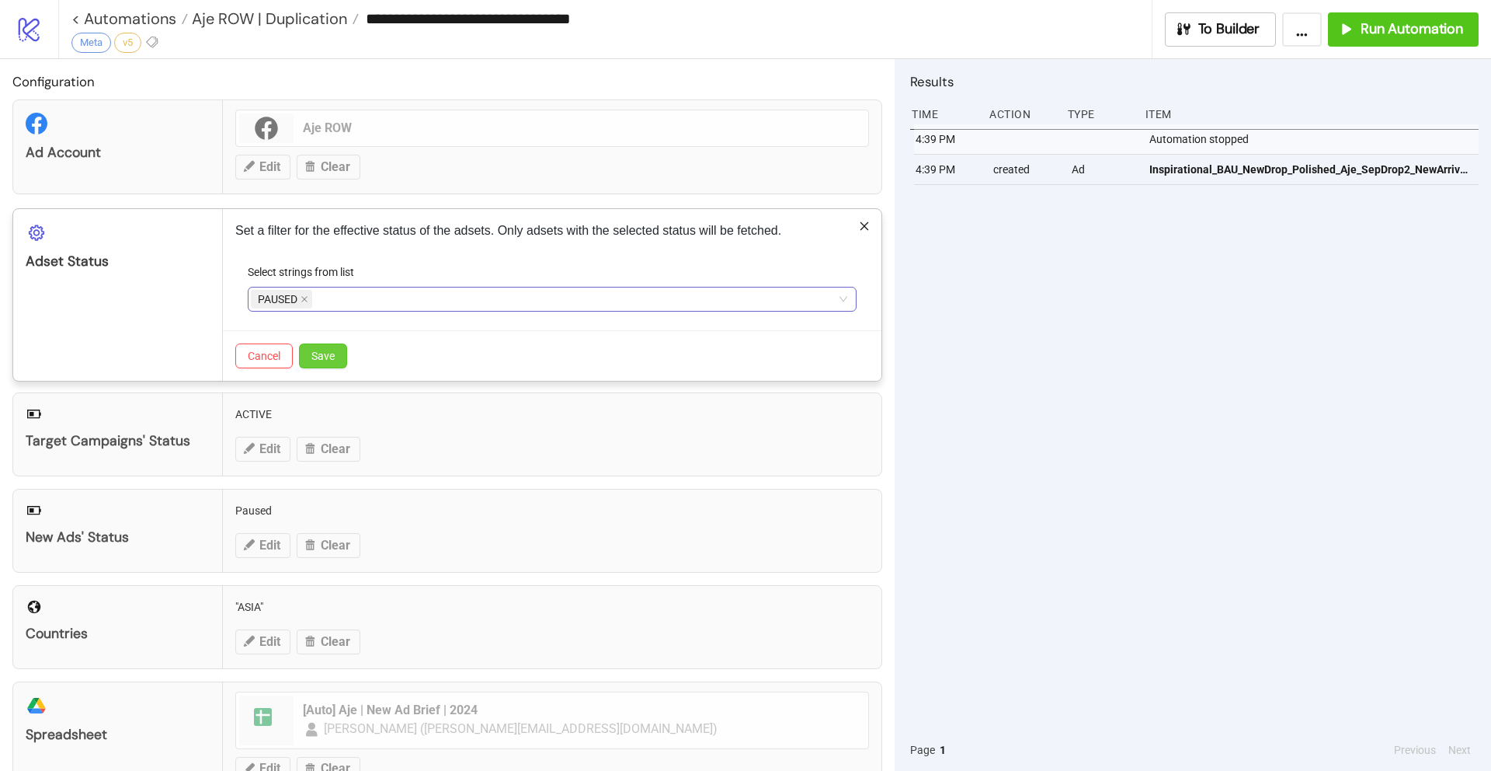
click at [326, 355] on span "Save" at bounding box center [322, 356] width 23 height 12
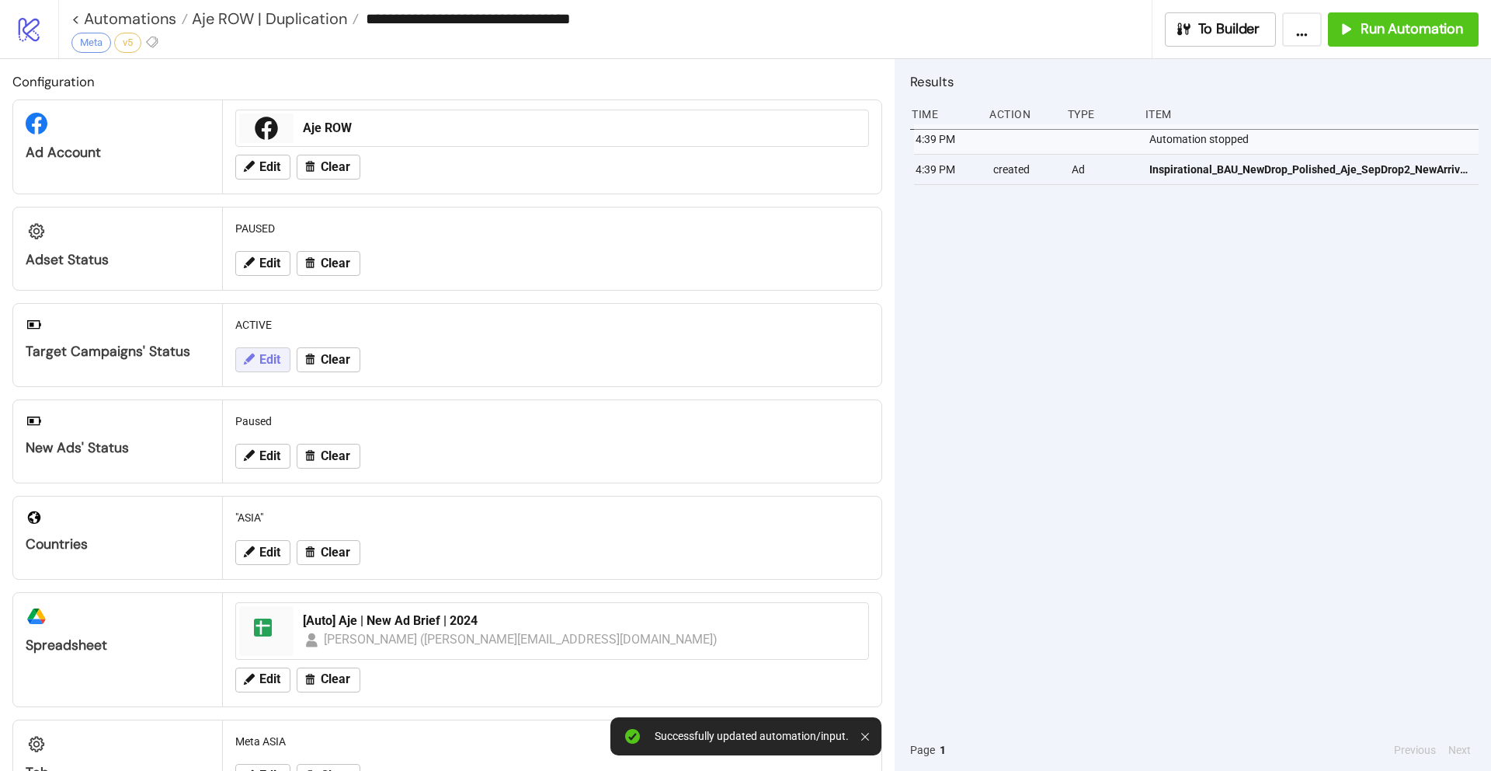
click at [274, 355] on span "Edit" at bounding box center [269, 360] width 21 height 14
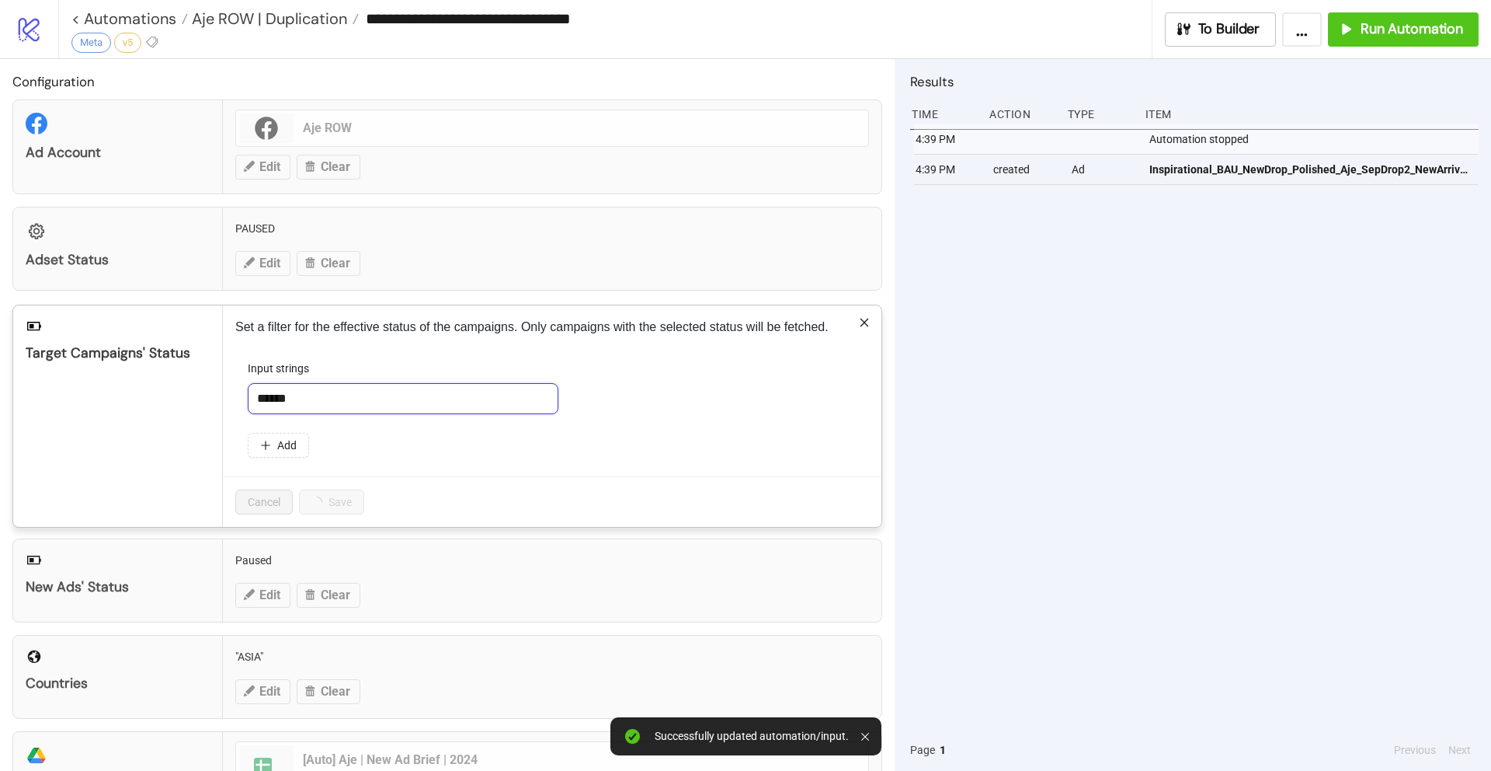
click at [294, 398] on input "******" at bounding box center [403, 398] width 311 height 31
click at [297, 395] on input "******" at bounding box center [403, 398] width 311 height 31
click at [322, 389] on input "******" at bounding box center [403, 398] width 311 height 31
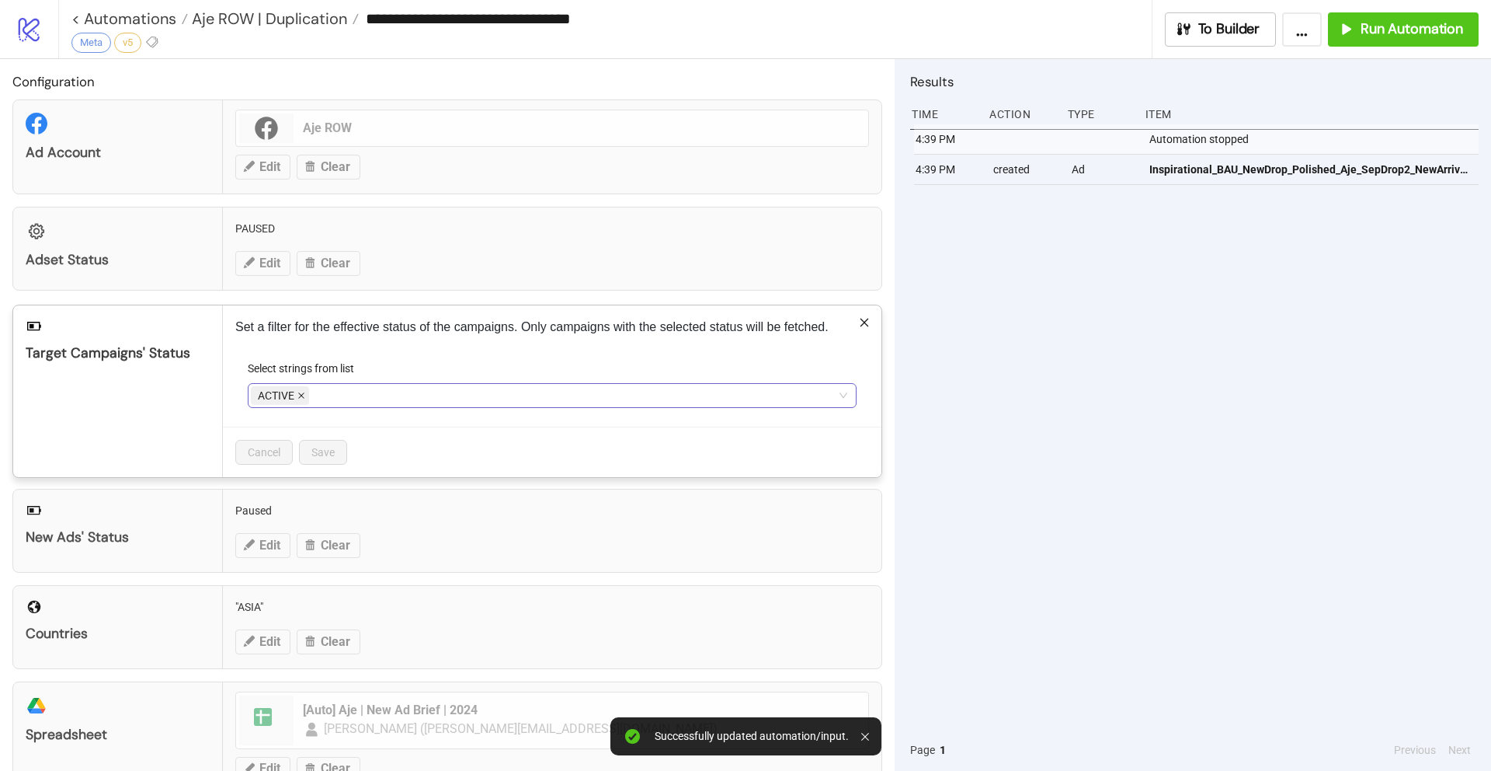
click at [300, 398] on icon "close" at bounding box center [301, 395] width 8 height 8
click at [308, 395] on div at bounding box center [544, 395] width 586 height 22
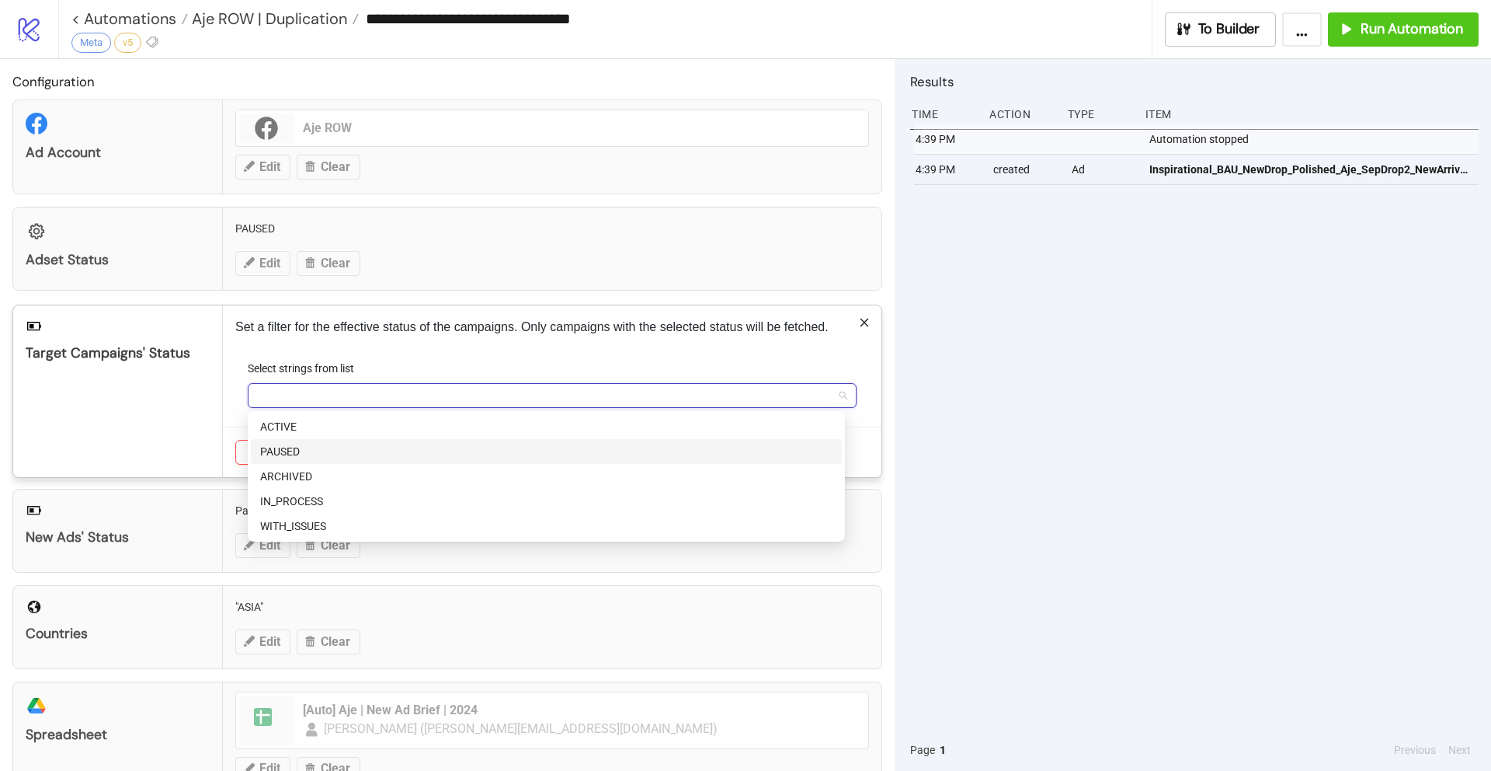
click at [307, 447] on div "PAUSED" at bounding box center [546, 451] width 572 height 17
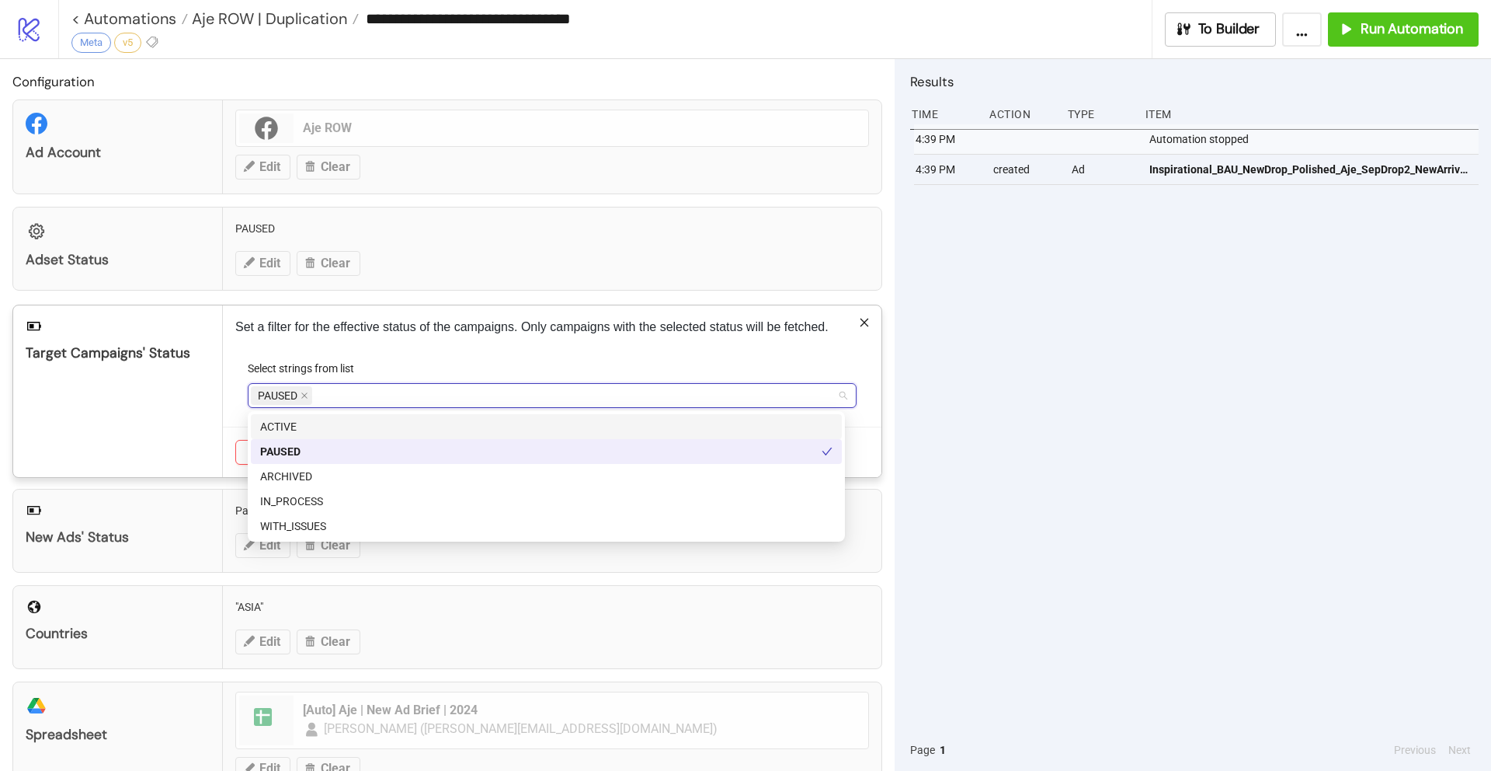
click at [461, 364] on div "Select strings from list" at bounding box center [552, 371] width 609 height 23
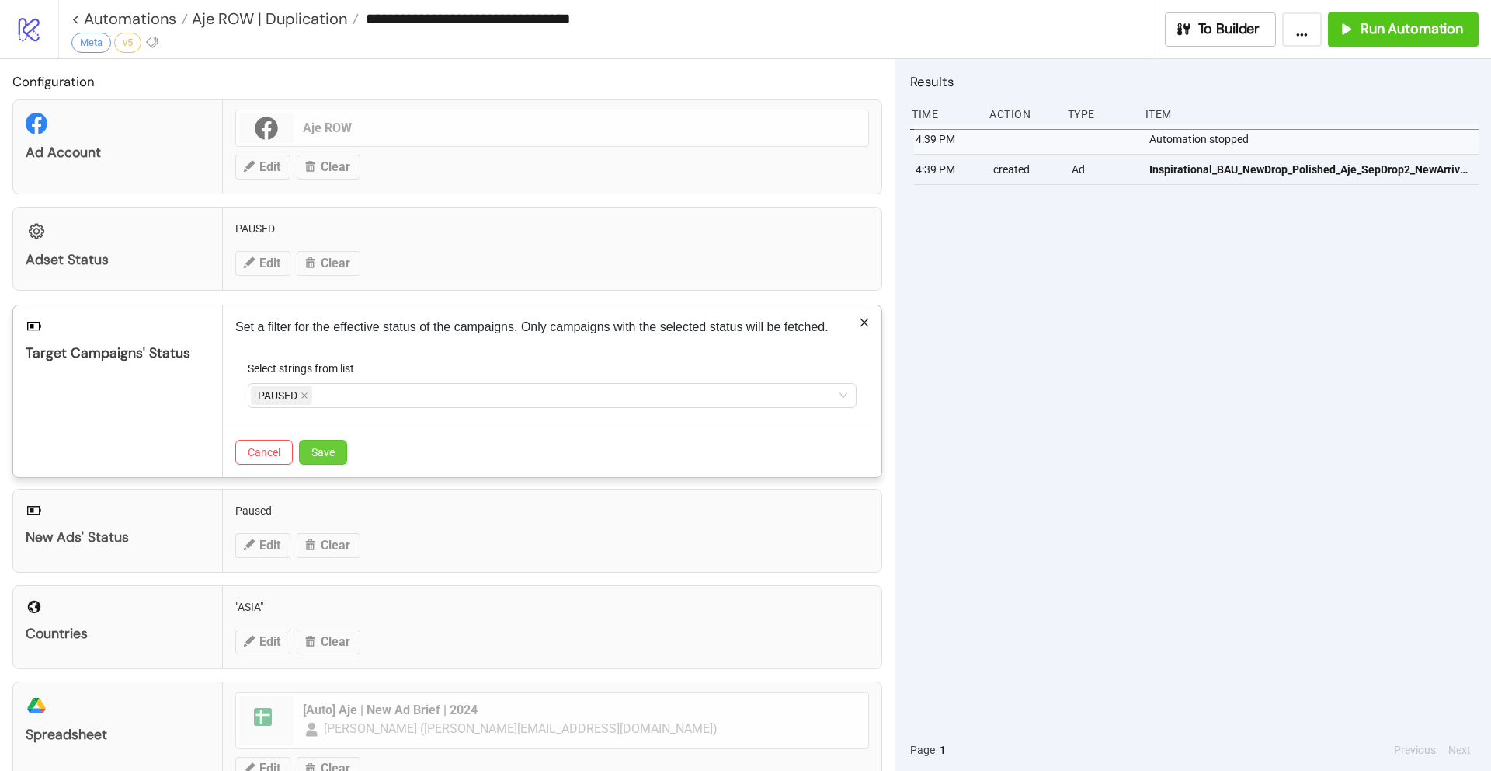
click at [329, 450] on span "Save" at bounding box center [322, 452] width 23 height 12
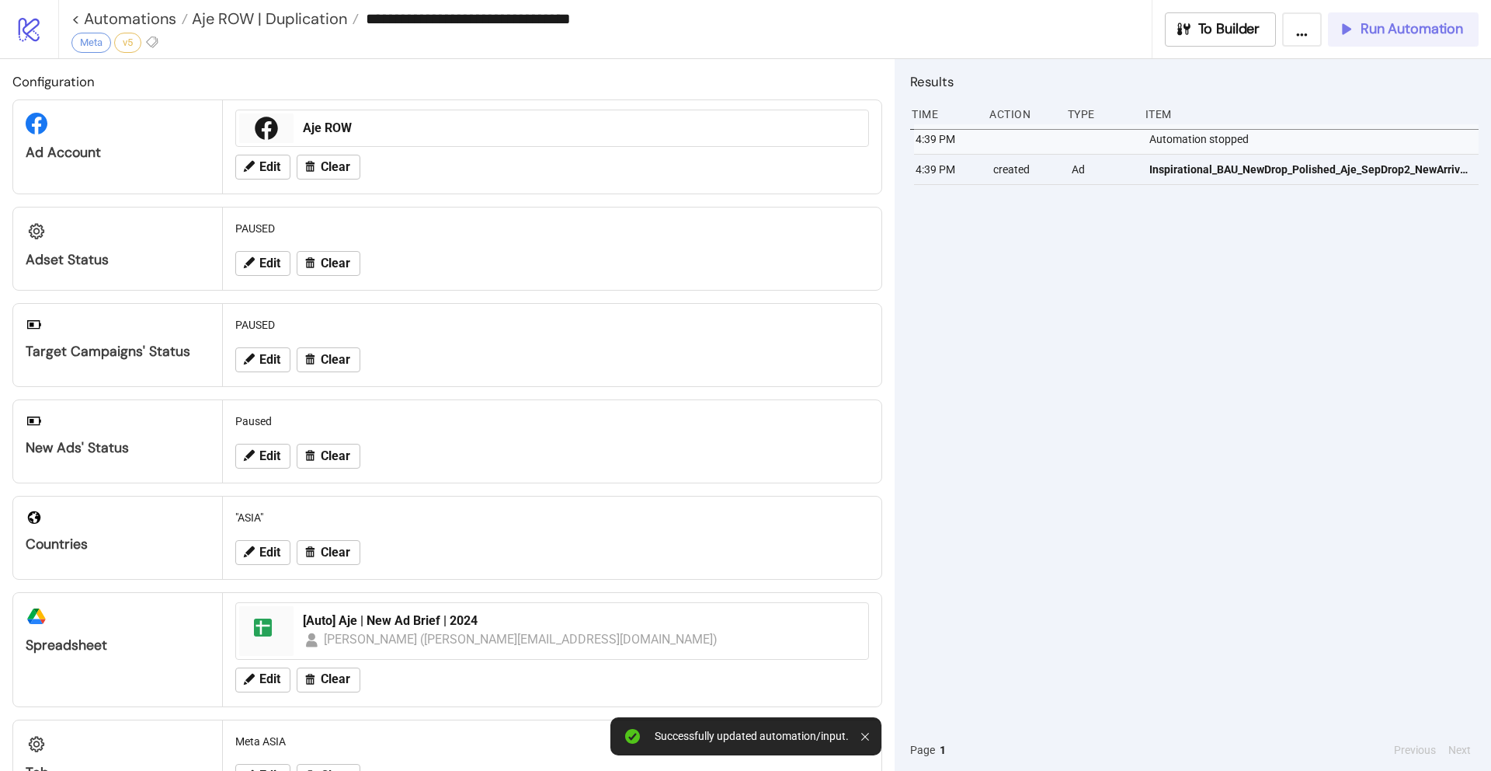
click at [1414, 32] on span "Run Automation" at bounding box center [1412, 29] width 103 height 18
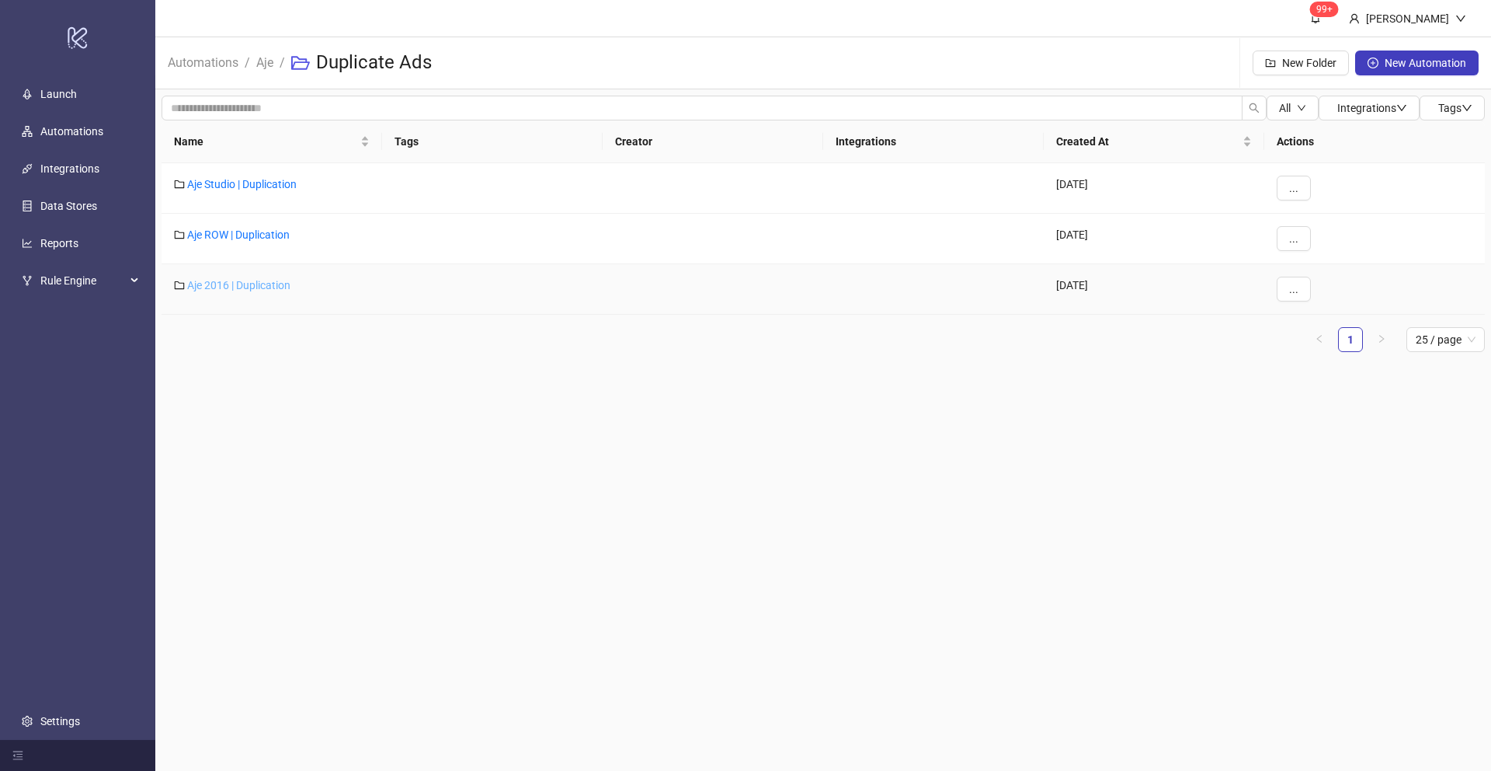
click at [239, 290] on link "Aje 2016 | Duplication" at bounding box center [238, 285] width 103 height 12
click at [231, 179] on link "Aje Studio | Duplication" at bounding box center [242, 184] width 110 height 12
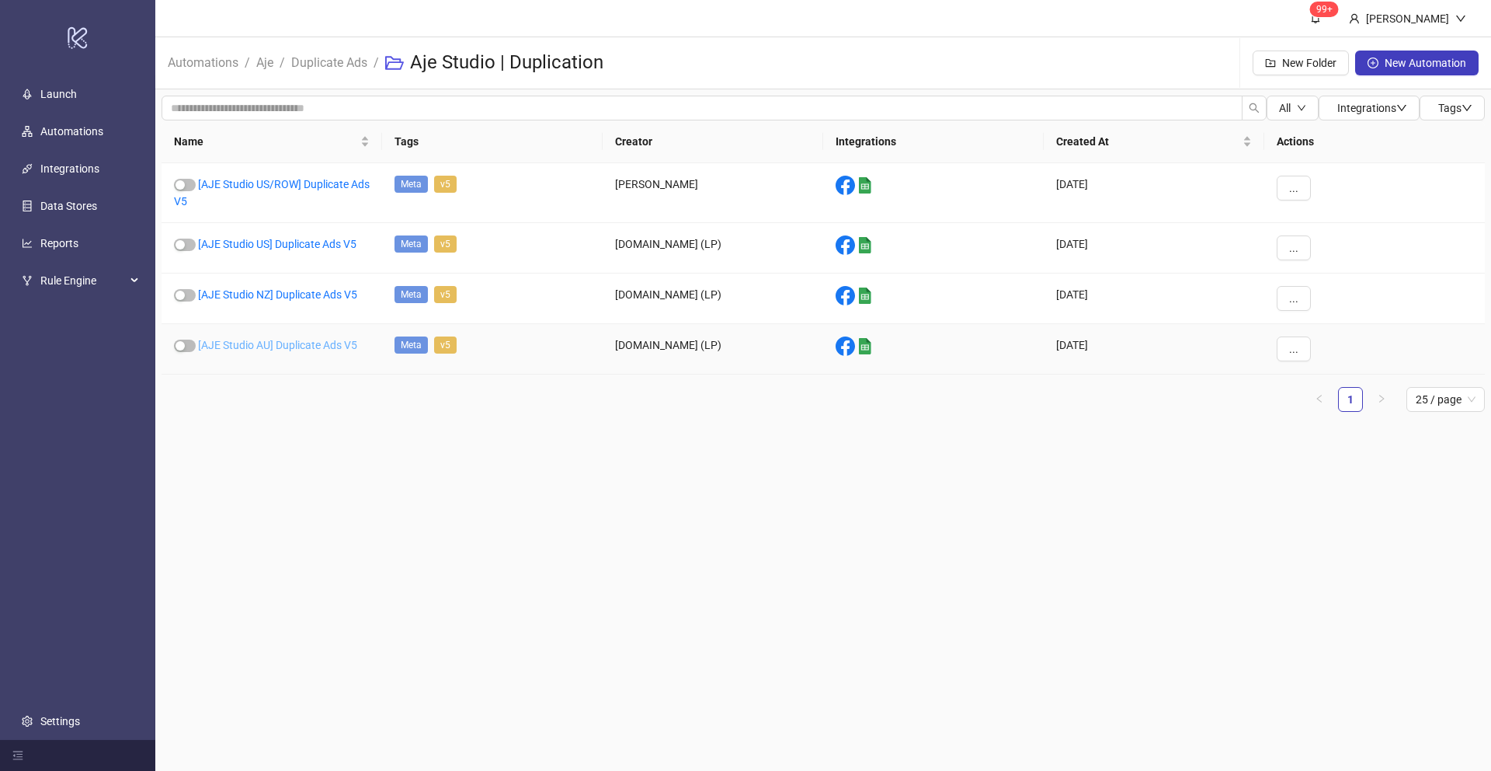
click at [247, 346] on link "[AJE Studio AU] Duplicate Ads V5" at bounding box center [277, 345] width 159 height 12
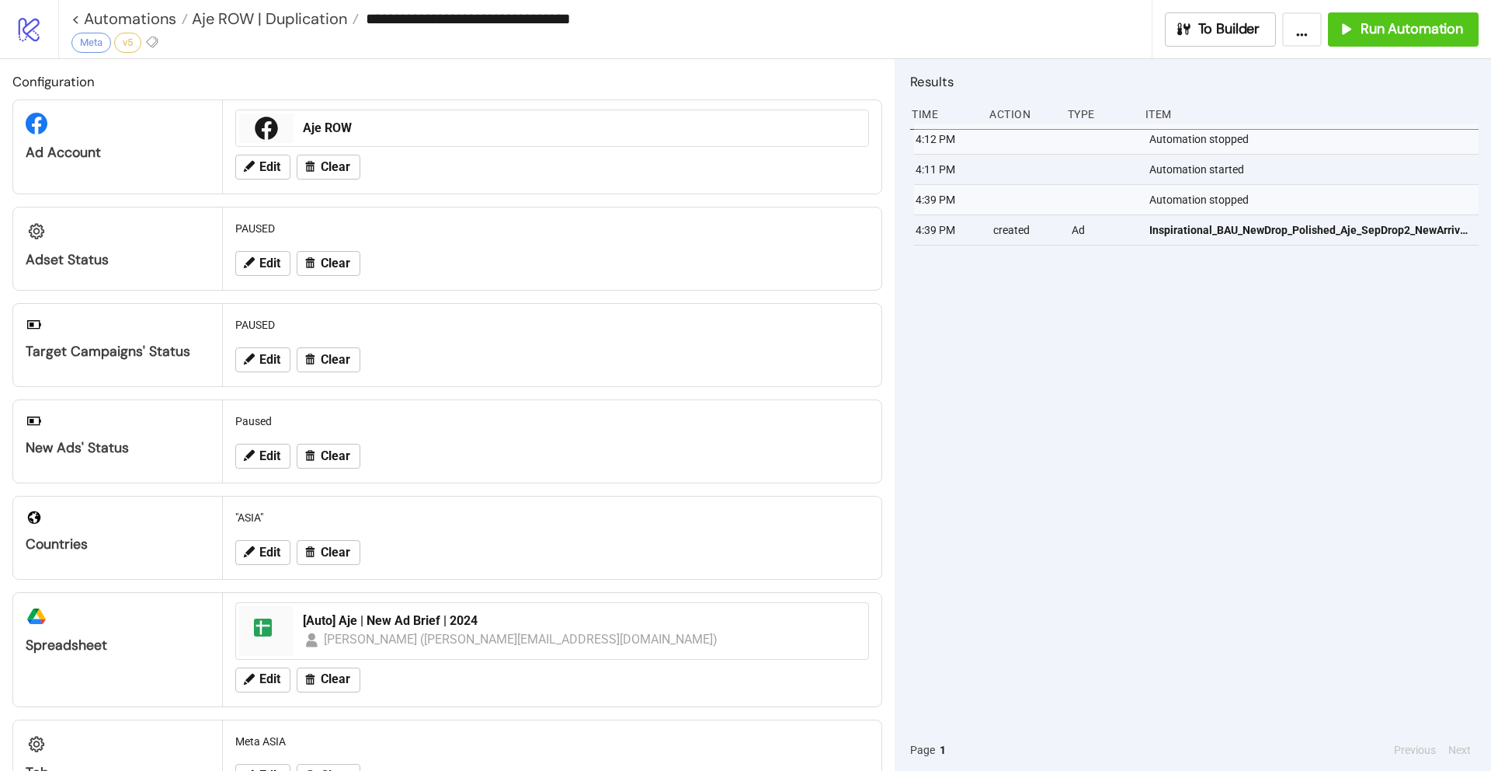
type input "**********"
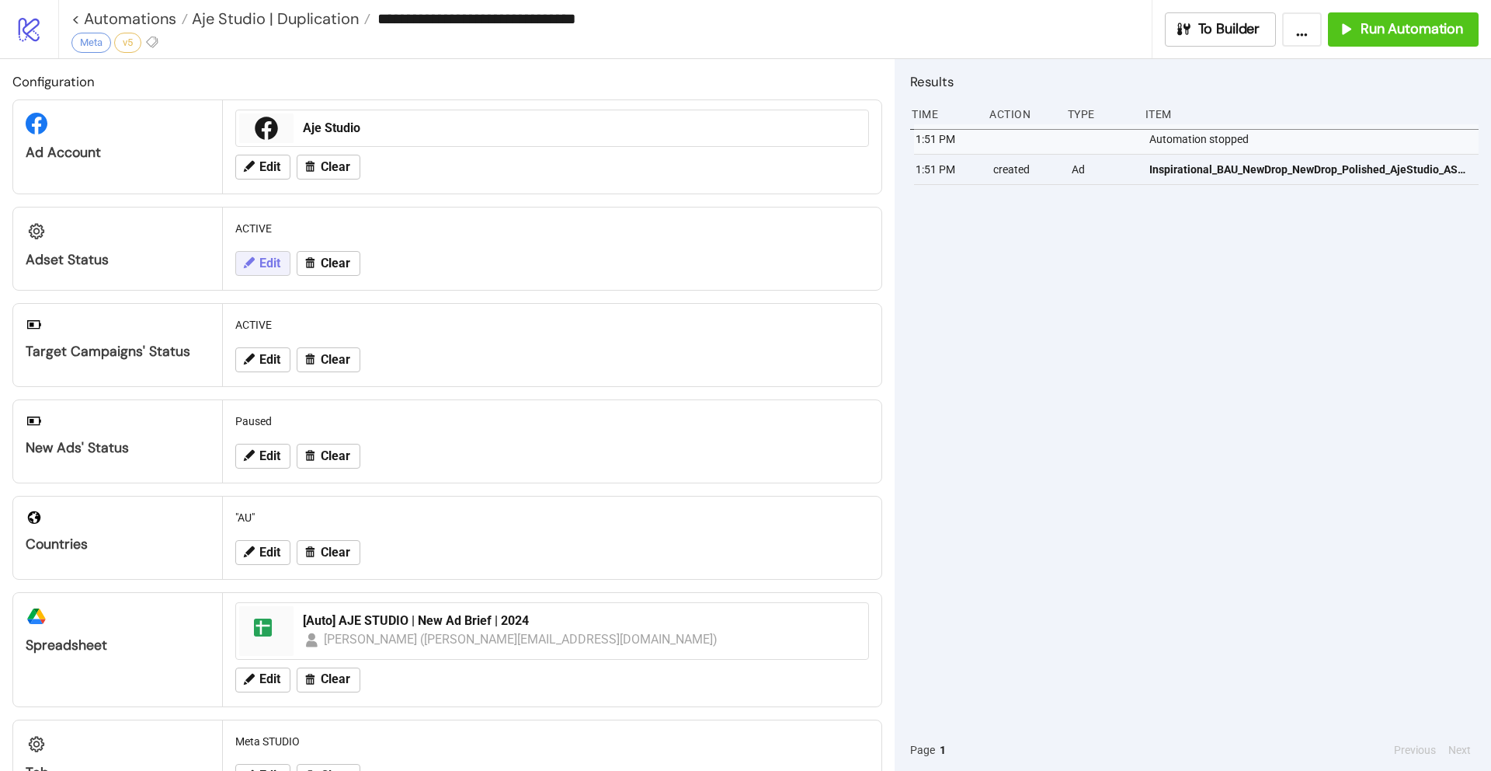
click at [270, 261] on span "Edit" at bounding box center [269, 263] width 21 height 14
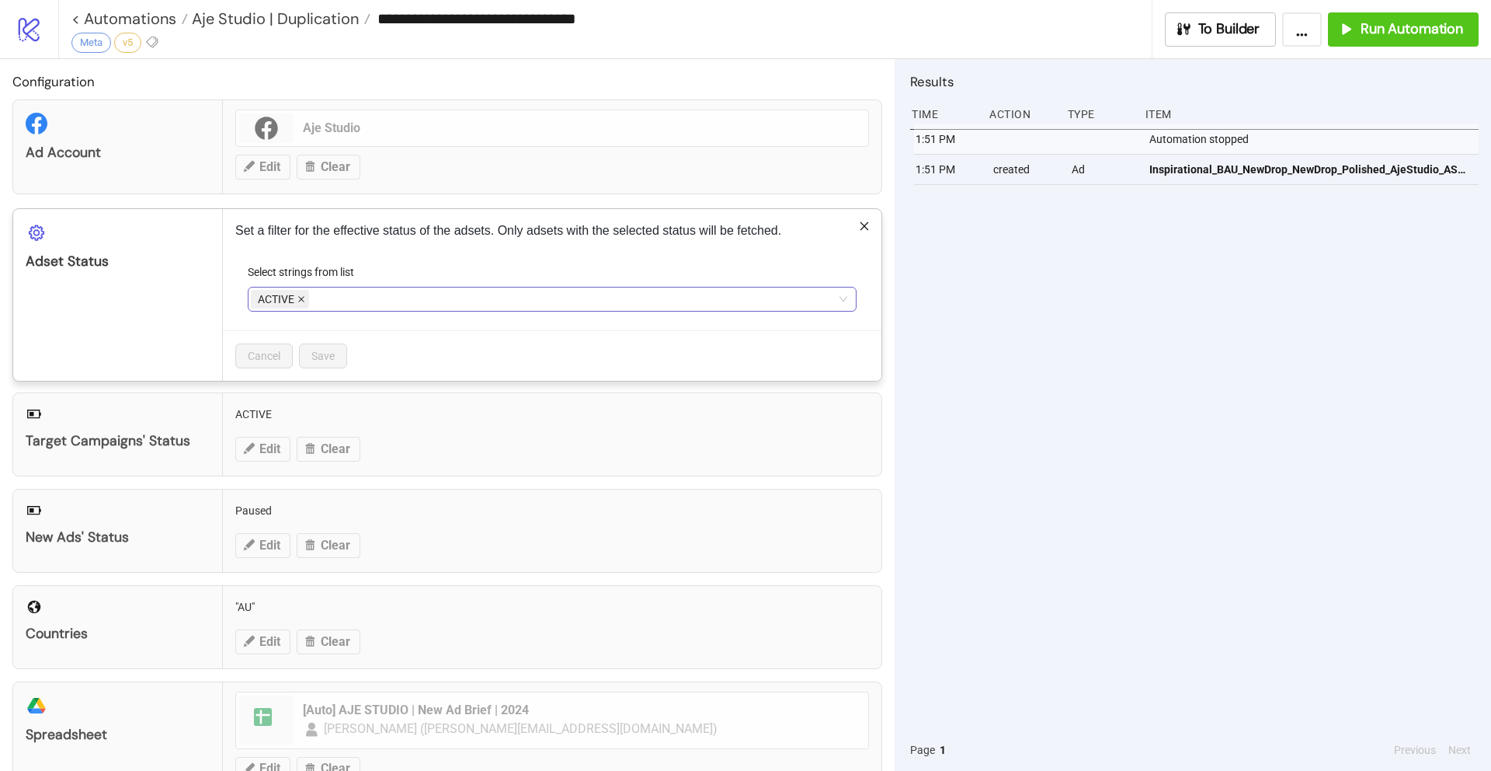
click at [304, 301] on icon "close" at bounding box center [301, 299] width 8 height 8
click at [329, 298] on div at bounding box center [544, 299] width 586 height 22
click at [324, 354] on div "PAUSED" at bounding box center [546, 354] width 572 height 17
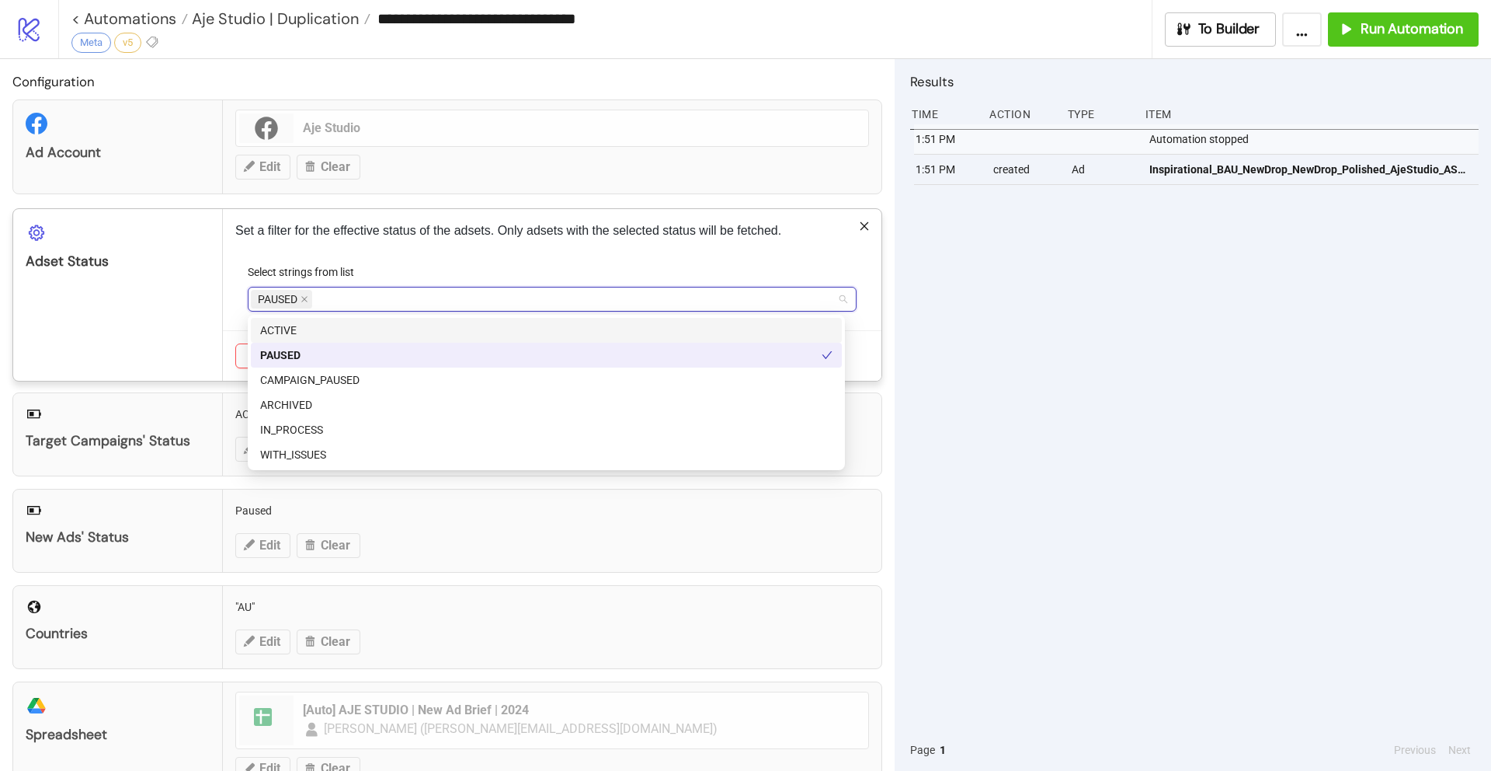
click at [574, 272] on div "Select strings from list" at bounding box center [552, 274] width 609 height 23
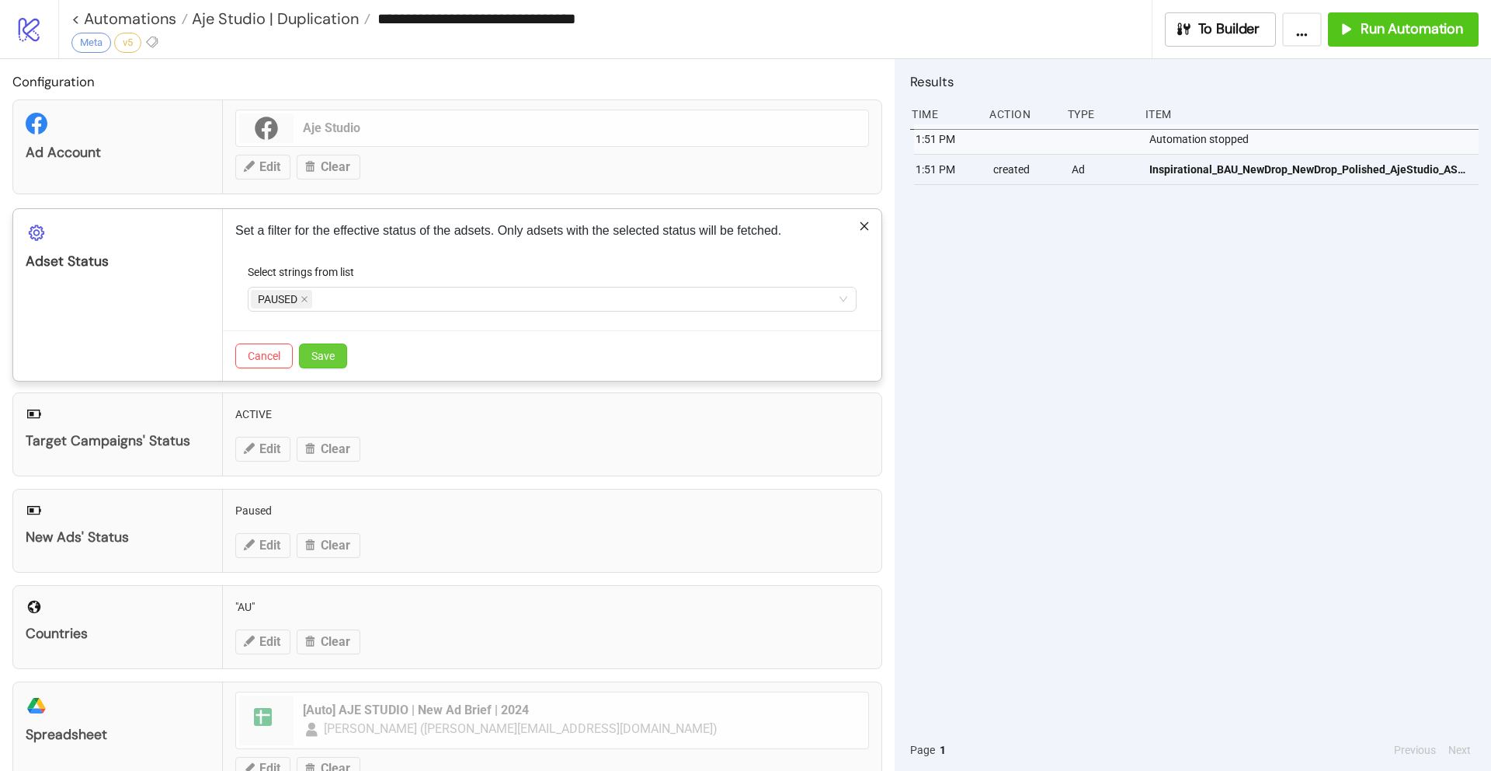
click at [342, 357] on button "Save" at bounding box center [323, 355] width 48 height 25
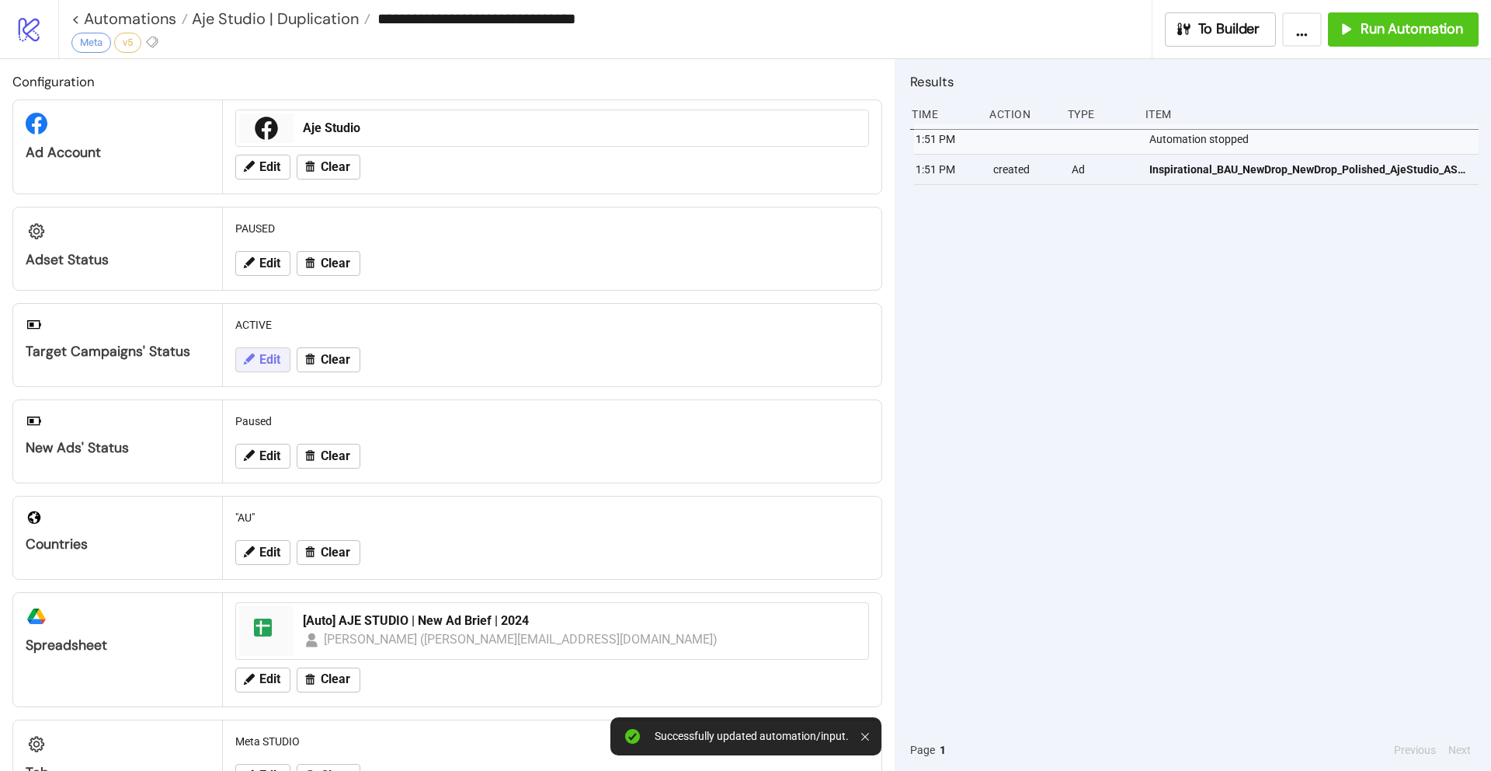
click at [264, 355] on span "Edit" at bounding box center [269, 360] width 21 height 14
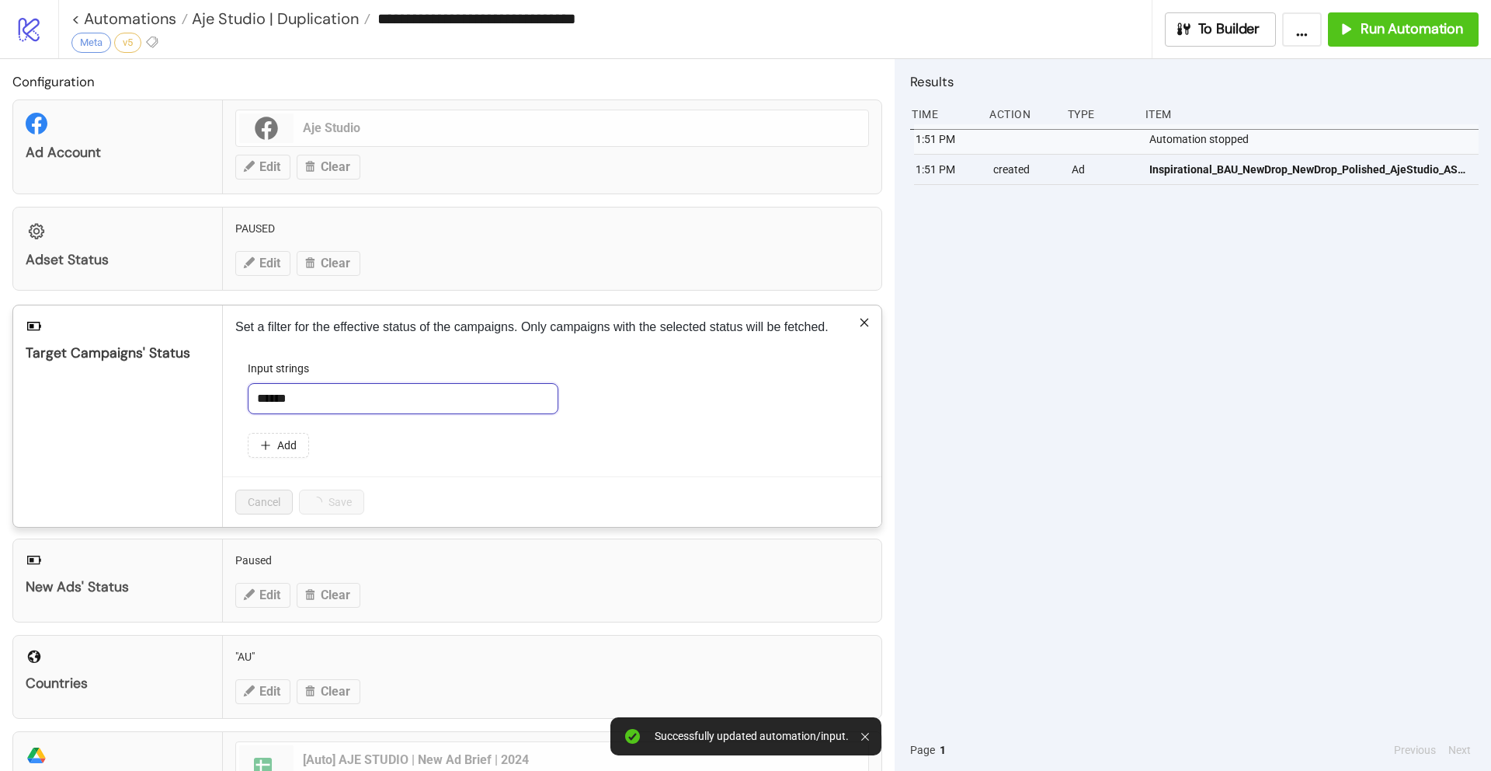
click at [352, 391] on input "******" at bounding box center [403, 398] width 311 height 31
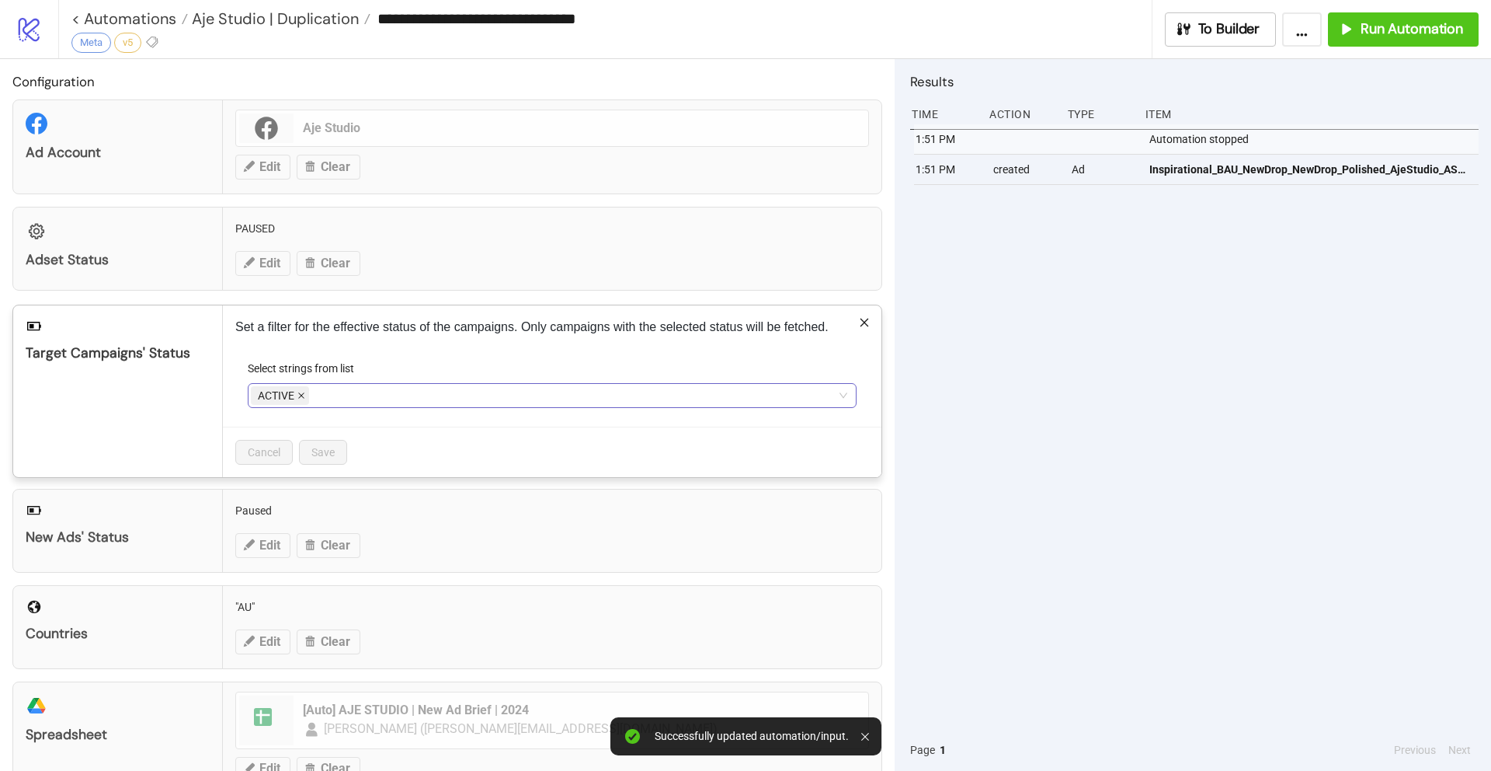
click at [304, 395] on icon "close" at bounding box center [301, 395] width 8 height 8
click at [364, 395] on div at bounding box center [544, 395] width 586 height 22
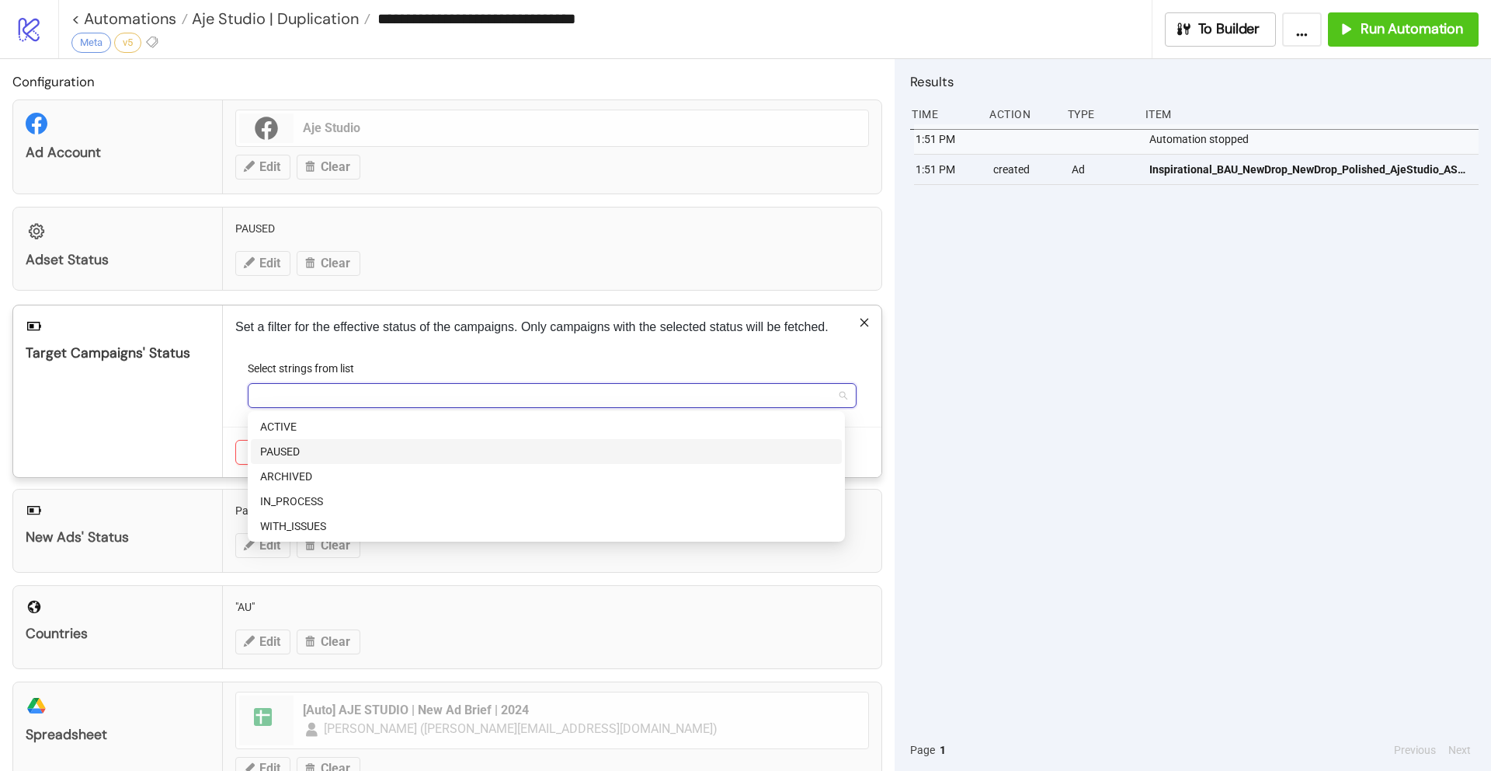
click at [315, 449] on div "PAUSED" at bounding box center [546, 451] width 572 height 17
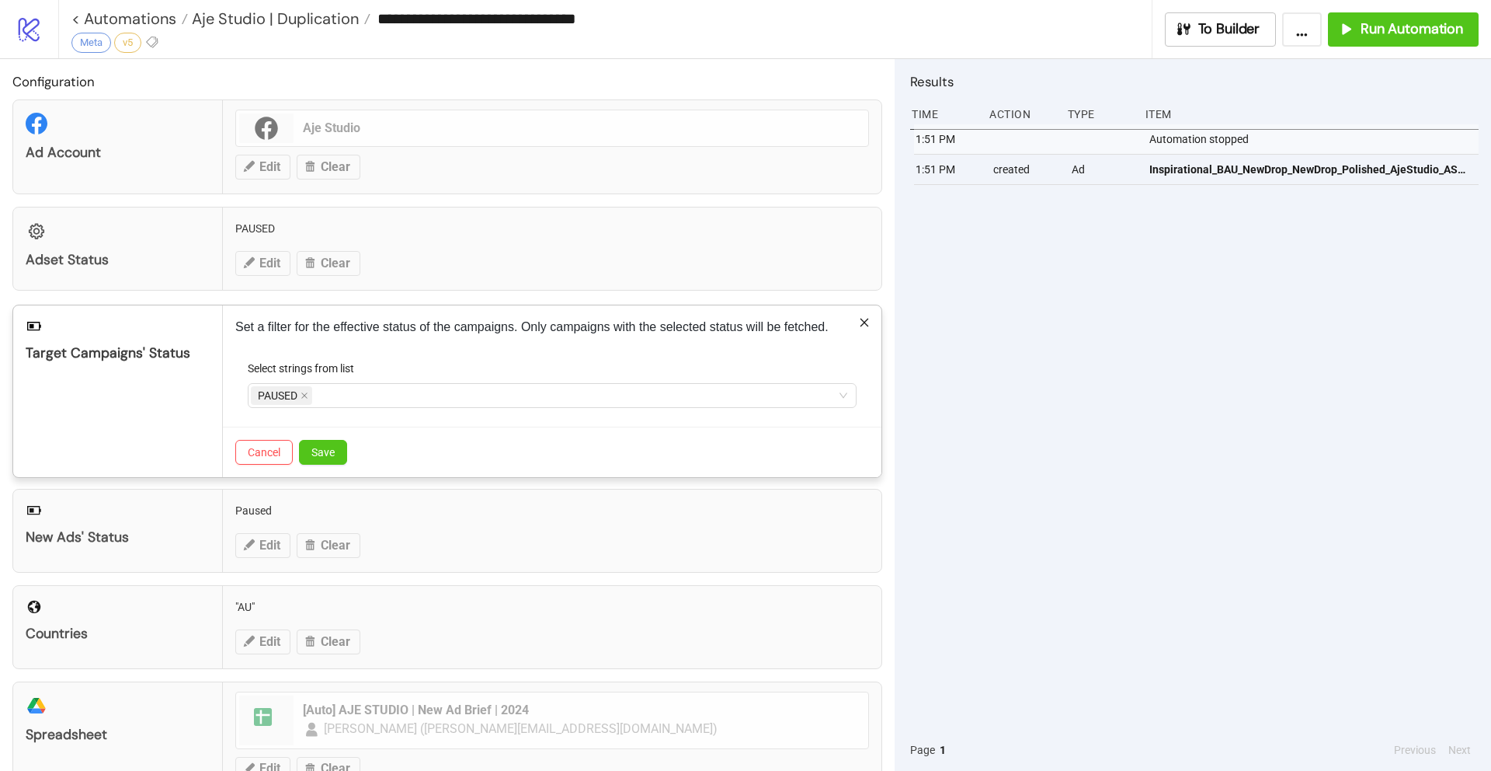
click at [522, 353] on div "Set a filter for the effective status of the campaigns. Only campaigns with the…" at bounding box center [552, 391] width 659 height 172
click at [335, 452] on button "Save" at bounding box center [323, 452] width 48 height 25
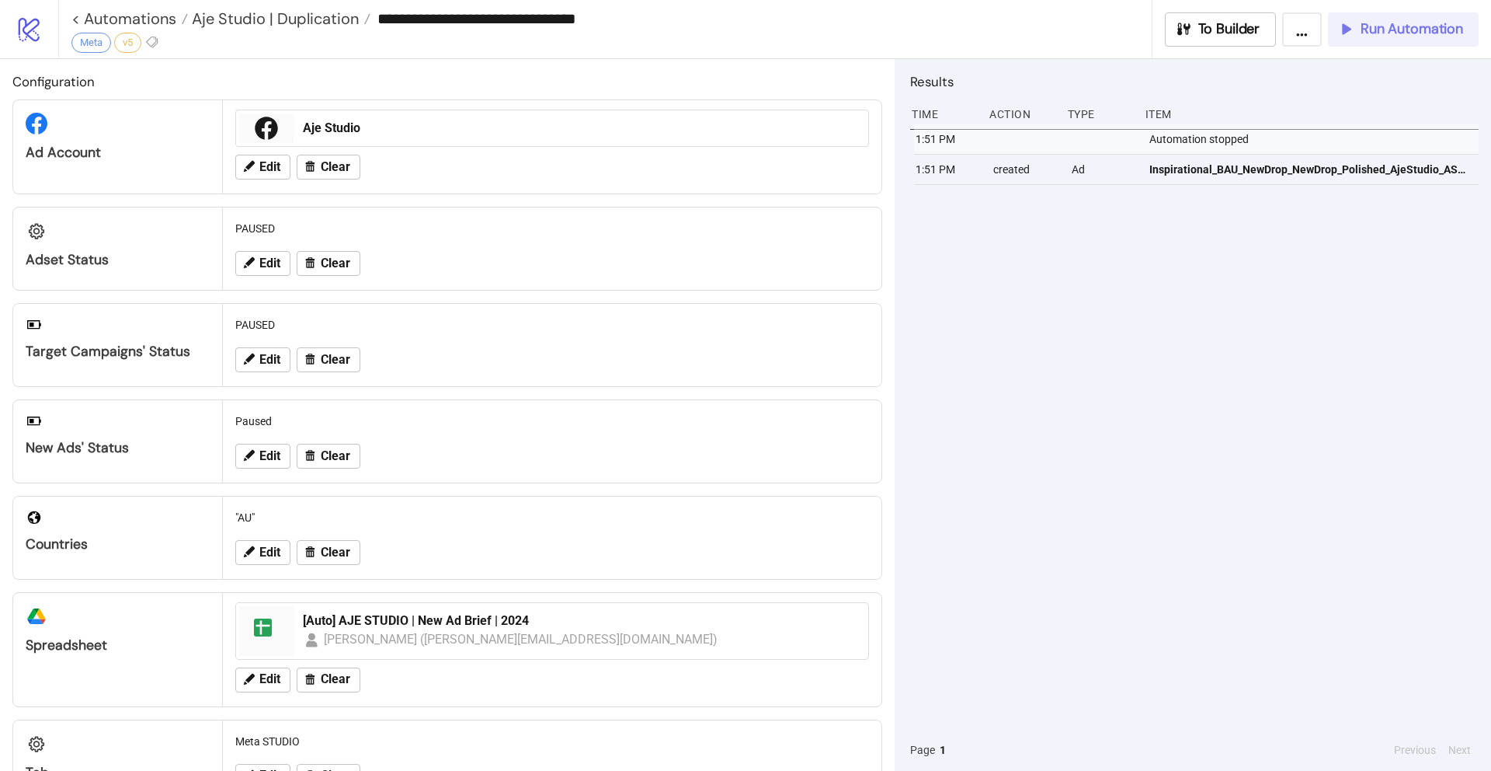
click at [1402, 38] on button "Run Automation" at bounding box center [1403, 29] width 151 height 34
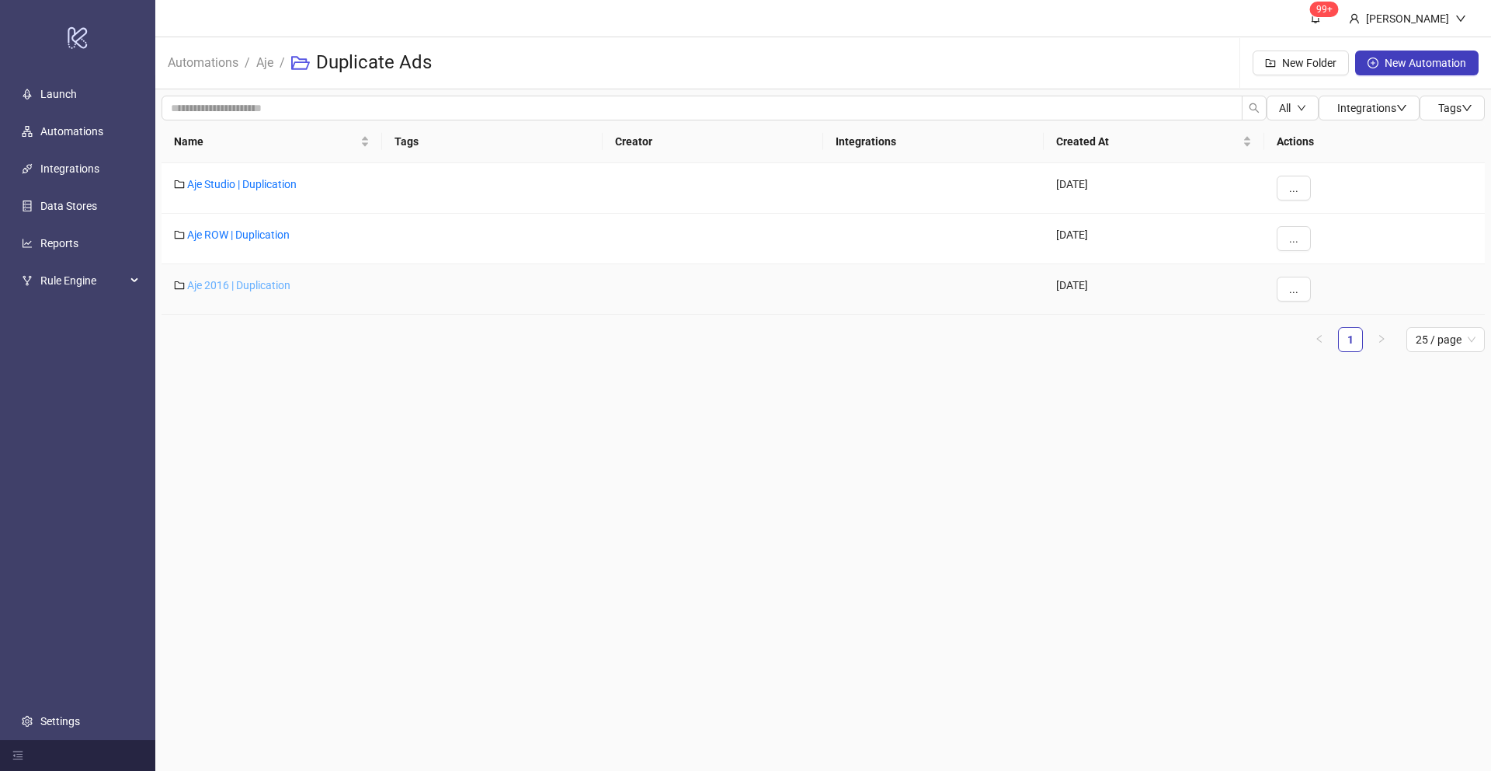
click at [228, 284] on link "Aje 2016 | Duplication" at bounding box center [238, 285] width 103 height 12
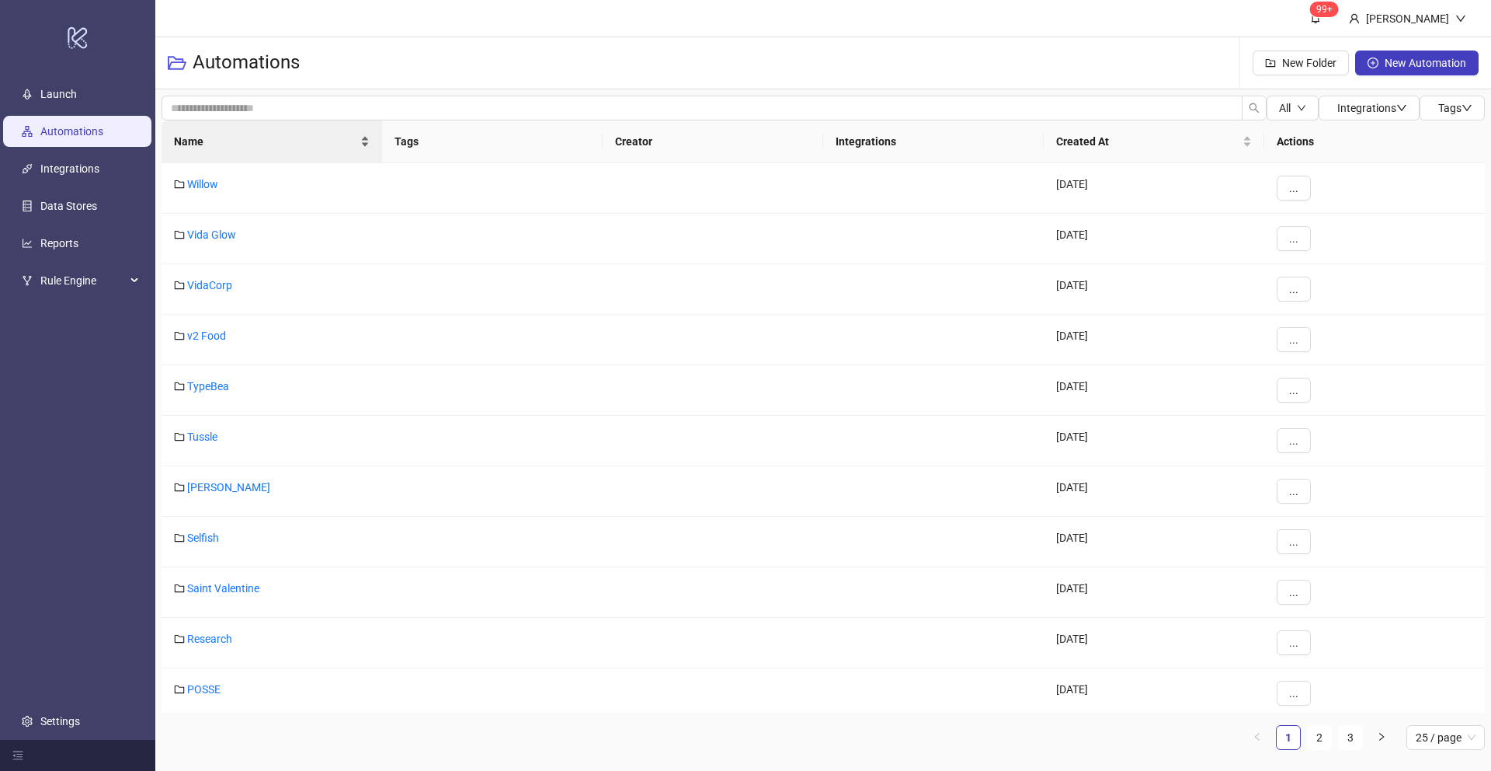
click at [185, 144] on span "Name" at bounding box center [265, 141] width 183 height 17
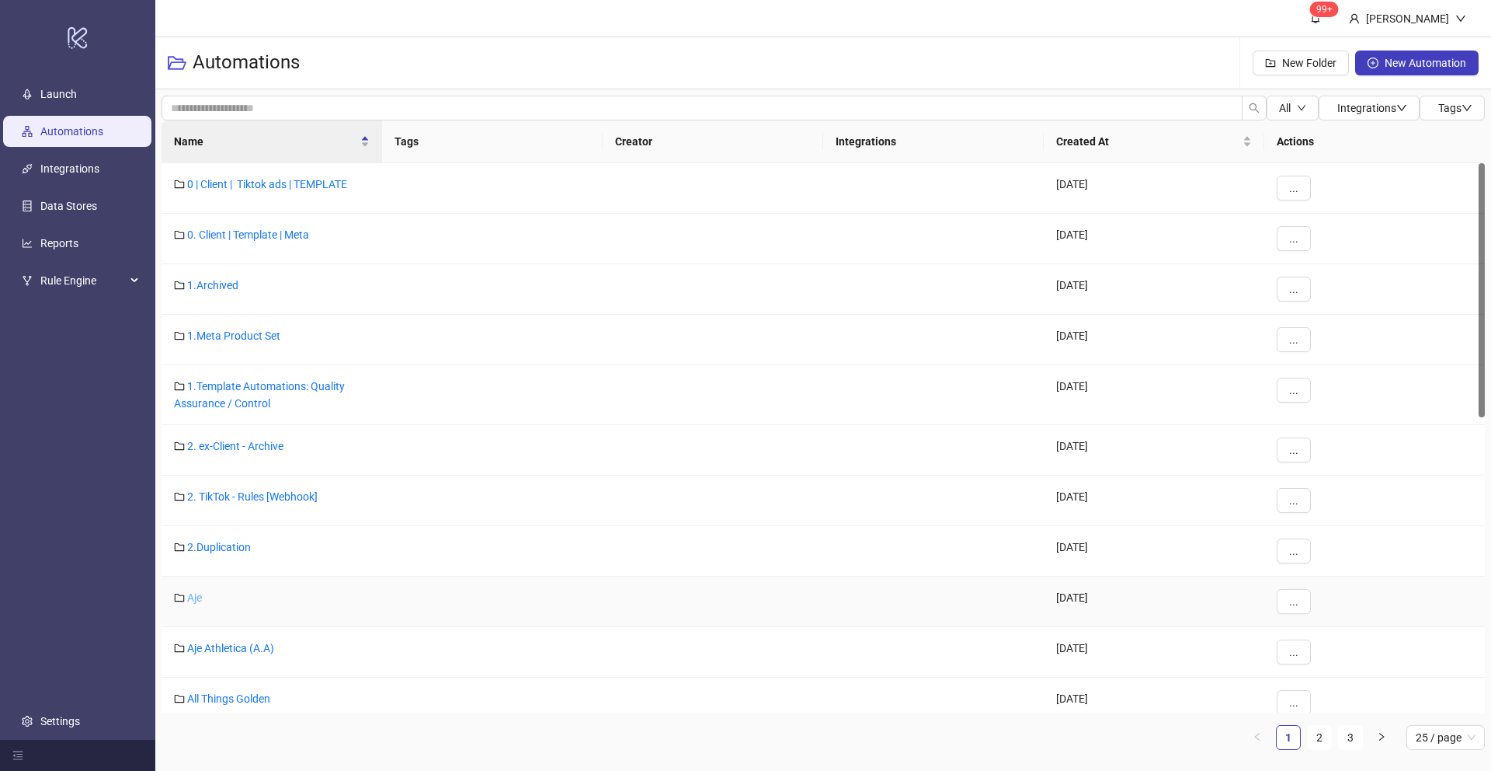
click at [193, 600] on link "Aje" at bounding box center [194, 597] width 15 height 12
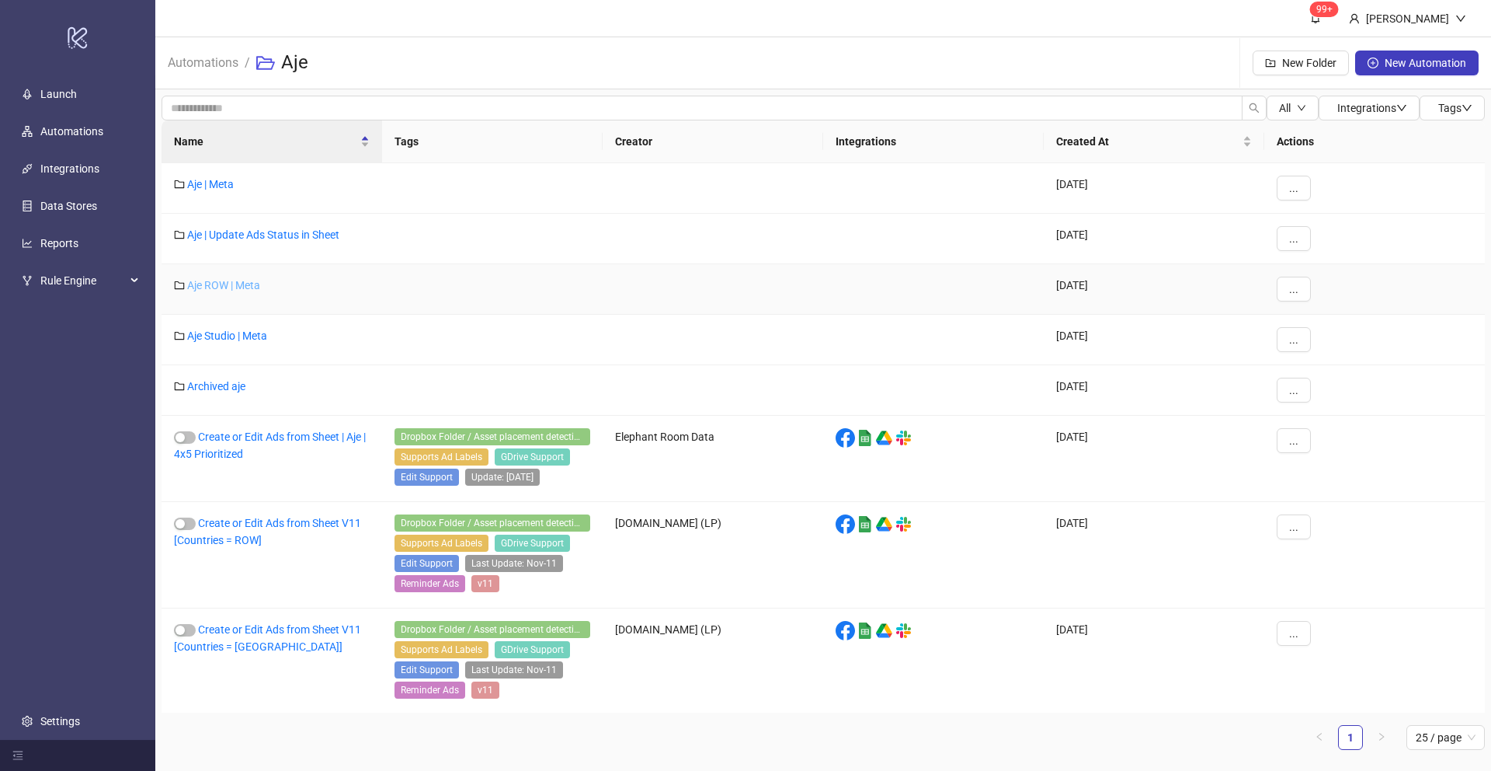
click at [217, 283] on link "Aje ROW | Meta" at bounding box center [223, 285] width 73 height 12
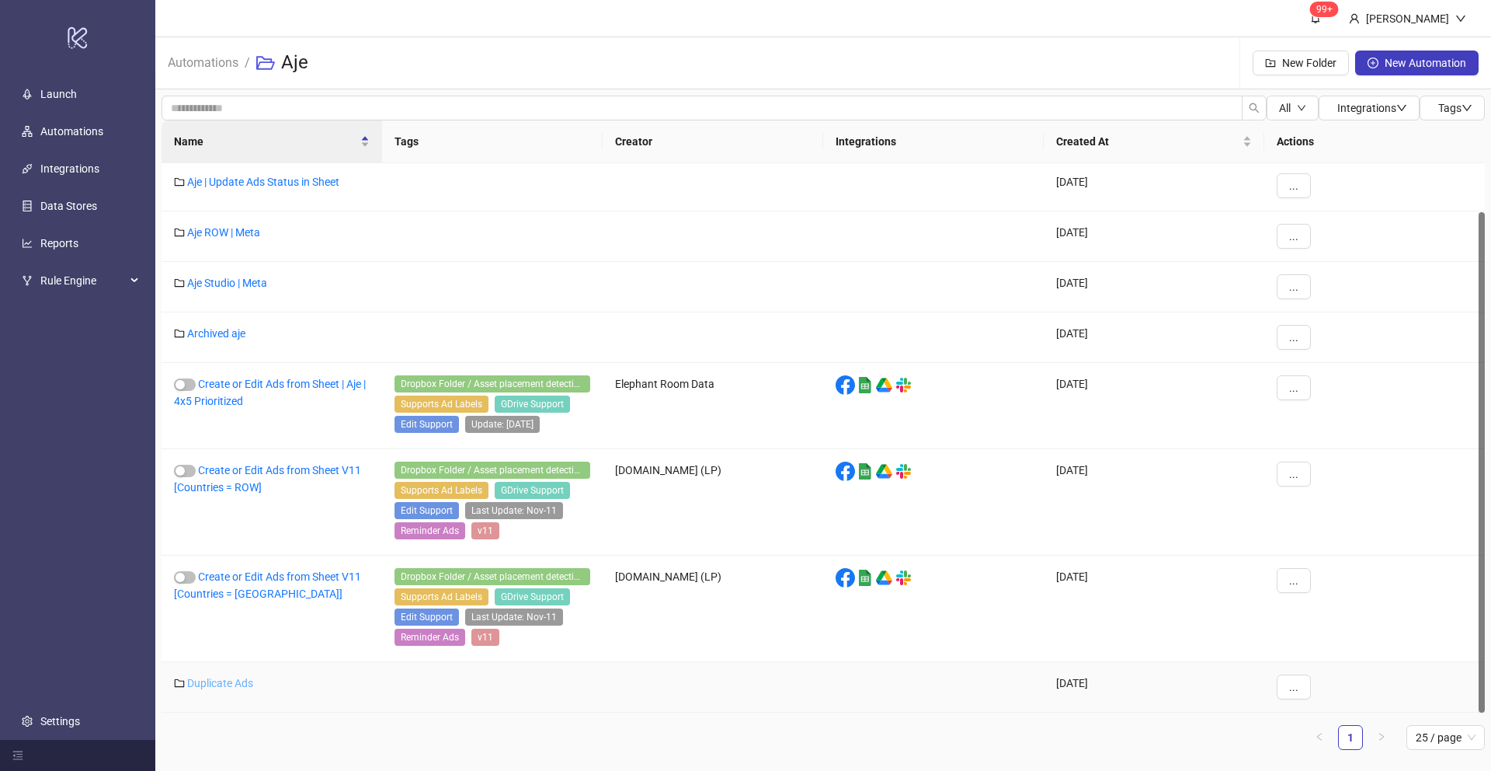
click at [221, 680] on link "Duplicate Ads" at bounding box center [220, 683] width 66 height 12
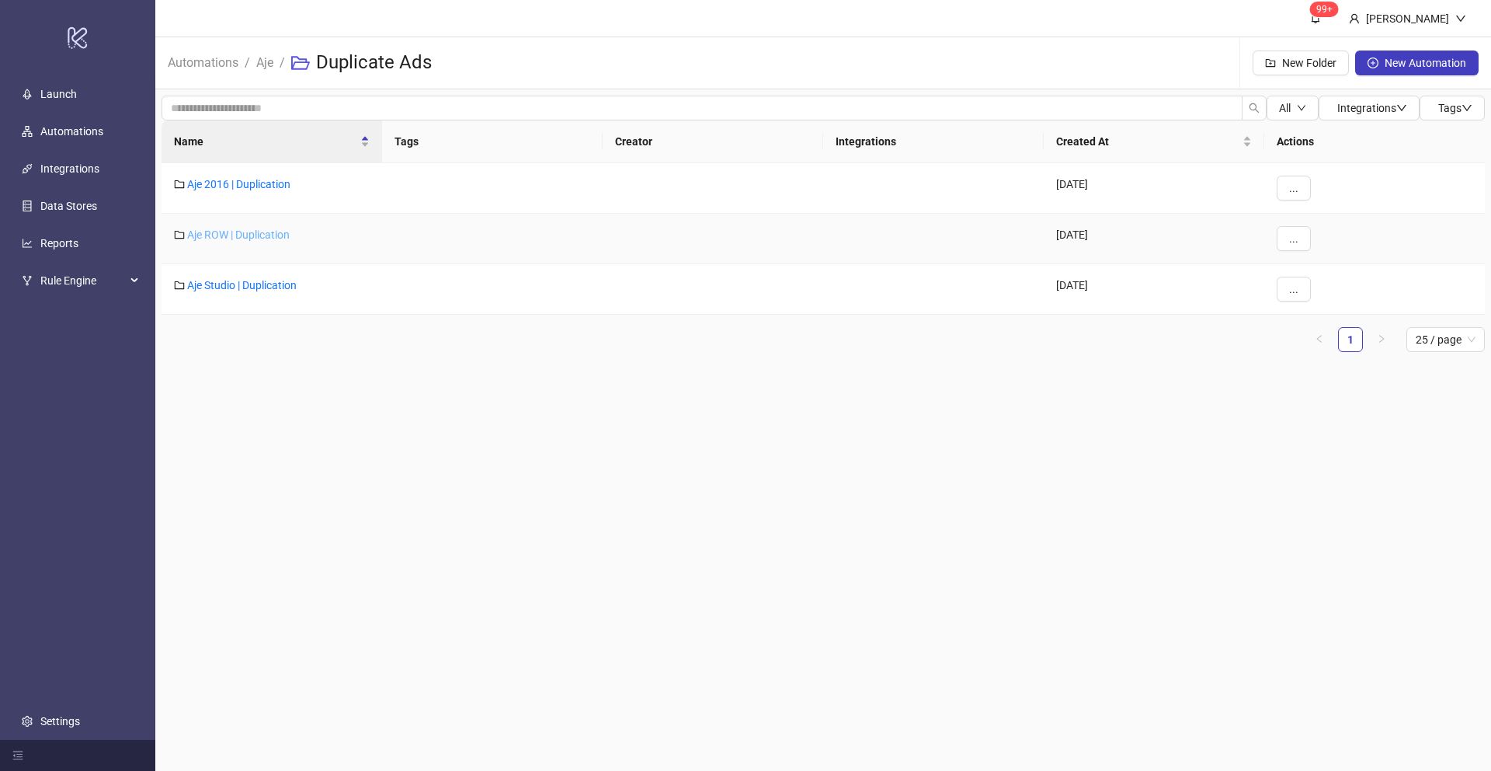
click at [231, 235] on link "Aje ROW | Duplication" at bounding box center [238, 234] width 103 height 12
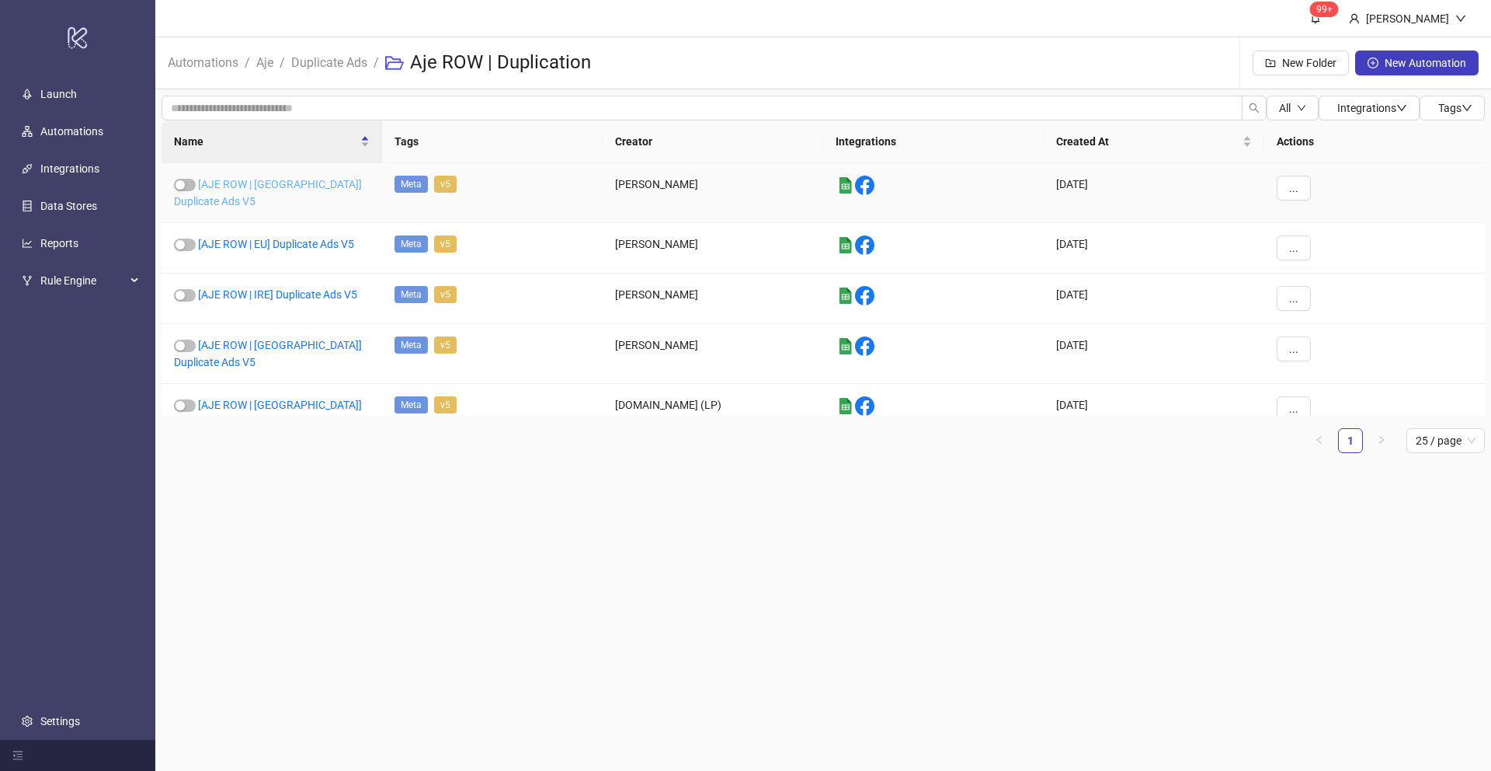
click at [277, 187] on link "[AJE ROW | Asia] Duplicate Ads V5" at bounding box center [268, 193] width 188 height 30
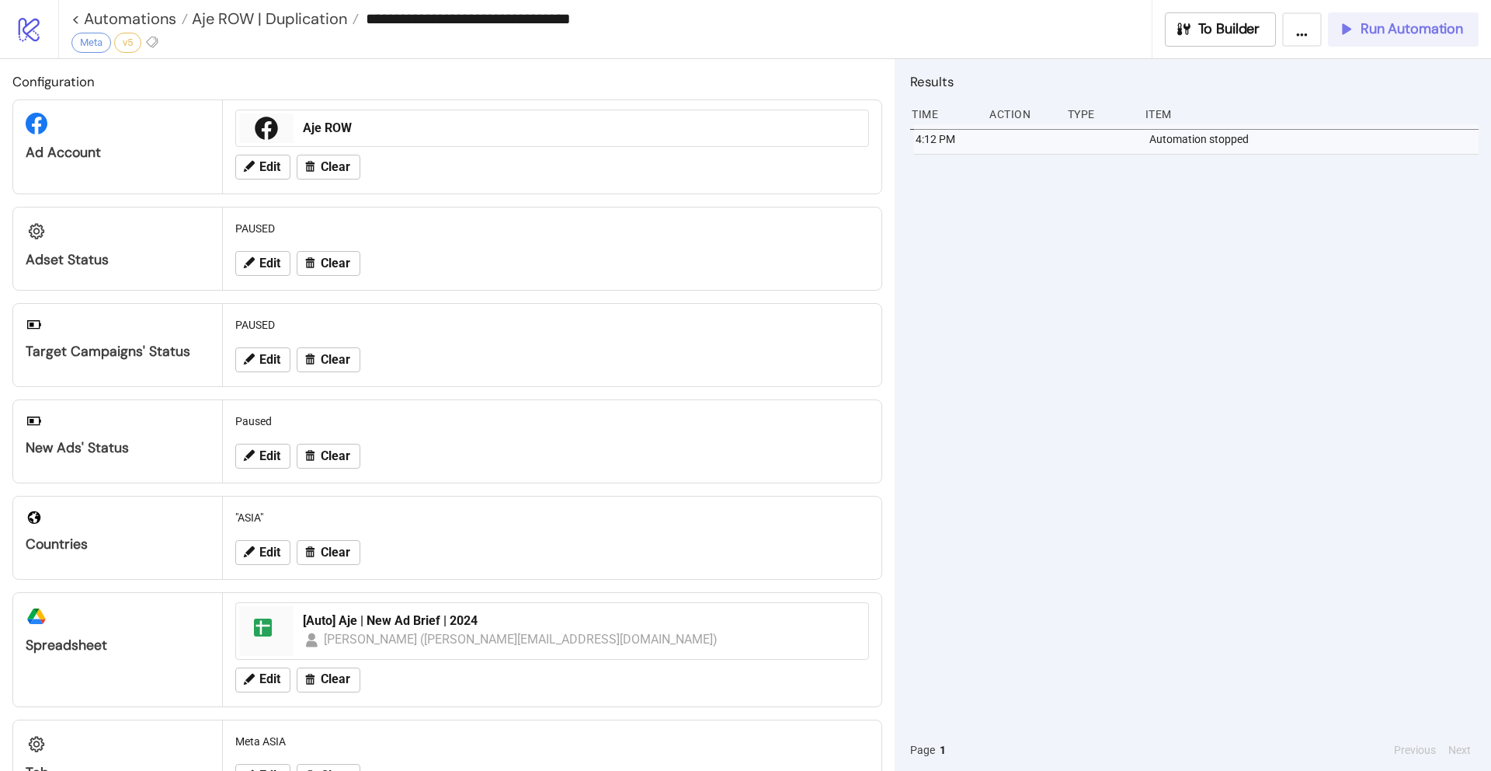
click at [1404, 27] on span "Run Automation" at bounding box center [1412, 29] width 103 height 18
click at [1389, 33] on span "Run Automation" at bounding box center [1412, 29] width 103 height 18
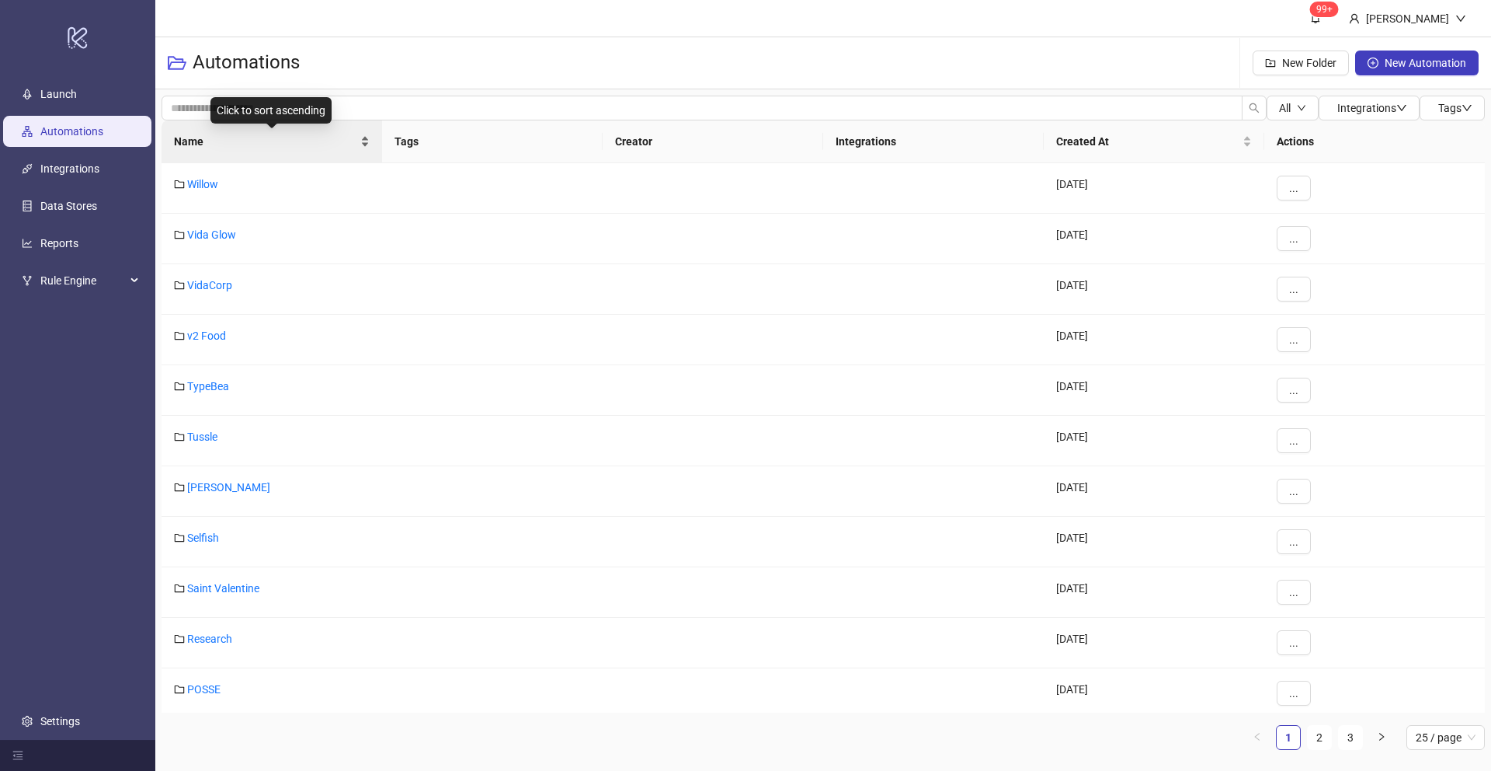
click at [191, 138] on span "Name" at bounding box center [265, 141] width 183 height 17
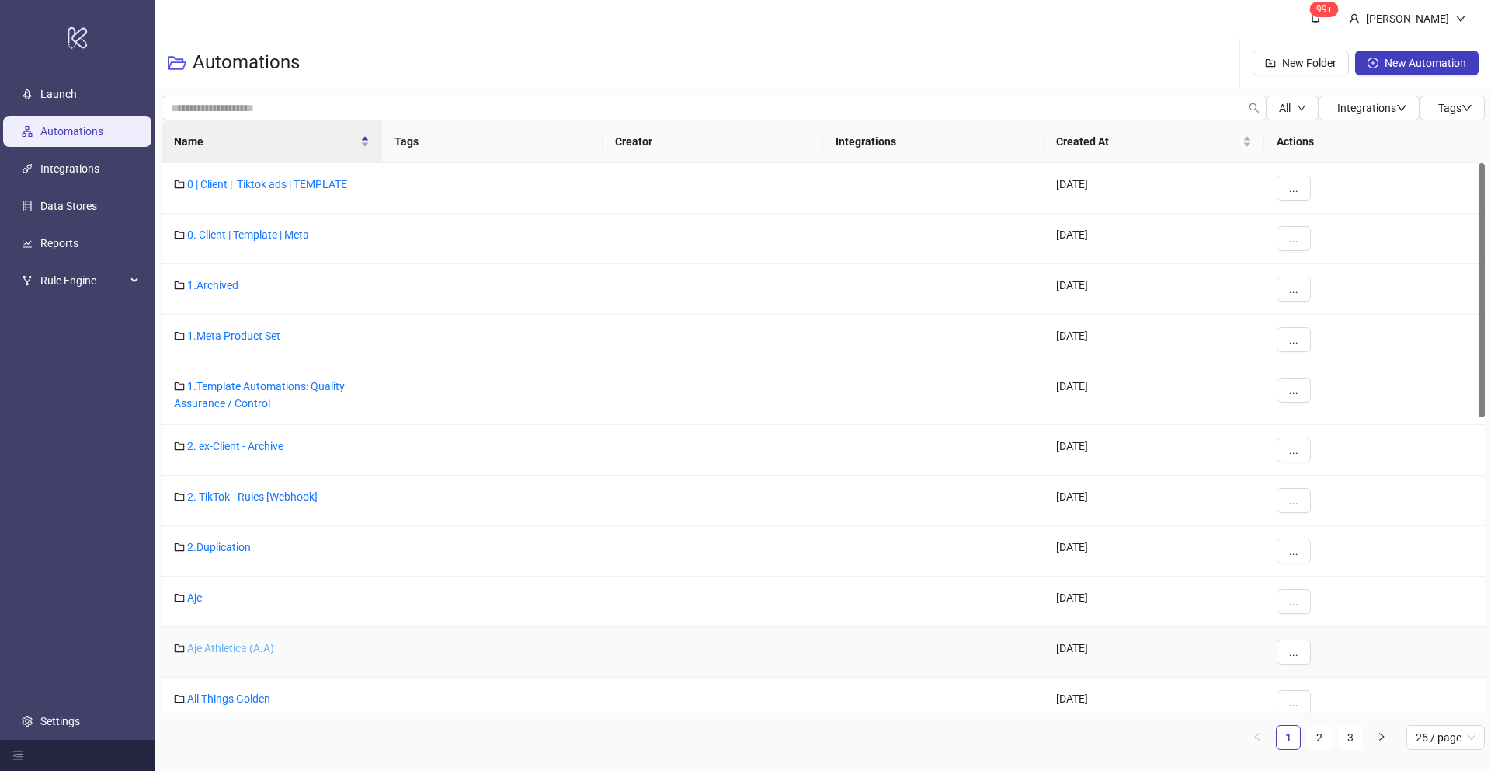
click at [213, 646] on link "Aje Athletica (A.A)" at bounding box center [230, 648] width 87 height 12
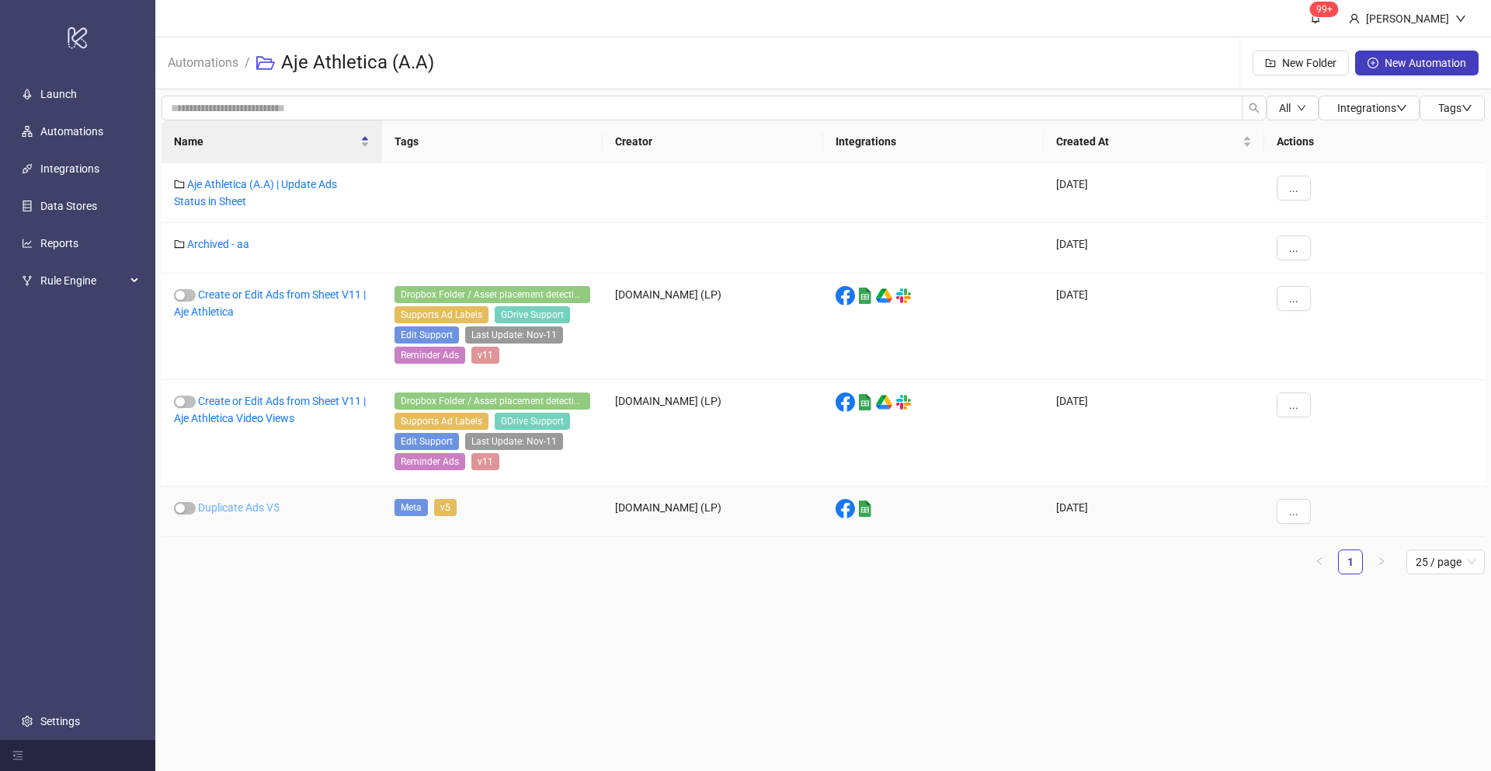
click at [260, 511] on link "Duplicate Ads V5" at bounding box center [239, 507] width 82 height 12
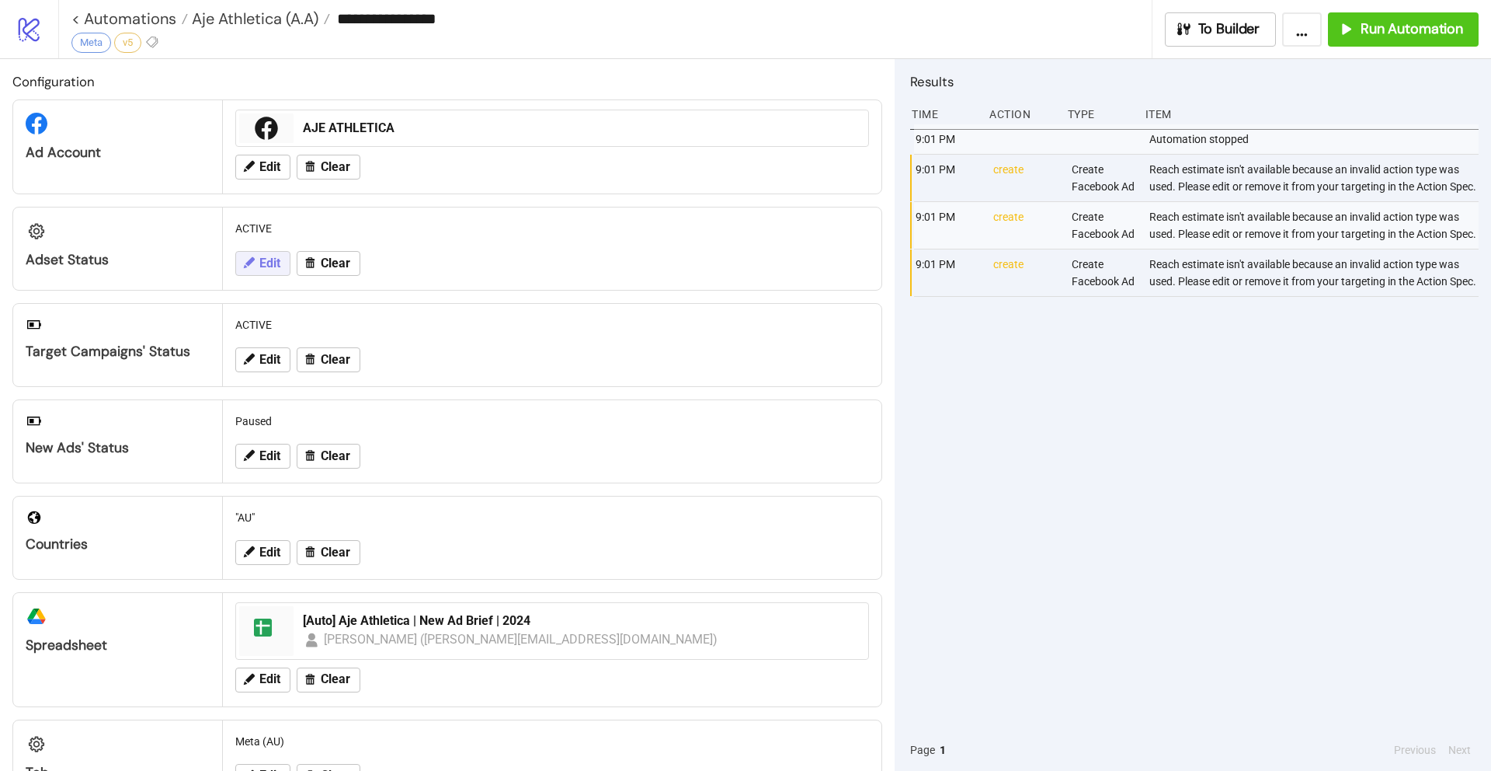
click at [258, 256] on button "Edit" at bounding box center [262, 263] width 55 height 25
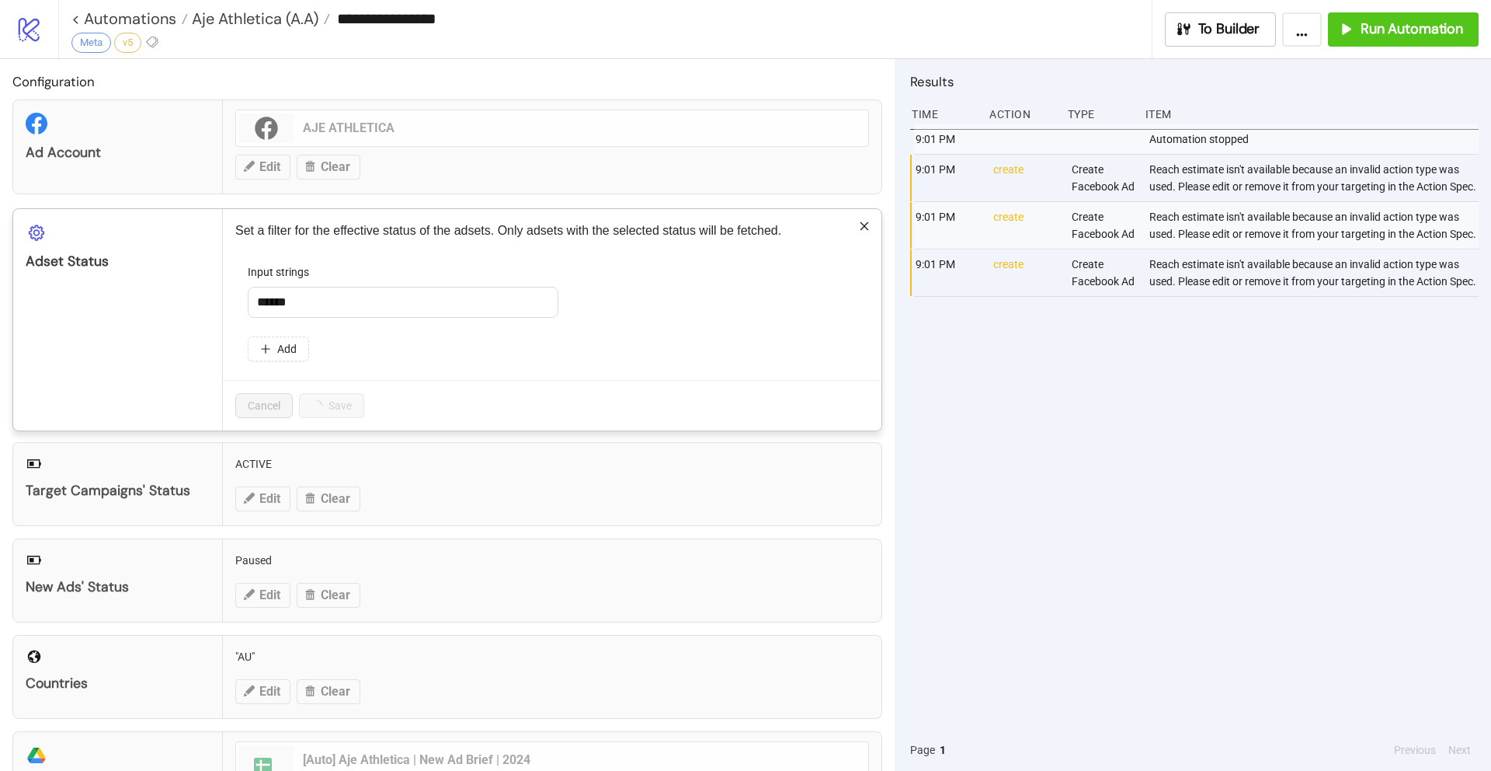
click at [310, 311] on form "Input strings ****** Add" at bounding box center [552, 321] width 634 height 117
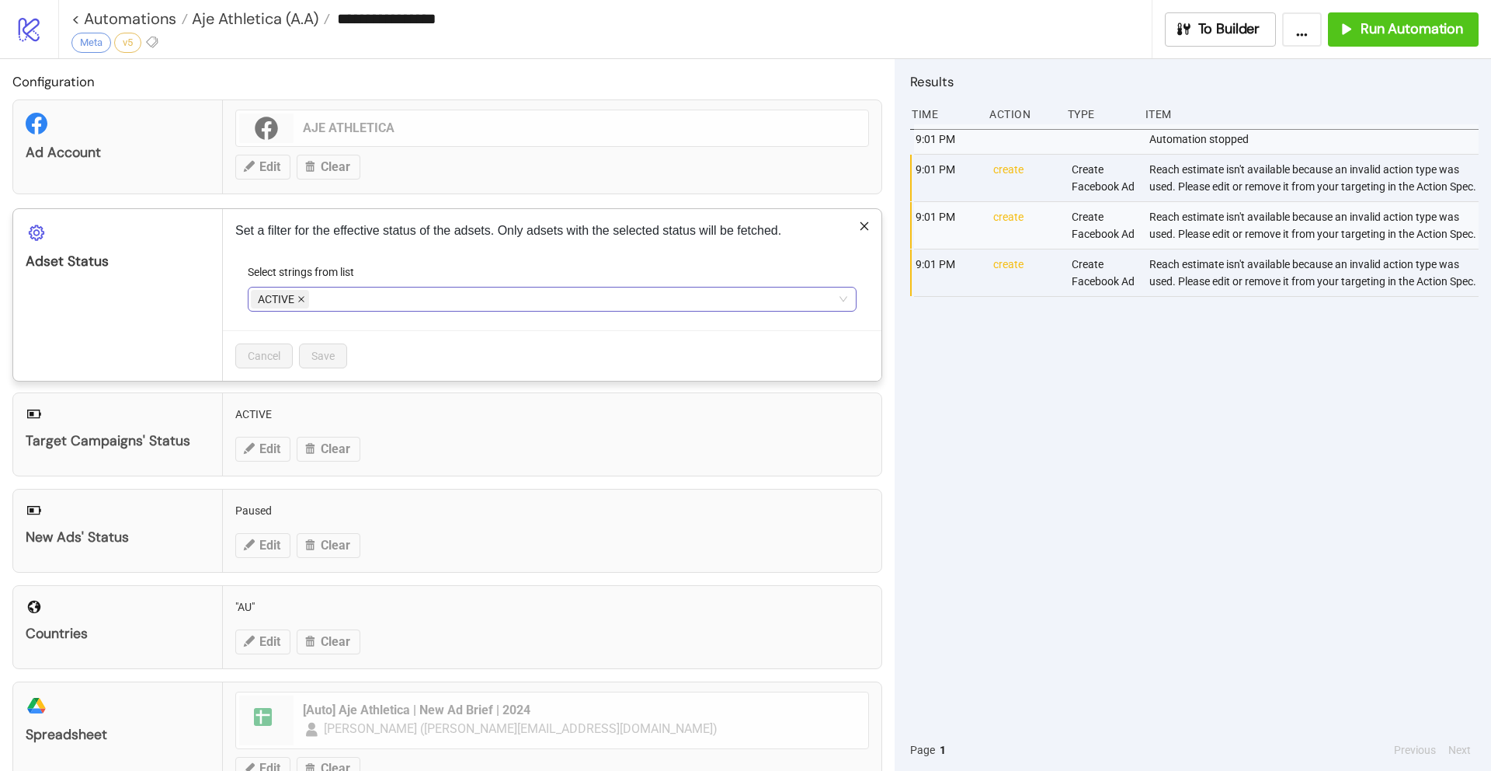
click at [299, 300] on icon "close" at bounding box center [301, 299] width 8 height 8
click at [312, 296] on div at bounding box center [544, 299] width 586 height 22
click at [316, 359] on div "PAUSED" at bounding box center [546, 354] width 572 height 17
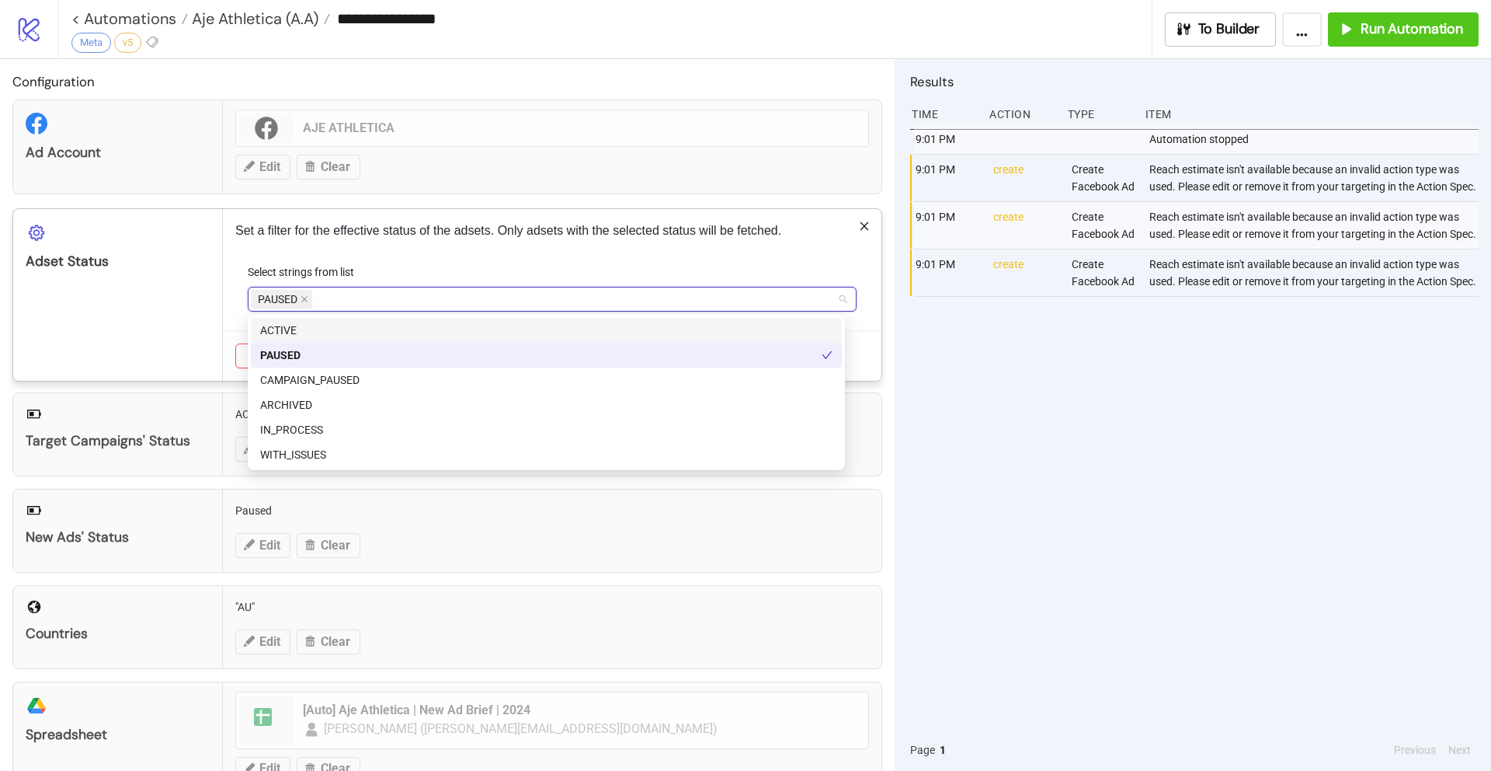
click at [596, 252] on div "Set a filter for the effective status of the adsets. Only adsets with the selec…" at bounding box center [552, 295] width 659 height 172
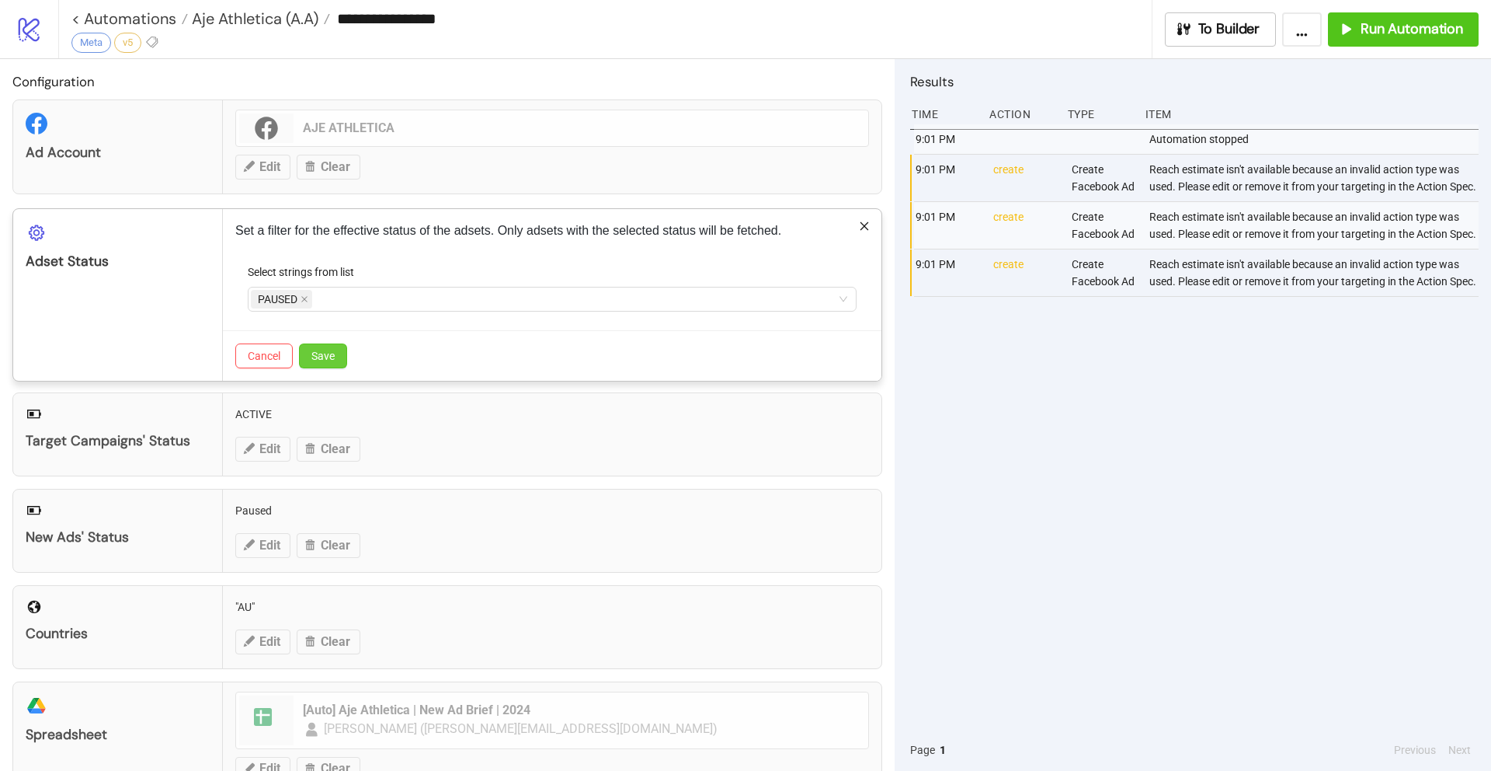
click at [339, 354] on button "Save" at bounding box center [323, 355] width 48 height 25
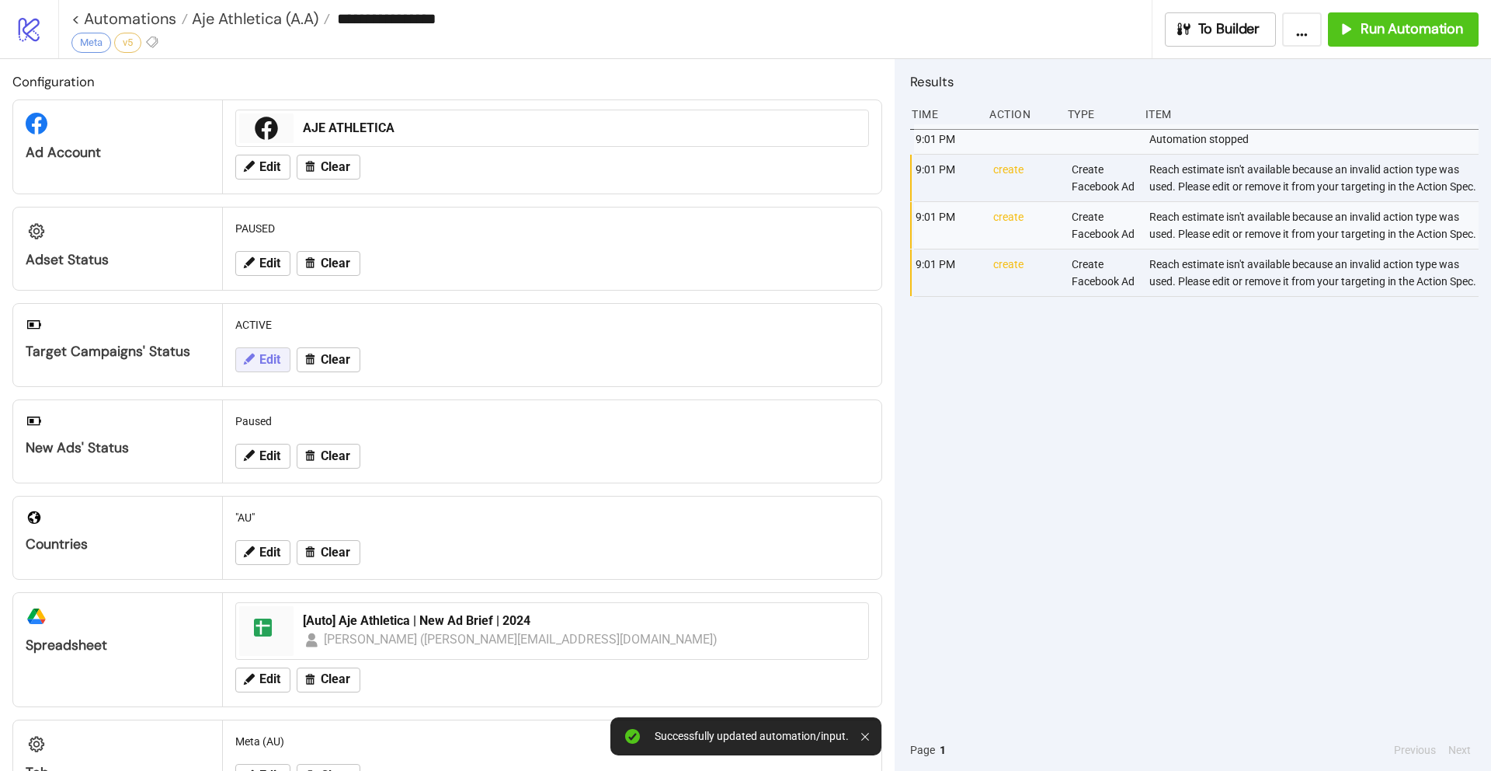
click at [267, 358] on span "Edit" at bounding box center [269, 360] width 21 height 14
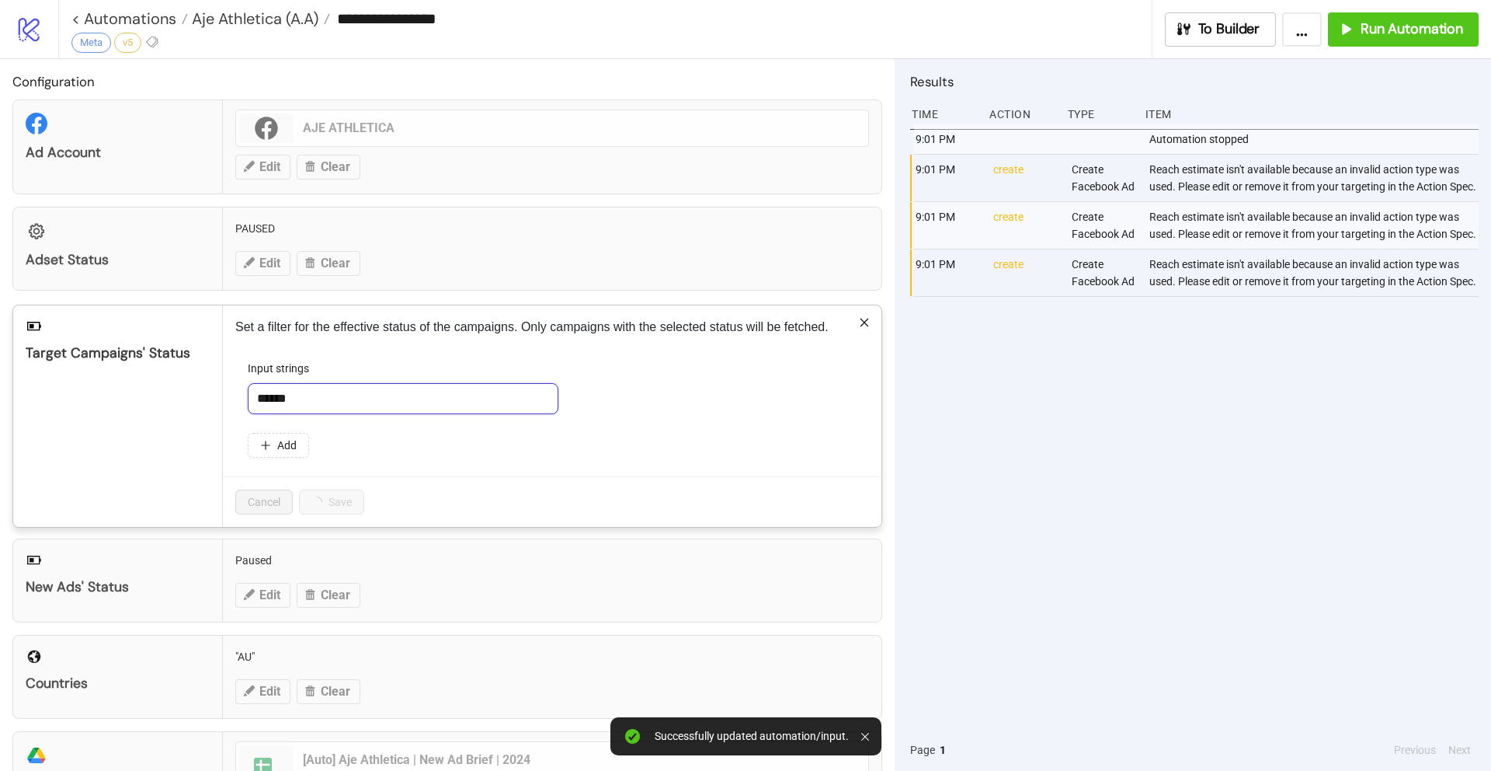
click at [322, 401] on input "******" at bounding box center [403, 398] width 311 height 31
click at [285, 396] on input "******" at bounding box center [403, 398] width 311 height 31
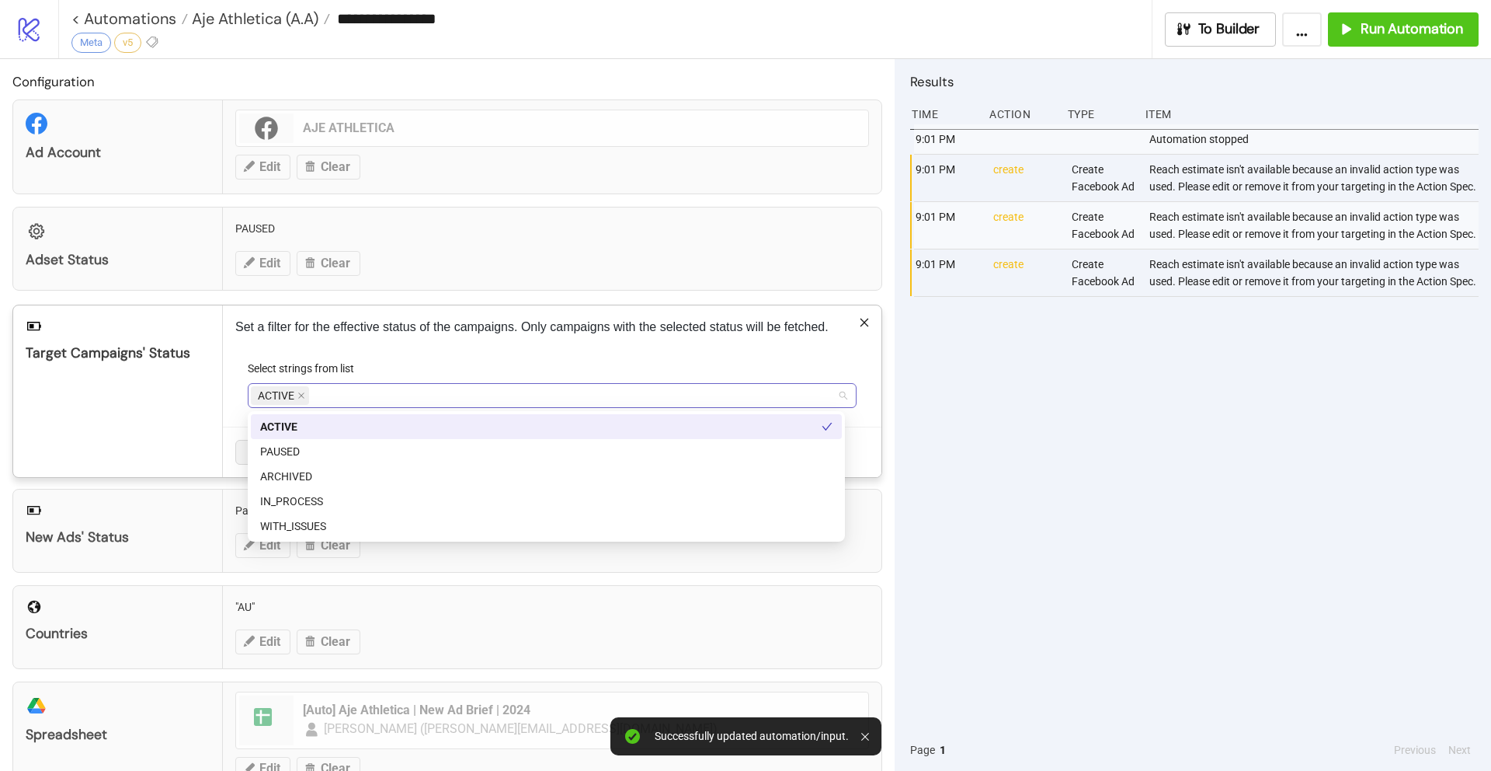
click at [294, 398] on div "ACTIVE" at bounding box center [544, 395] width 586 height 22
click at [307, 451] on div "PAUSED" at bounding box center [546, 451] width 572 height 17
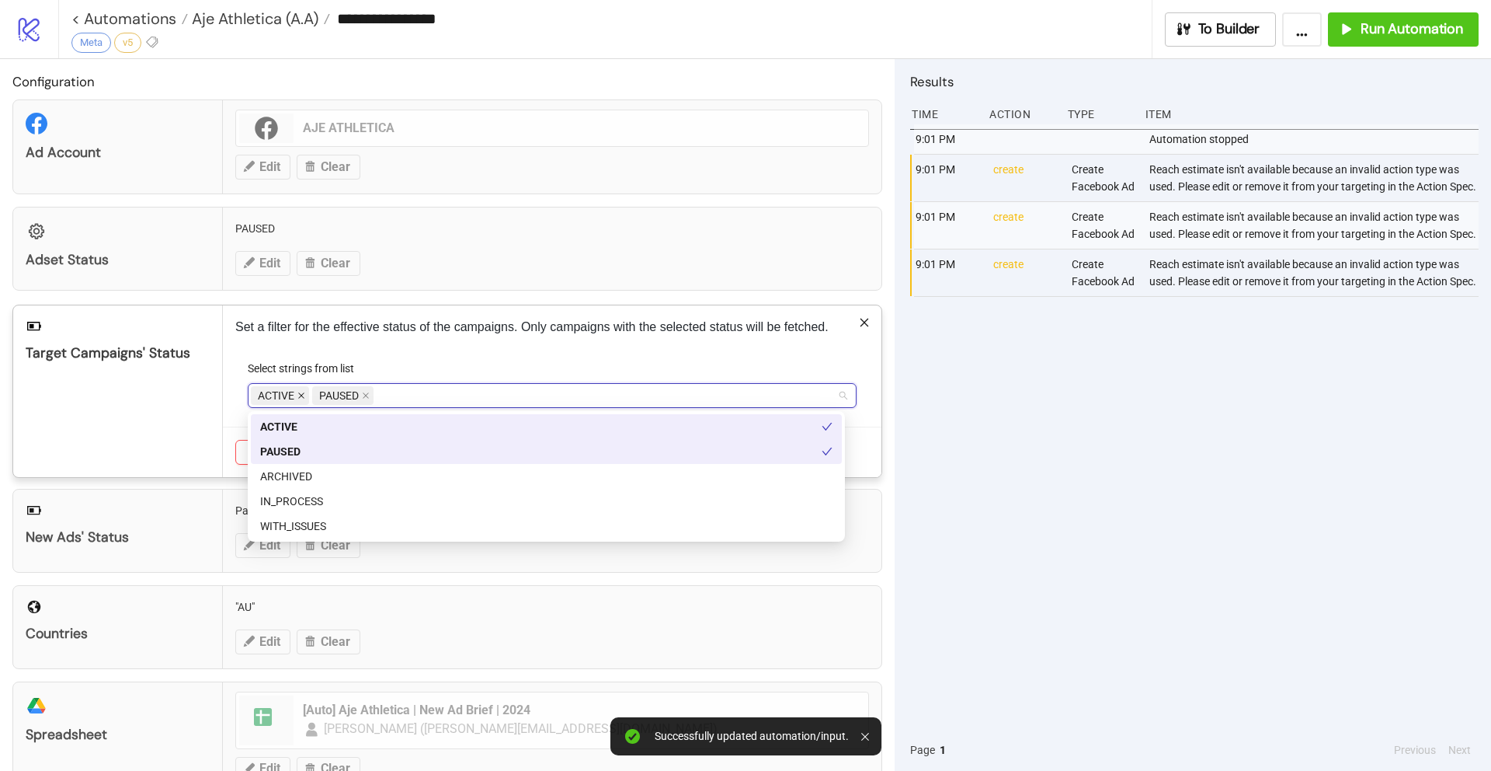
click at [300, 396] on icon "close" at bounding box center [301, 396] width 6 height 6
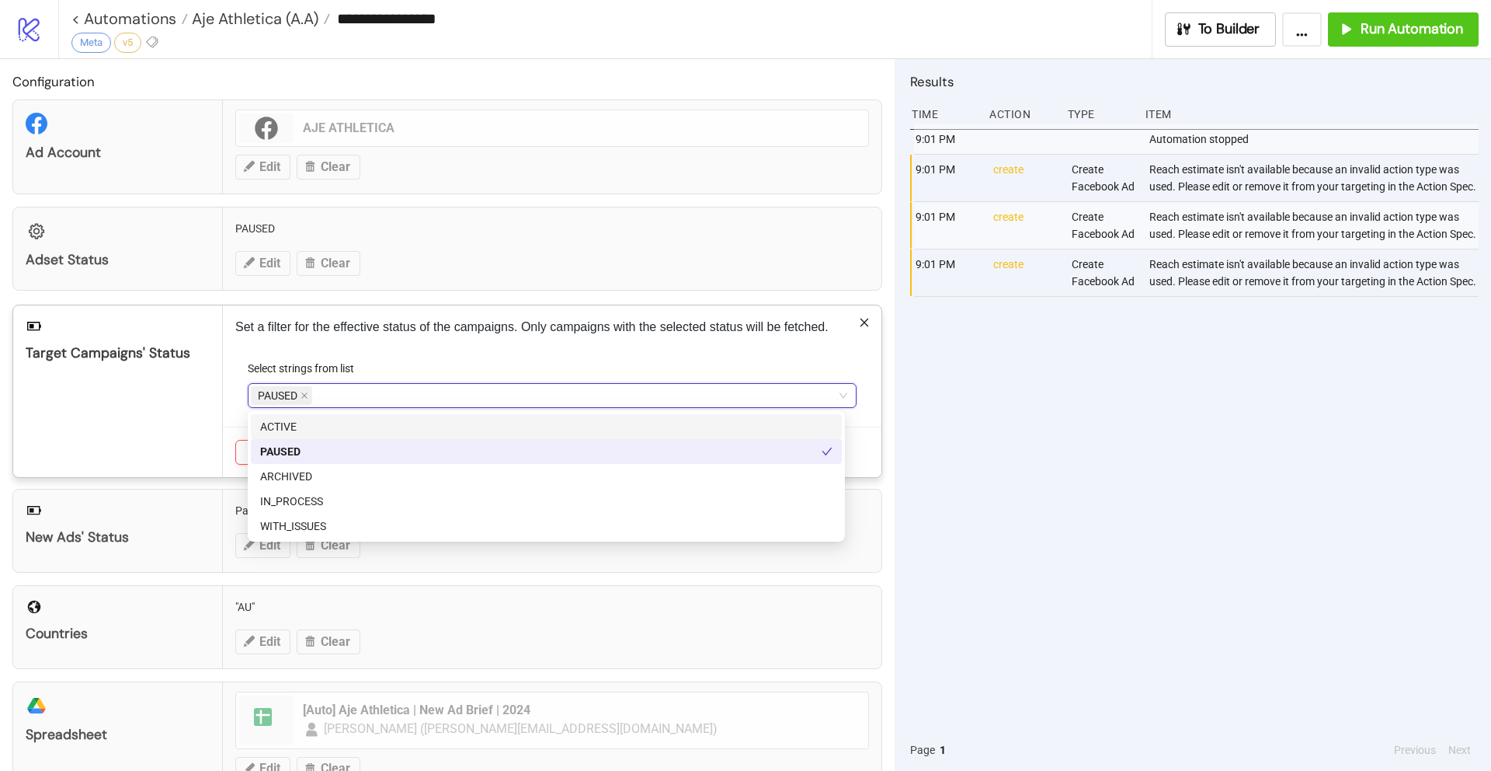
click at [531, 354] on div "Set a filter for the effective status of the campaigns. Only campaigns with the…" at bounding box center [552, 391] width 659 height 172
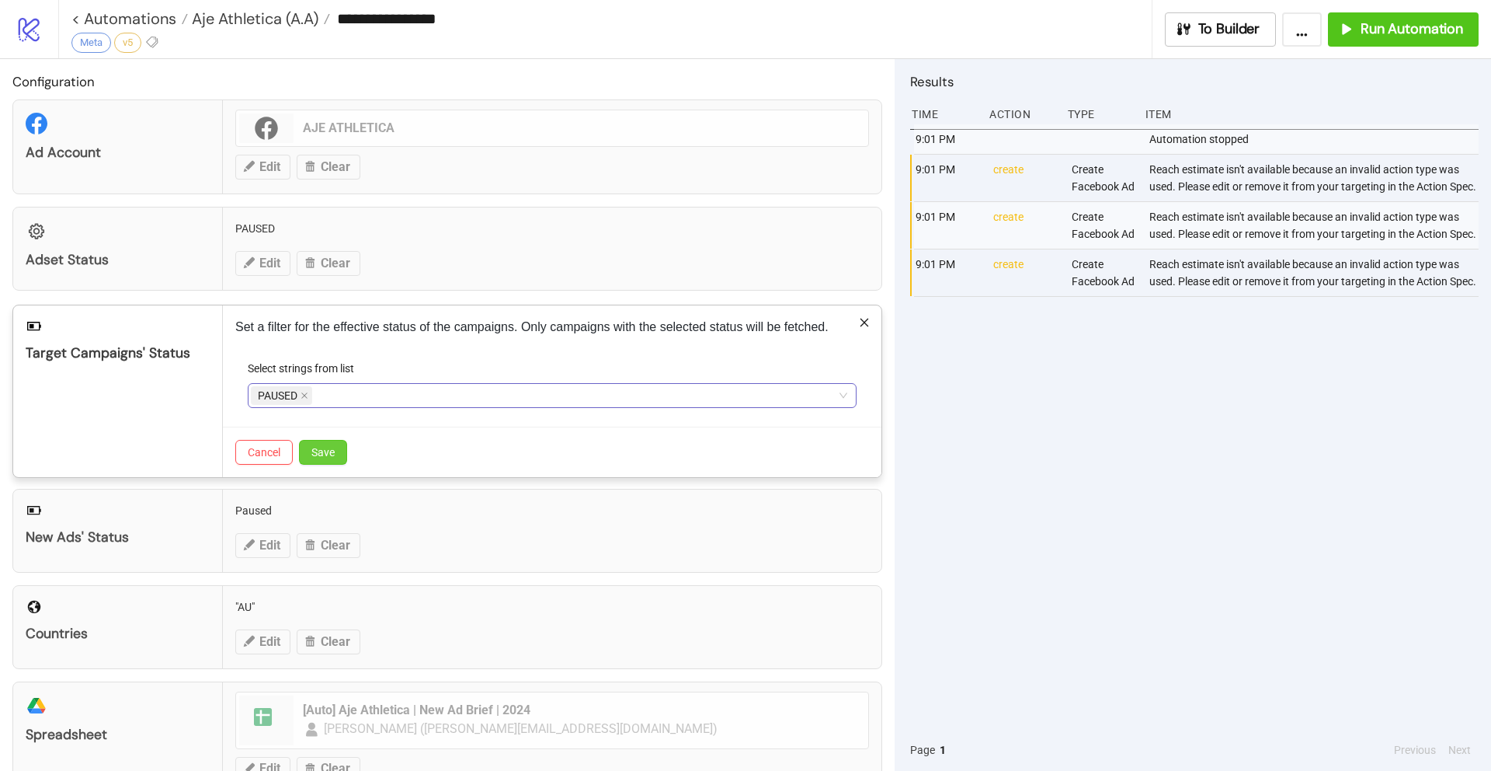
click at [323, 454] on span "Save" at bounding box center [322, 452] width 23 height 12
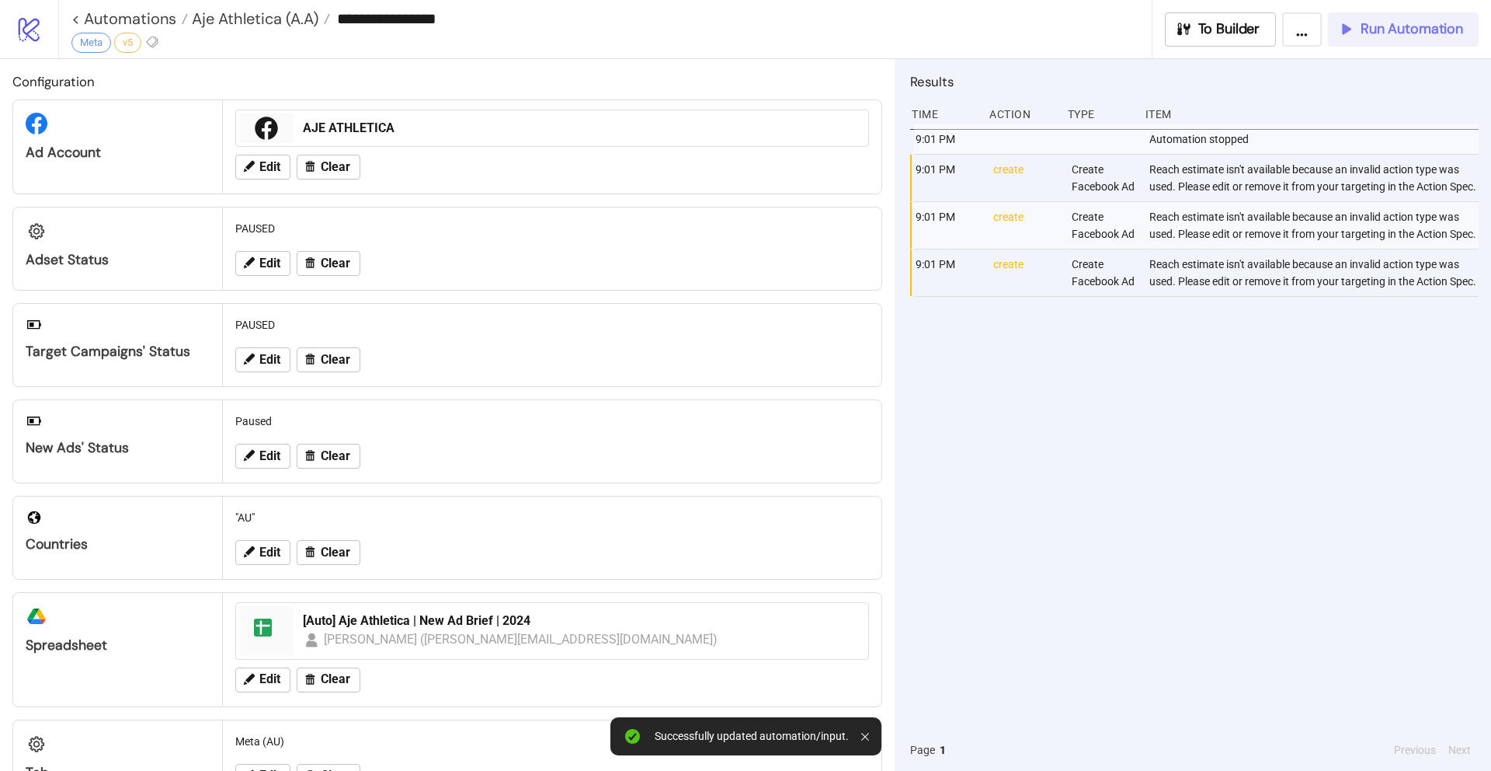
click at [1411, 36] on span "Run Automation" at bounding box center [1412, 29] width 103 height 18
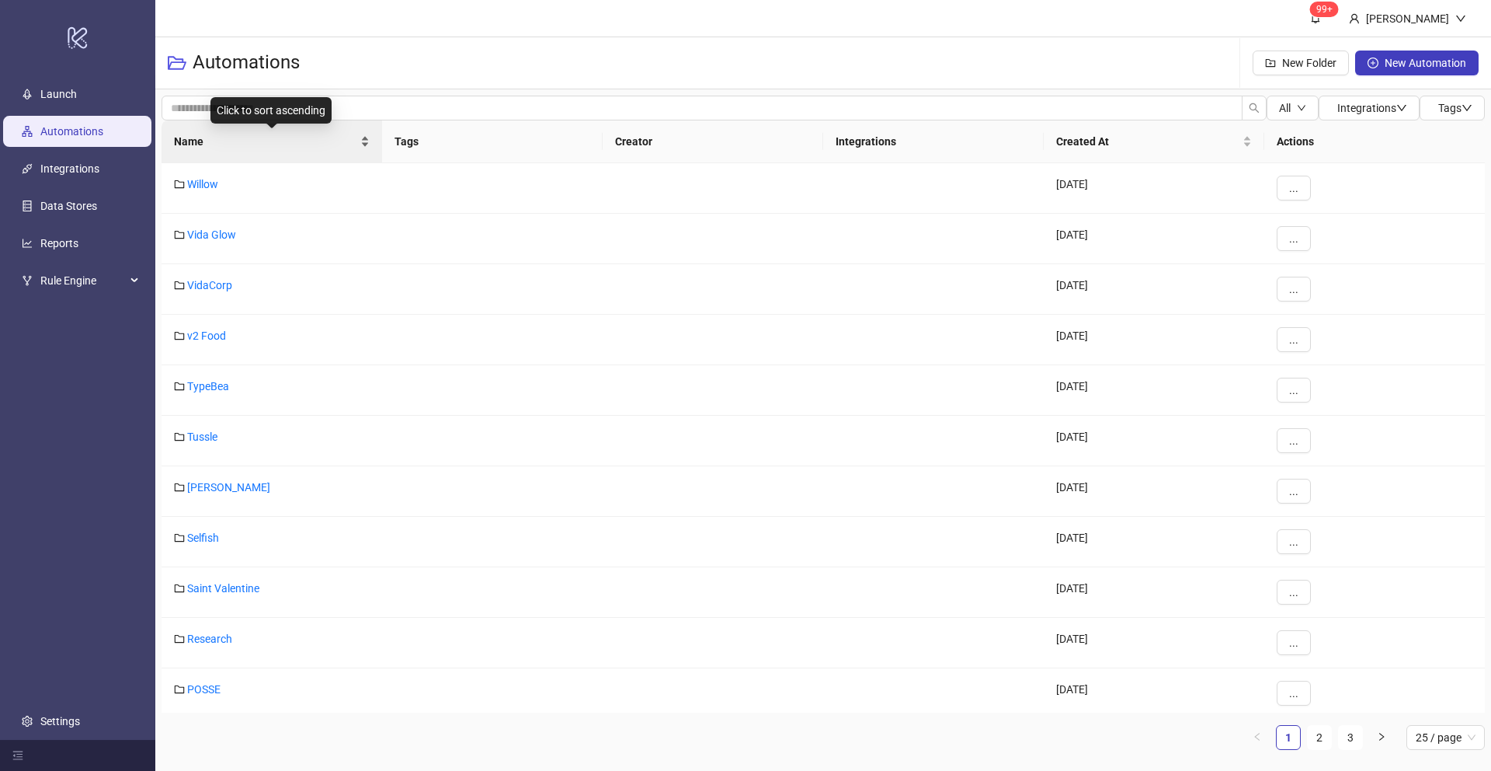
click at [195, 141] on span "Name" at bounding box center [265, 141] width 183 height 17
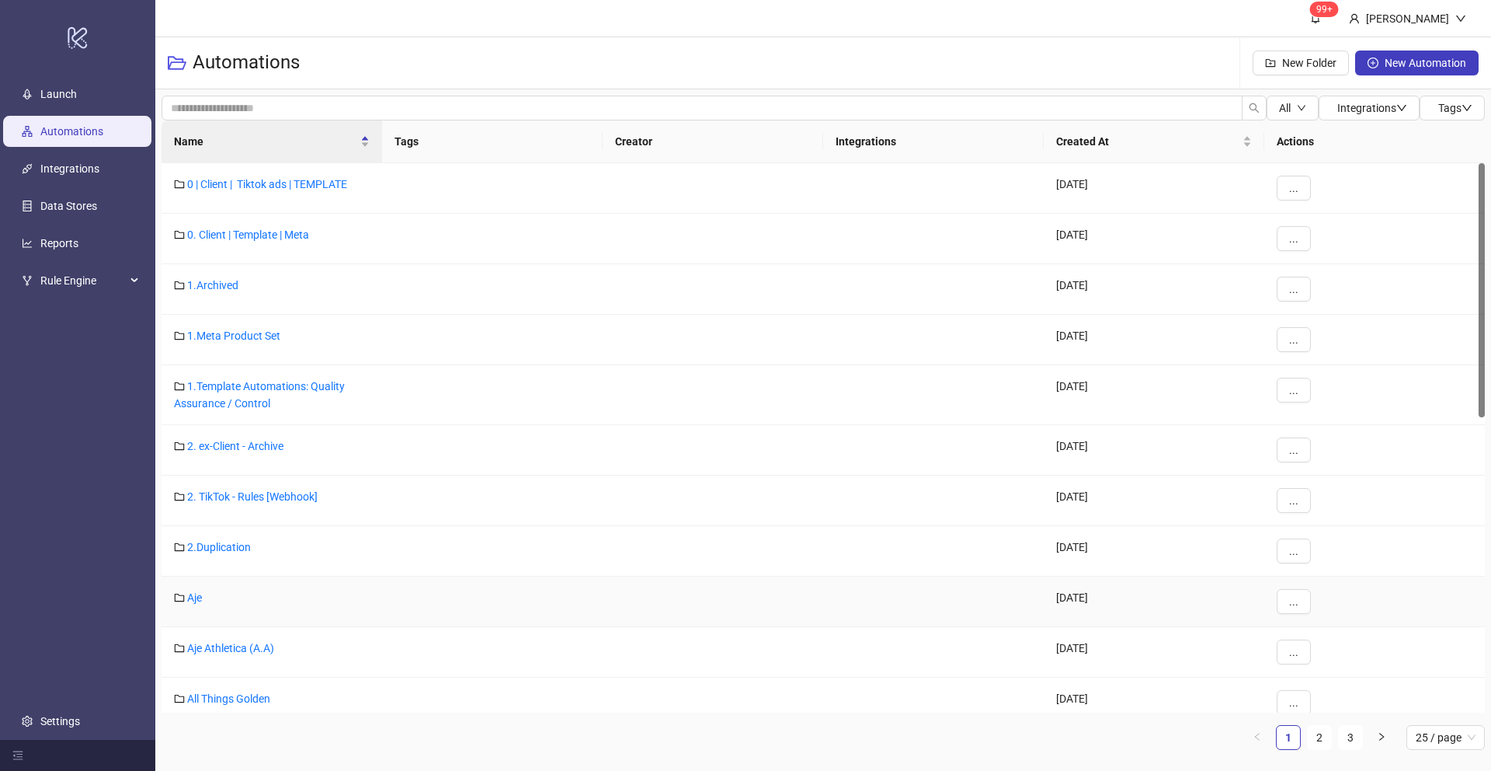
scroll to position [83, 0]
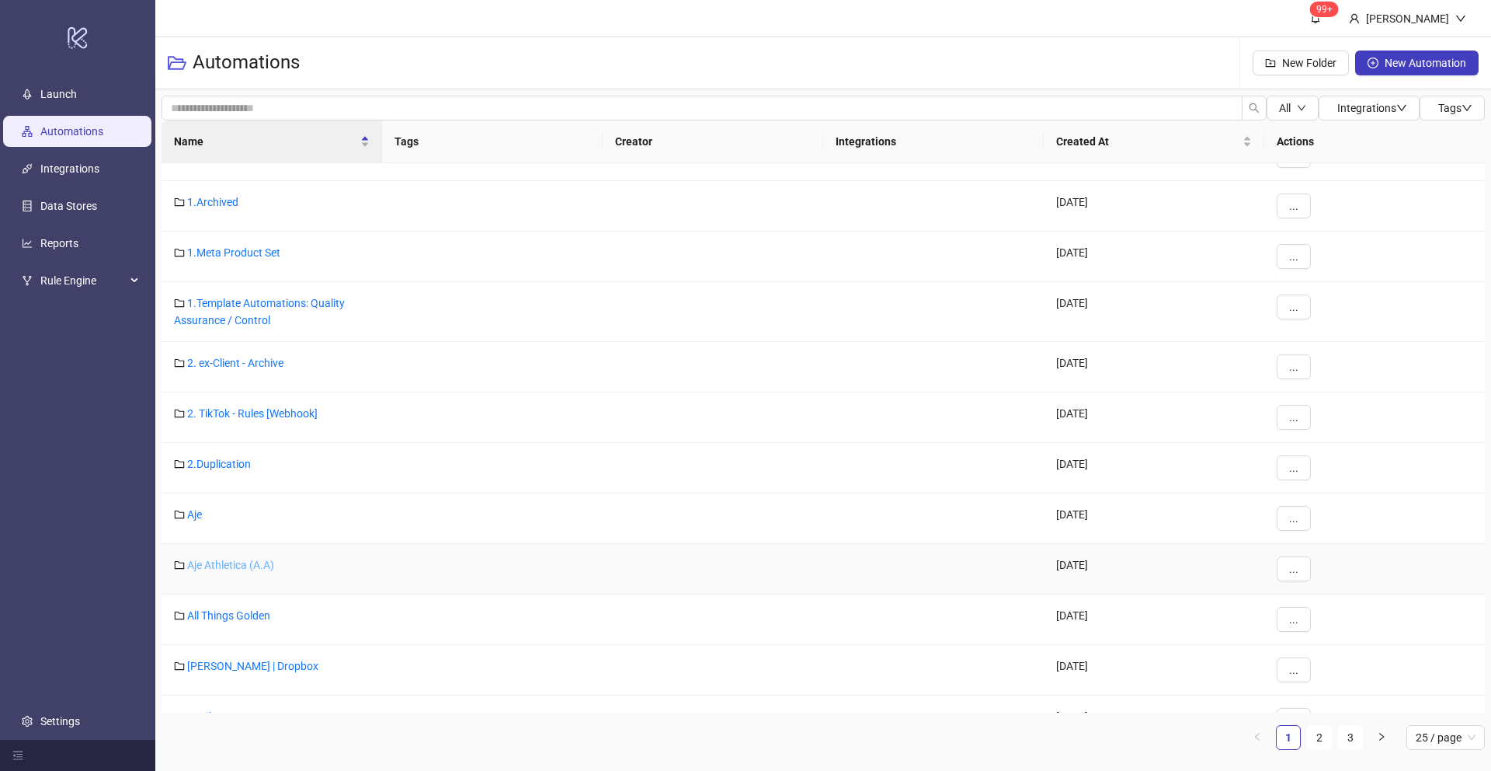
click at [217, 558] on link "Aje Athletica (A.A)" at bounding box center [230, 564] width 87 height 12
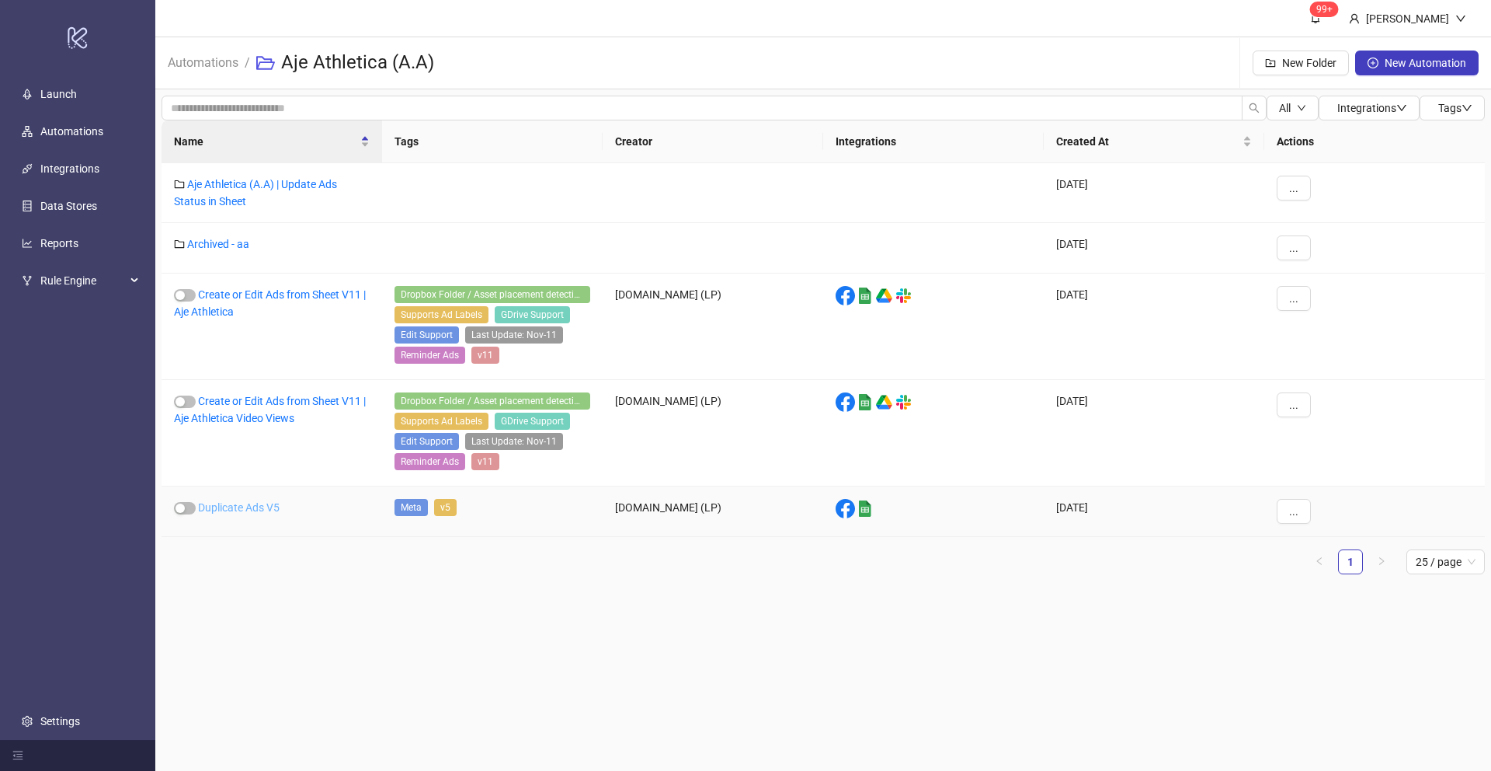
click at [242, 509] on link "Duplicate Ads V5" at bounding box center [239, 507] width 82 height 12
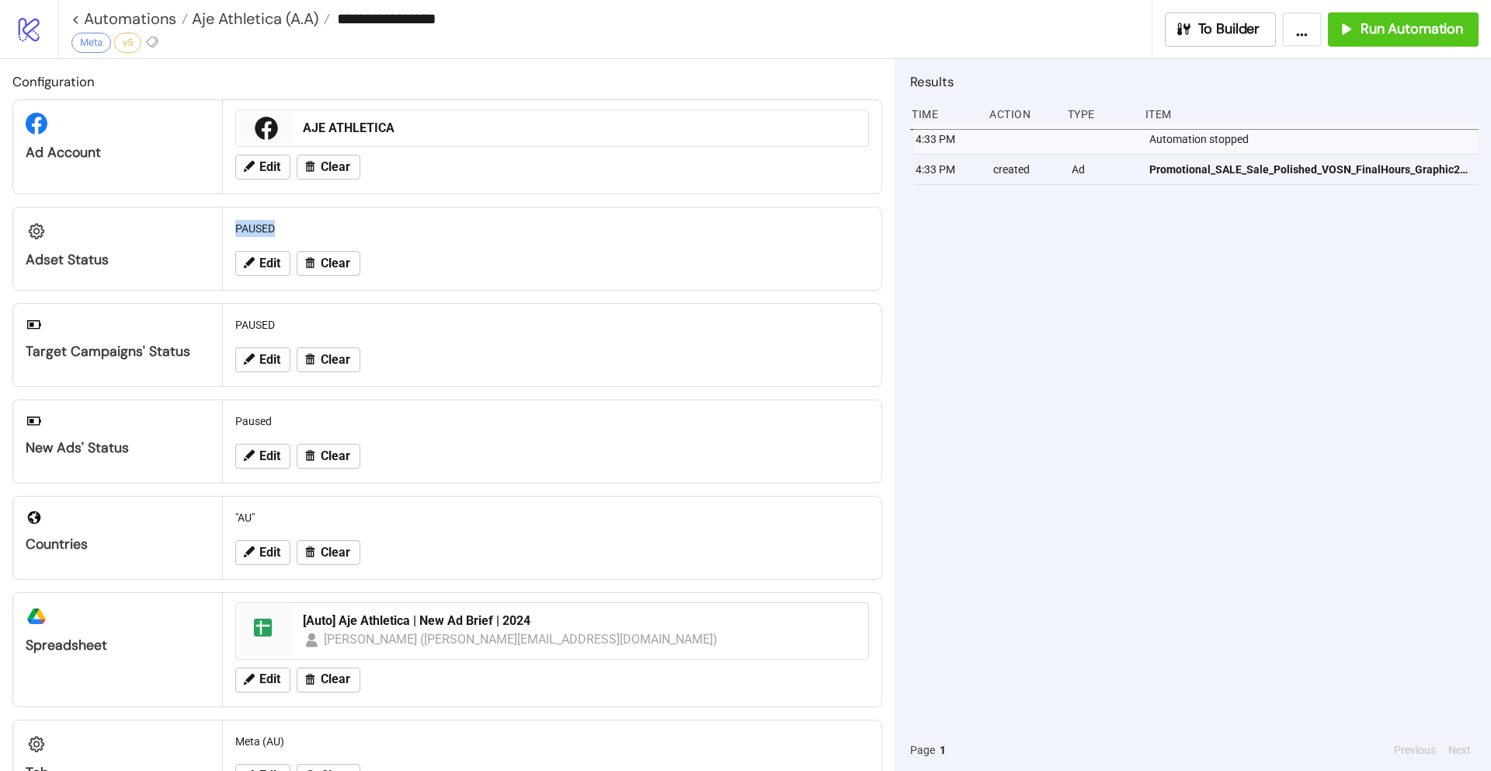
drag, startPoint x: 236, startPoint y: 226, endPoint x: 378, endPoint y: 228, distance: 142.2
click at [378, 228] on div "PAUSED" at bounding box center [552, 229] width 646 height 30
drag, startPoint x: 239, startPoint y: 223, endPoint x: 326, endPoint y: 223, distance: 87.0
click at [326, 223] on div "PAUSED" at bounding box center [552, 229] width 646 height 30
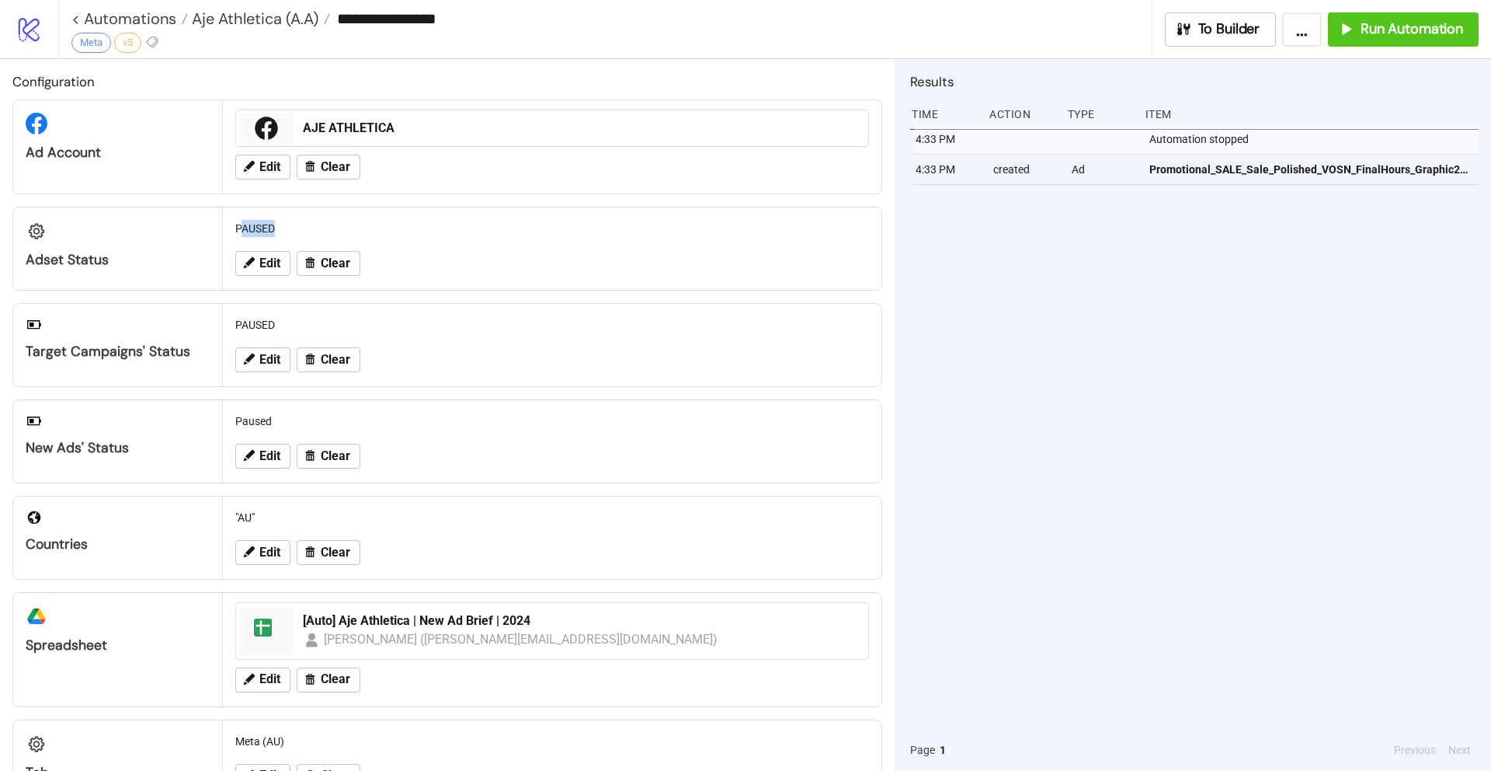
click at [327, 223] on div "PAUSED" at bounding box center [552, 229] width 646 height 30
click at [259, 263] on span "Edit" at bounding box center [269, 263] width 21 height 14
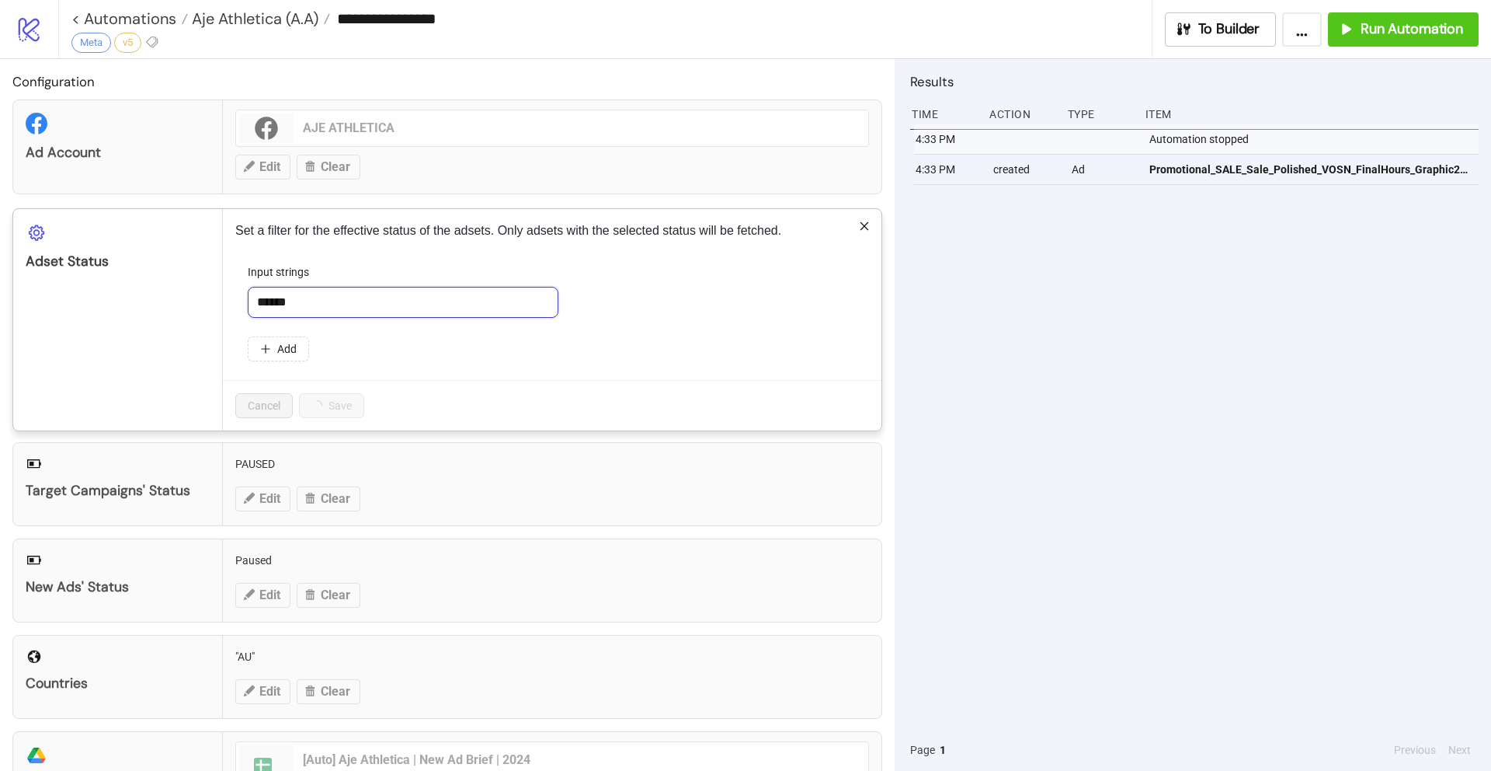
click at [320, 300] on input "******" at bounding box center [403, 302] width 311 height 31
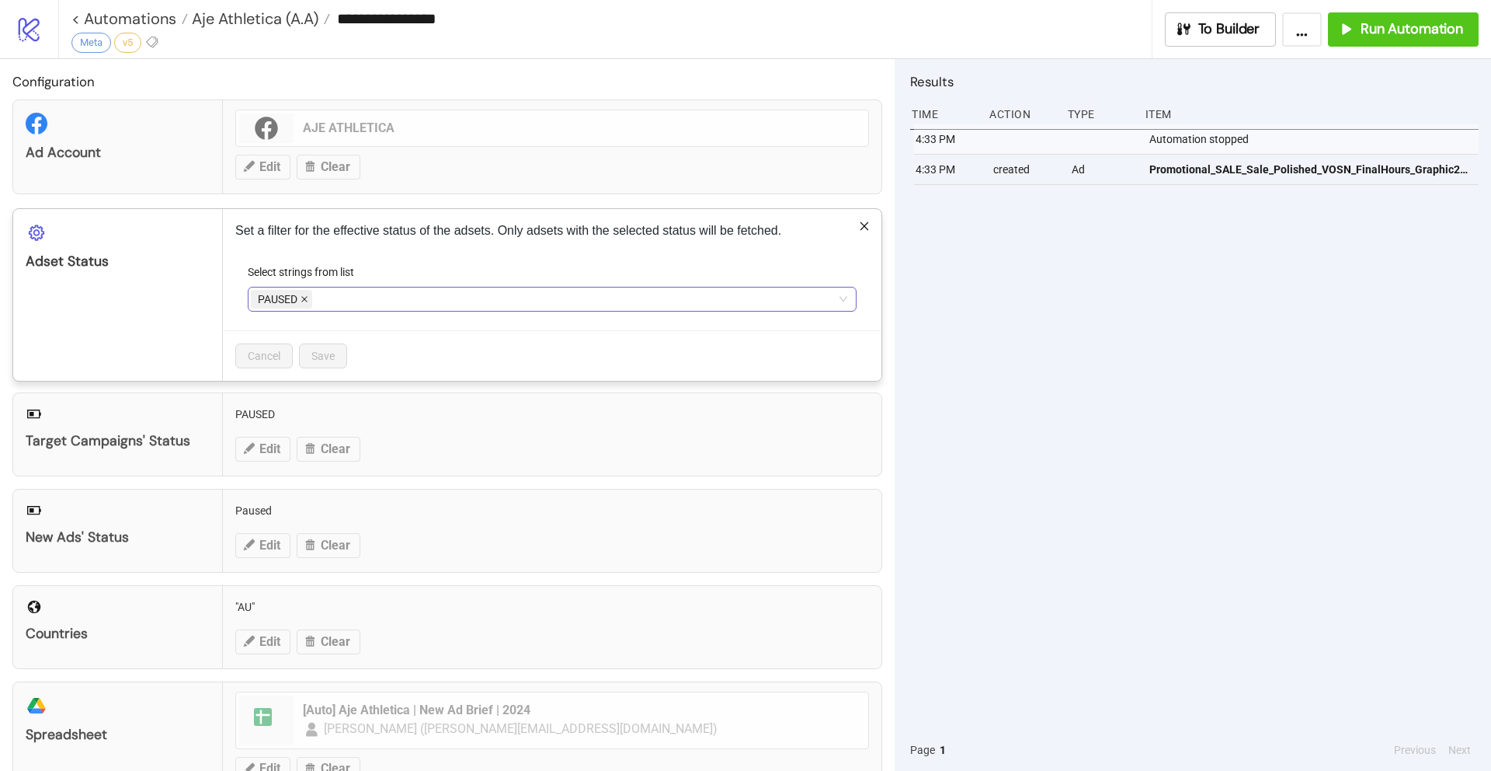
click at [308, 300] on icon "close" at bounding box center [305, 299] width 8 height 8
click at [346, 300] on div at bounding box center [544, 299] width 586 height 22
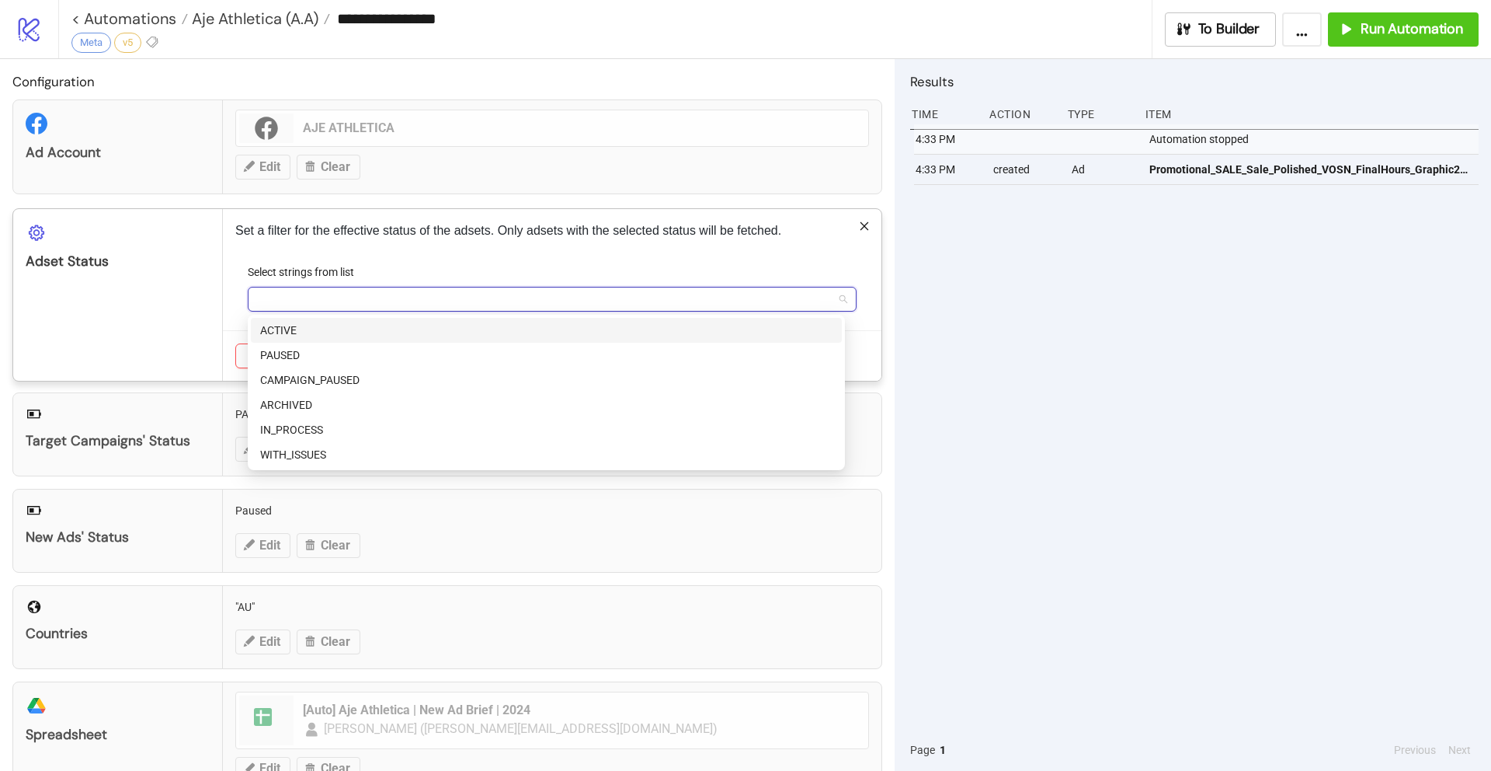
click at [322, 327] on div "ACTIVE" at bounding box center [546, 330] width 572 height 17
click at [203, 318] on div "Adset Status" at bounding box center [118, 295] width 210 height 172
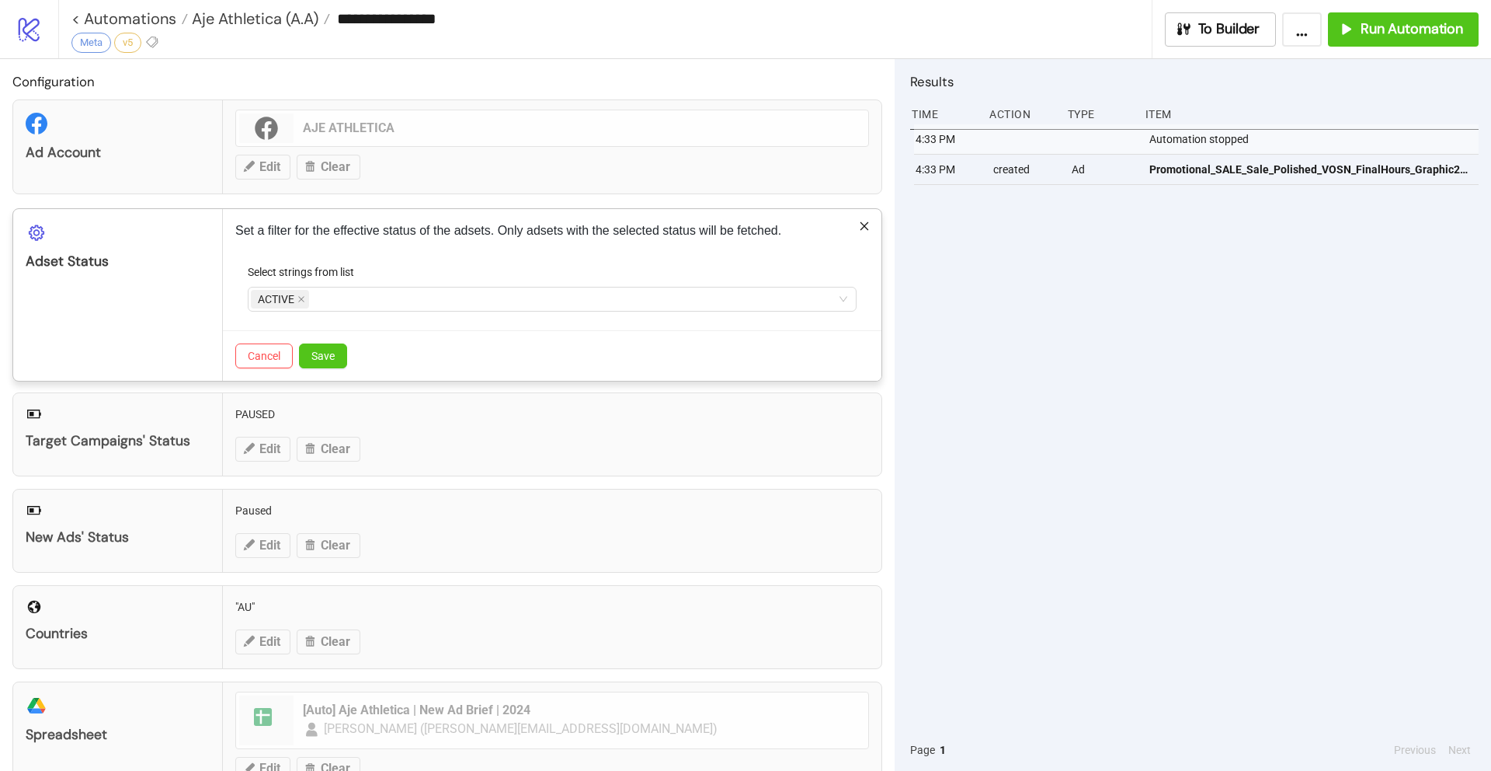
drag, startPoint x: 330, startPoint y: 350, endPoint x: 325, endPoint y: 336, distance: 14.7
click at [330, 350] on span "Save" at bounding box center [322, 356] width 23 height 12
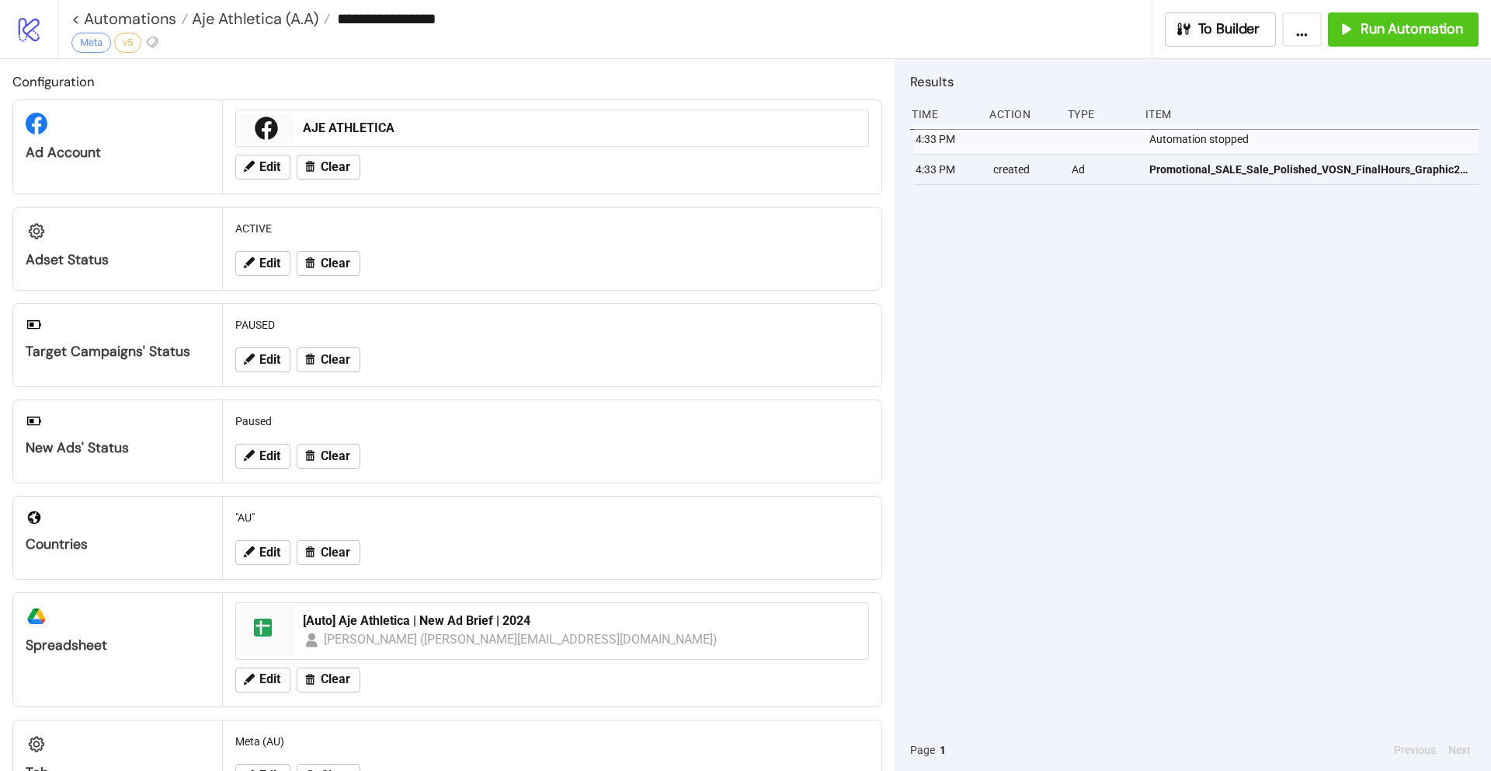
drag, startPoint x: 1170, startPoint y: 316, endPoint x: 1171, endPoint y: 288, distance: 28.0
click at [1171, 316] on div "4:33 PM Automation stopped 4:33 PM created Ad Promotional_SALE_Sale_Polished_VO…" at bounding box center [1194, 426] width 569 height 604
click at [1389, 29] on span "Run Automation" at bounding box center [1412, 29] width 103 height 18
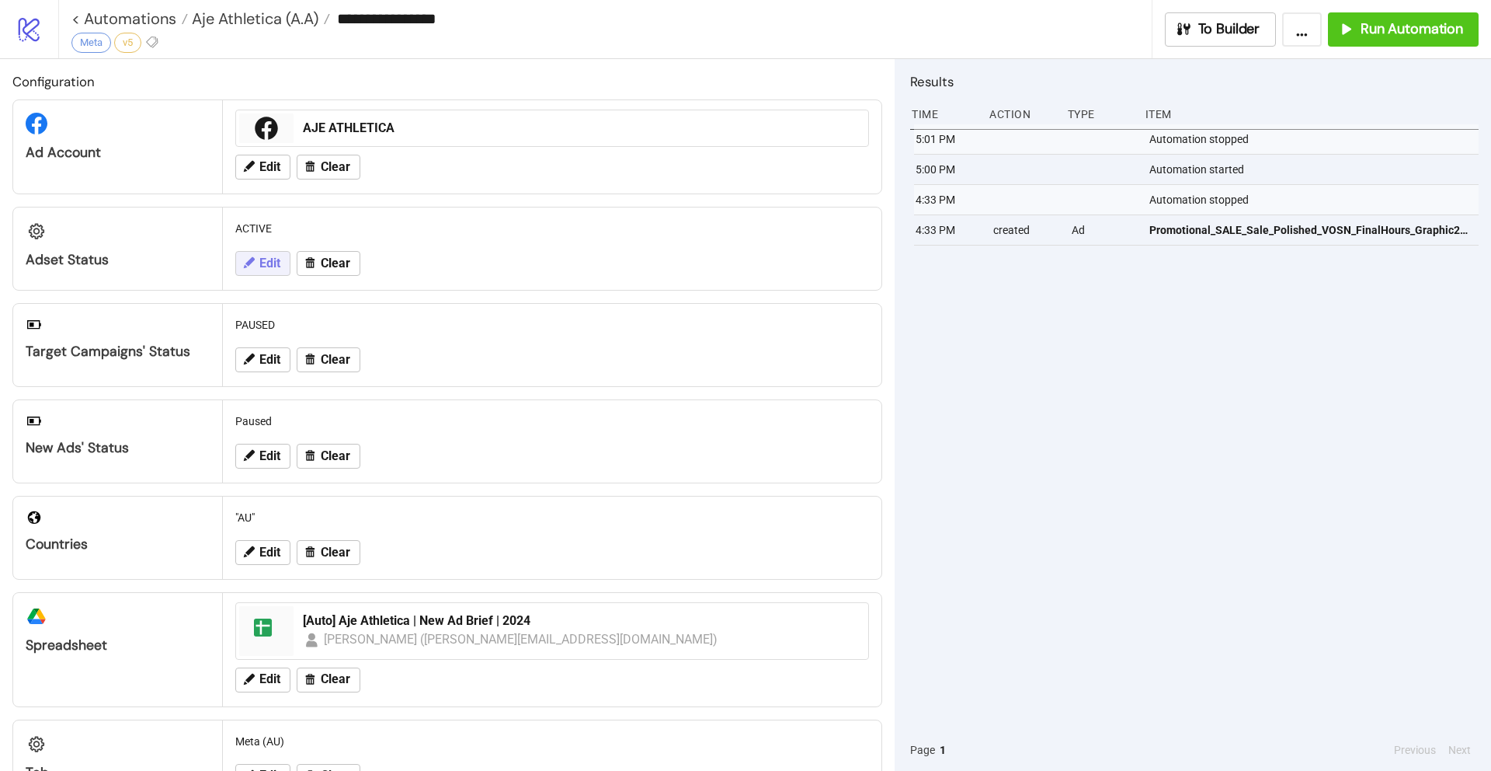
click at [280, 263] on span "Edit" at bounding box center [269, 263] width 21 height 14
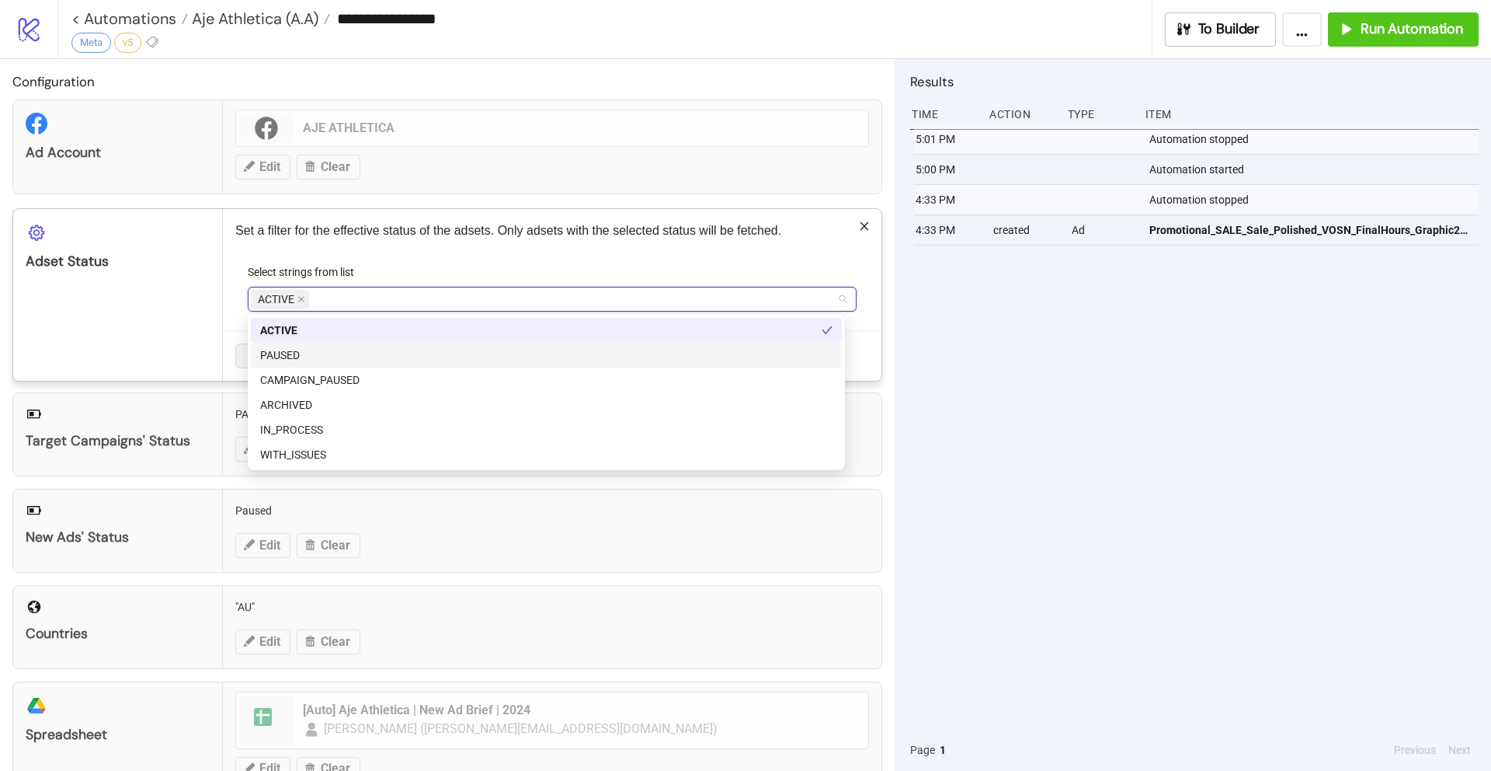
click at [362, 353] on div "PAUSED" at bounding box center [546, 354] width 572 height 17
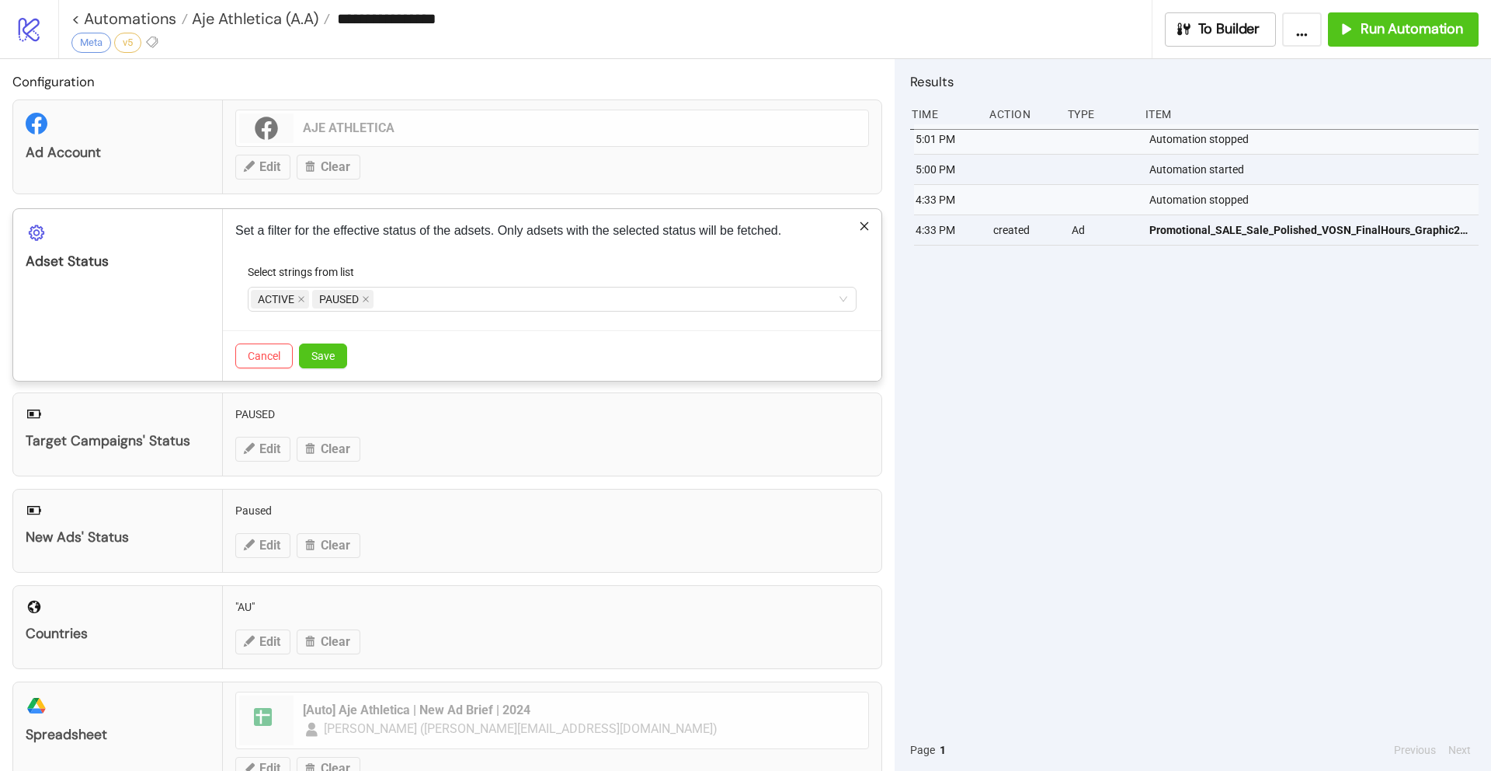
click at [575, 263] on div "Select strings from list" at bounding box center [552, 274] width 609 height 23
click at [331, 350] on span "Save" at bounding box center [322, 356] width 23 height 12
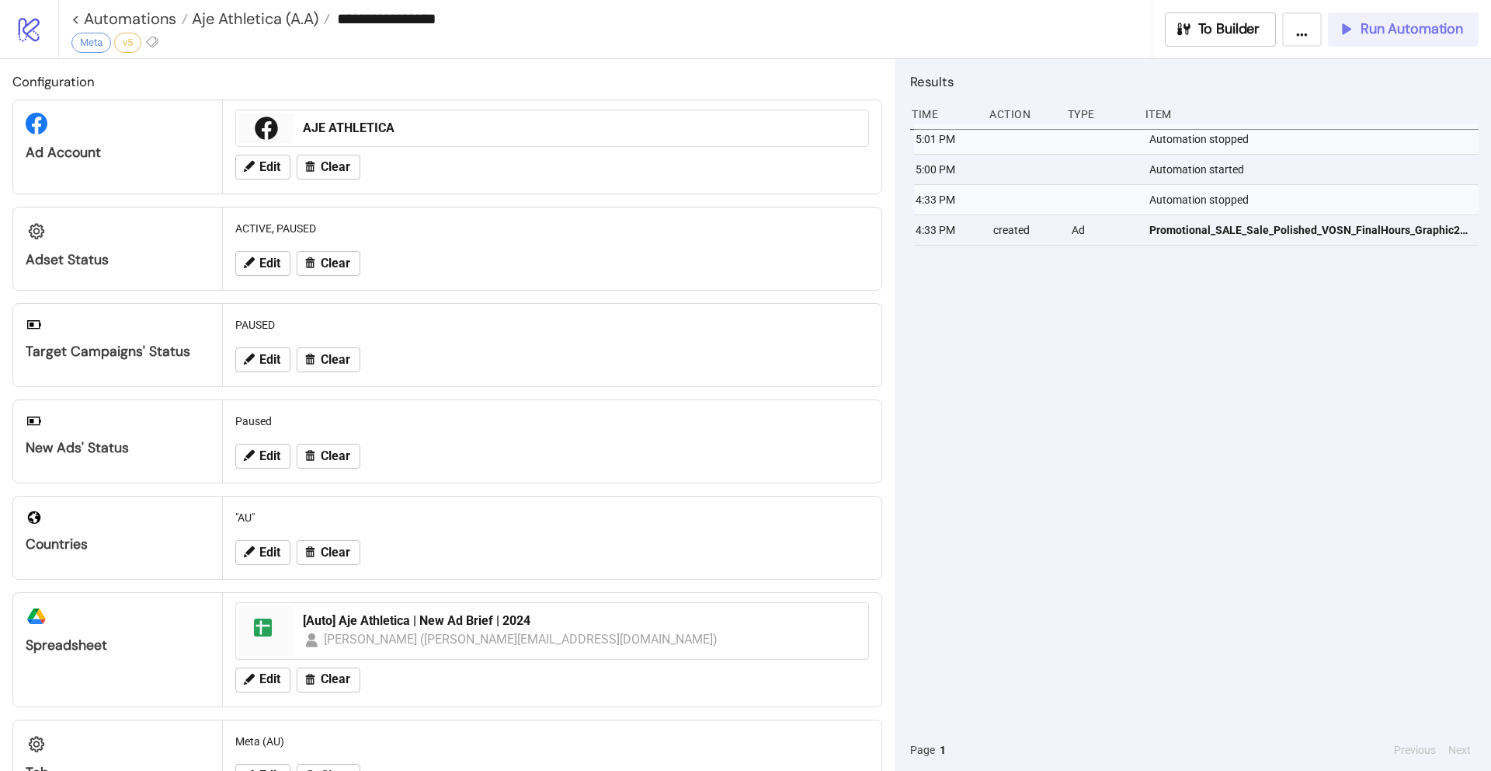
click at [1395, 22] on span "Run Automation" at bounding box center [1412, 29] width 103 height 18
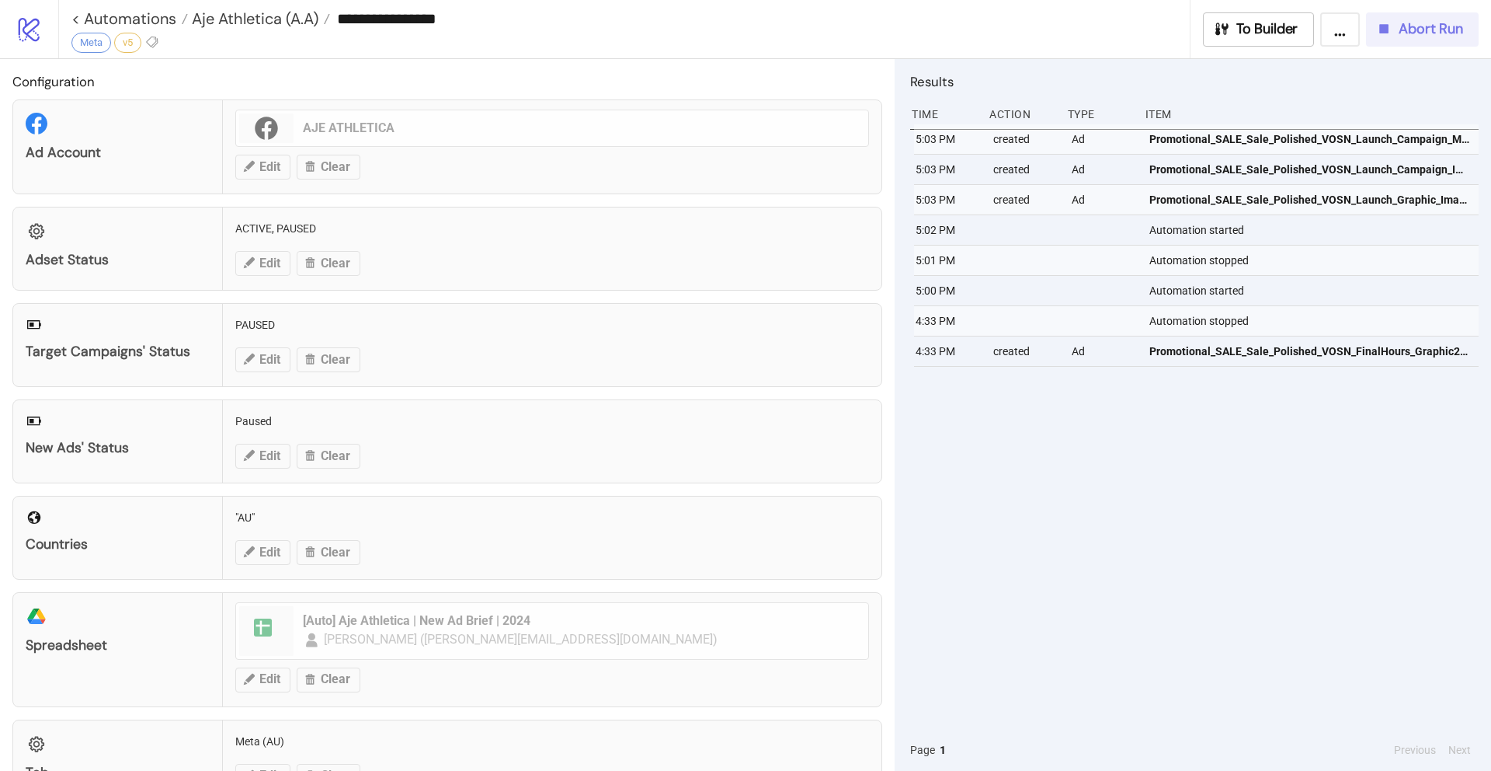
click at [1428, 30] on span "Abort Run" at bounding box center [1431, 29] width 64 height 18
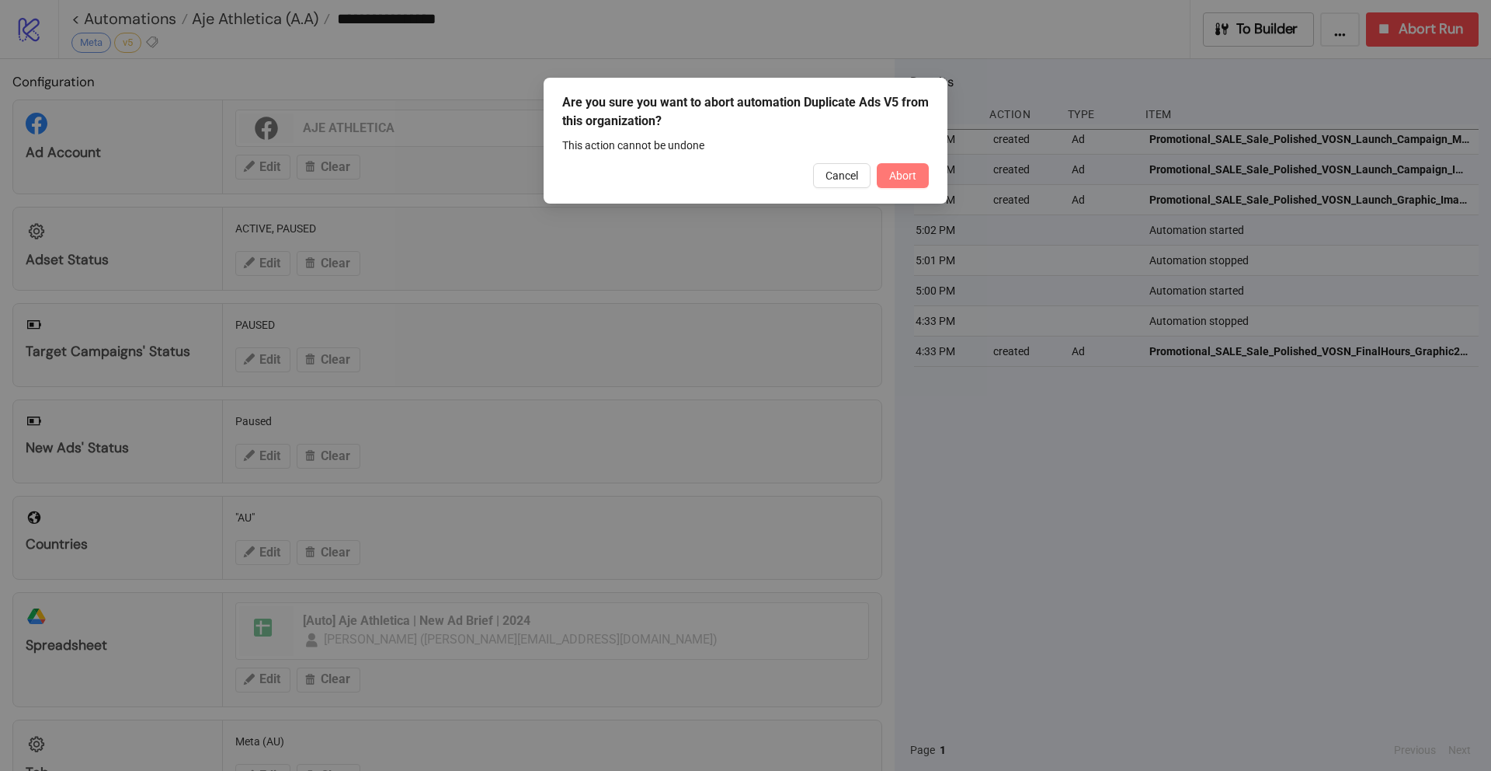
click at [888, 184] on button "Abort" at bounding box center [903, 175] width 52 height 25
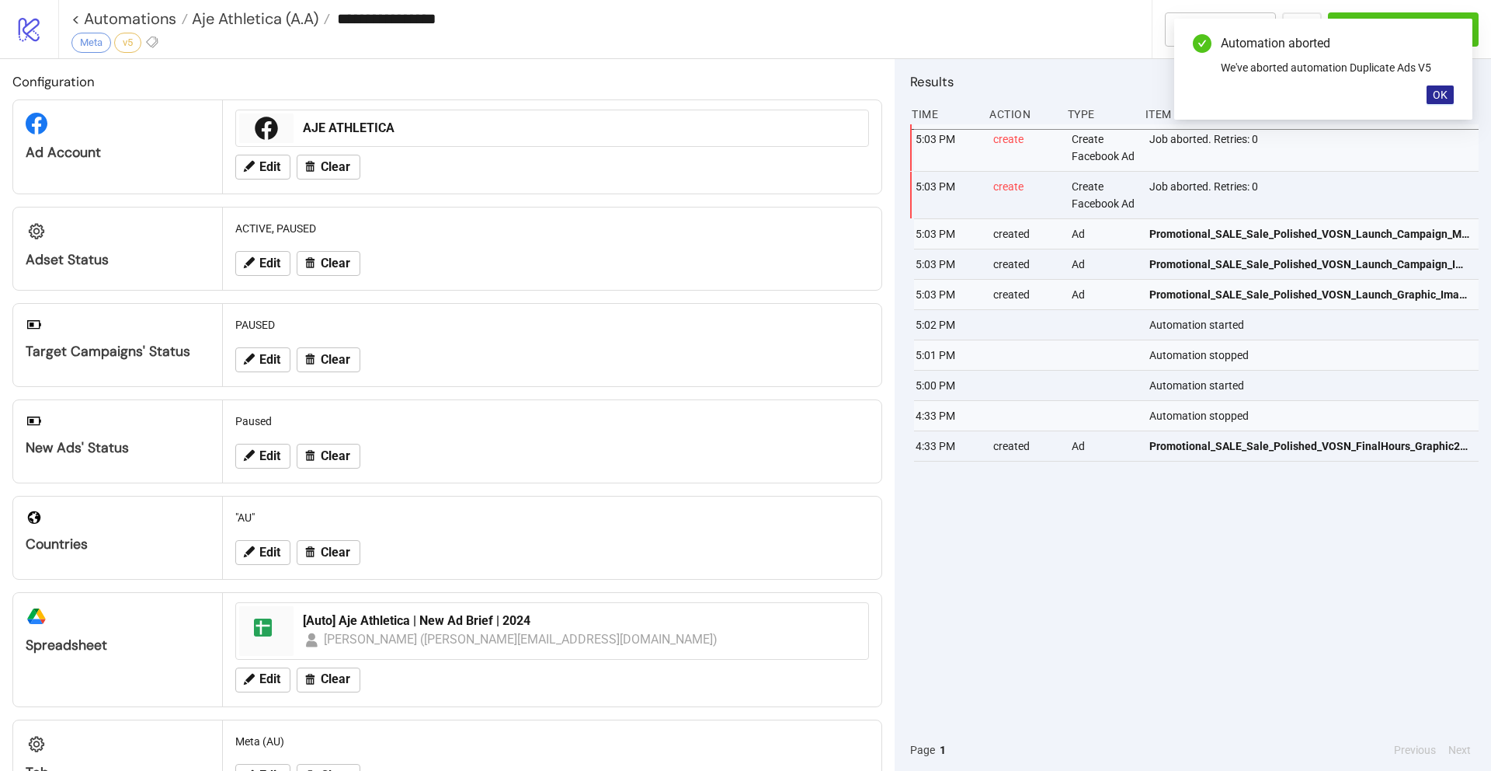
click at [1439, 89] on span "OK" at bounding box center [1440, 95] width 15 height 12
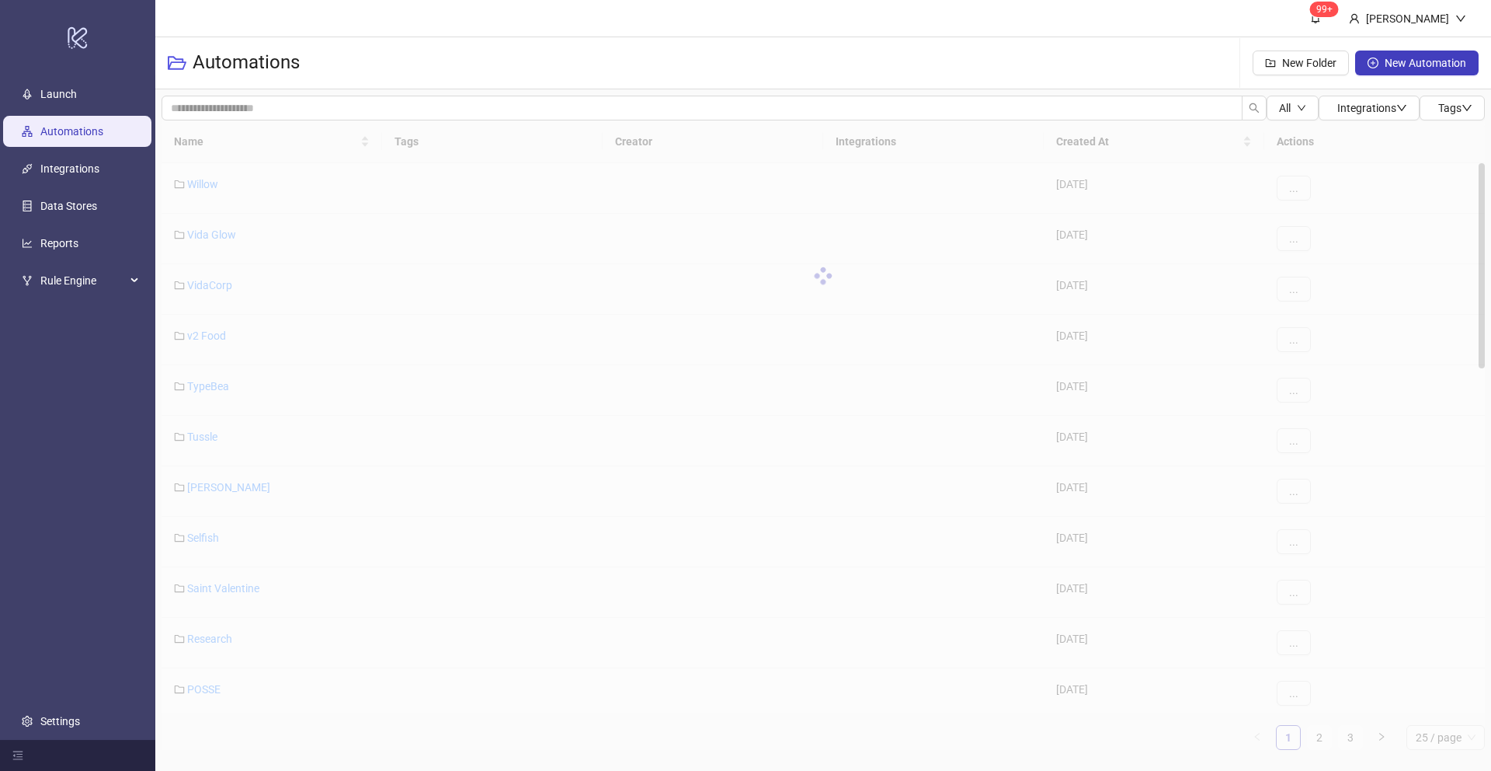
click at [189, 141] on div at bounding box center [824, 275] width 1324 height 311
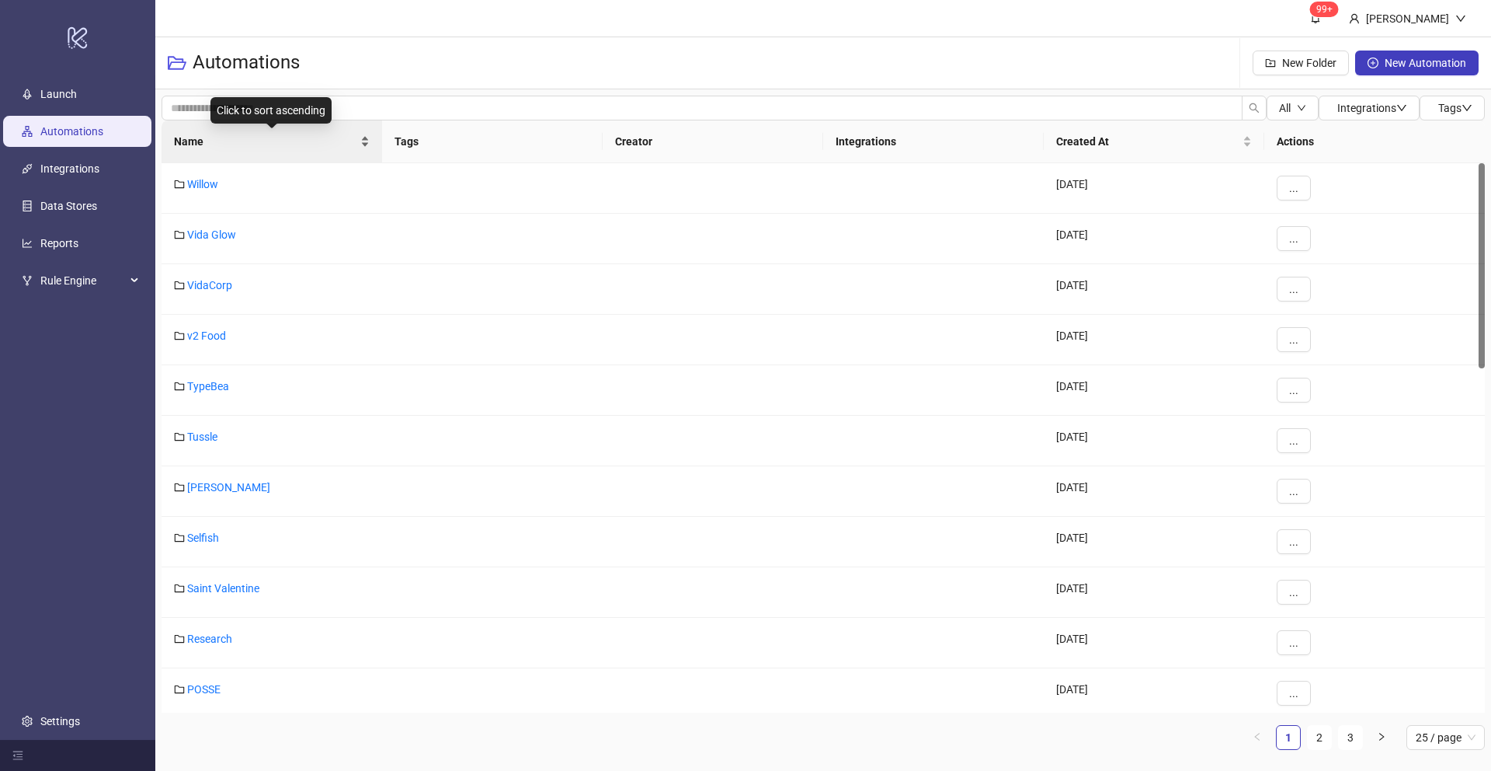
drag, startPoint x: 198, startPoint y: 144, endPoint x: 259, endPoint y: 152, distance: 61.2
click at [198, 144] on span "Name" at bounding box center [265, 141] width 183 height 17
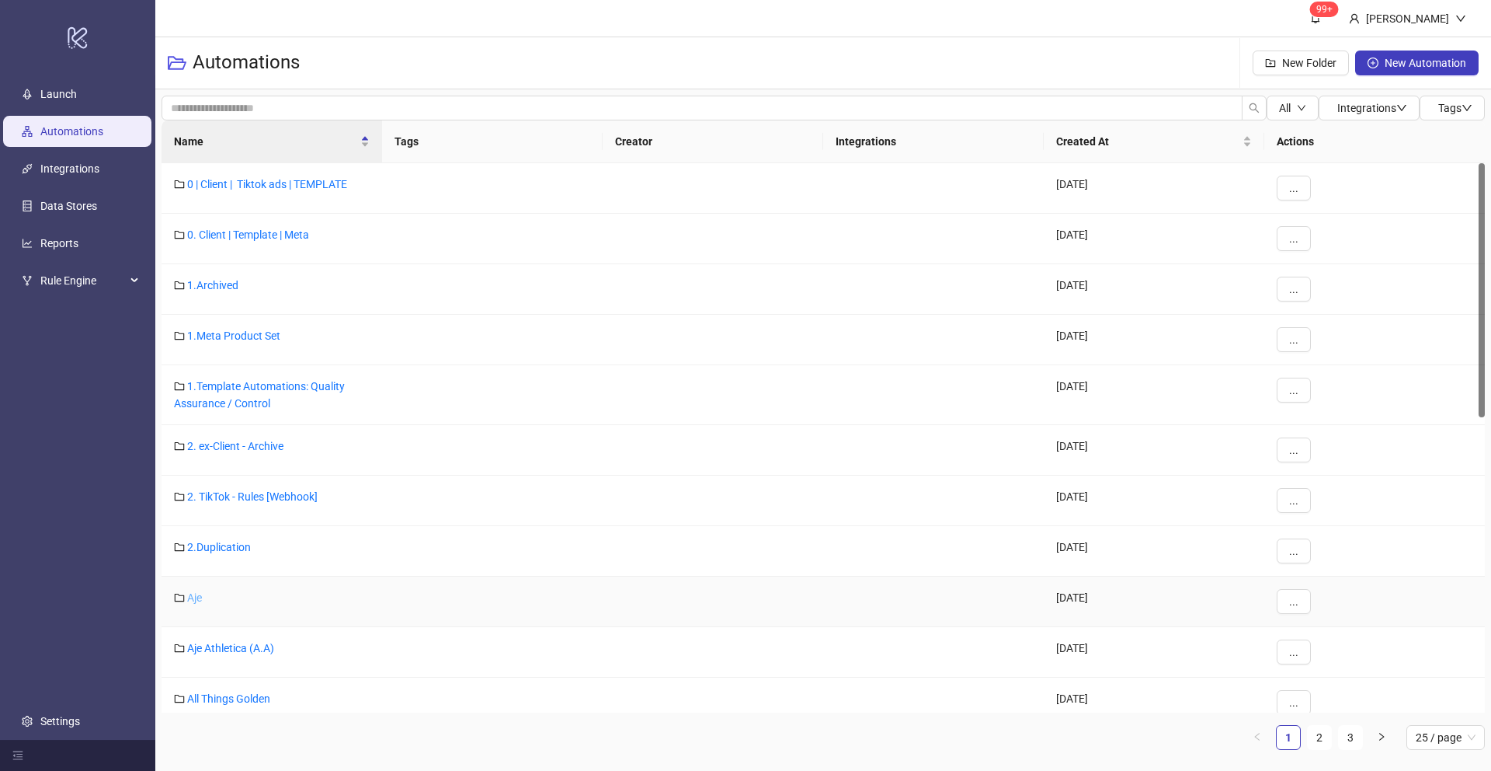
click at [197, 597] on link "Aje" at bounding box center [194, 597] width 15 height 12
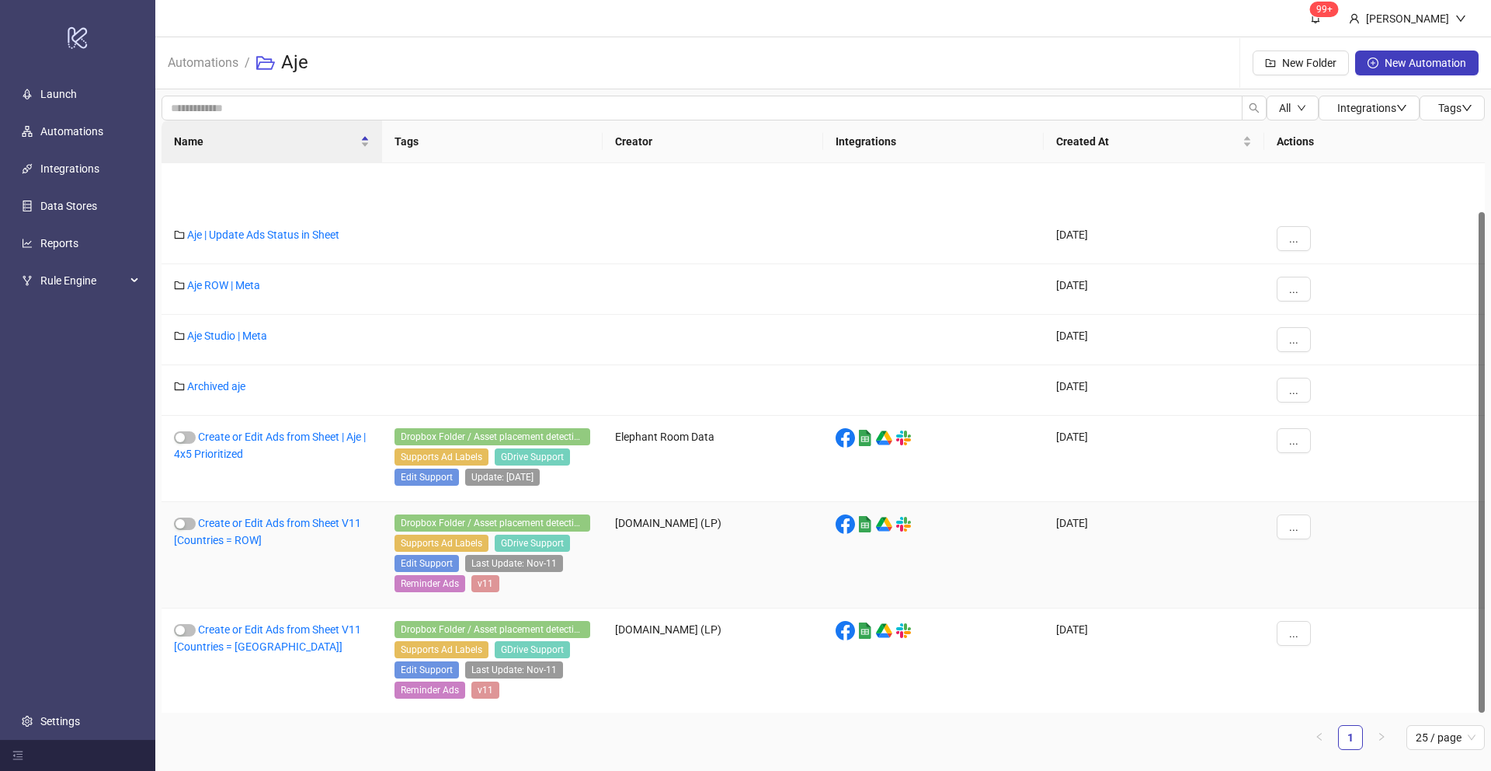
scroll to position [53, 0]
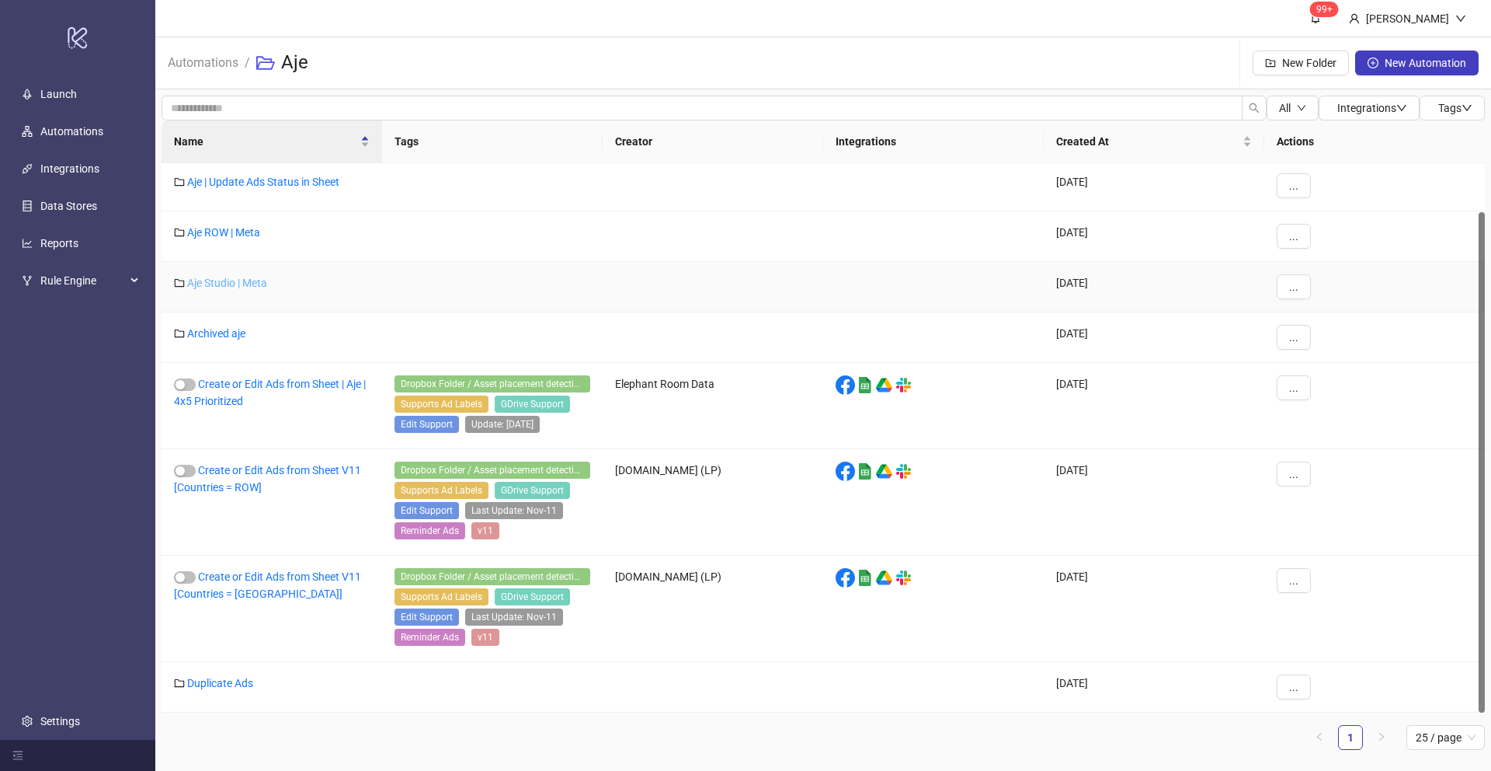
click at [215, 287] on link "Aje Studio | Meta" at bounding box center [227, 283] width 80 height 12
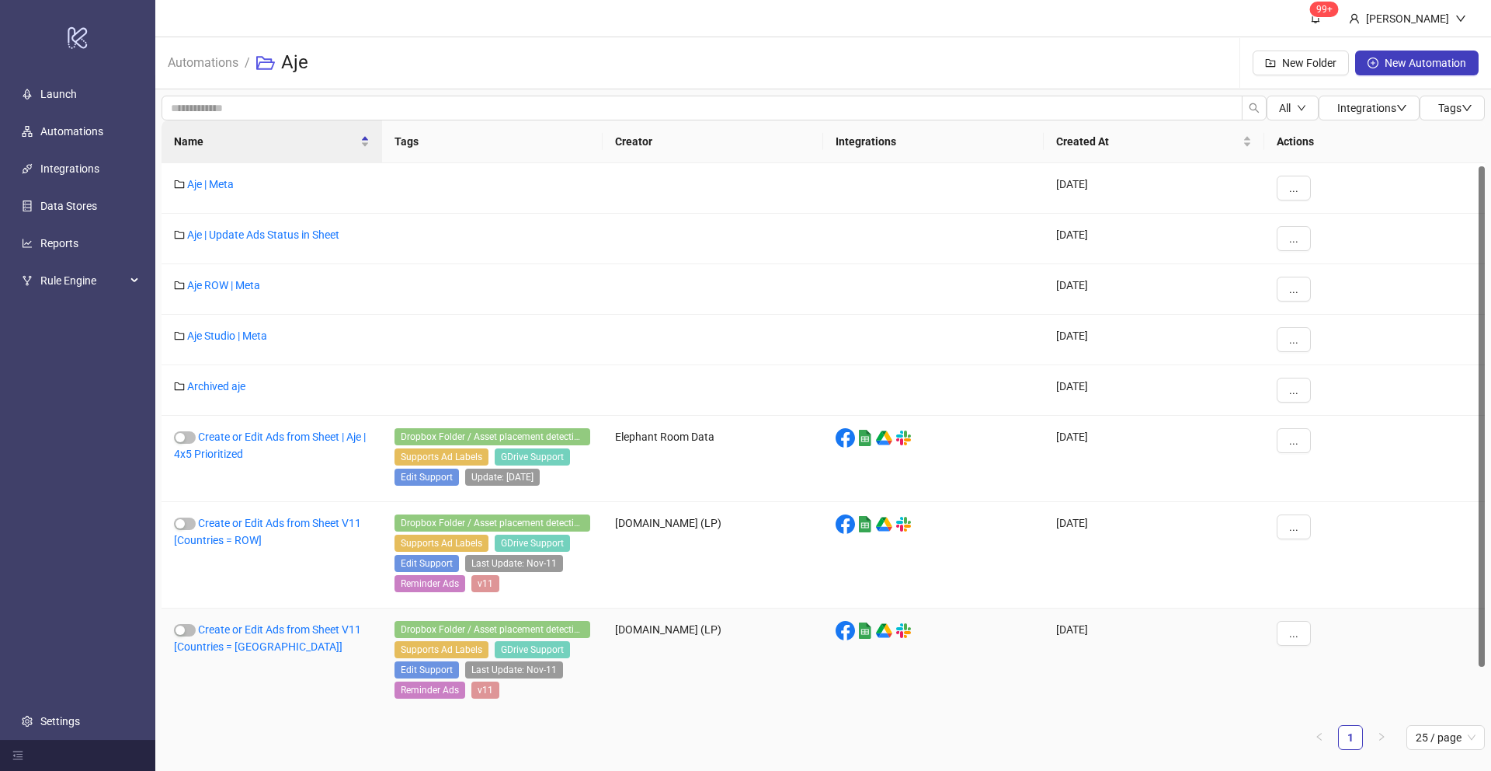
scroll to position [53, 0]
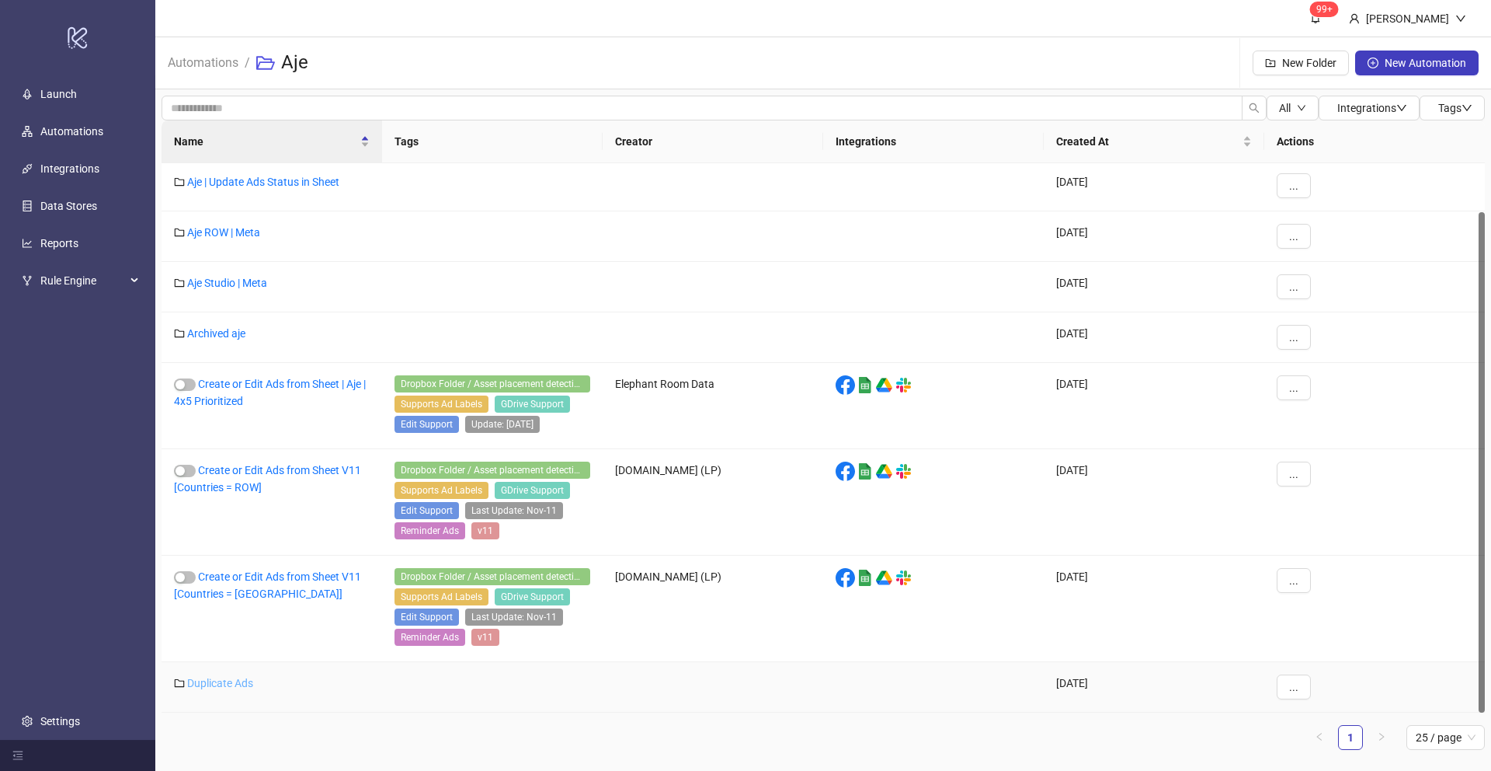
click at [225, 684] on link "Duplicate Ads" at bounding box center [220, 683] width 66 height 12
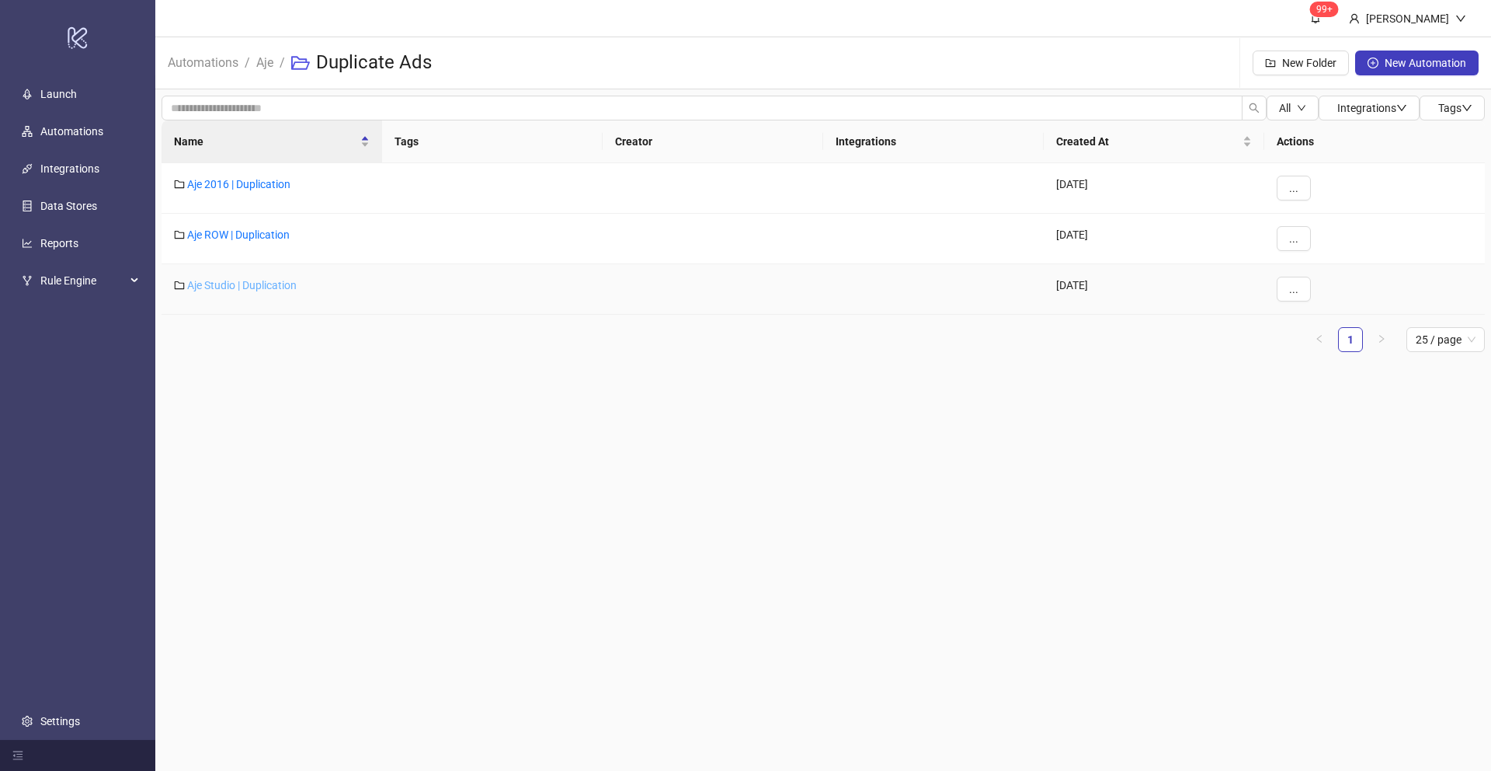
click at [236, 284] on link "Aje Studio | Duplication" at bounding box center [242, 285] width 110 height 12
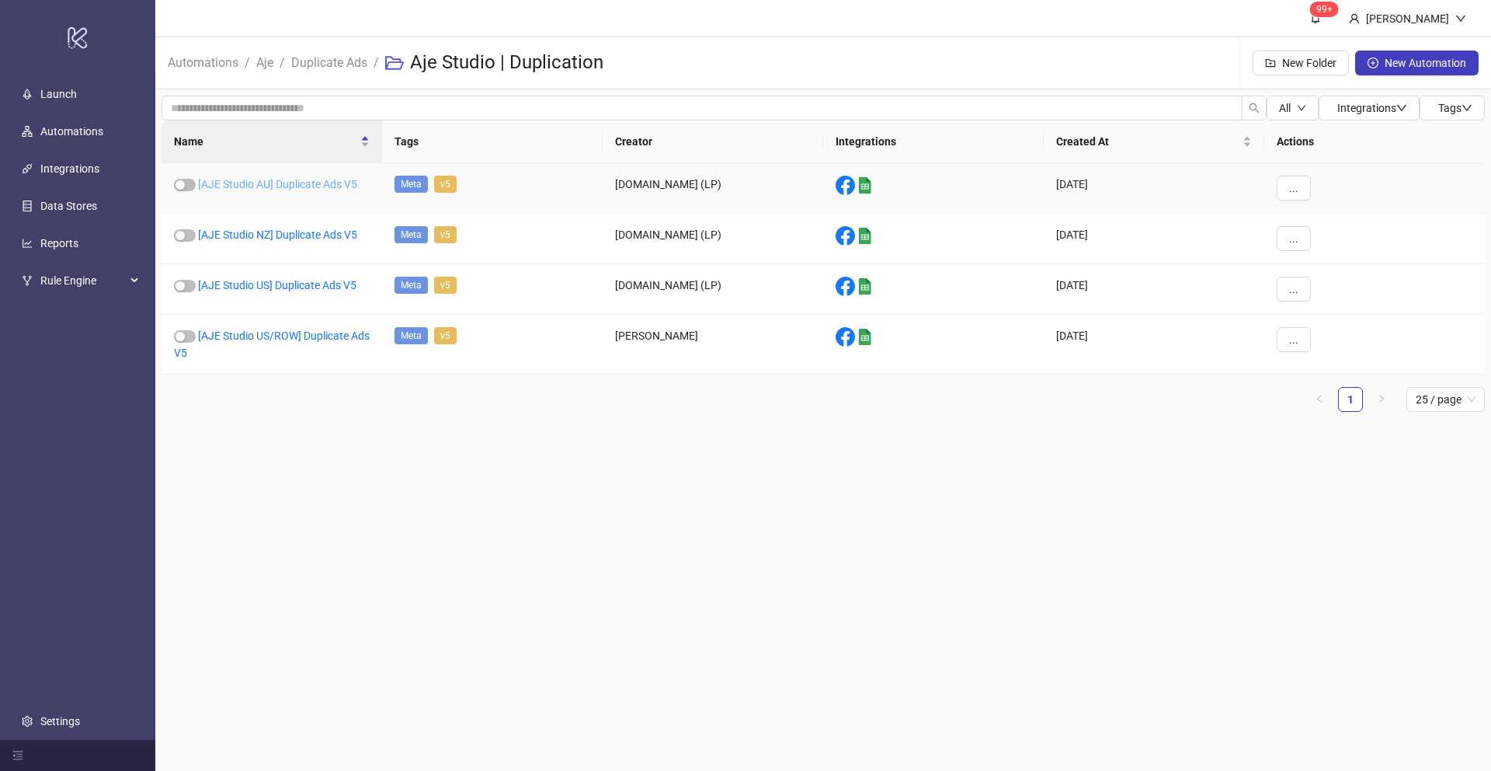
click at [269, 179] on link "[AJE Studio AU] Duplicate Ads V5" at bounding box center [277, 184] width 159 height 12
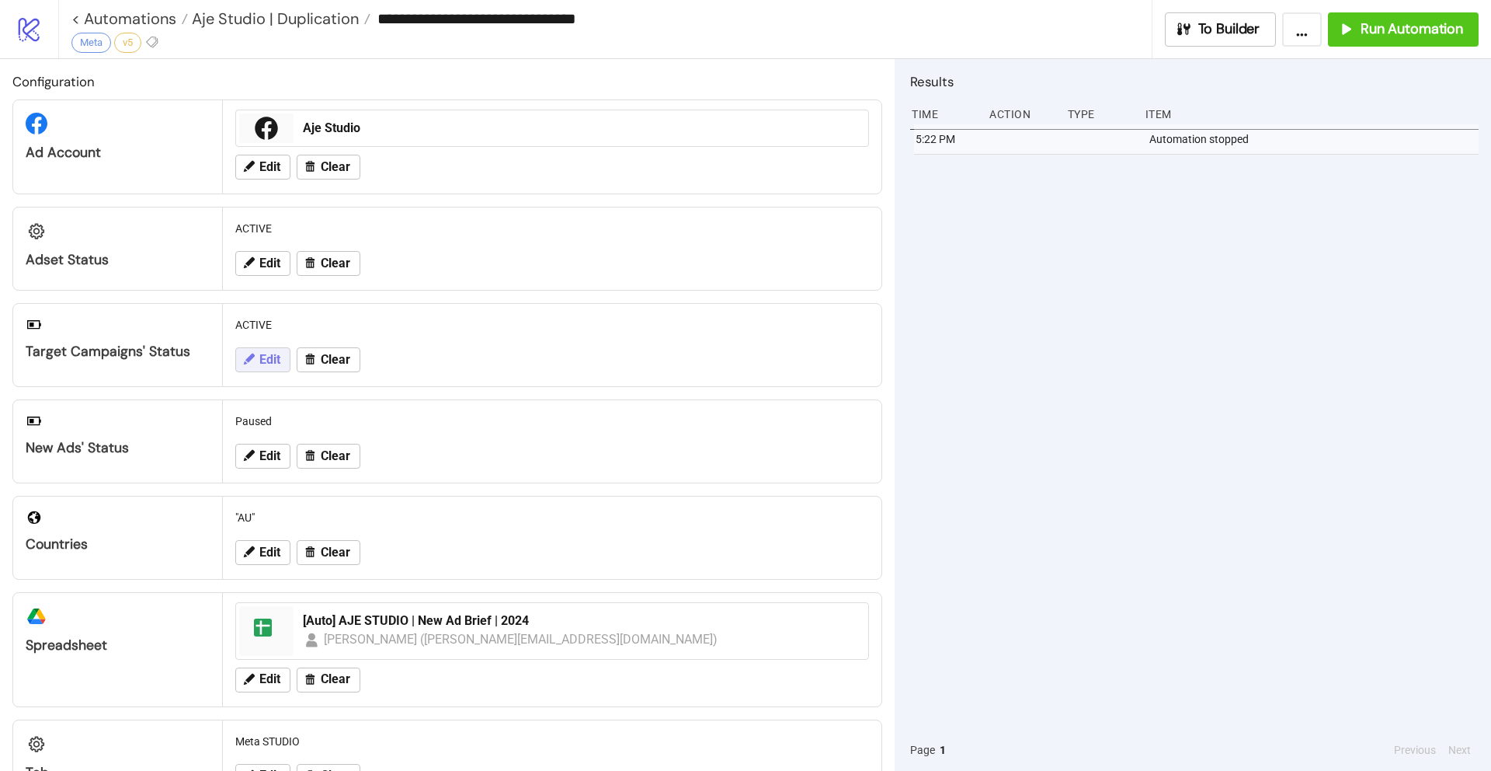
click at [259, 360] on span "Edit" at bounding box center [269, 360] width 21 height 14
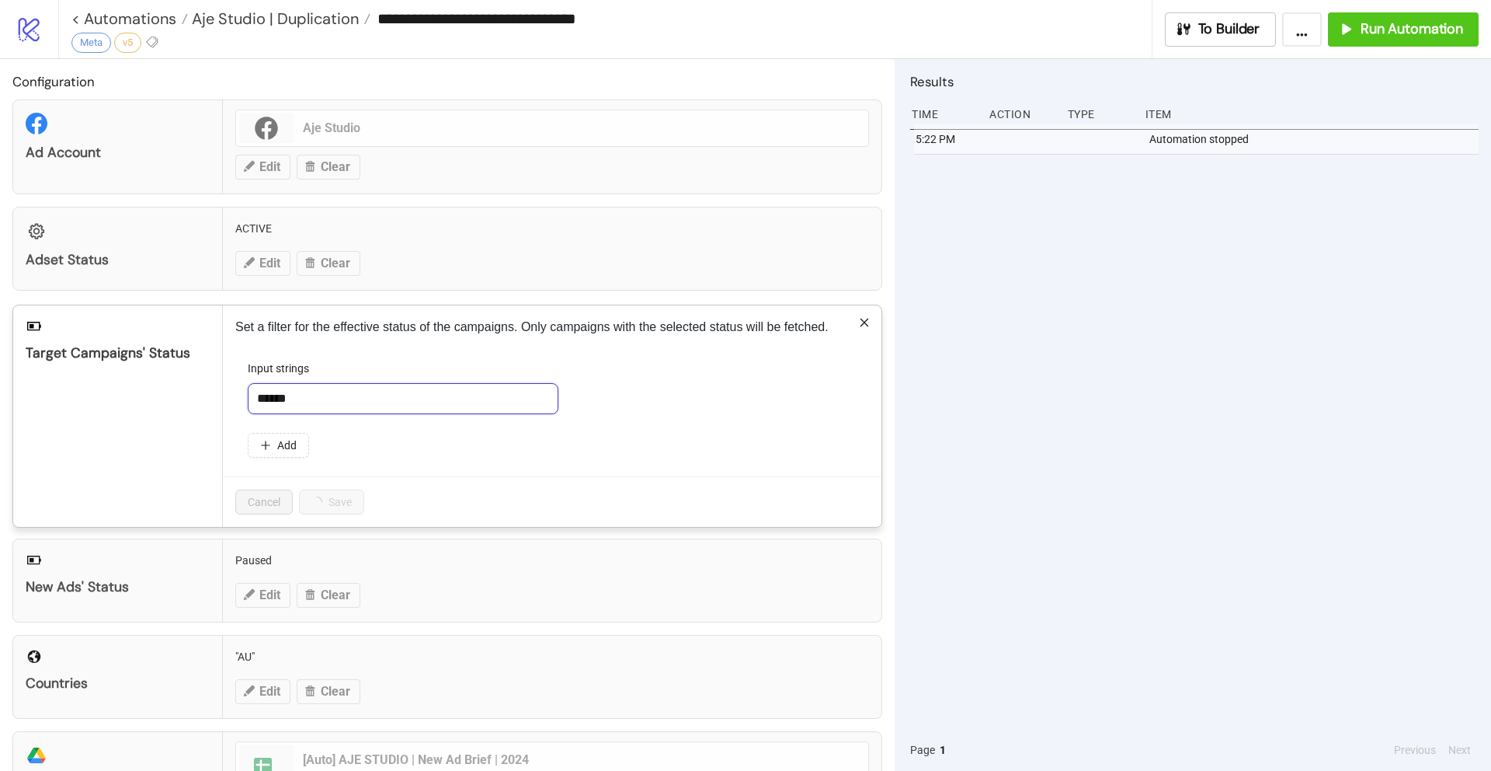
click at [296, 398] on input "******" at bounding box center [403, 398] width 311 height 31
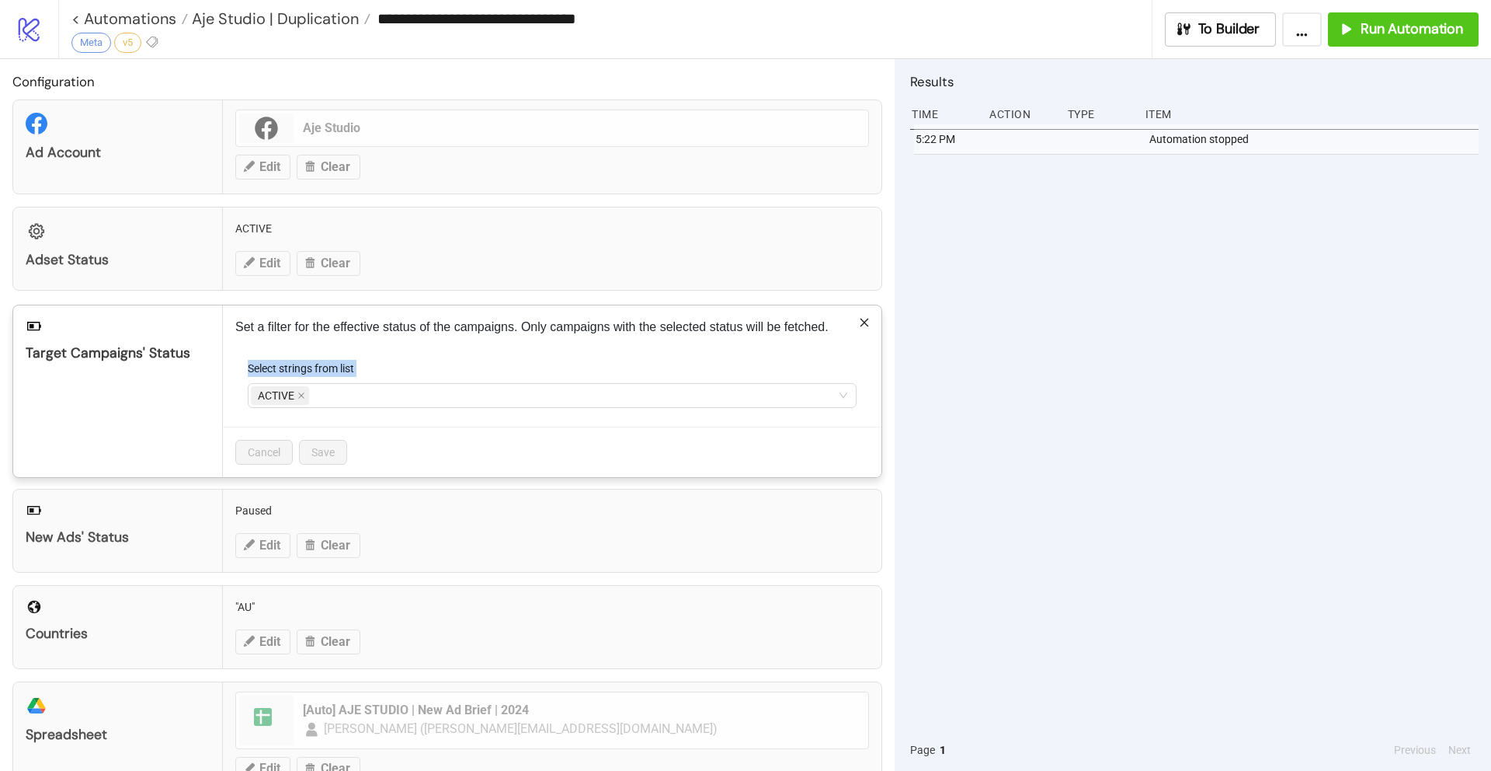
drag, startPoint x: 316, startPoint y: 398, endPoint x: 238, endPoint y: 402, distance: 77.8
click at [305, 395] on span "ACTIVE" at bounding box center [280, 395] width 58 height 19
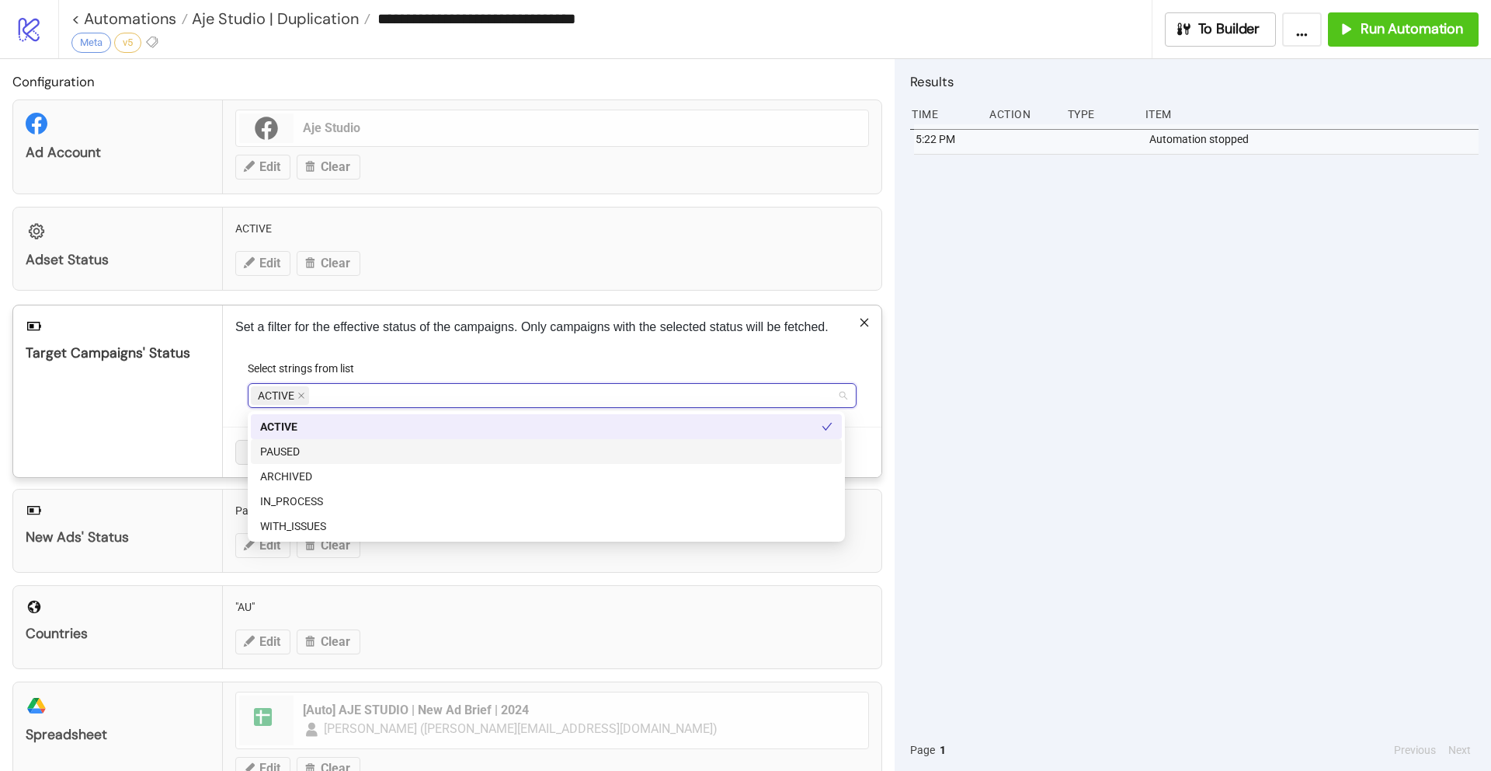
click at [301, 451] on div "PAUSED" at bounding box center [546, 451] width 572 height 17
click at [299, 395] on icon "close" at bounding box center [301, 395] width 8 height 8
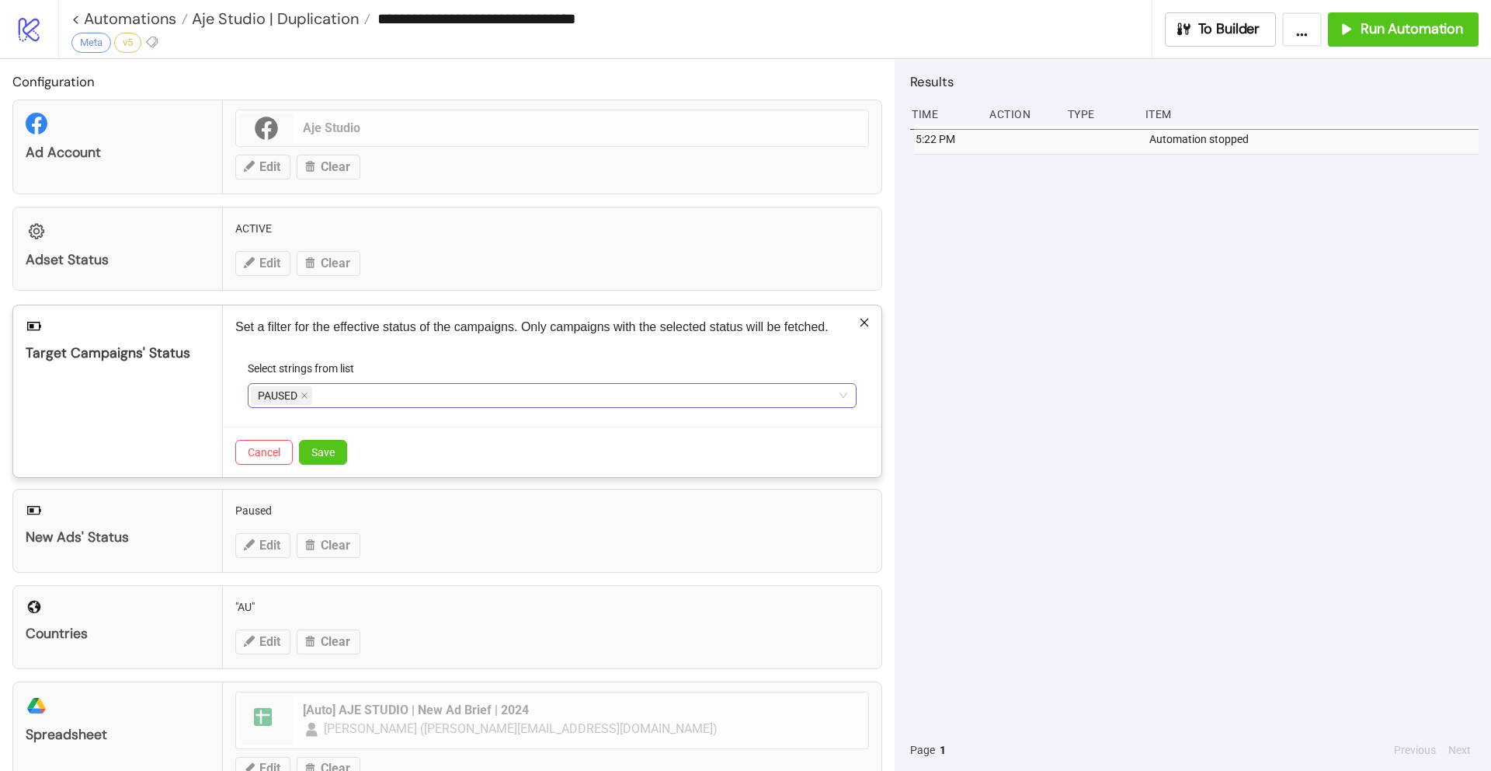
click at [496, 347] on div "Set a filter for the effective status of the campaigns. Only campaigns with the…" at bounding box center [552, 391] width 659 height 172
click at [336, 449] on button "Save" at bounding box center [323, 452] width 48 height 25
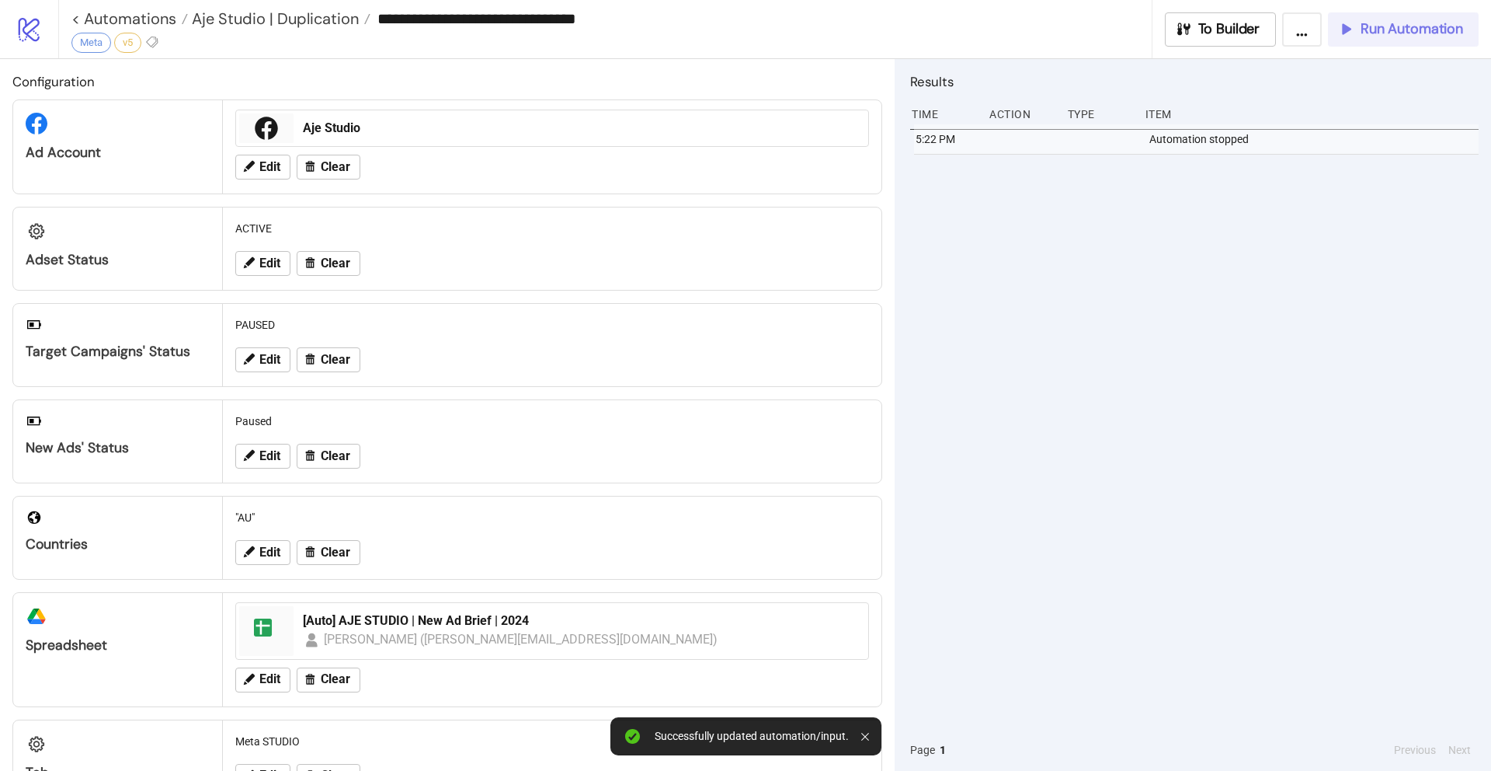
click at [1395, 28] on span "Run Automation" at bounding box center [1412, 29] width 103 height 18
